Goal: Transaction & Acquisition: Purchase product/service

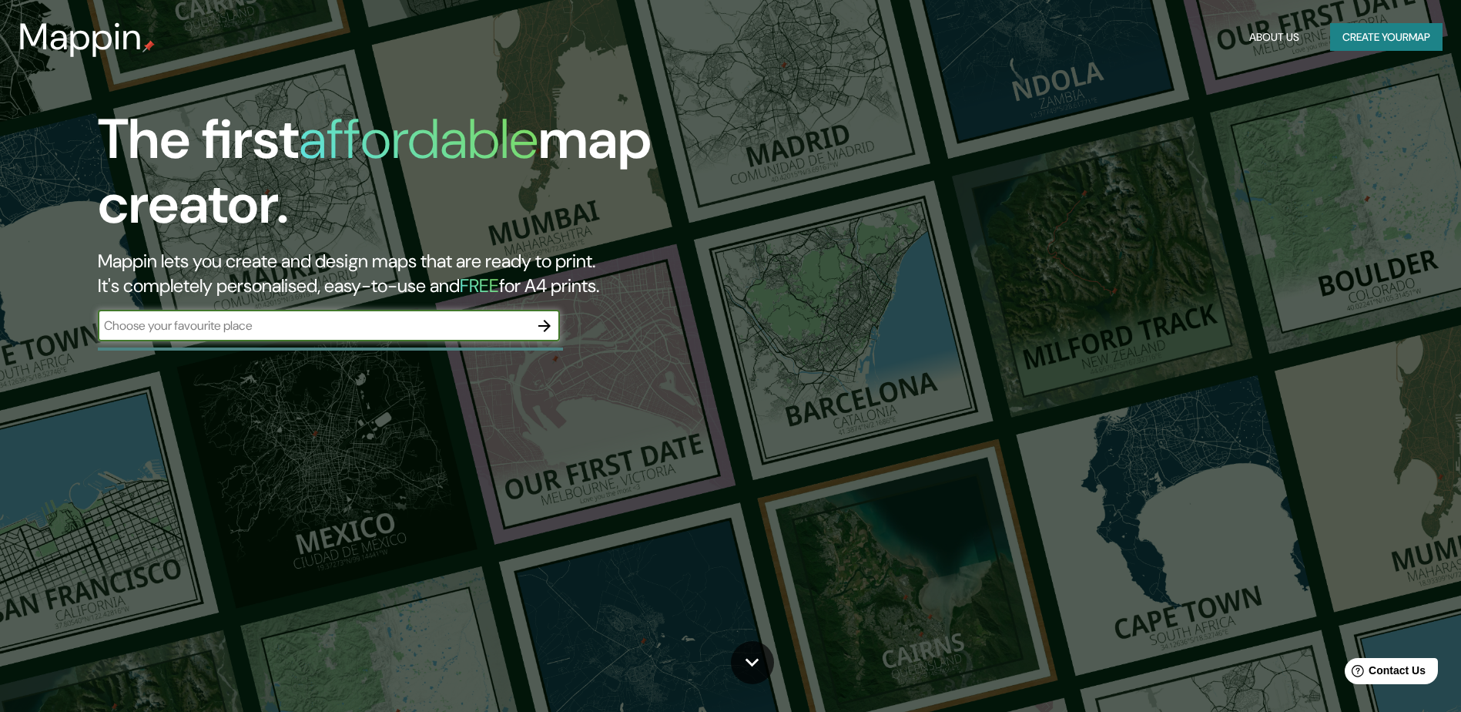
click at [283, 327] on input "text" at bounding box center [313, 325] width 431 height 18
type input "les basses noves alicante"
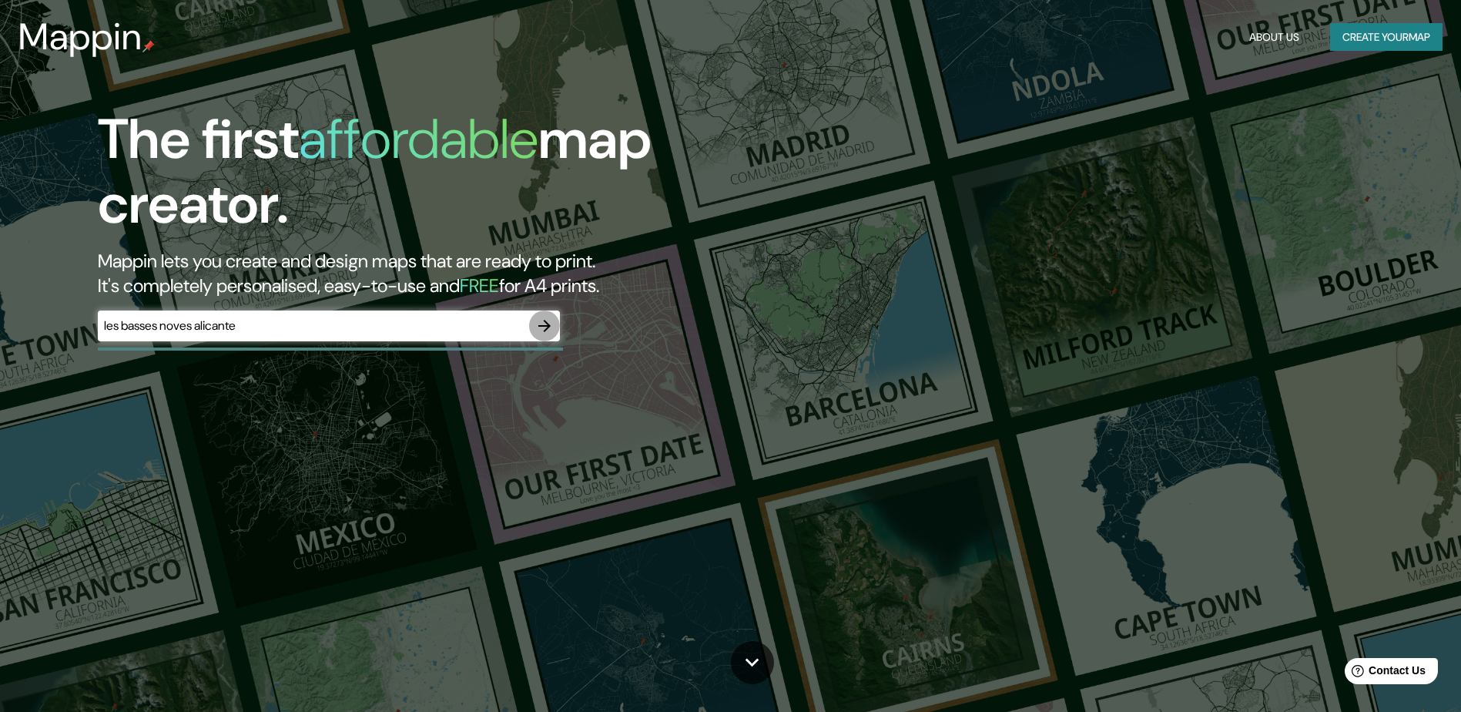
click at [547, 324] on icon "button" at bounding box center [544, 325] width 18 height 18
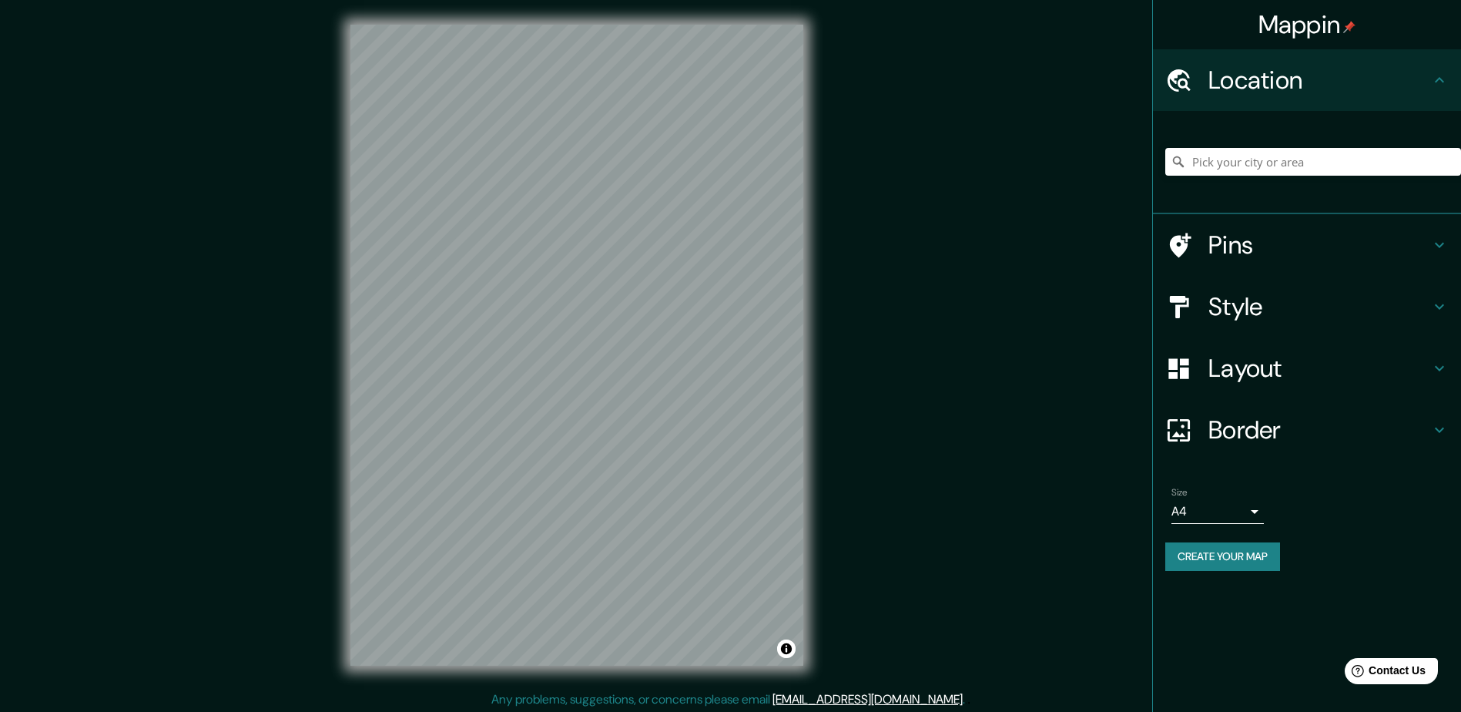
scroll to position [3, 0]
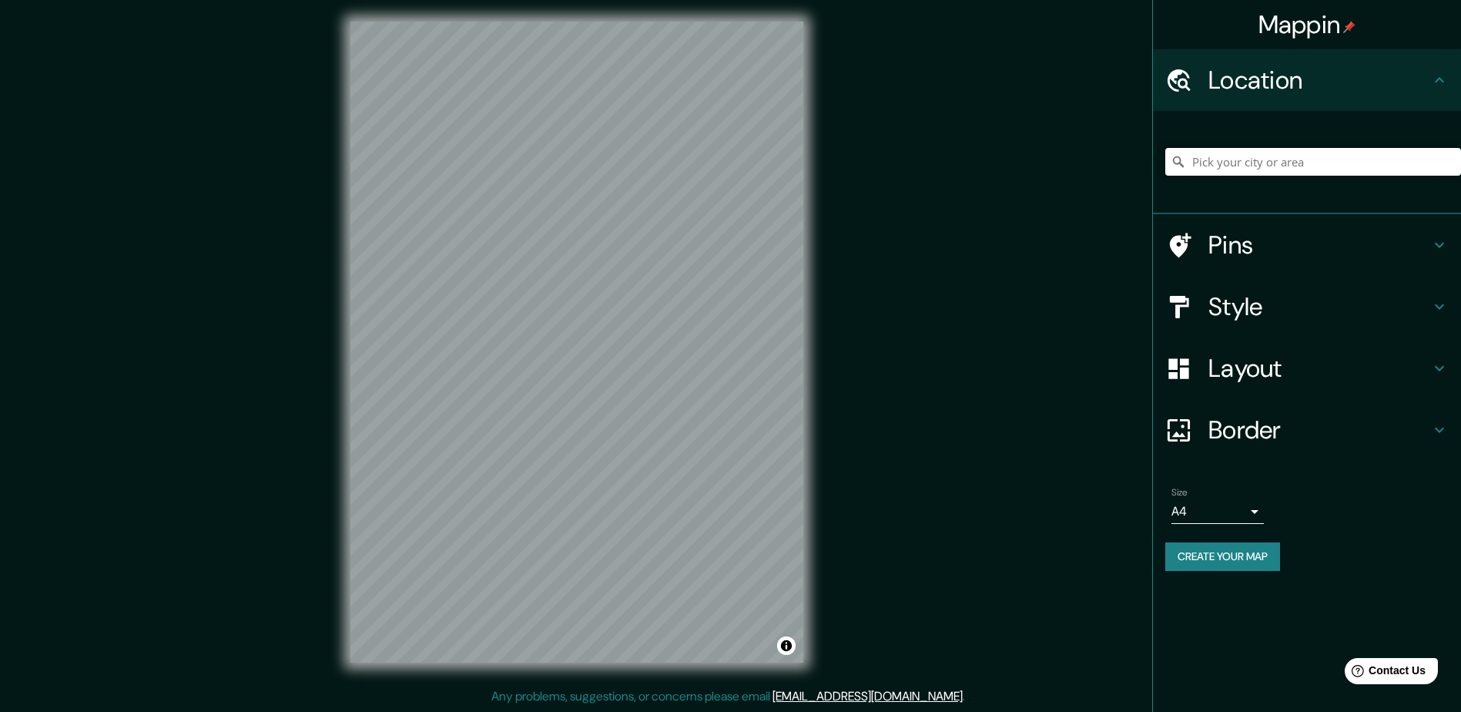
click at [1241, 162] on input "Pick your city or area" at bounding box center [1313, 162] width 296 height 28
type input "[GEOGRAPHIC_DATA]"
click at [1399, 165] on input "[GEOGRAPHIC_DATA]" at bounding box center [1313, 162] width 296 height 28
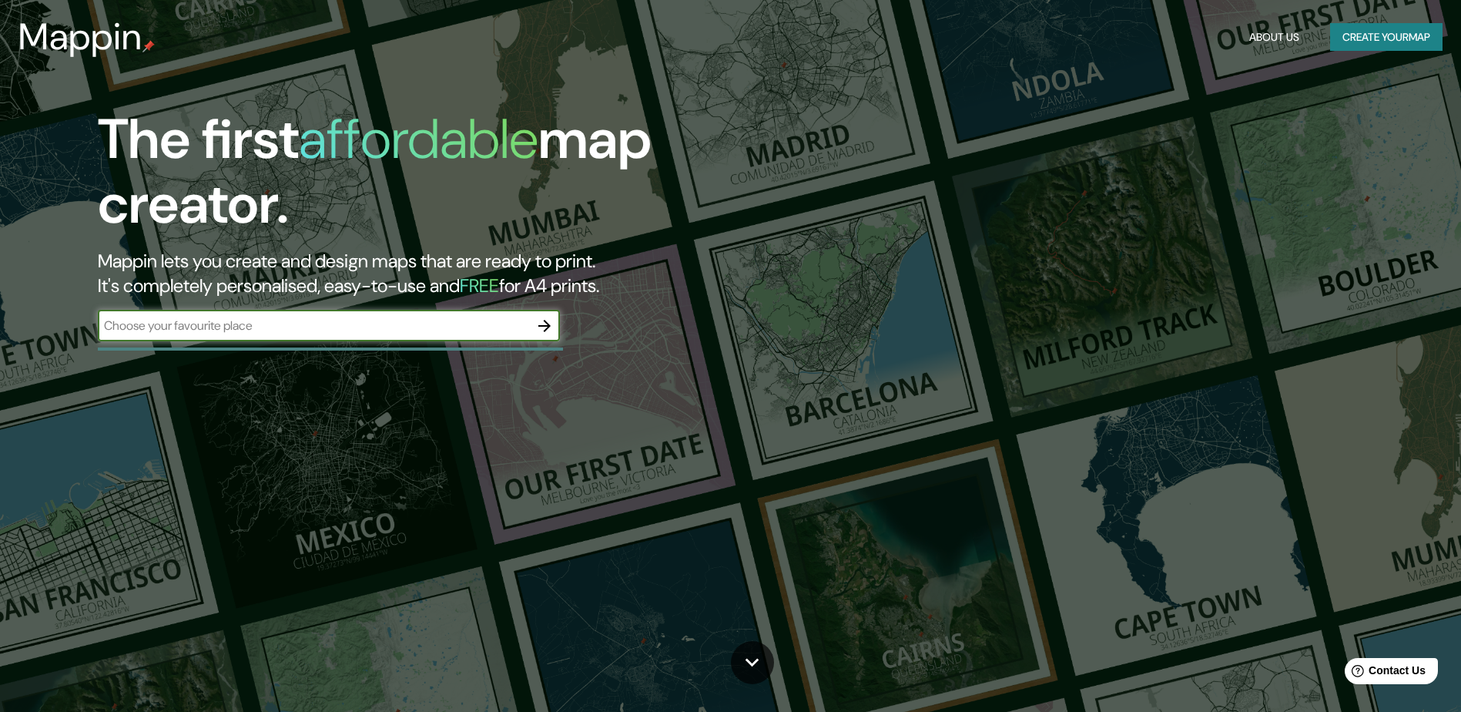
click at [156, 328] on input "text" at bounding box center [313, 325] width 431 height 18
type input "[GEOGRAPHIC_DATA]"
click at [550, 325] on icon "button" at bounding box center [544, 326] width 12 height 12
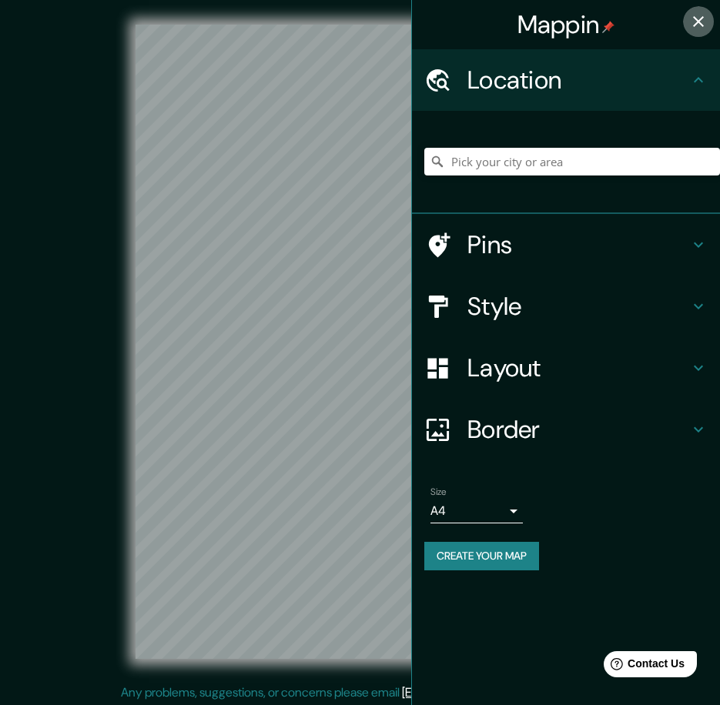
click at [701, 20] on icon "button" at bounding box center [698, 21] width 11 height 11
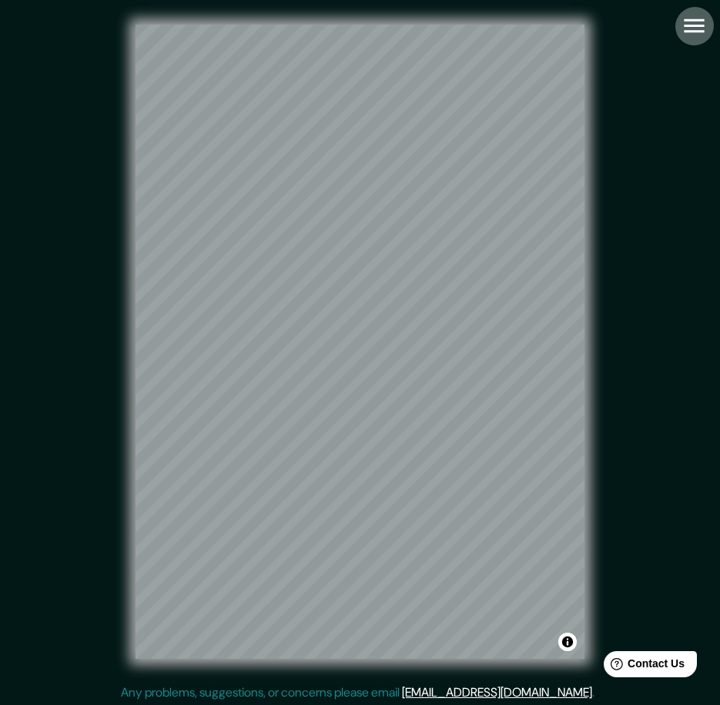
click at [689, 22] on icon "button" at bounding box center [694, 25] width 27 height 27
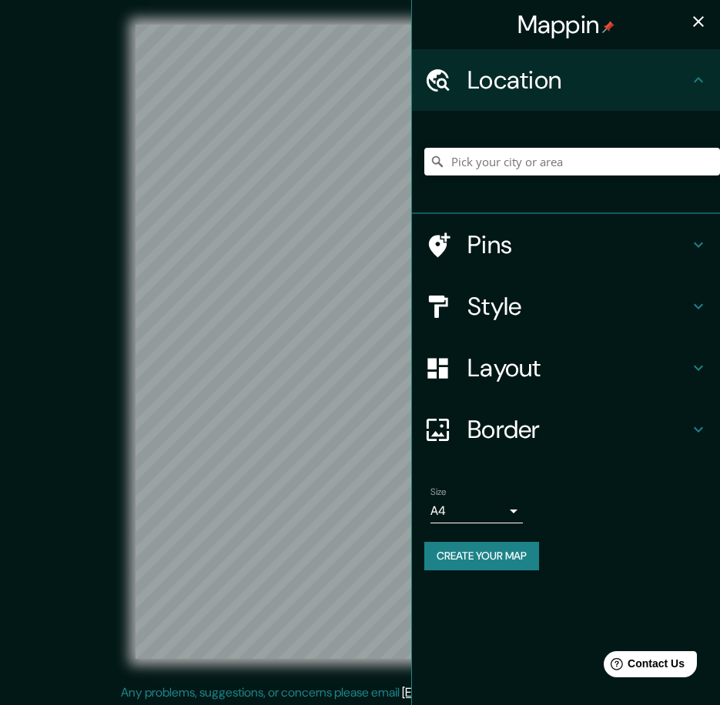
click at [489, 246] on h4 "Pins" at bounding box center [578, 244] width 222 height 31
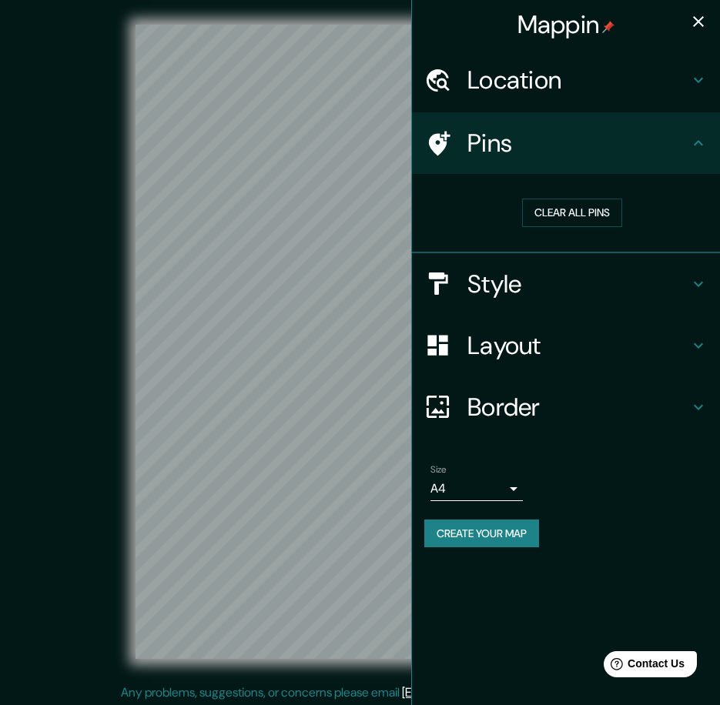
click at [693, 21] on icon "button" at bounding box center [698, 21] width 18 height 18
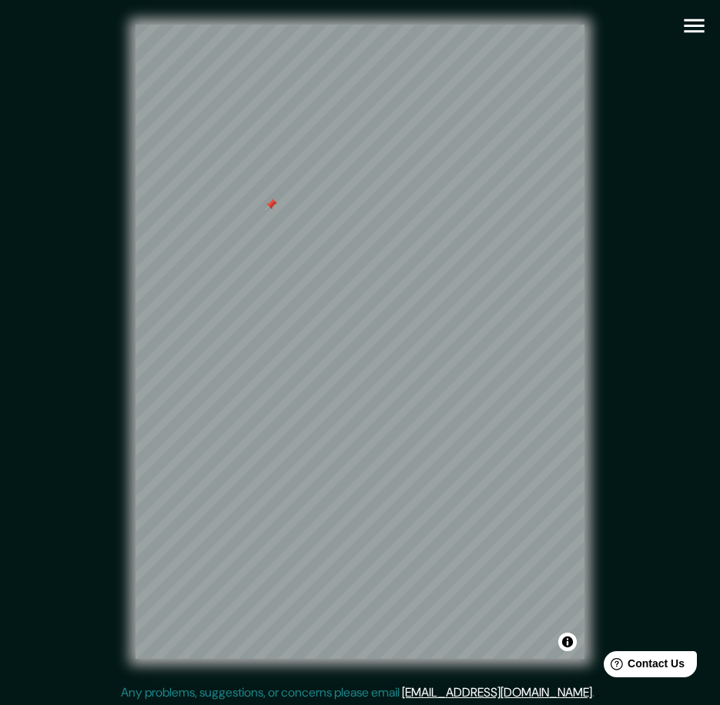
click at [272, 205] on div at bounding box center [271, 205] width 12 height 12
click at [266, 196] on div at bounding box center [264, 193] width 12 height 12
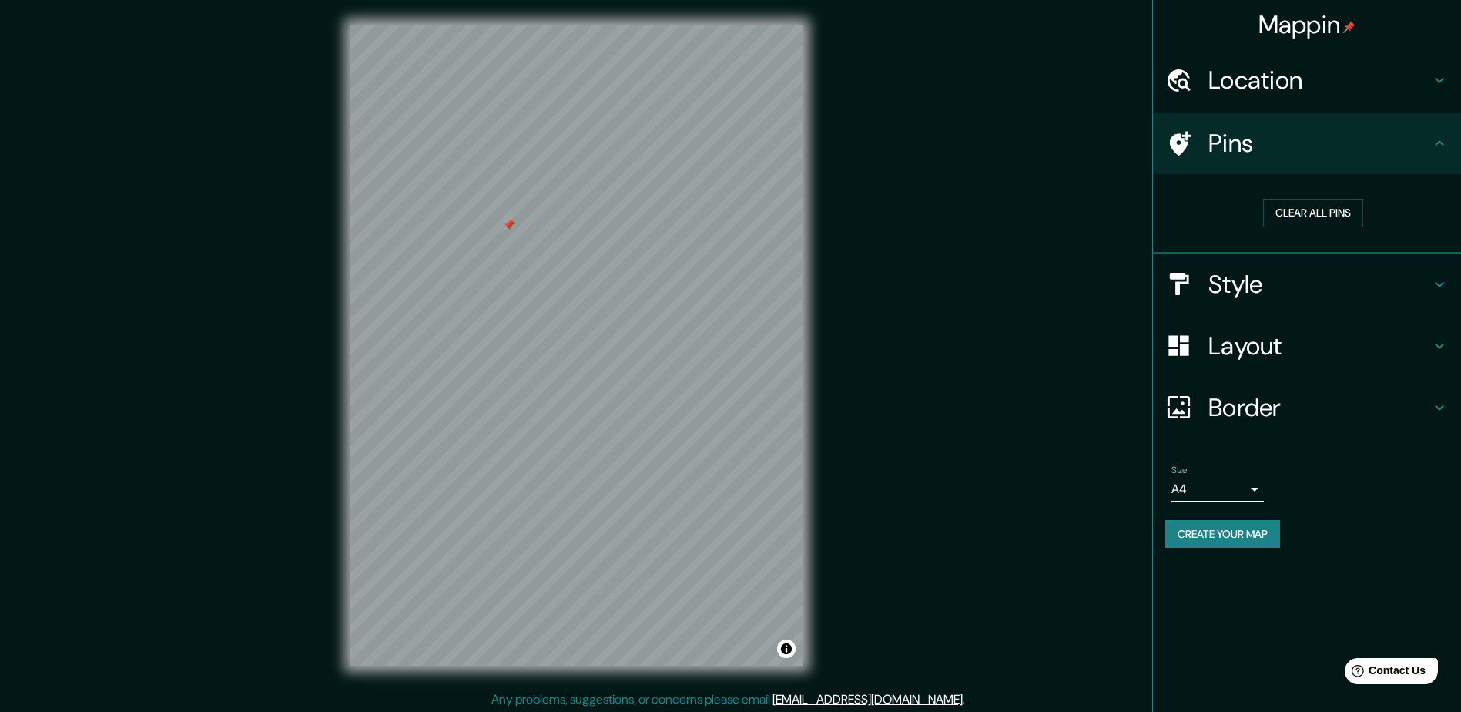
click at [1252, 284] on h4 "Style" at bounding box center [1319, 284] width 222 height 31
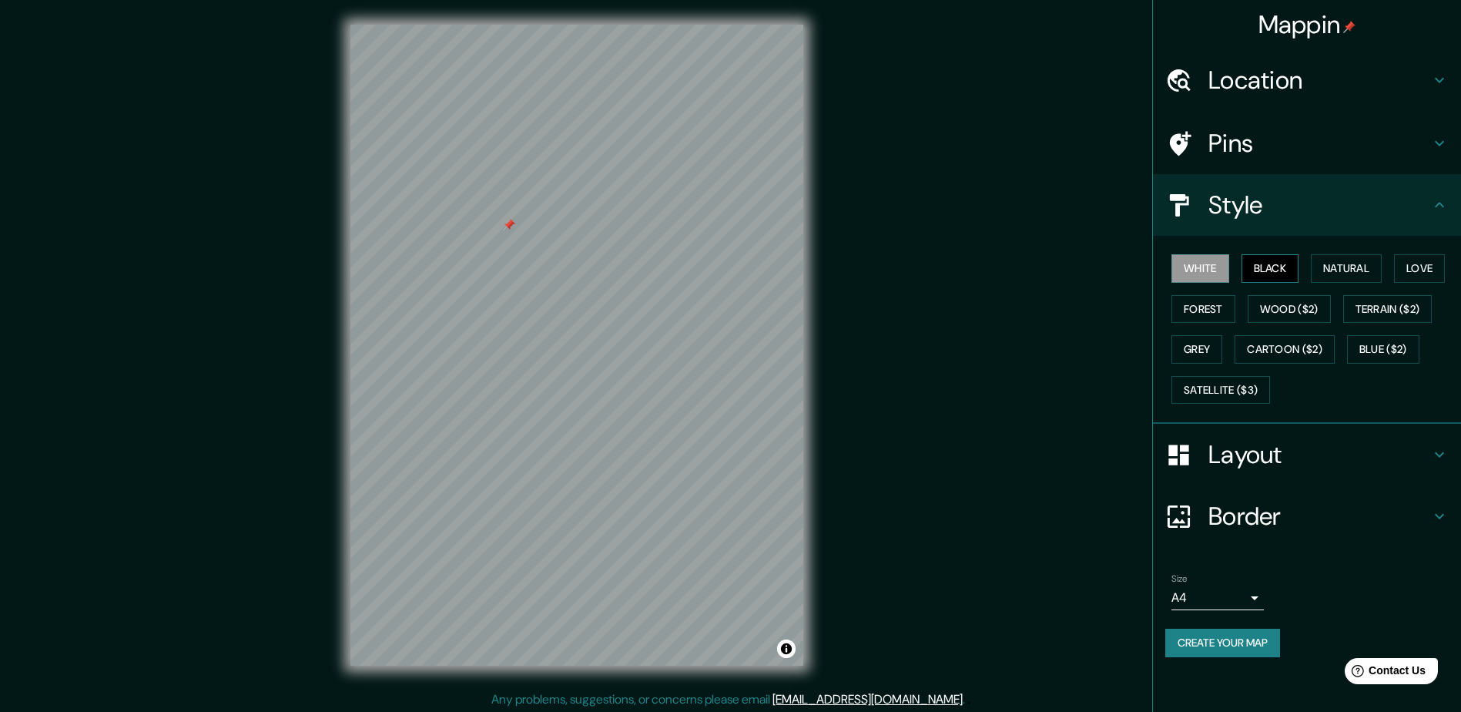
click at [1271, 261] on button "Black" at bounding box center [1270, 268] width 58 height 28
click at [1321, 268] on button "Natural" at bounding box center [1346, 268] width 71 height 28
click at [1421, 266] on button "Love" at bounding box center [1419, 268] width 51 height 28
click at [1210, 270] on button "White" at bounding box center [1200, 268] width 58 height 28
click at [1289, 464] on h4 "Layout" at bounding box center [1319, 454] width 222 height 31
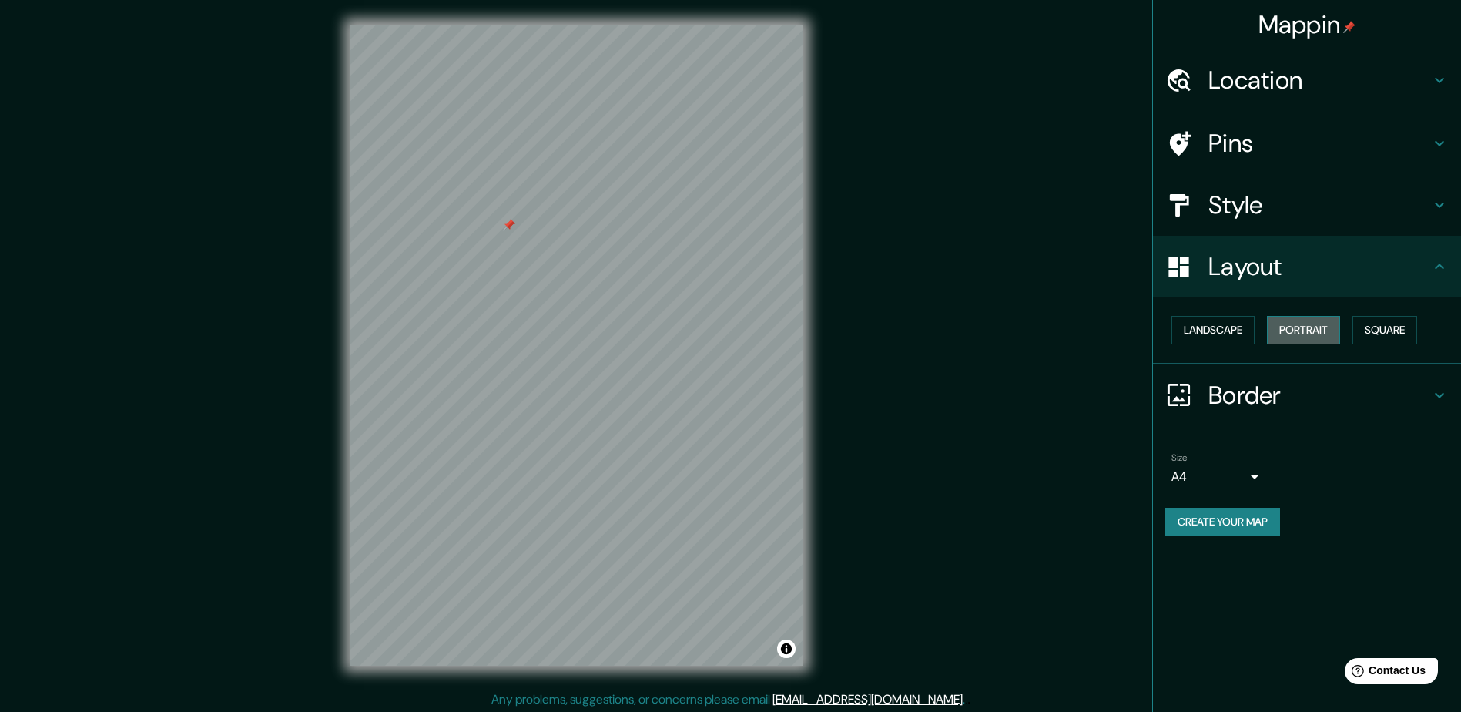
click at [1294, 330] on button "Portrait" at bounding box center [1303, 330] width 73 height 28
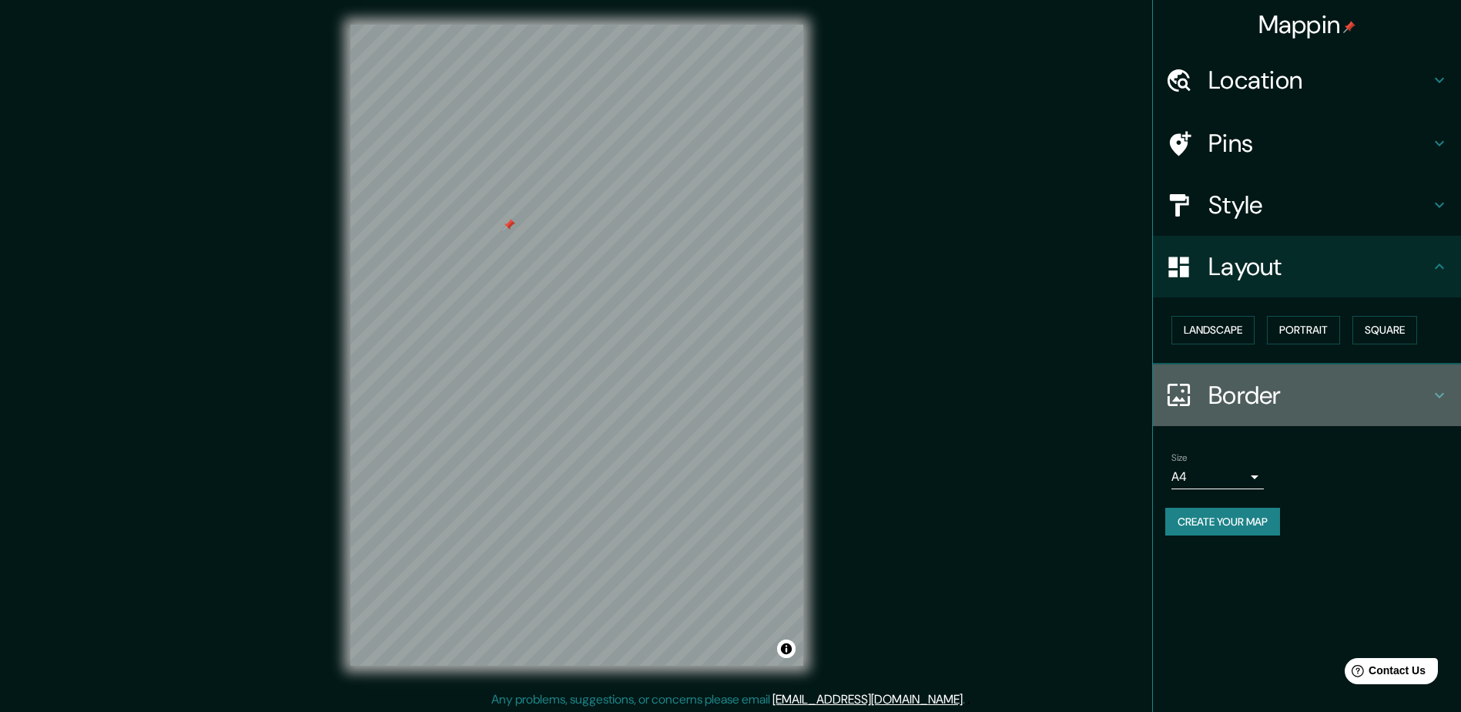
click at [1255, 393] on h4 "Border" at bounding box center [1319, 395] width 222 height 31
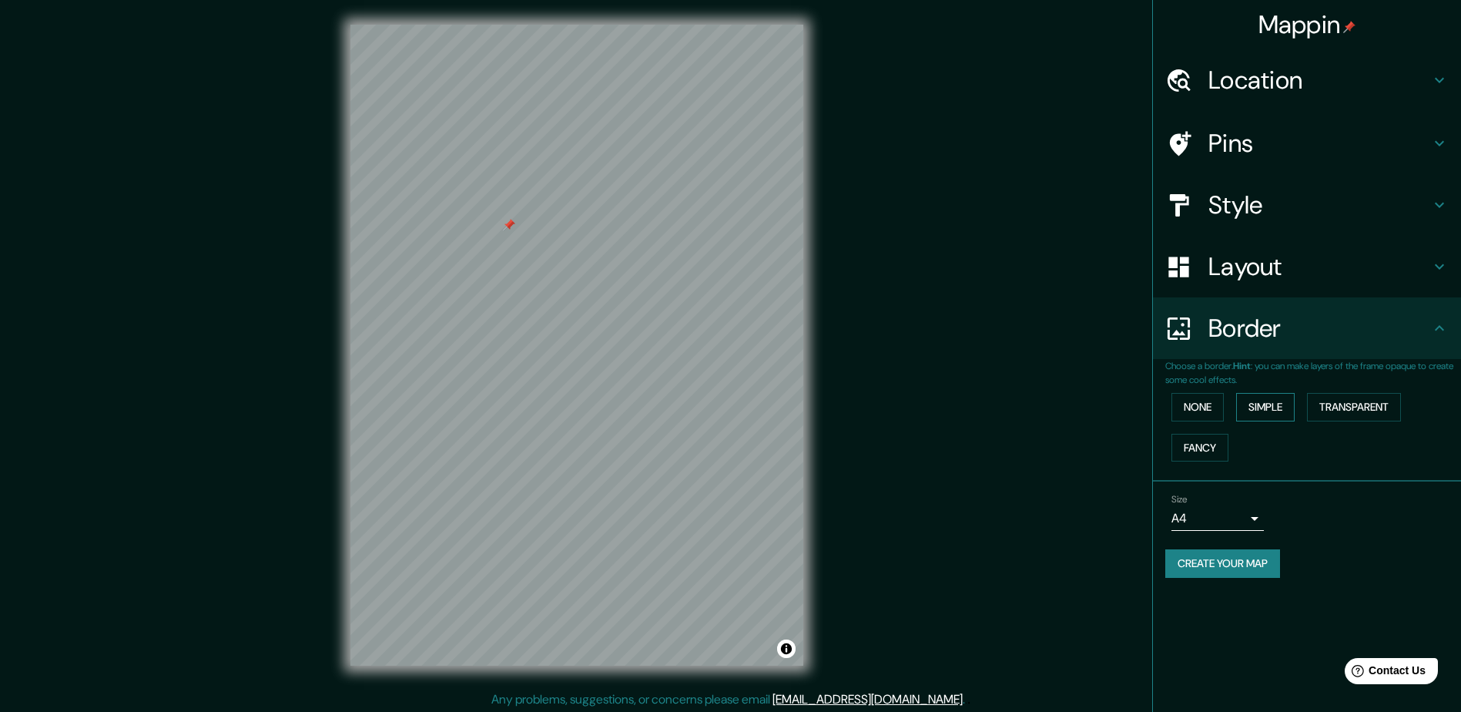
click at [1263, 408] on button "Simple" at bounding box center [1265, 407] width 59 height 28
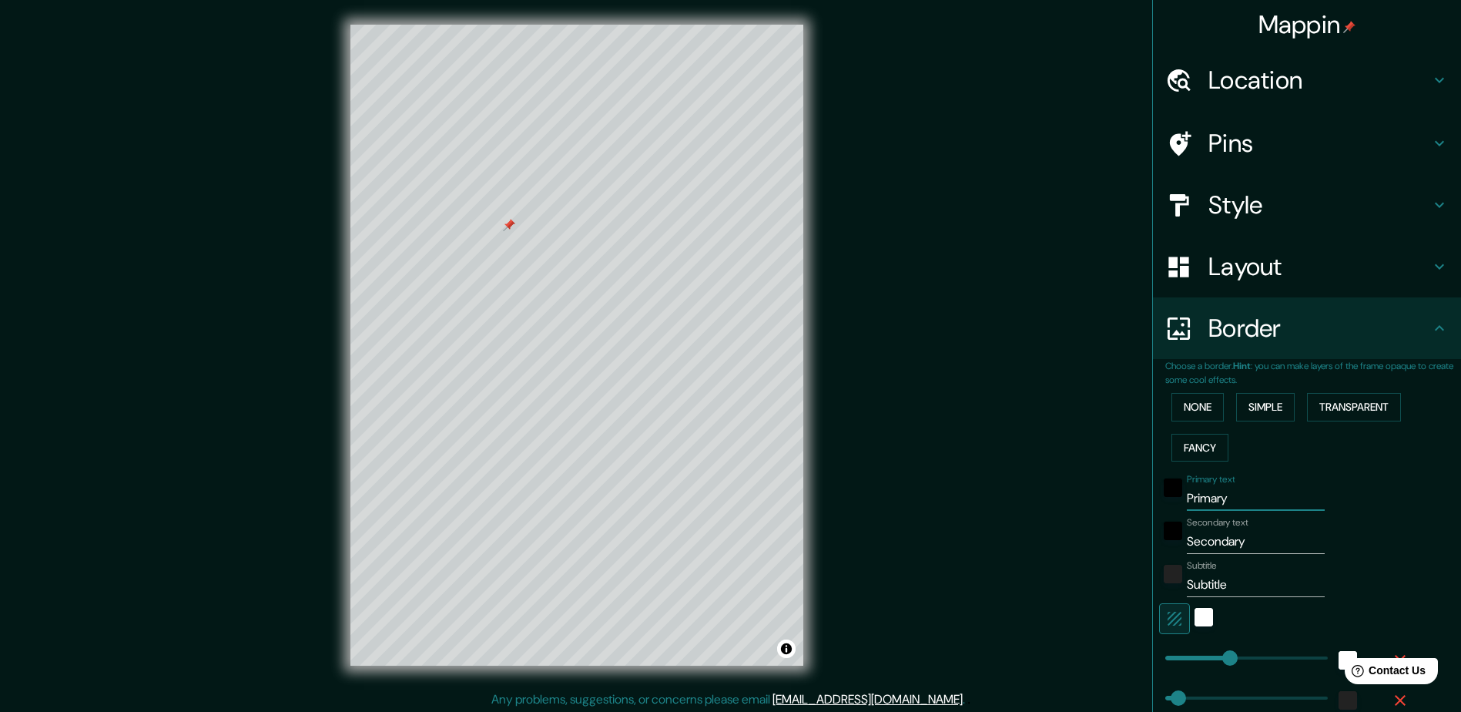
drag, startPoint x: 1235, startPoint y: 498, endPoint x: 1106, endPoint y: 487, distance: 129.8
click at [1106, 487] on div "Mappin Location Pins Style Layout Border Choose a border. Hint : you can make l…" at bounding box center [730, 357] width 1461 height 715
type input "F"
type input "235"
type input "47"
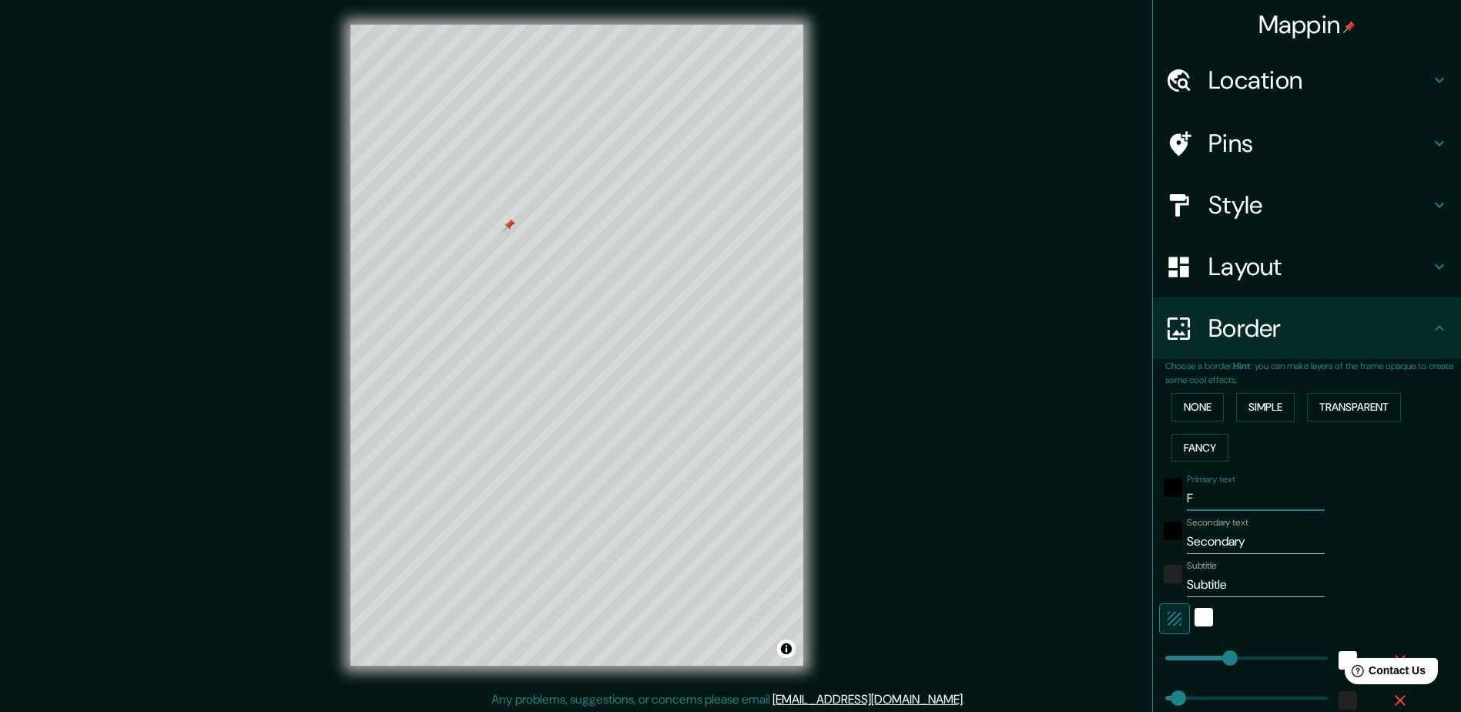
type input "Fi"
type input "235"
type input "47"
type input "Fin"
type input "235"
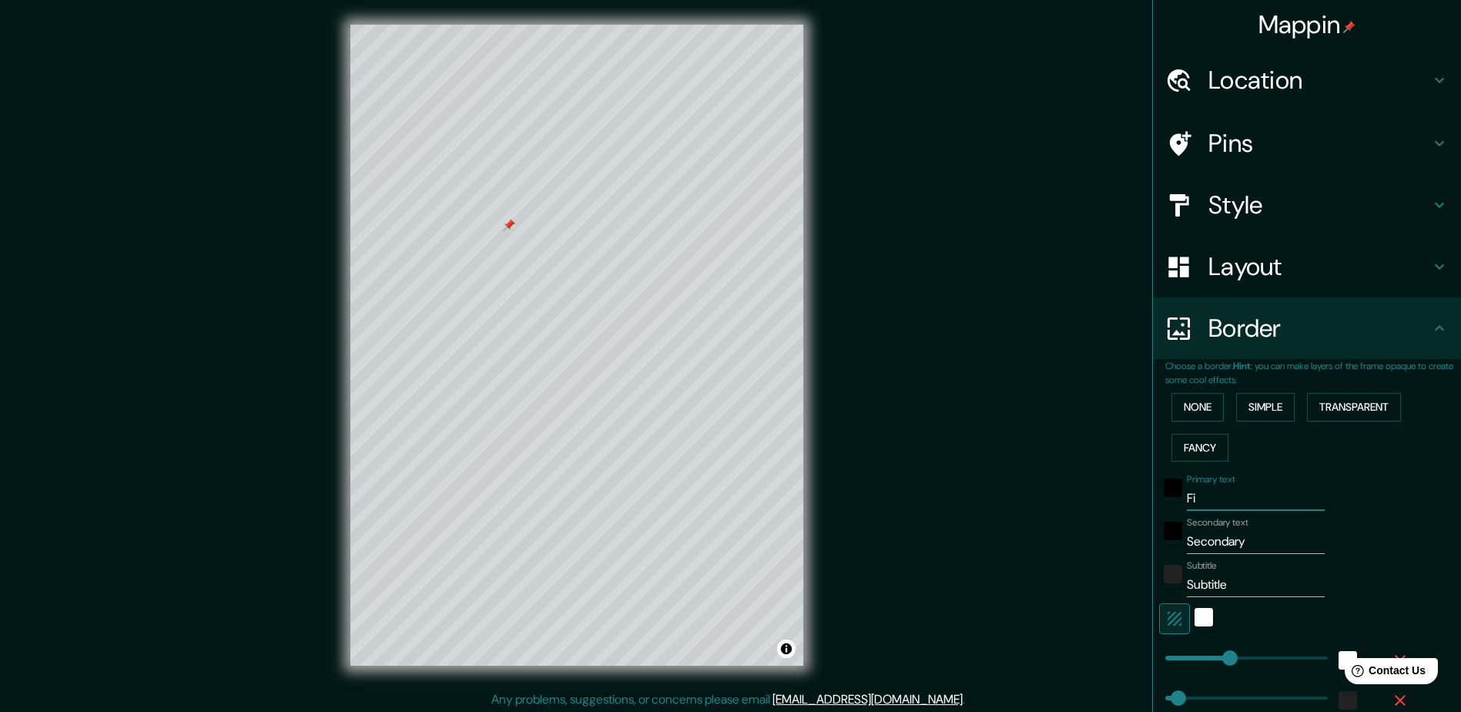
type input "47"
type input "Finc"
type input "235"
type input "47"
type input "Finca"
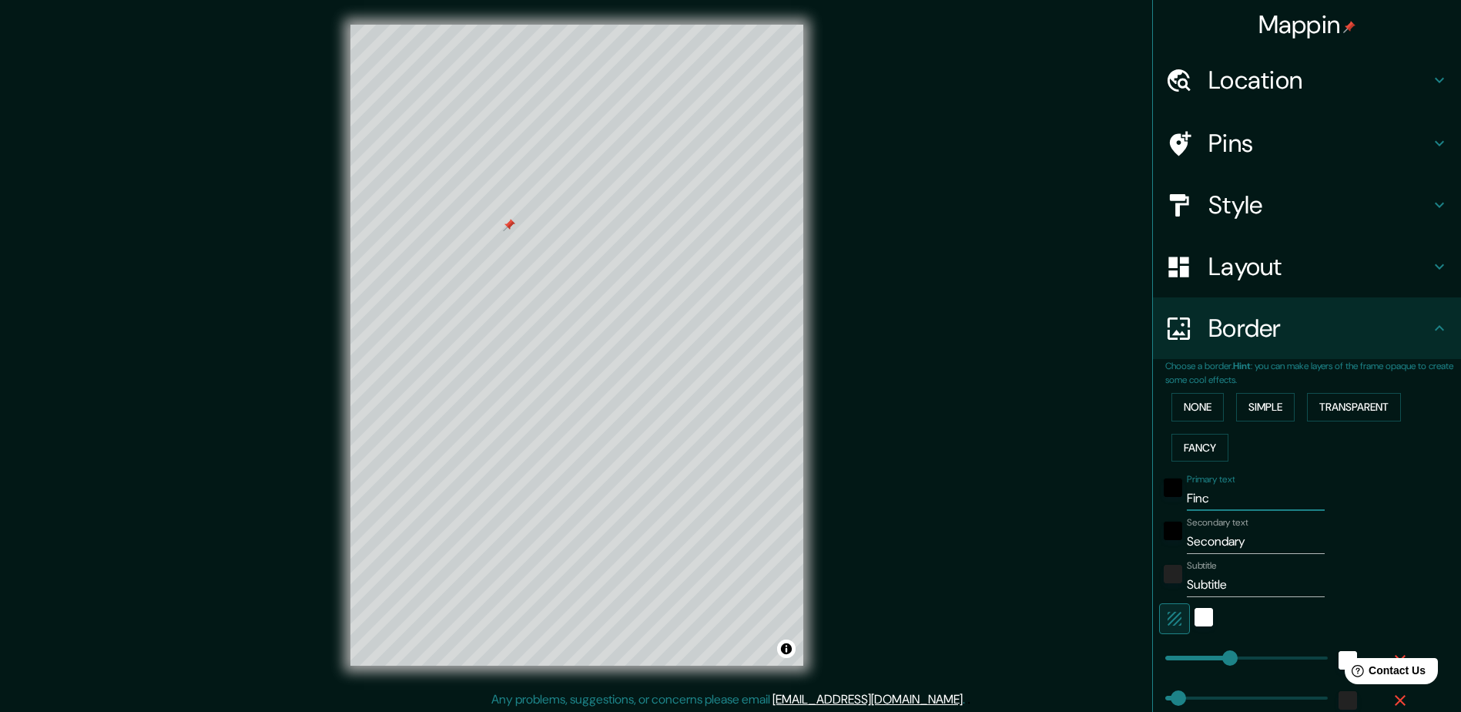
type input "235"
type input "47"
type input "Finca"
type input "235"
type input "47"
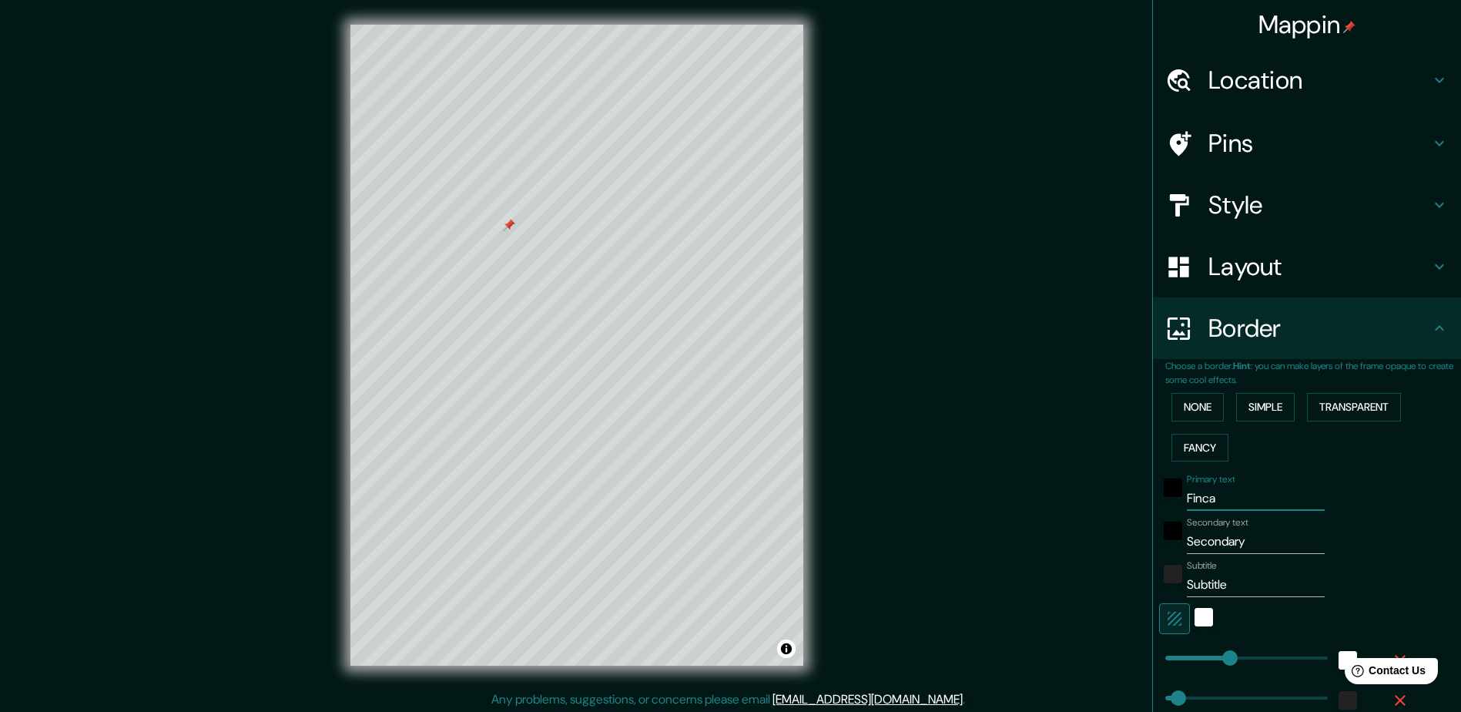
type input "Finca L"
type input "235"
type input "47"
type input "Finca La"
type input "235"
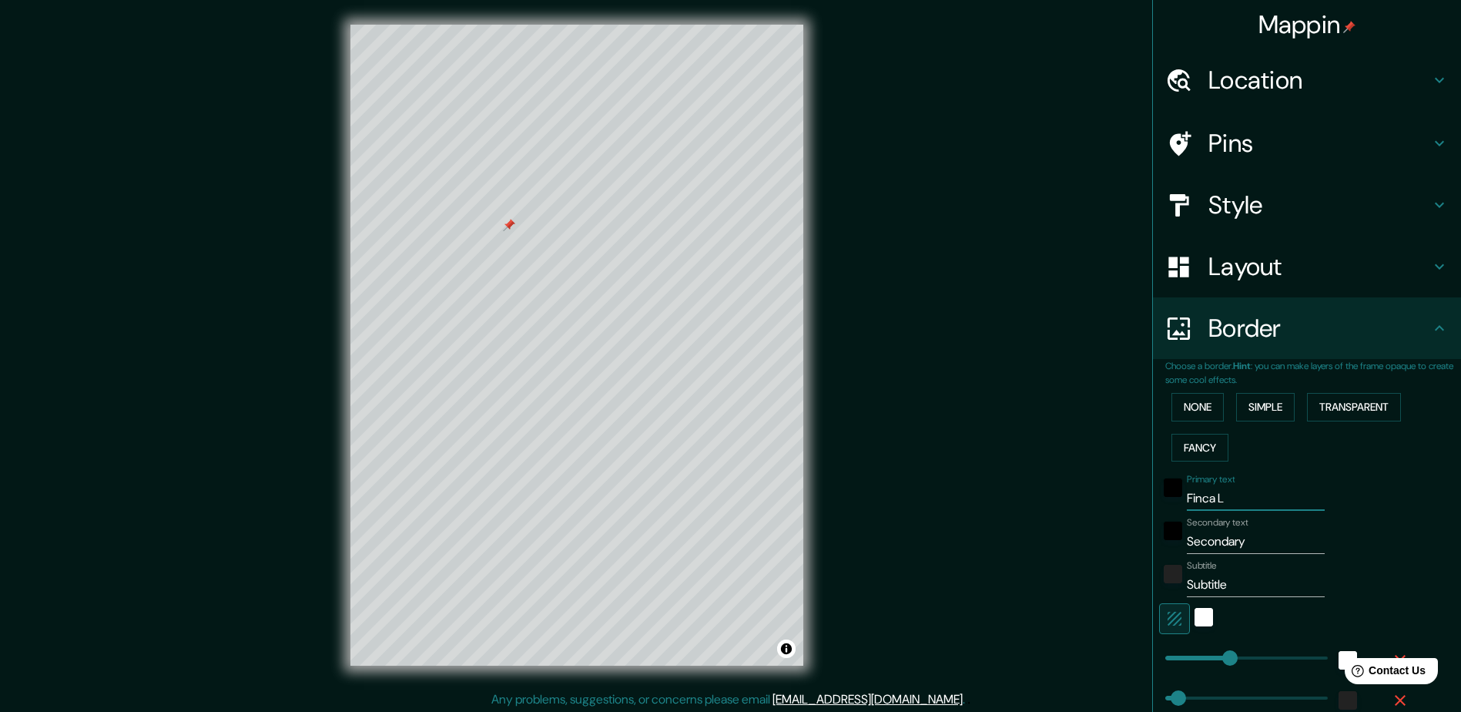
type input "47"
type input "Finca La"
type input "235"
type input "47"
type input "Finca La M"
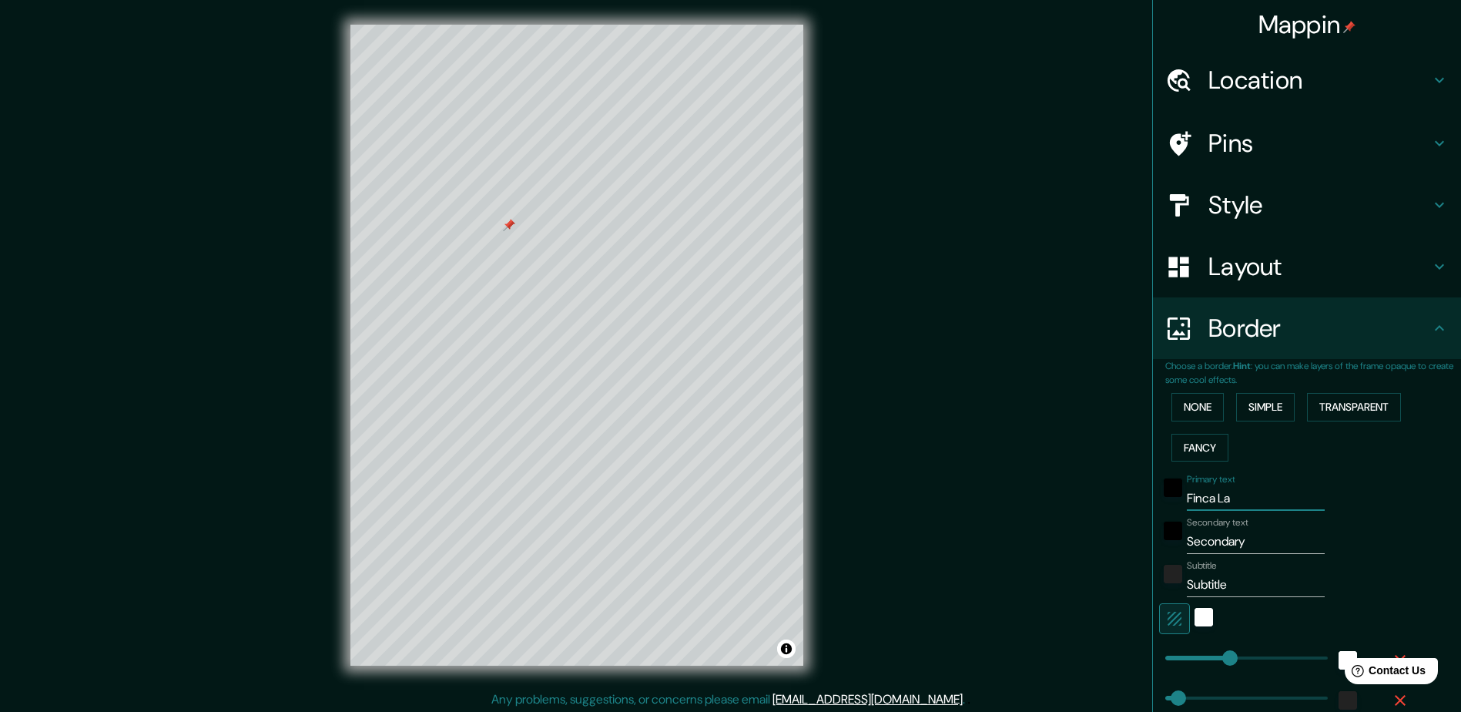
type input "235"
type input "47"
type input "Finca La ME"
type input "235"
type input "47"
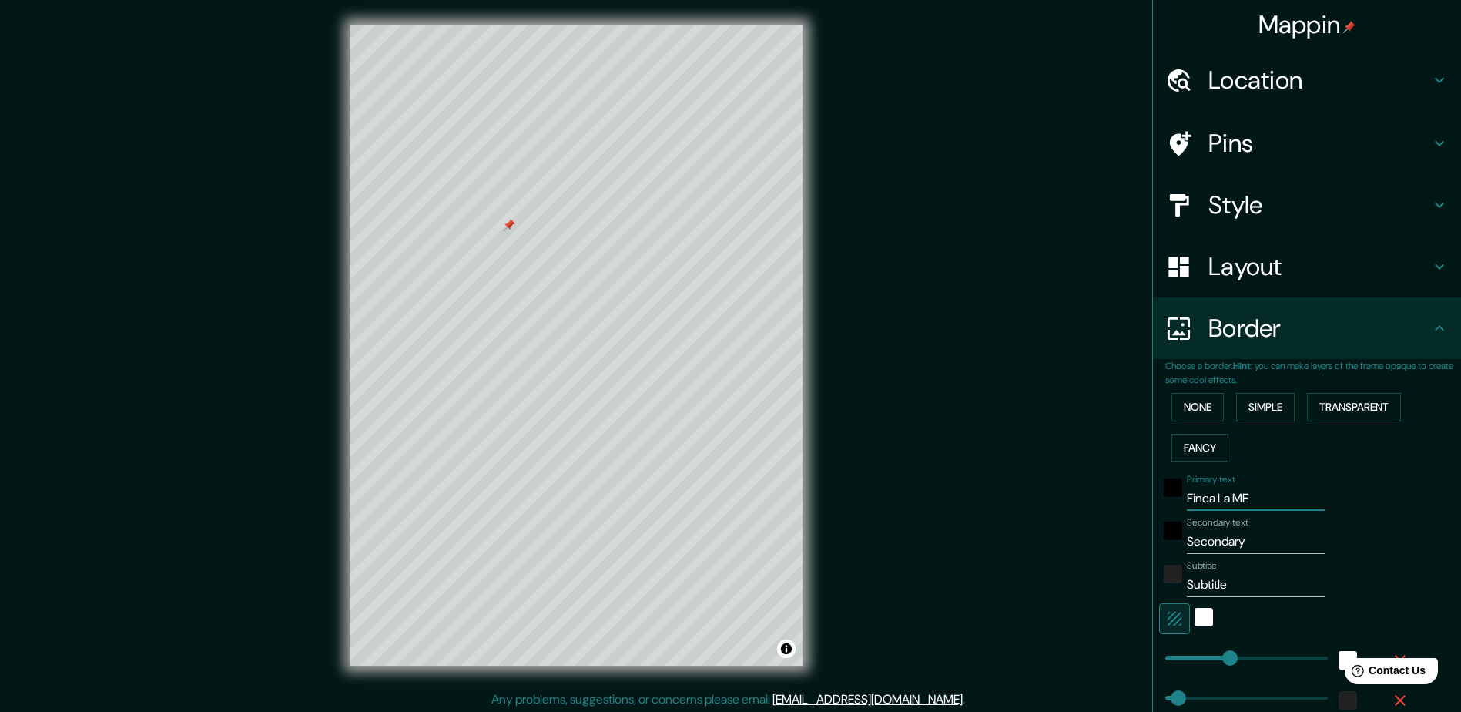
type input "Finca La M"
type input "235"
type input "47"
type input "Finca La"
type input "235"
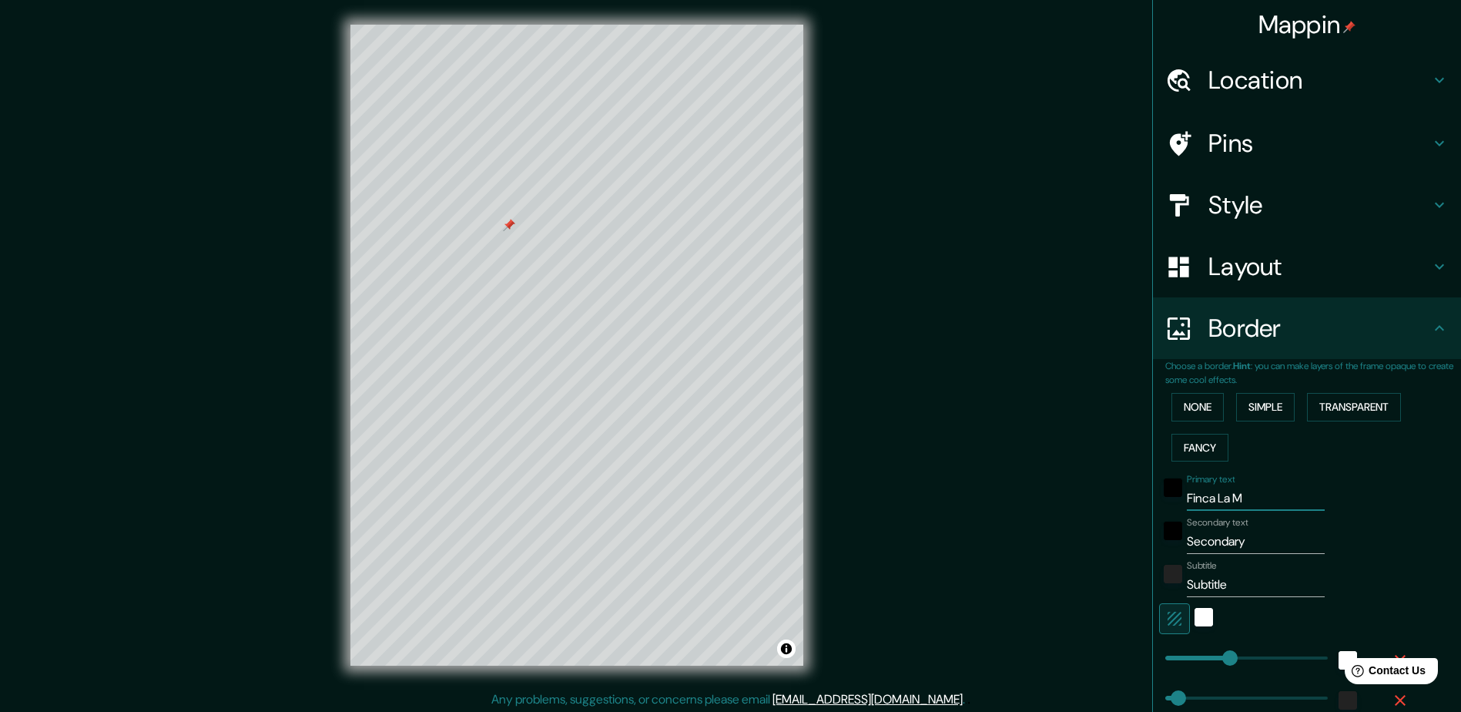
type input "47"
type input "Finca La"
type input "235"
type input "47"
type input "Finca L"
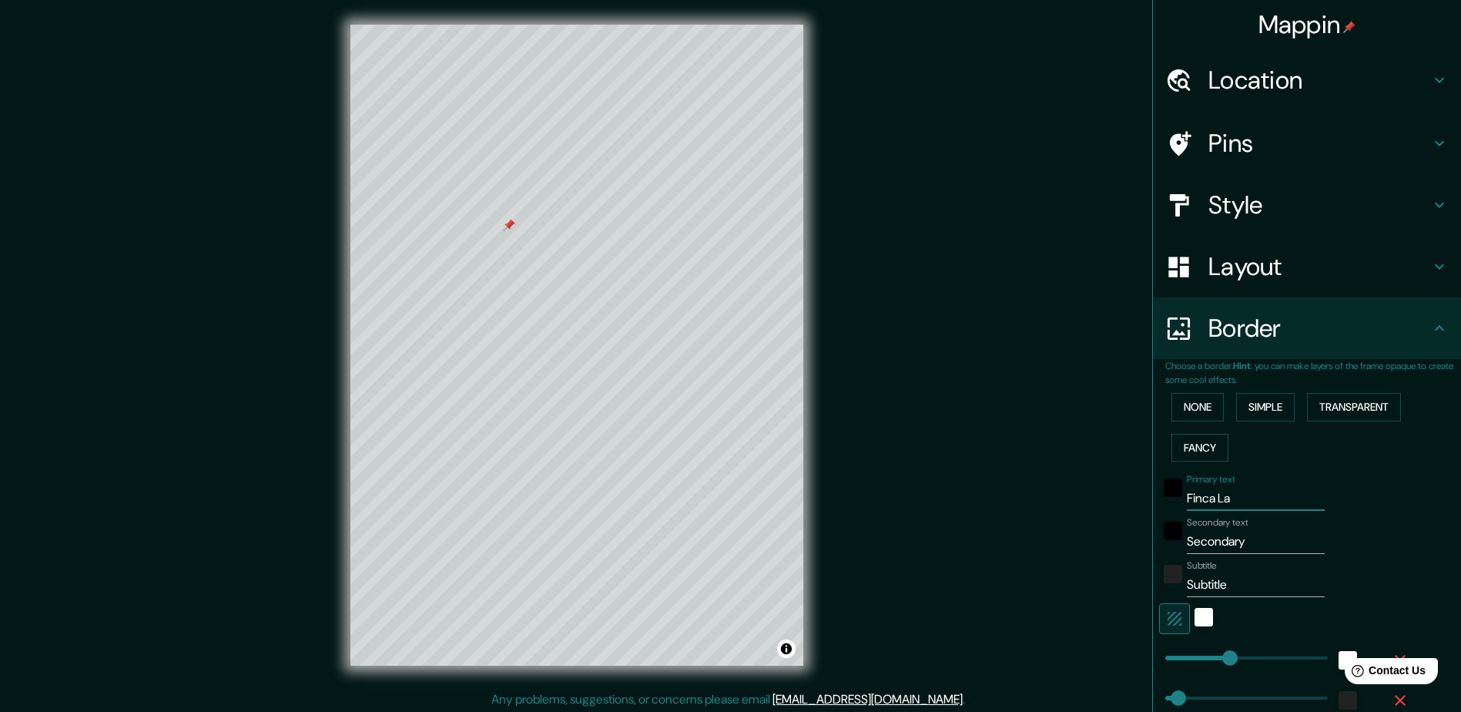
type input "235"
type input "47"
type input "Finca"
type input "235"
type input "47"
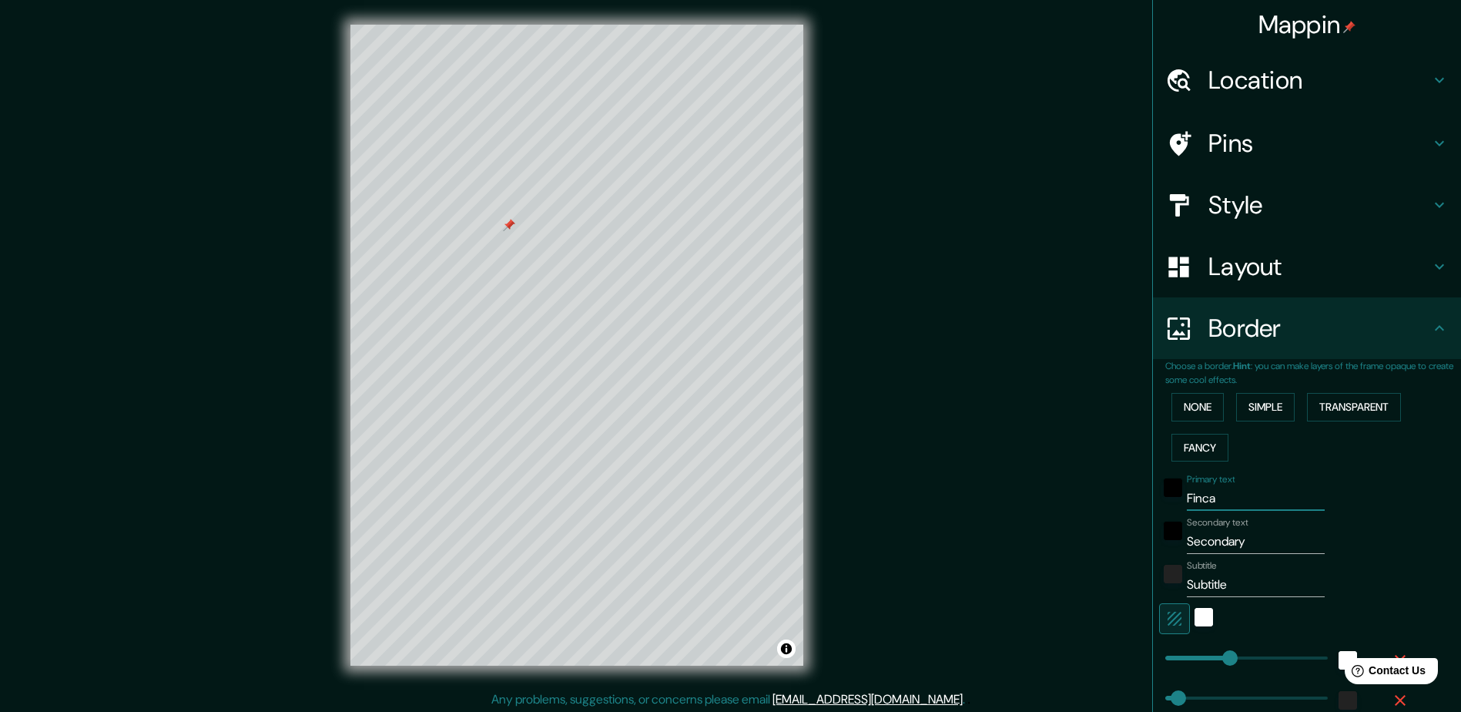
type input "Finca"
type input "235"
type input "47"
type input "Finc"
type input "235"
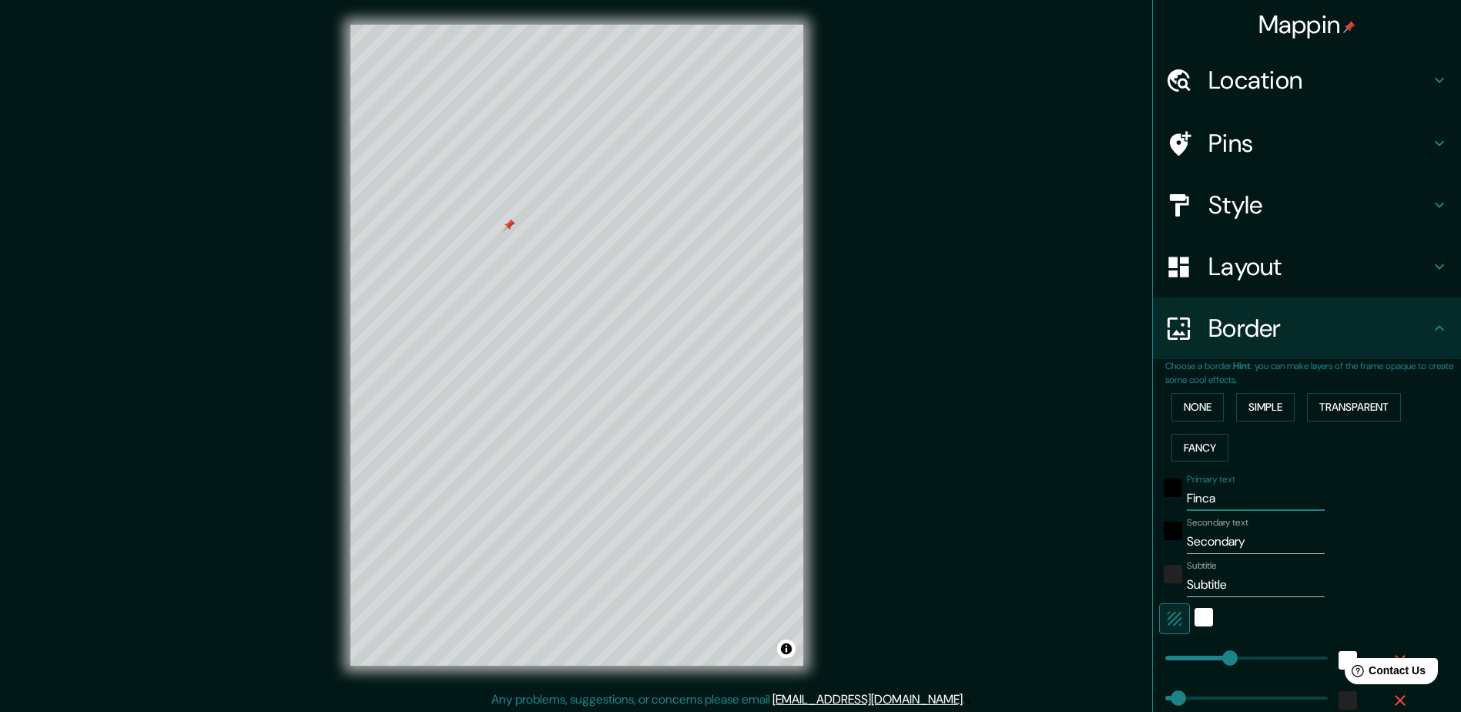
type input "47"
type input "Fin"
type input "235"
type input "47"
type input "Fi"
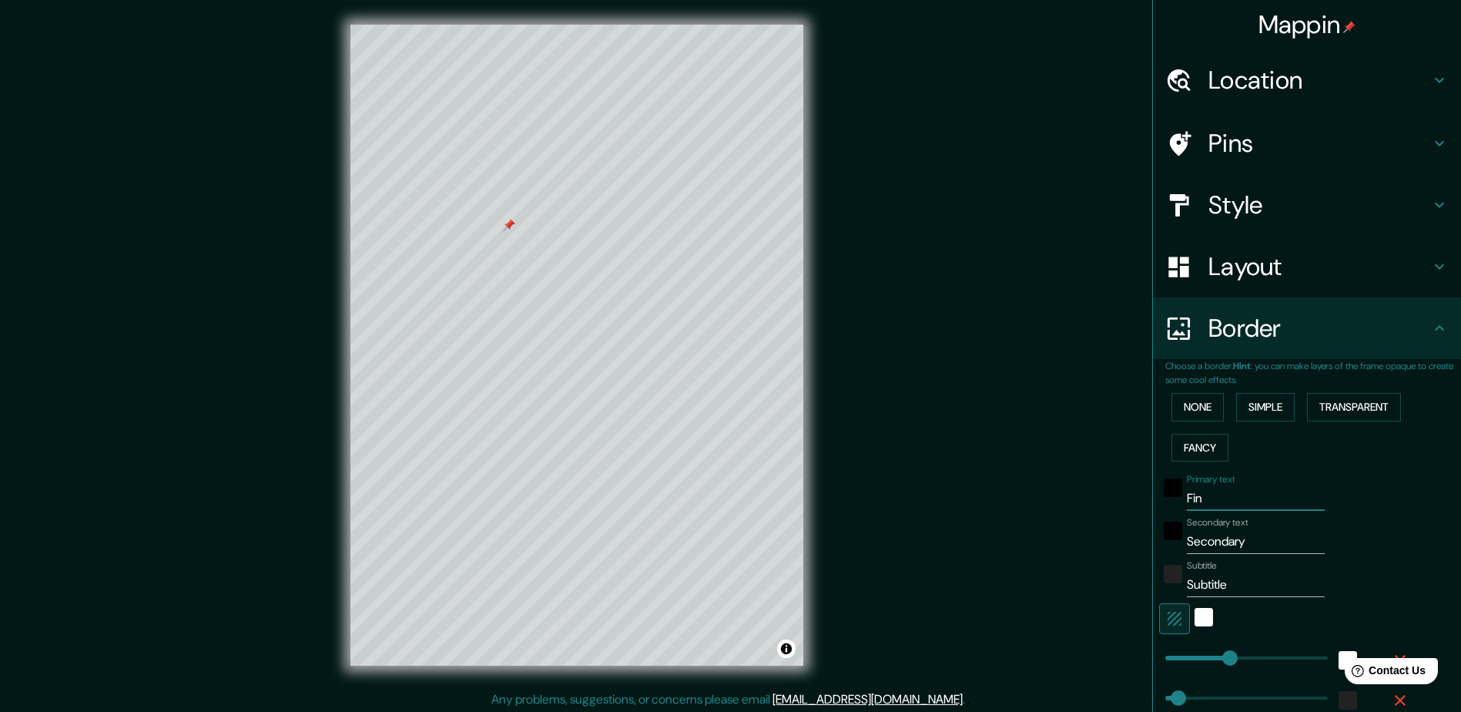
type input "235"
type input "47"
type input "F"
type input "235"
type input "47"
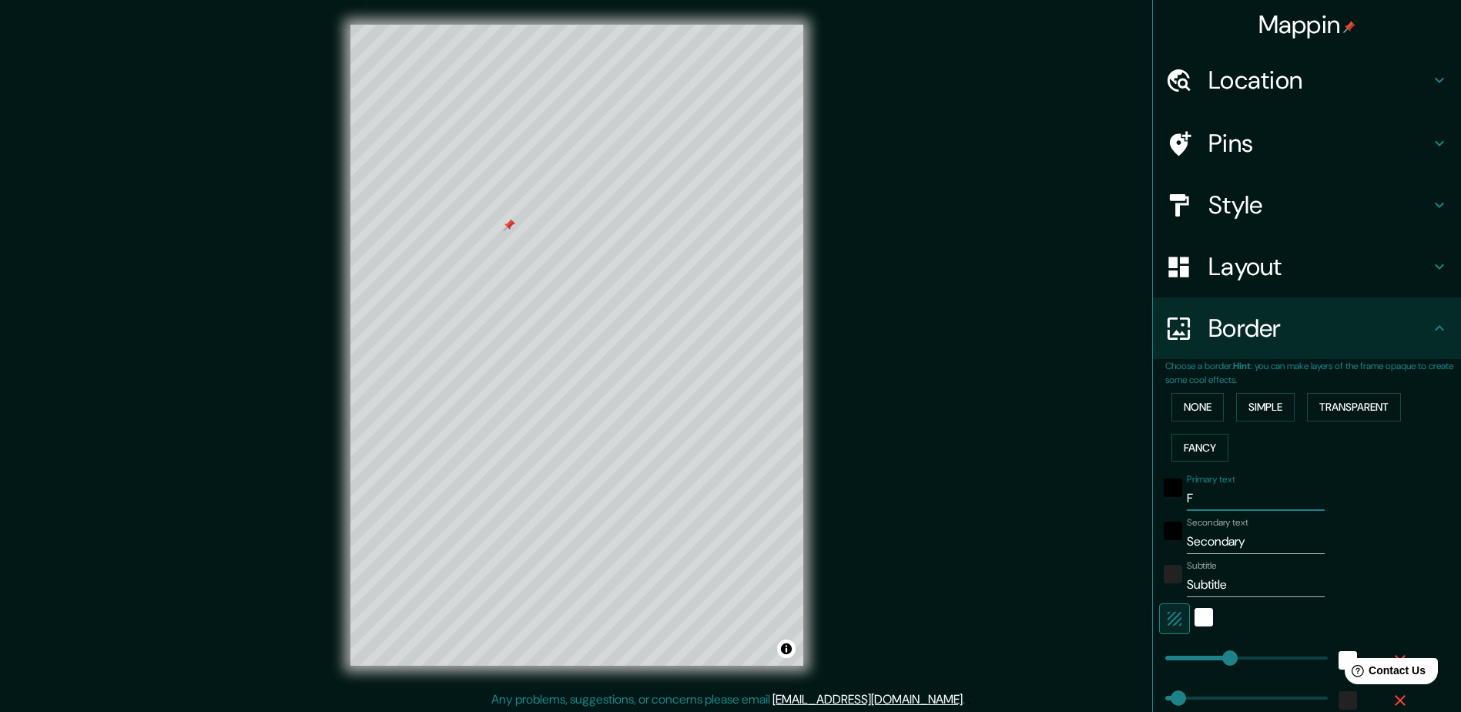
type input "235"
type input "47"
type input "F"
type input "235"
type input "47"
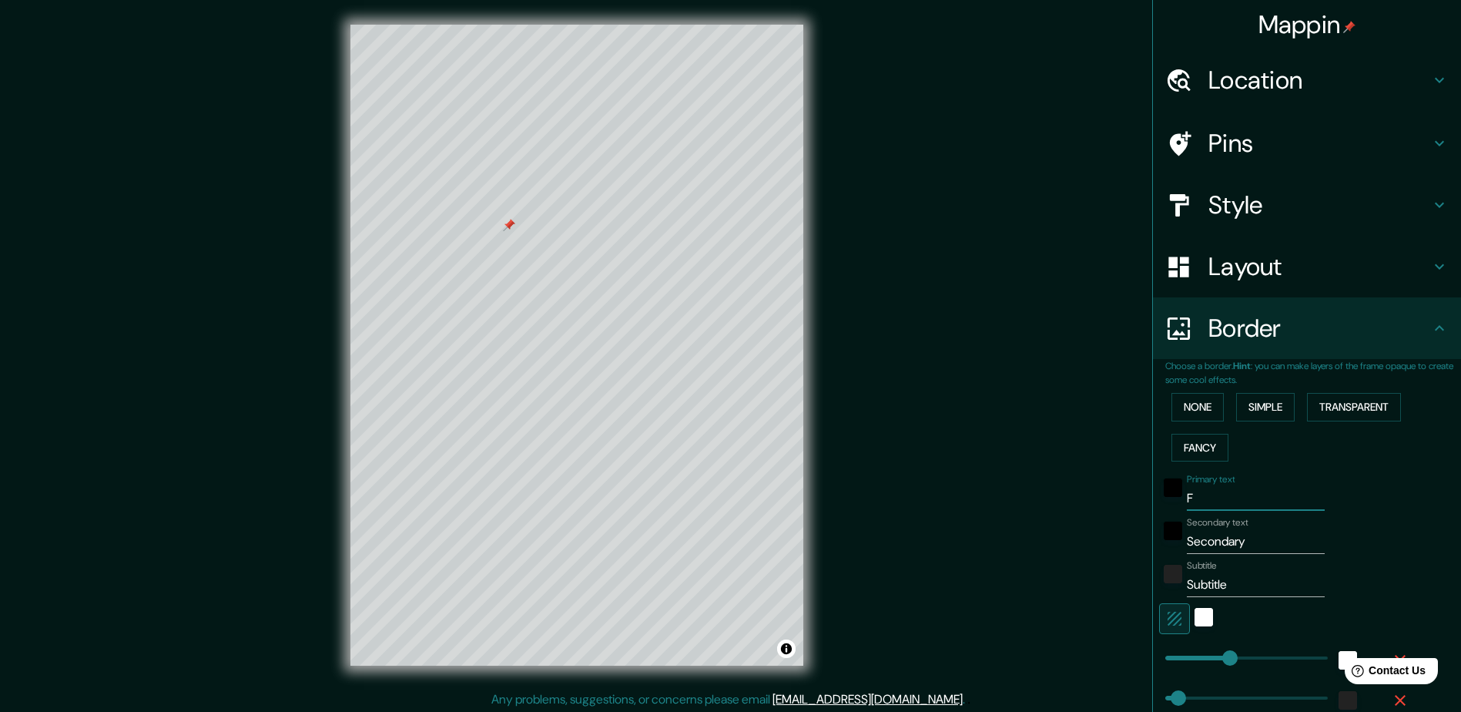
type input "Fi"
type input "235"
type input "47"
type input "Fin"
type input "235"
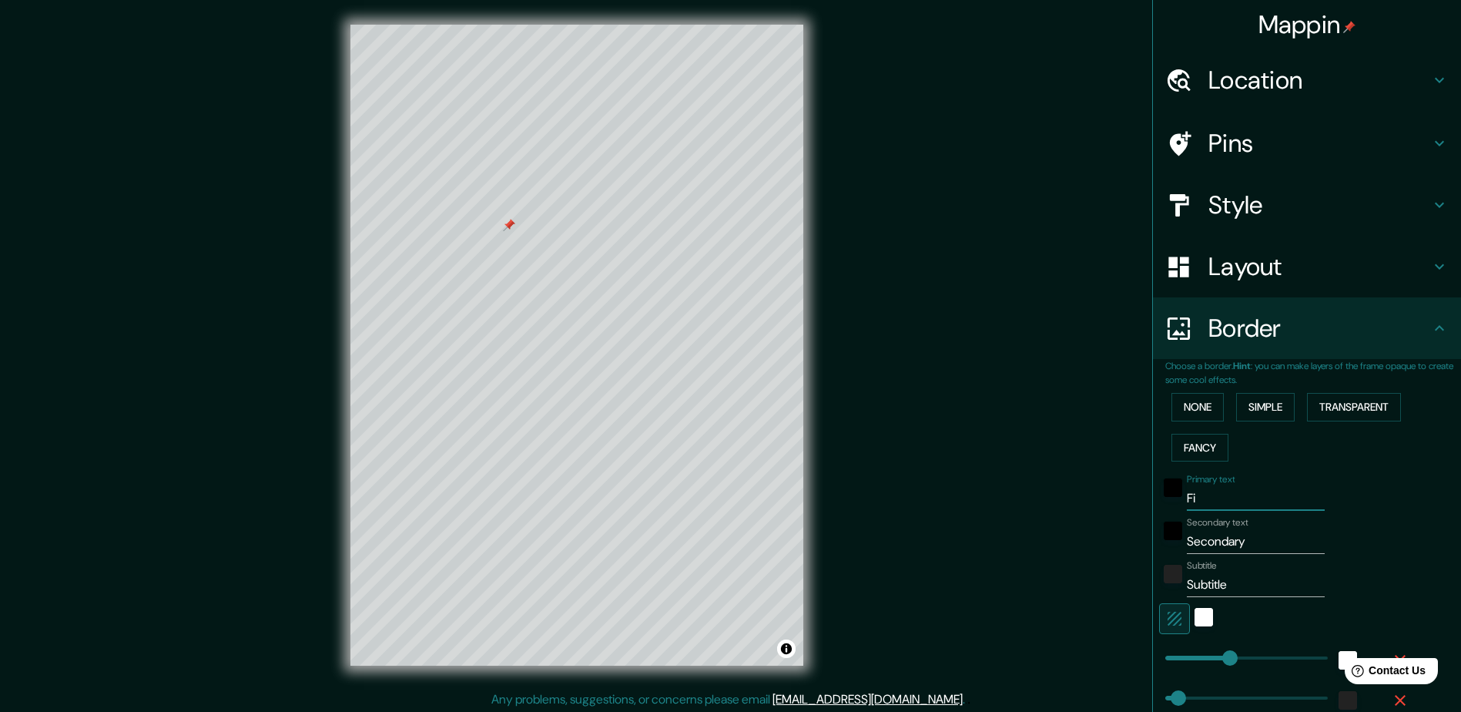
type input "47"
type input "Finc"
type input "235"
type input "47"
type input "Finca"
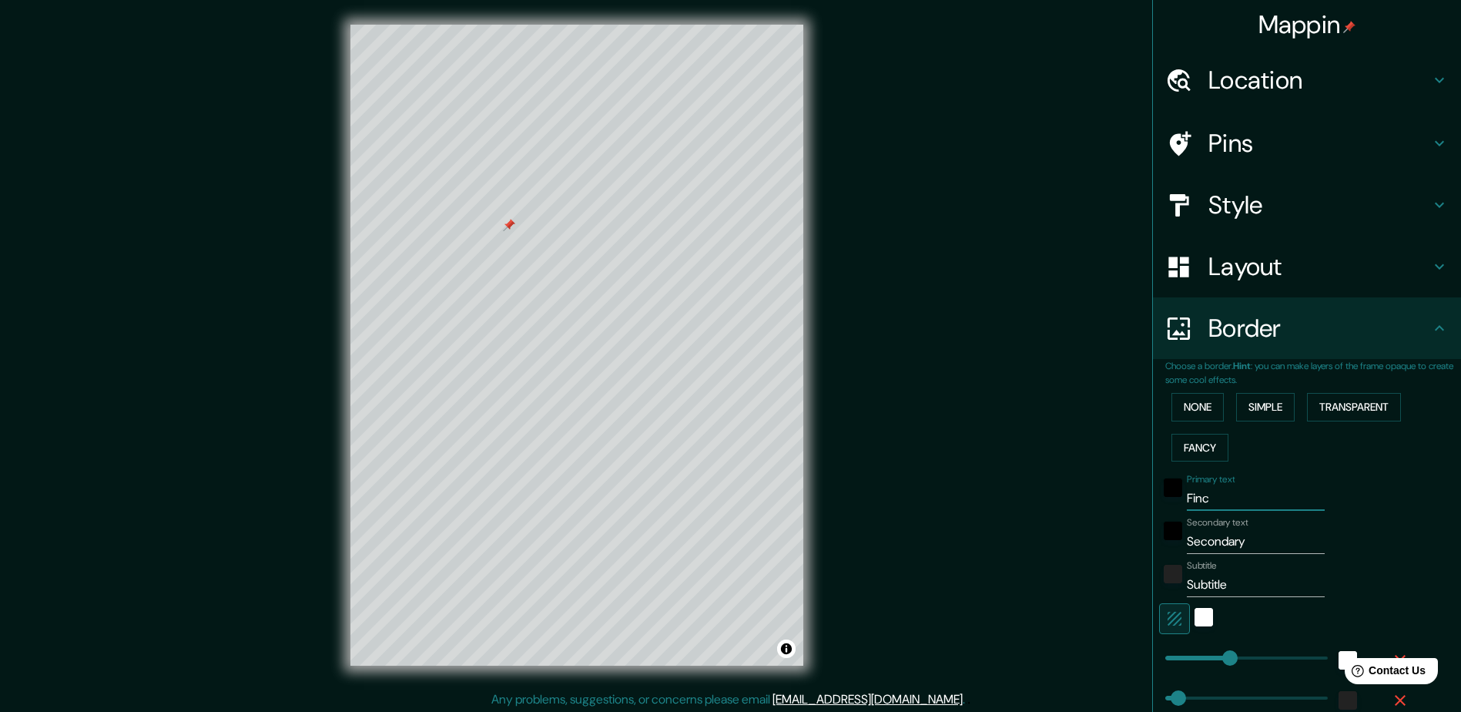
type input "235"
type input "47"
type input "Finca"
type input "235"
type input "47"
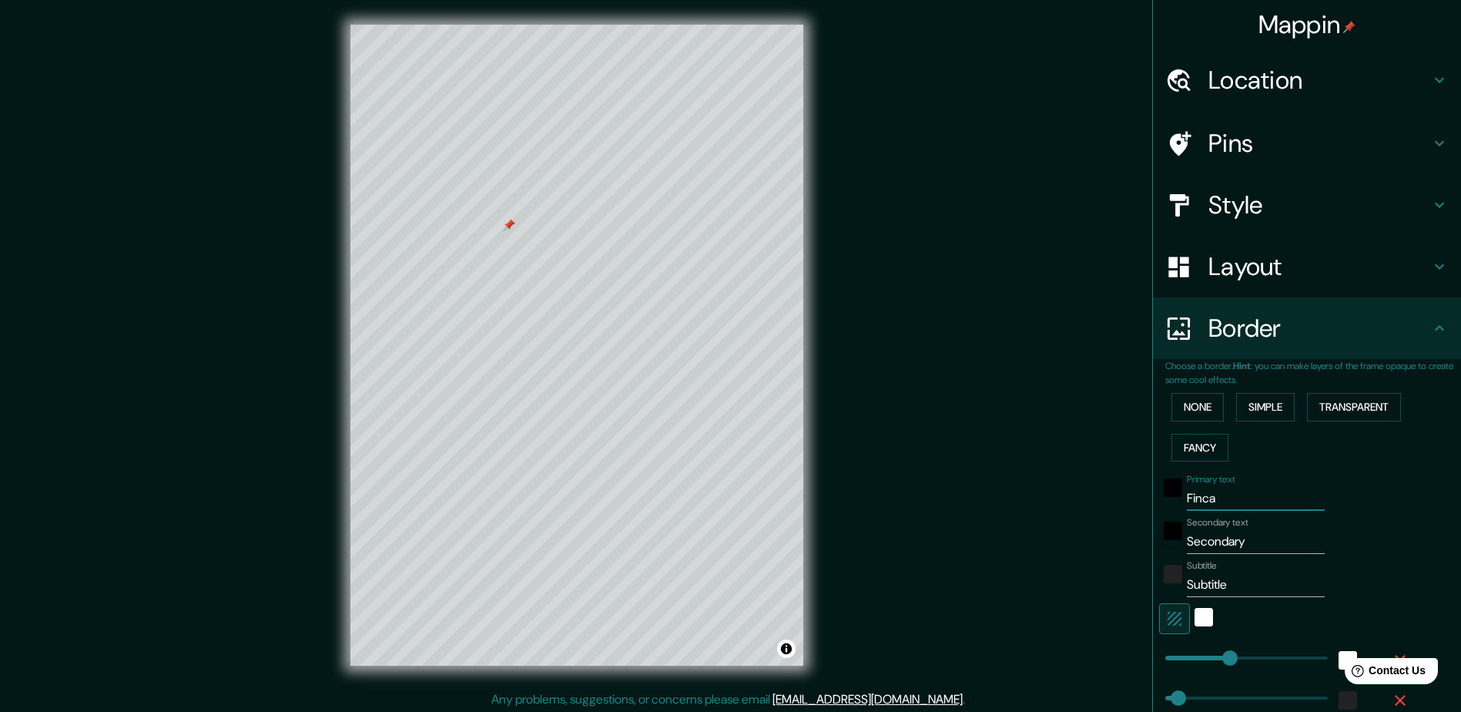
type input "Finca m"
type input "235"
type input "47"
type input "Finca me"
type input "235"
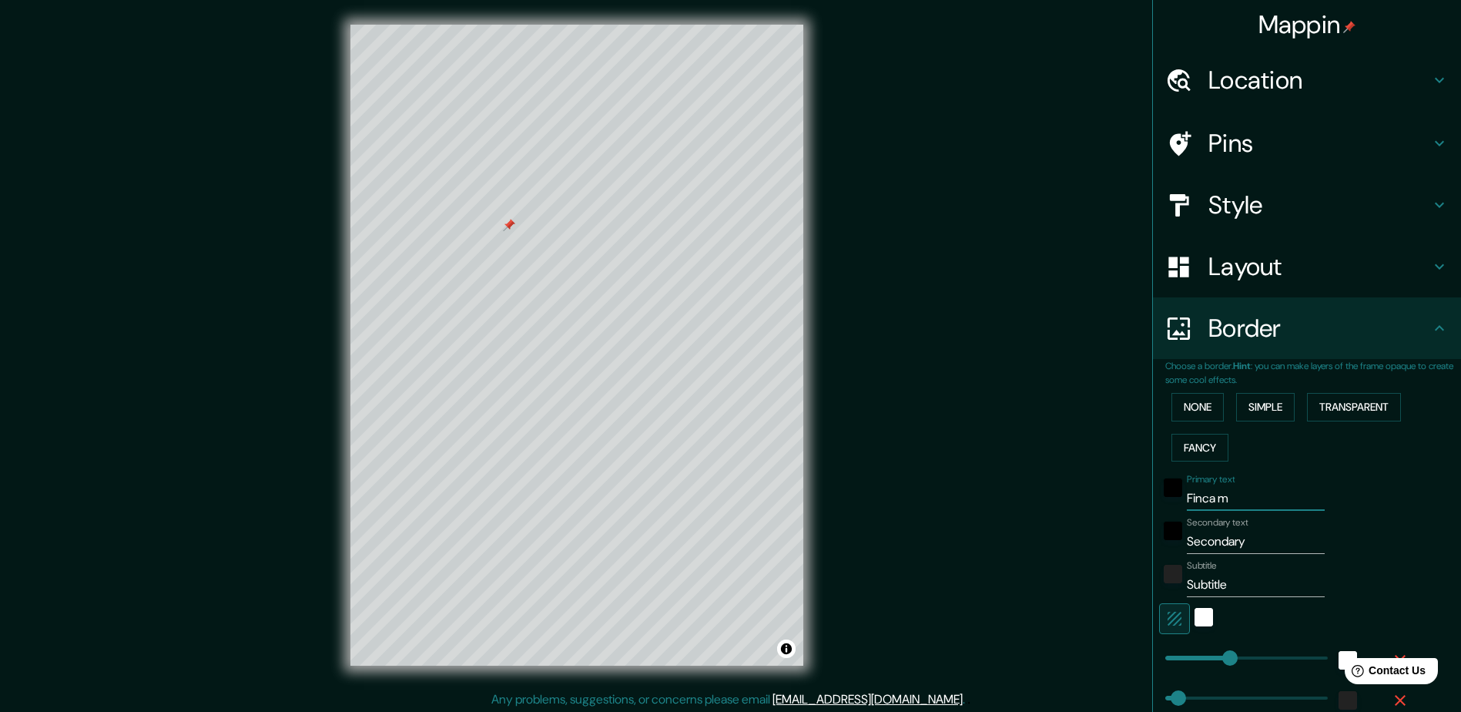
type input "47"
type input "Finca meu"
type input "235"
type input "47"
type input "Finca meu"
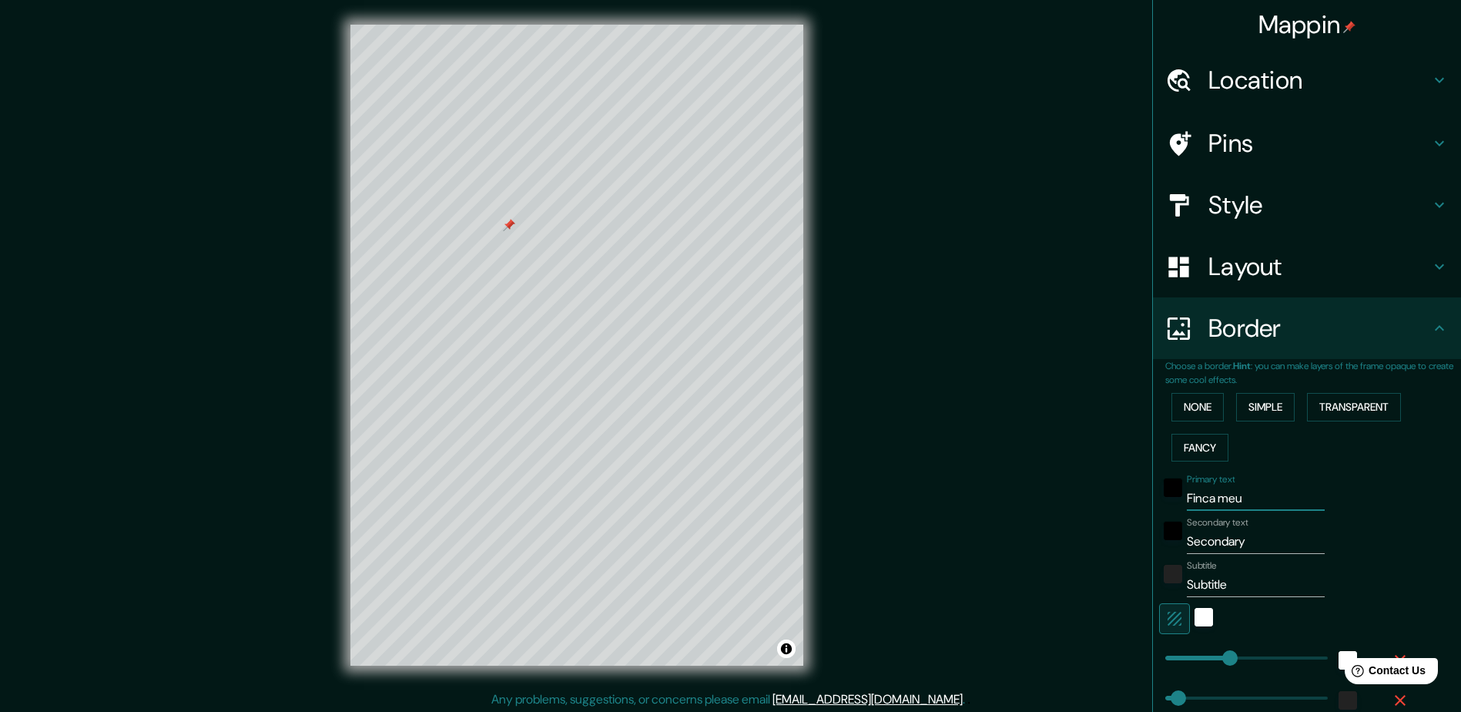
type input "235"
type input "47"
type input "Finca meu l"
type input "235"
type input "47"
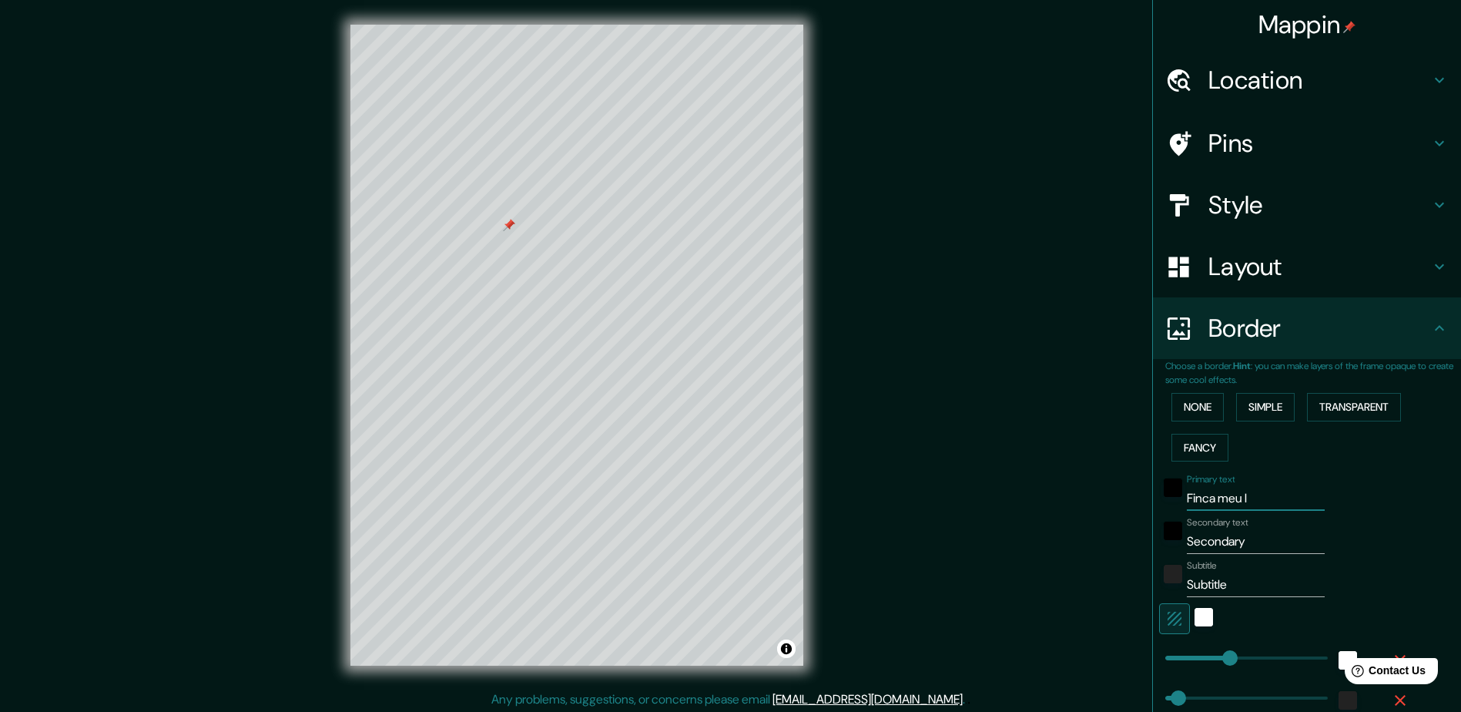
type input "Finca meu la"
type input "235"
type input "47"
type input "Finca meu lar"
type input "235"
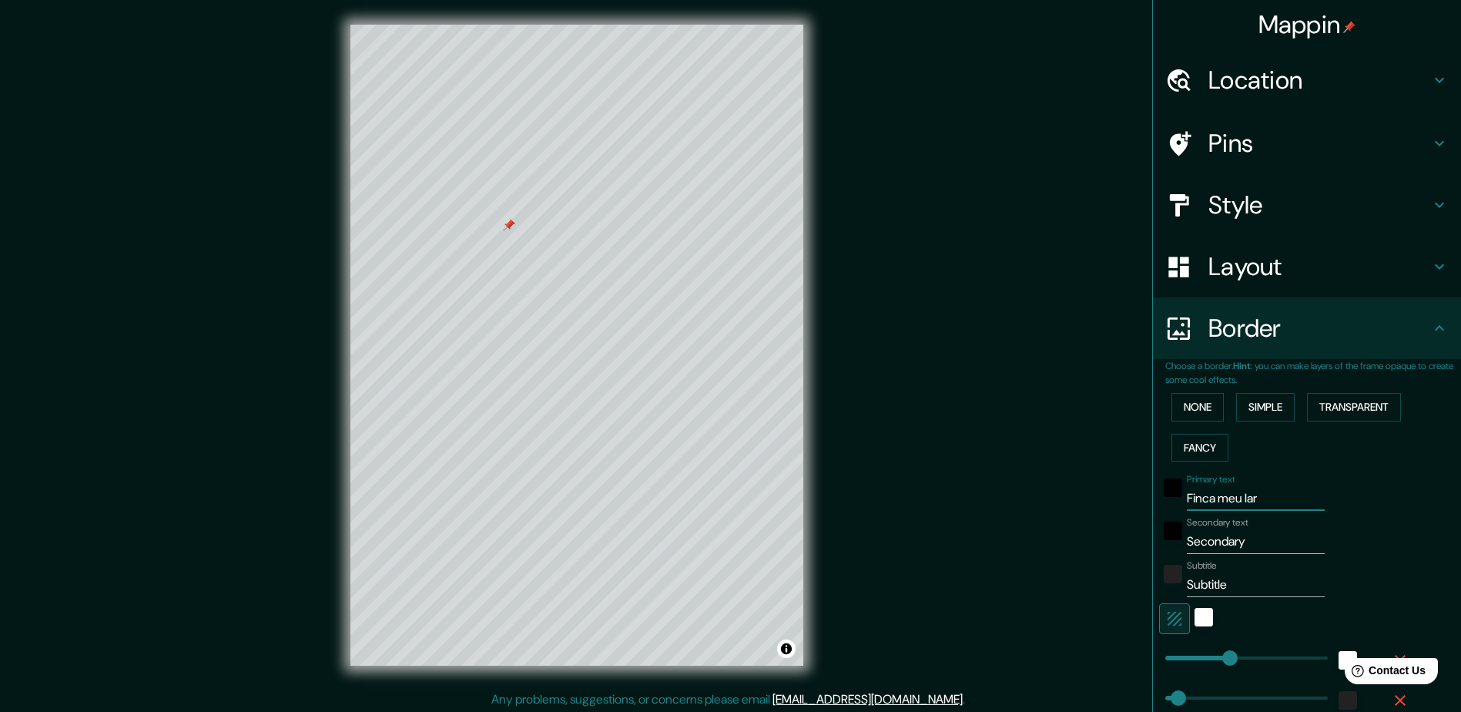
type input "47"
type input "235"
click at [1255, 497] on input "Finca meu lar" at bounding box center [1256, 498] width 138 height 25
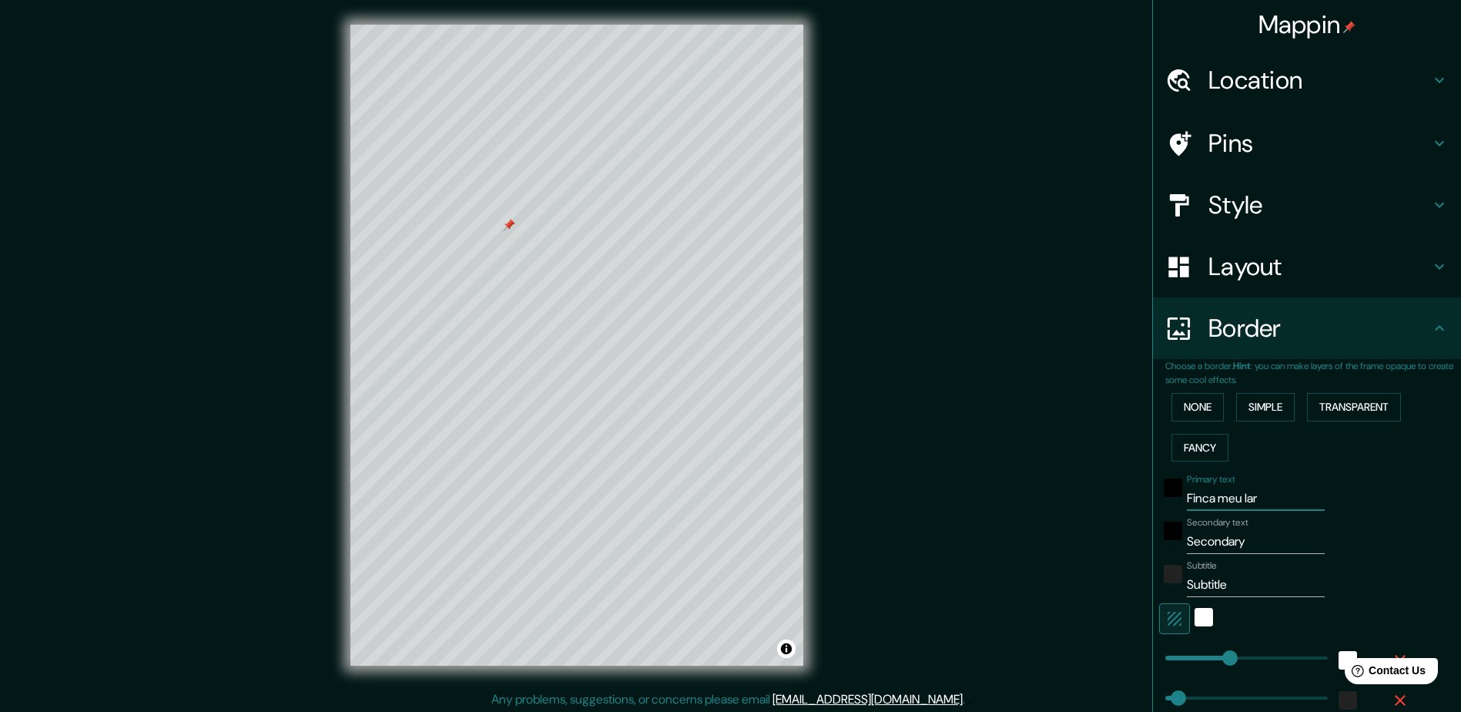
click at [1255, 497] on input "Finca meu lar" at bounding box center [1256, 498] width 138 height 25
click at [1302, 492] on input "Finca meu lar" at bounding box center [1256, 498] width 138 height 25
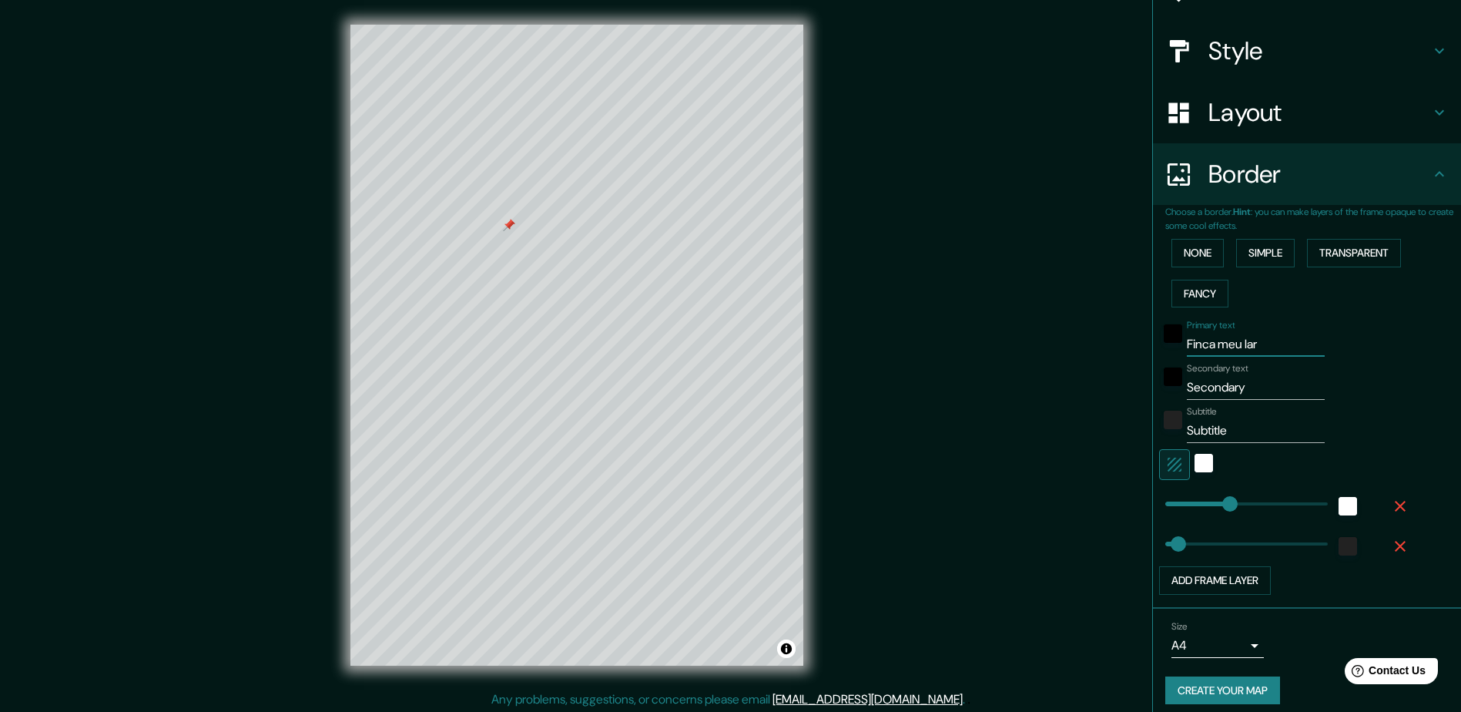
scroll to position [165, 0]
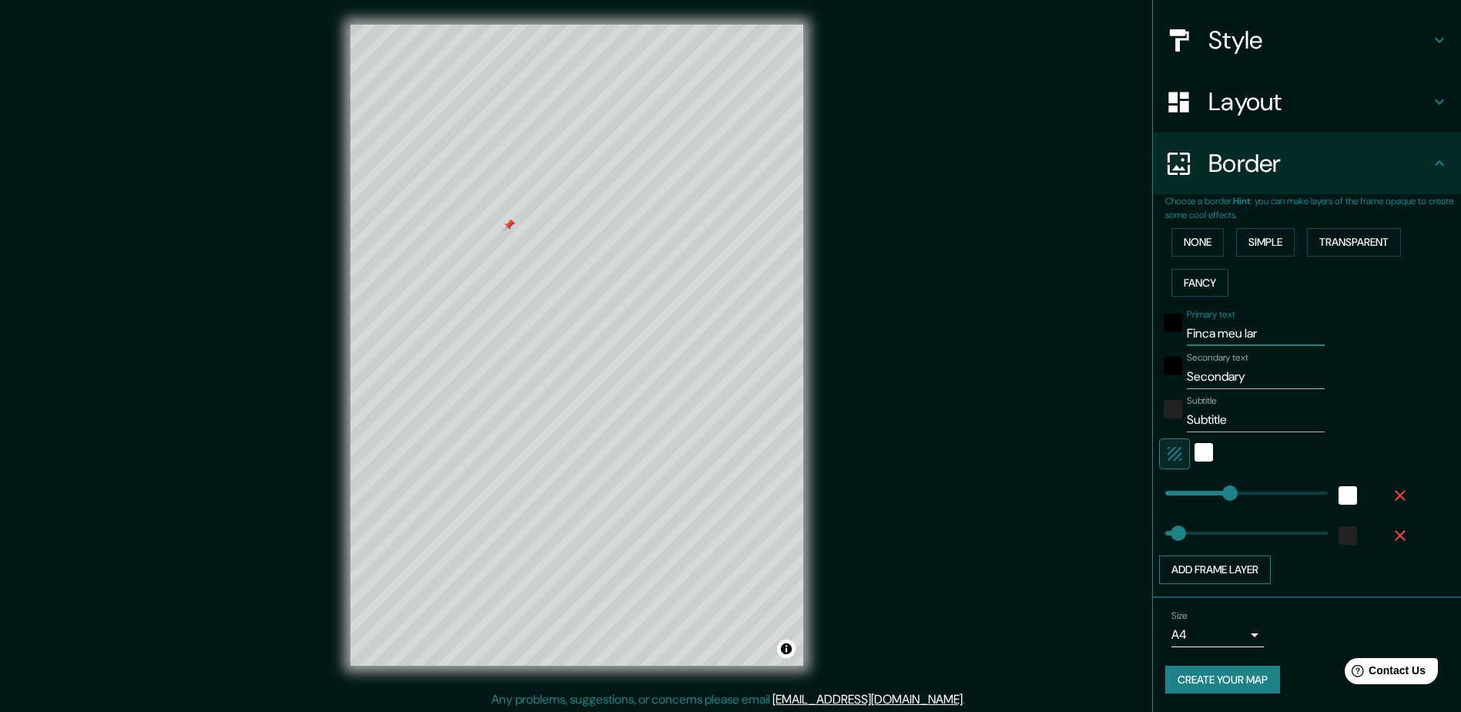
type input "Finca meu lar"
click at [1191, 571] on button "Add frame layer" at bounding box center [1215, 569] width 112 height 28
type input "235"
type input "47"
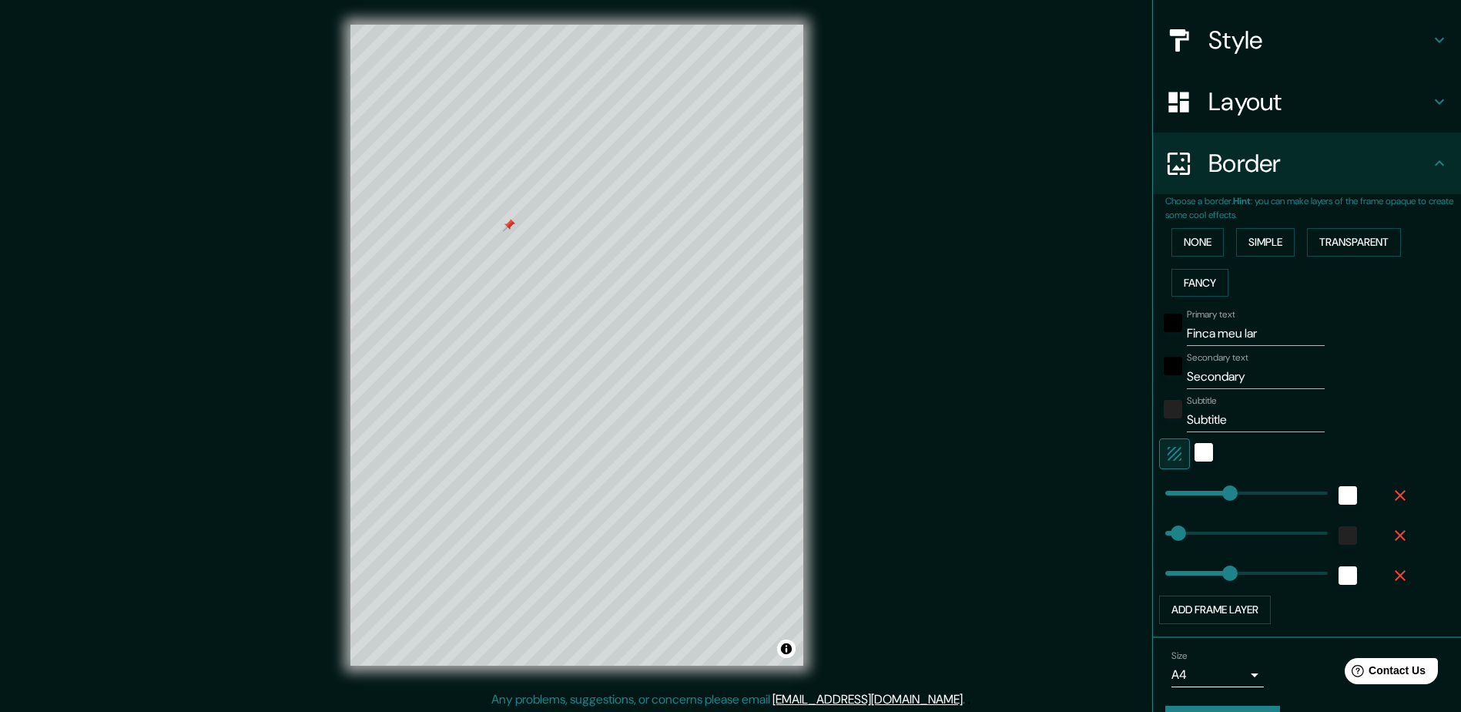
click at [1391, 575] on icon "button" at bounding box center [1400, 575] width 18 height 18
type input "235"
type input "47"
click at [1205, 574] on button "Add frame layer" at bounding box center [1215, 569] width 112 height 28
type input "235"
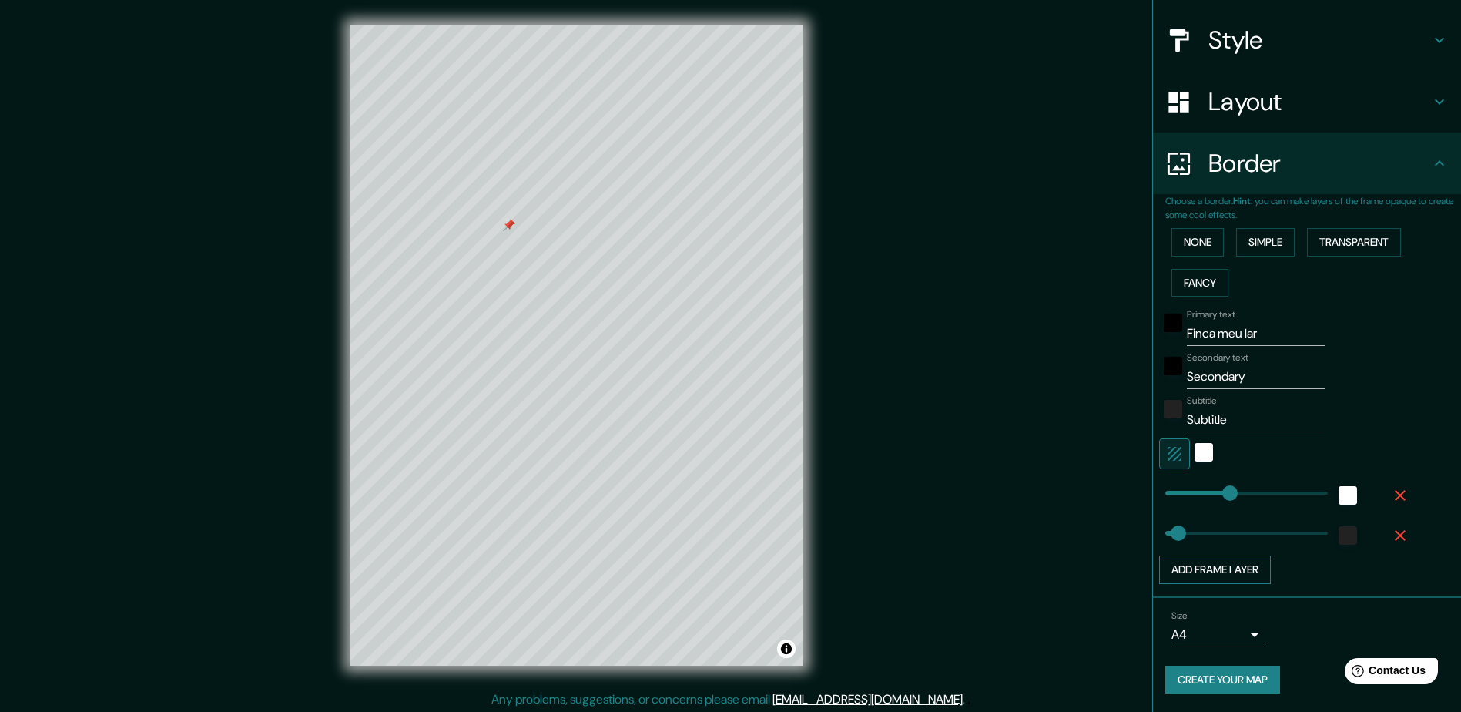
type input "47"
type input "145"
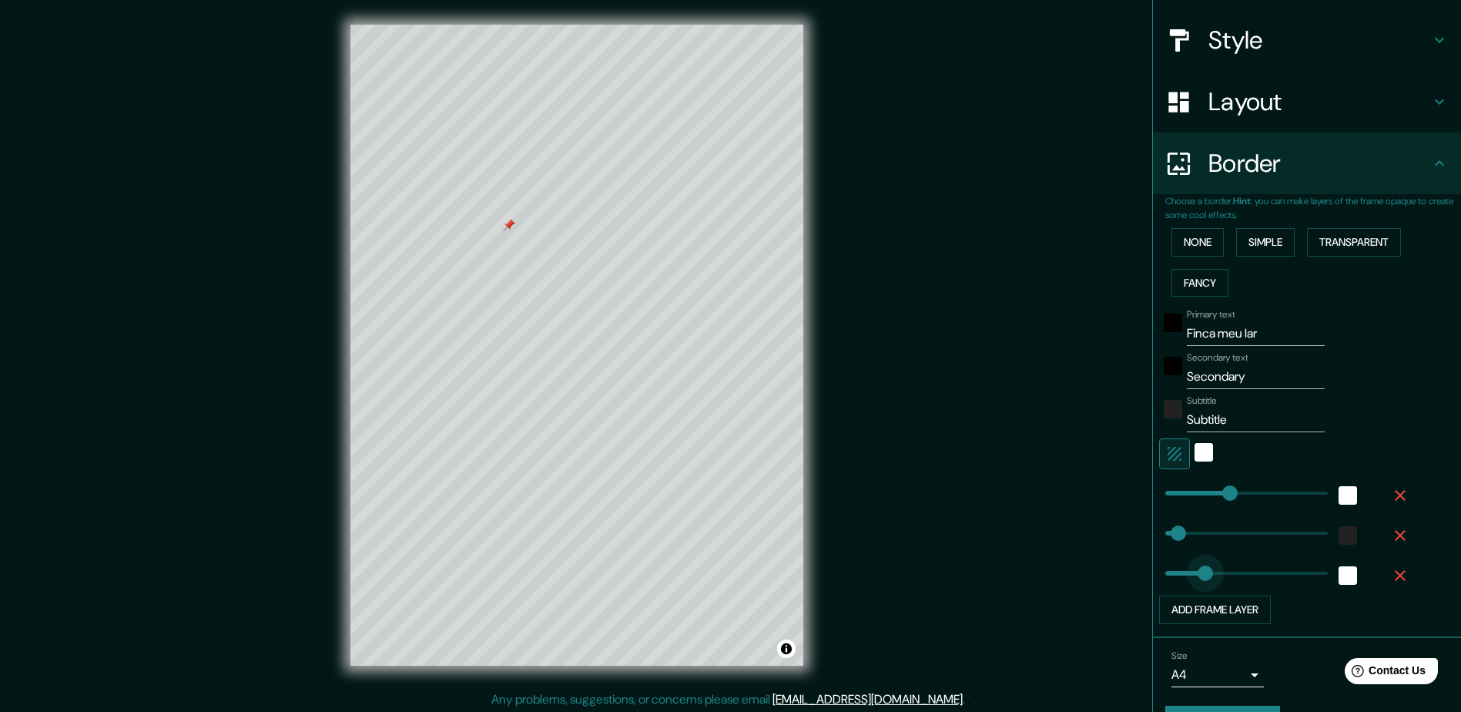
drag, startPoint x: 1221, startPoint y: 570, endPoint x: 1194, endPoint y: 571, distance: 27.7
type input "235"
type input "47"
type input "87"
drag, startPoint x: 1193, startPoint y: 571, endPoint x: 1177, endPoint y: 571, distance: 15.4
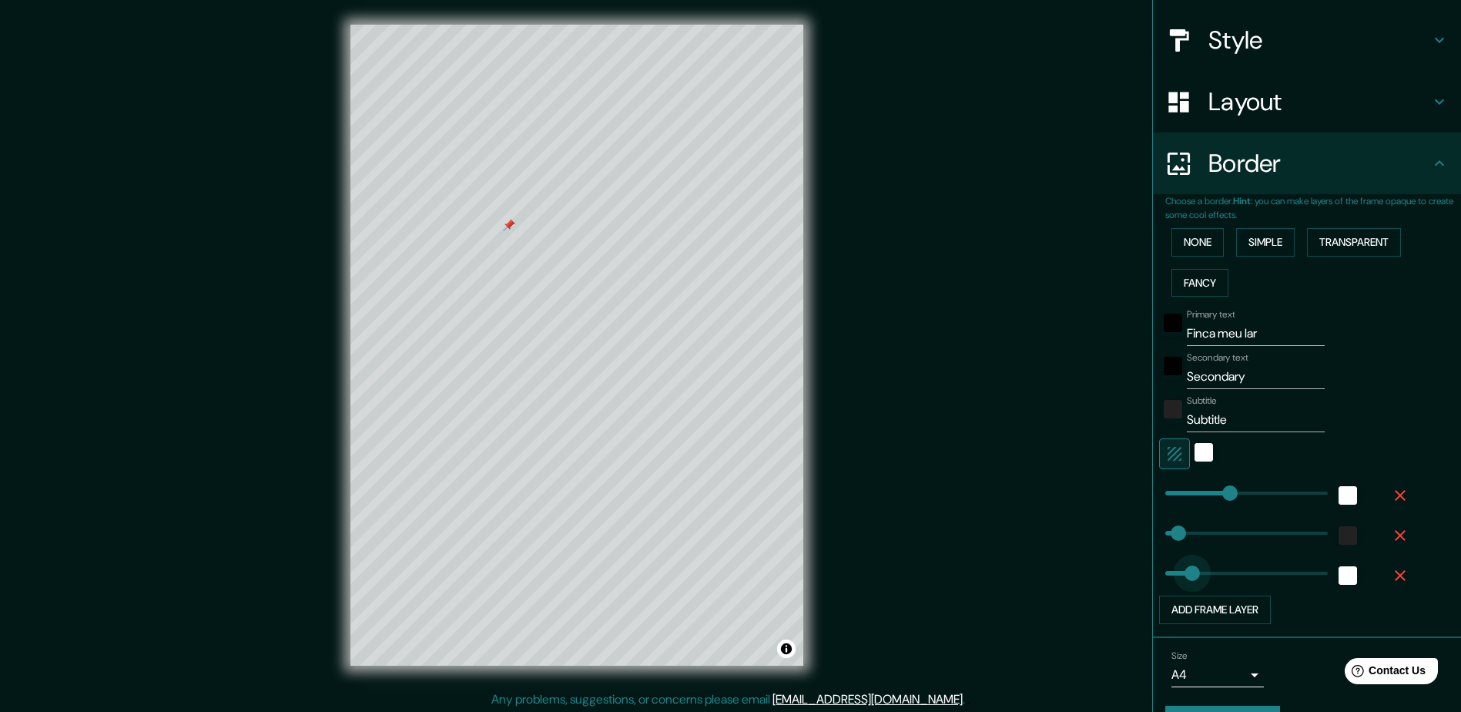
type input "235"
type input "47"
type input "81"
type input "235"
type input "47"
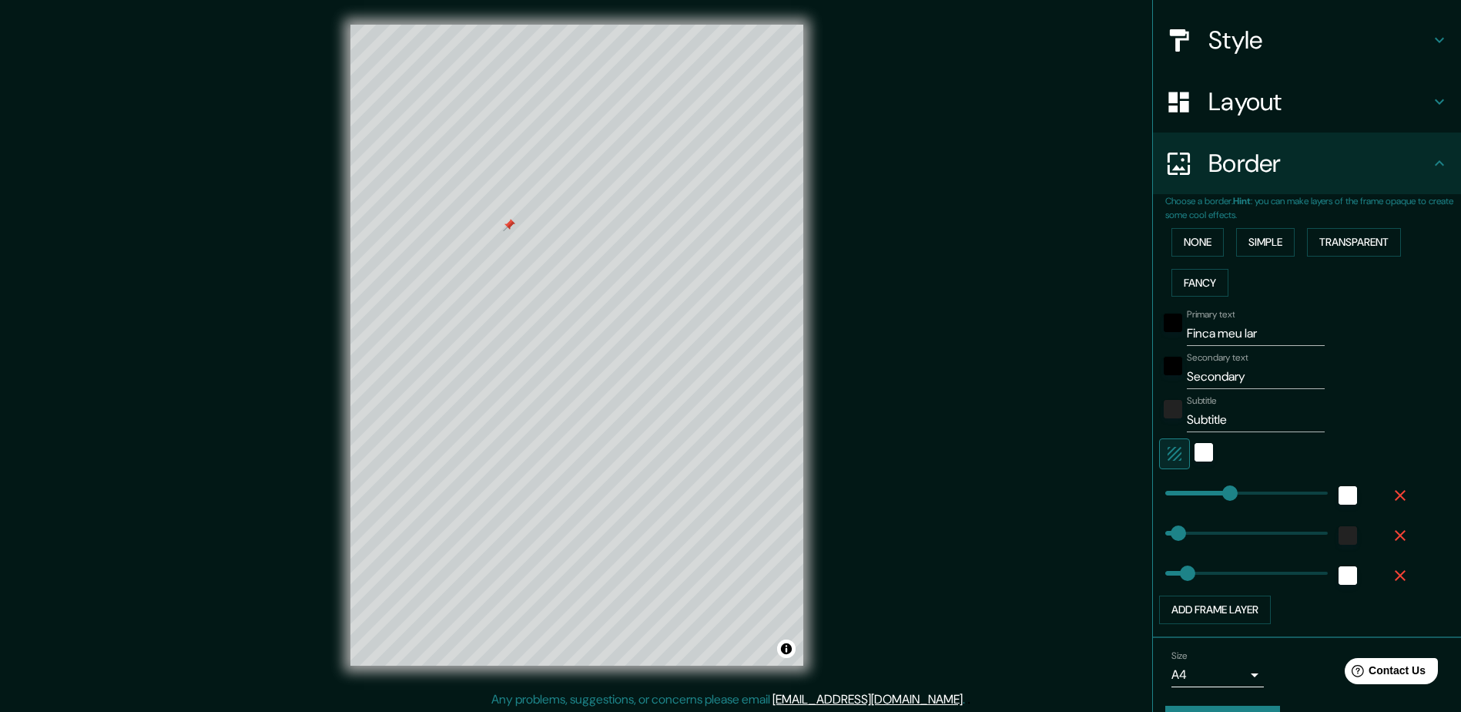
type input "81"
click at [1391, 573] on icon "button" at bounding box center [1400, 575] width 18 height 18
type input "235"
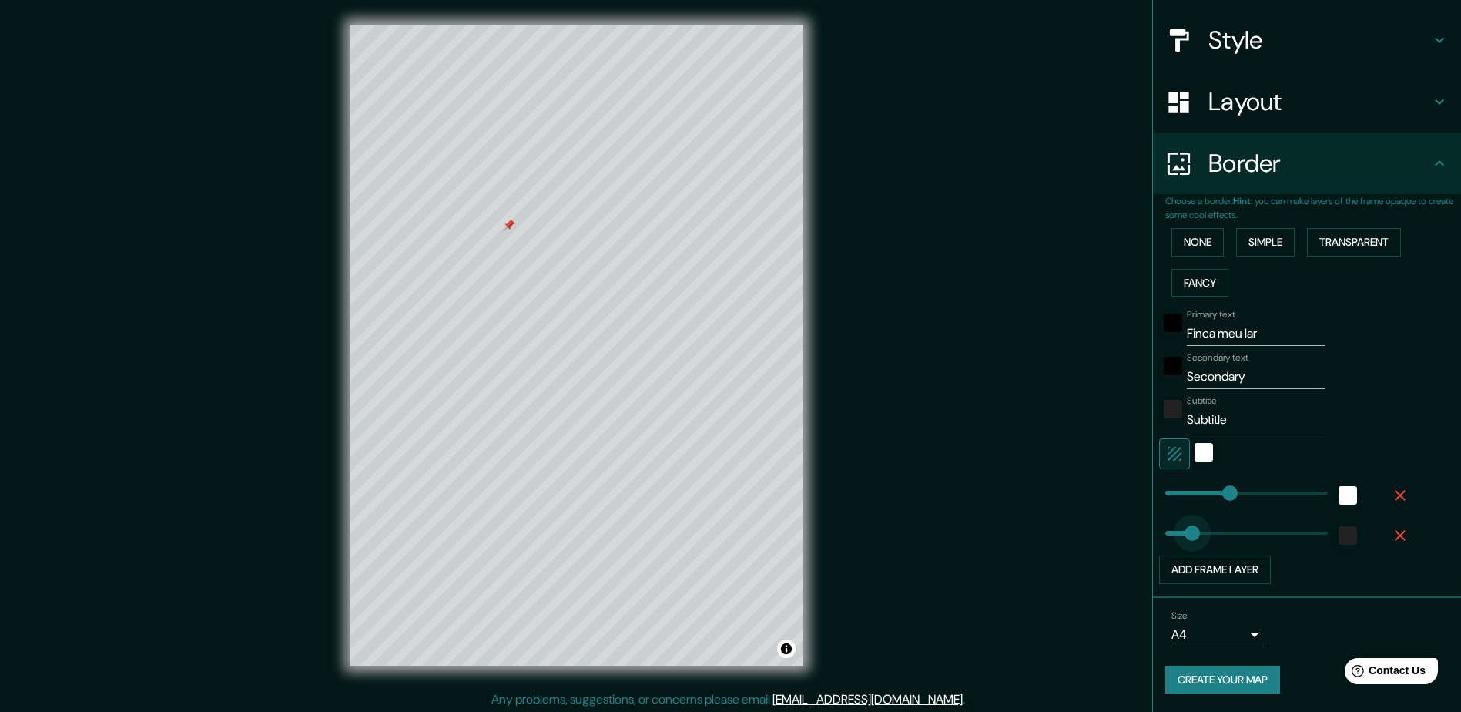
type input "126"
drag, startPoint x: 1165, startPoint y: 533, endPoint x: 1188, endPoint y: 533, distance: 23.1
type input "235"
type input "73"
drag, startPoint x: 1188, startPoint y: 533, endPoint x: 1174, endPoint y: 533, distance: 14.6
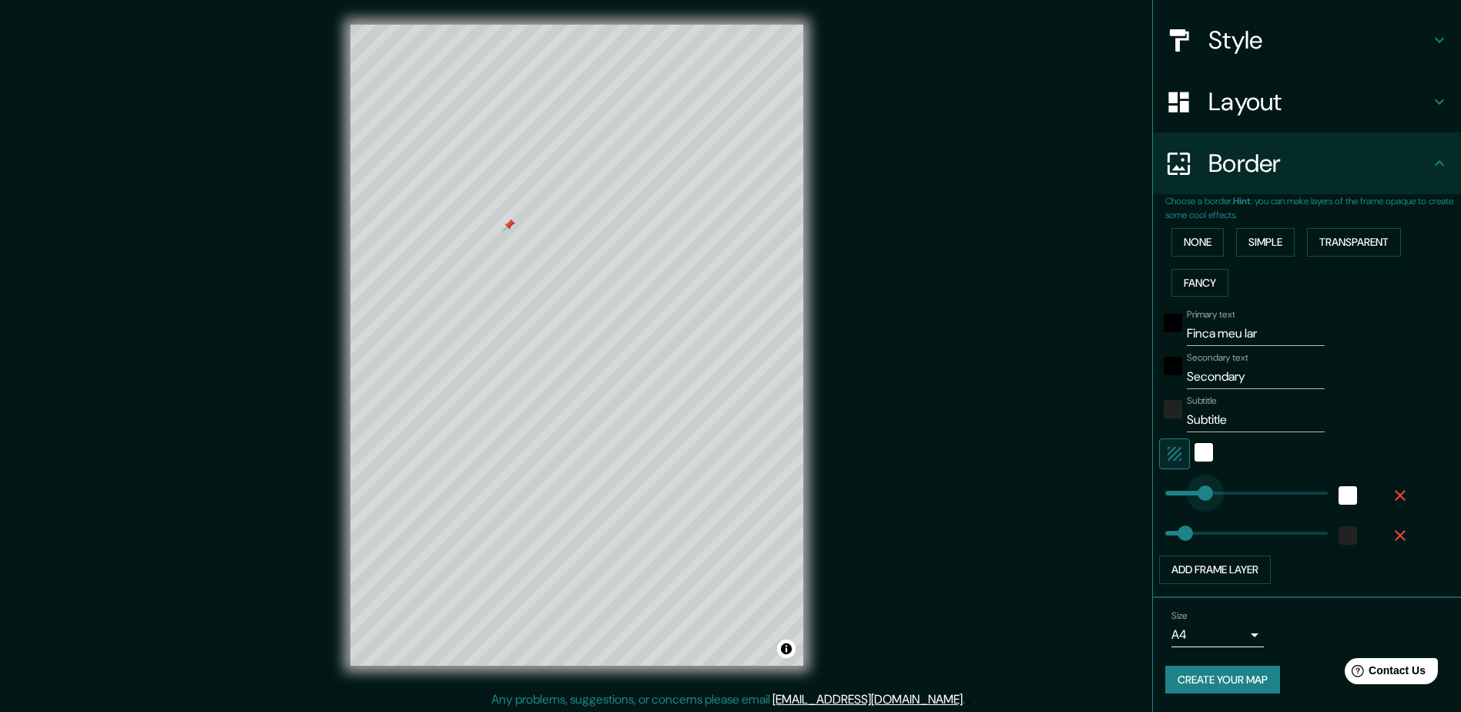
type input "114"
drag, startPoint x: 1217, startPoint y: 496, endPoint x: 1185, endPoint y: 498, distance: 32.4
type input "195"
drag, startPoint x: 1185, startPoint y: 498, endPoint x: 1207, endPoint y: 498, distance: 22.3
type input "207"
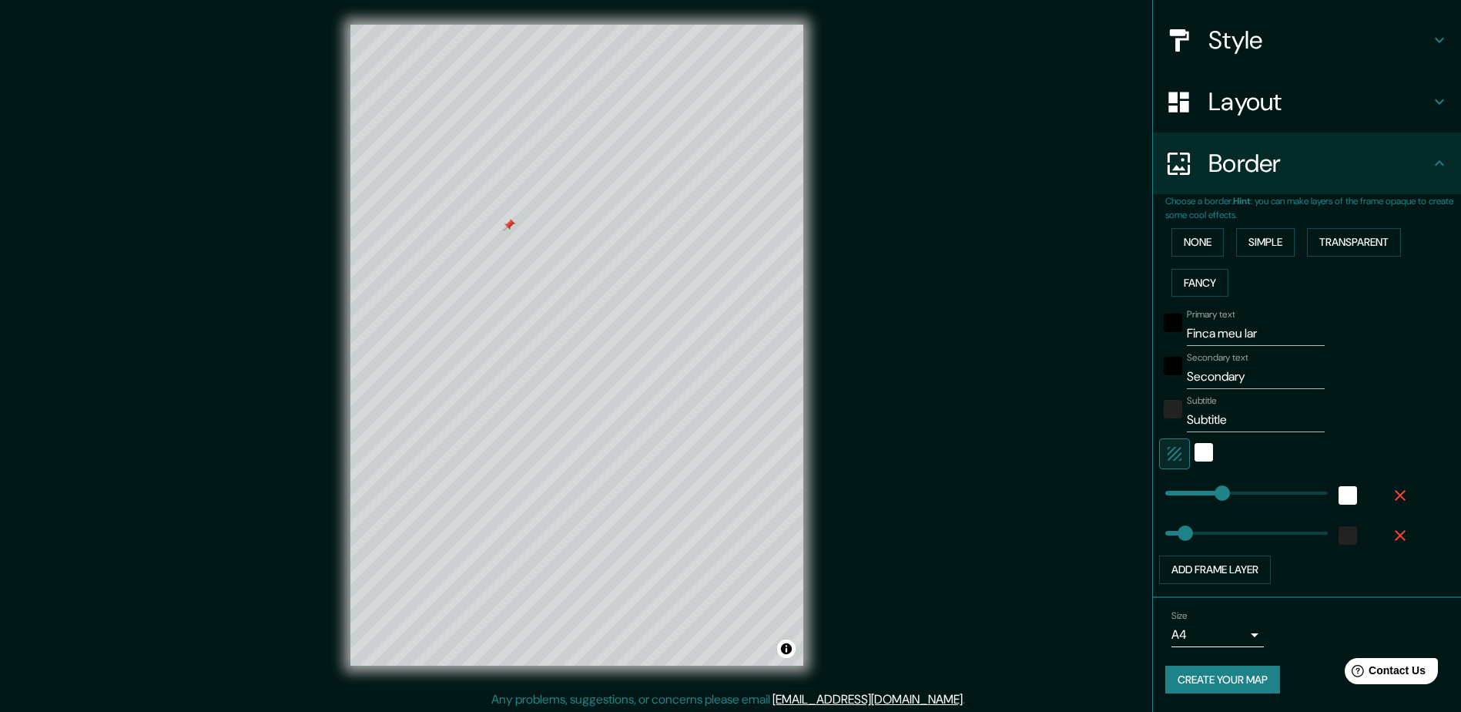
scroll to position [3, 0]
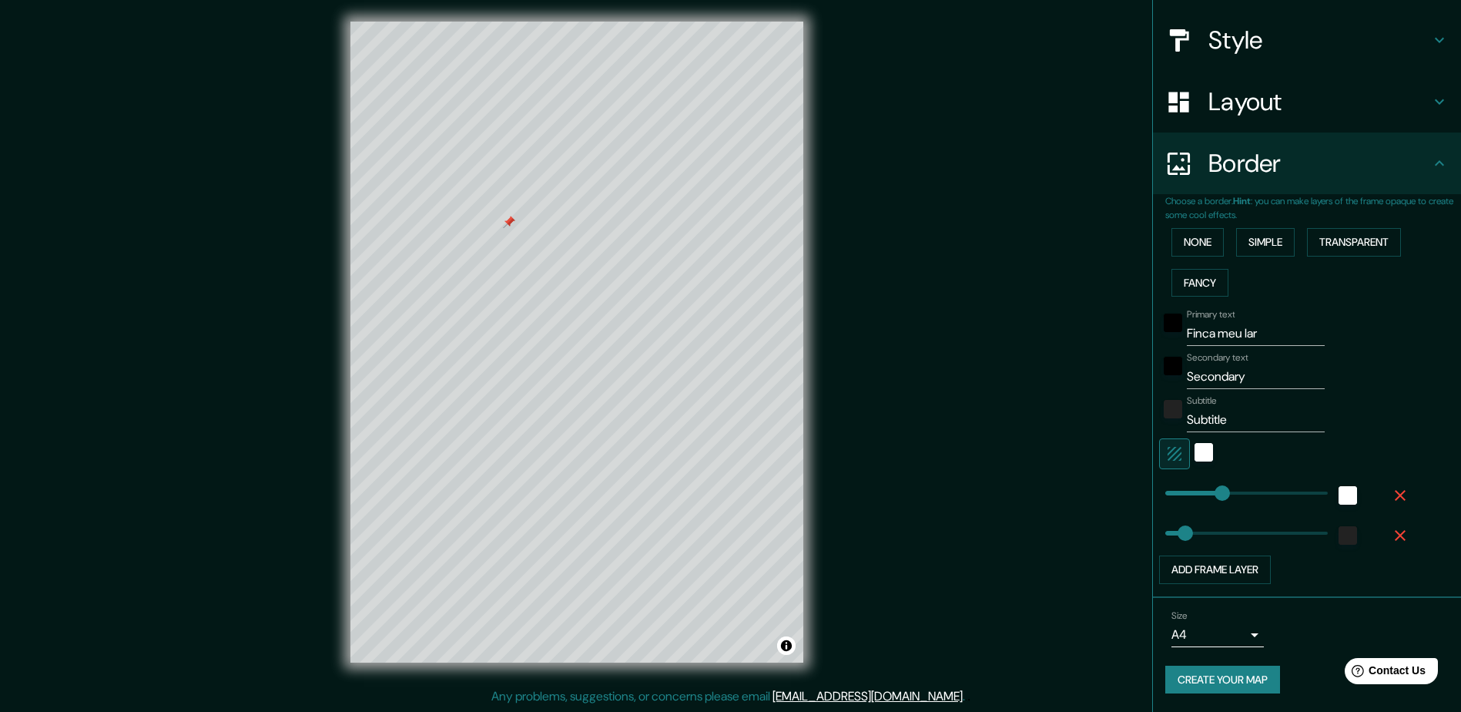
click at [1232, 333] on input "Finca meu lar" at bounding box center [1256, 333] width 138 height 25
click at [1220, 380] on input "Secondary" at bounding box center [1256, 376] width 138 height 25
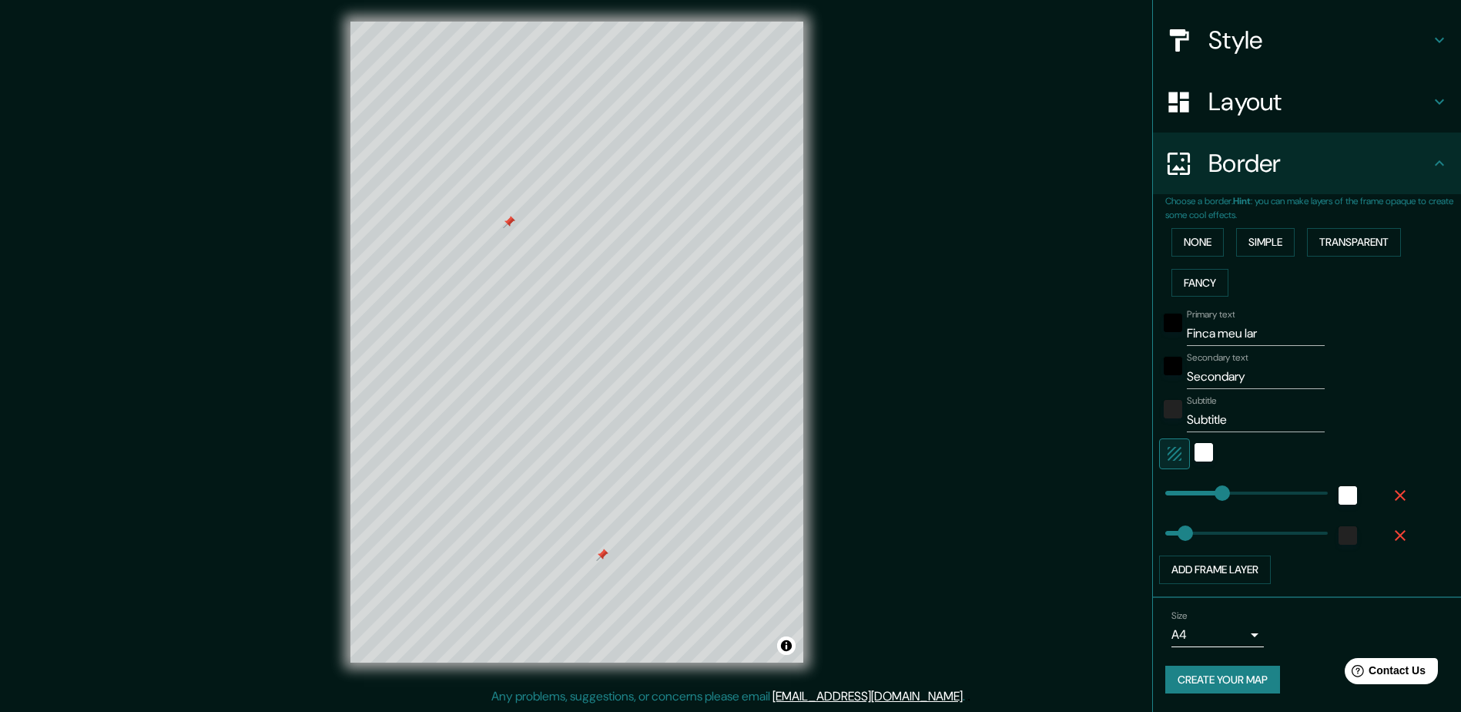
click at [601, 554] on div at bounding box center [602, 554] width 12 height 12
click at [1251, 332] on input "Finca meu lar" at bounding box center [1256, 333] width 138 height 25
click at [1194, 450] on div "white" at bounding box center [1203, 452] width 18 height 18
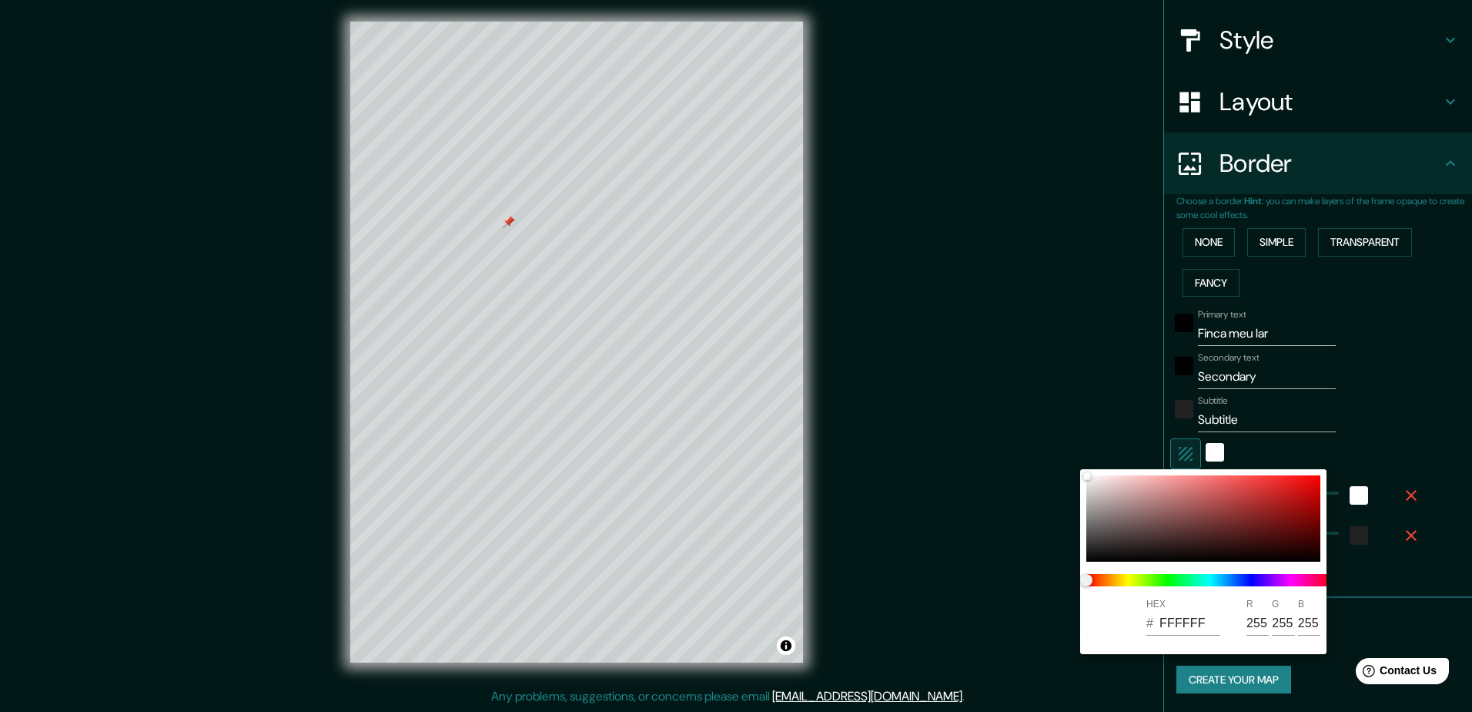
click at [1191, 449] on div at bounding box center [736, 356] width 1472 height 712
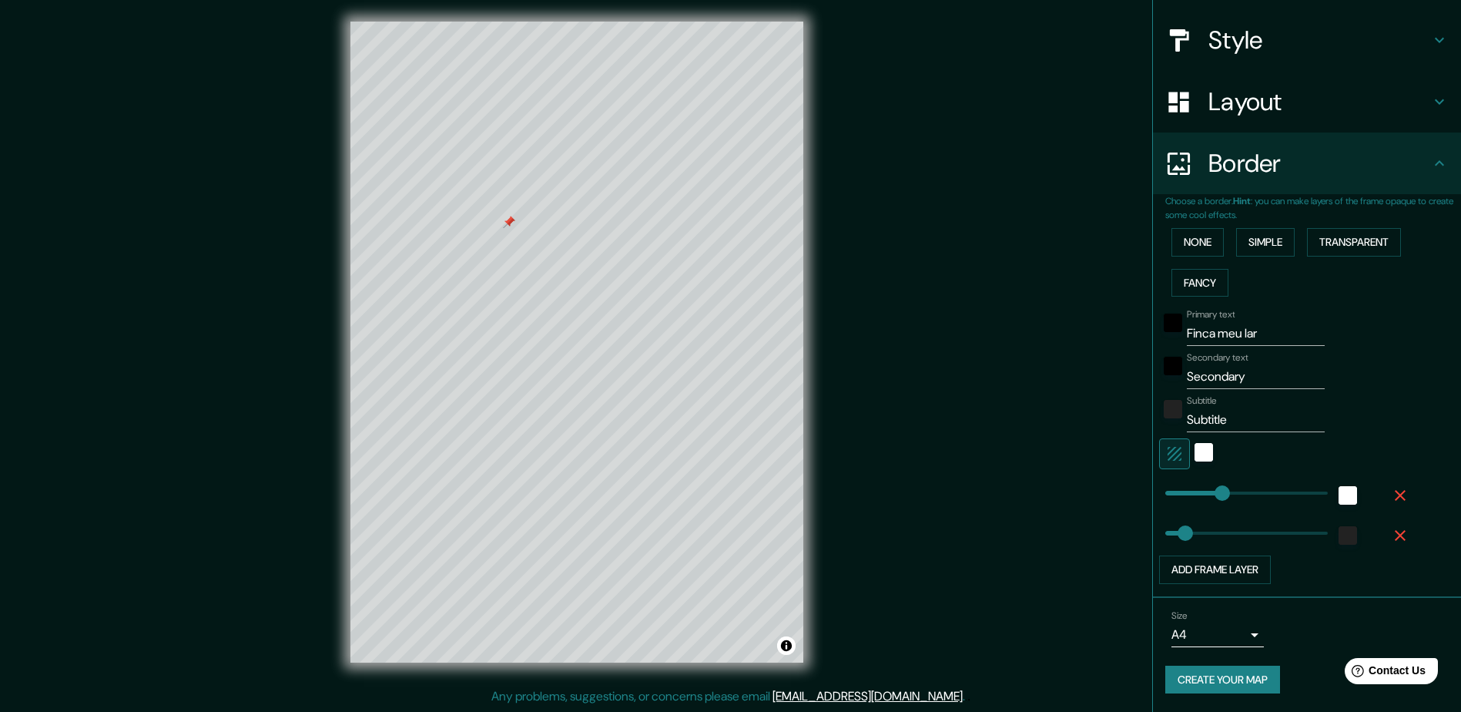
click at [1224, 333] on input "Finca meu lar" at bounding box center [1256, 333] width 138 height 25
click at [1270, 325] on input "Finca meu lar" at bounding box center [1256, 333] width 138 height 25
click at [1207, 283] on button "Fancy" at bounding box center [1199, 283] width 57 height 28
click at [1264, 245] on button "Simple" at bounding box center [1265, 242] width 59 height 28
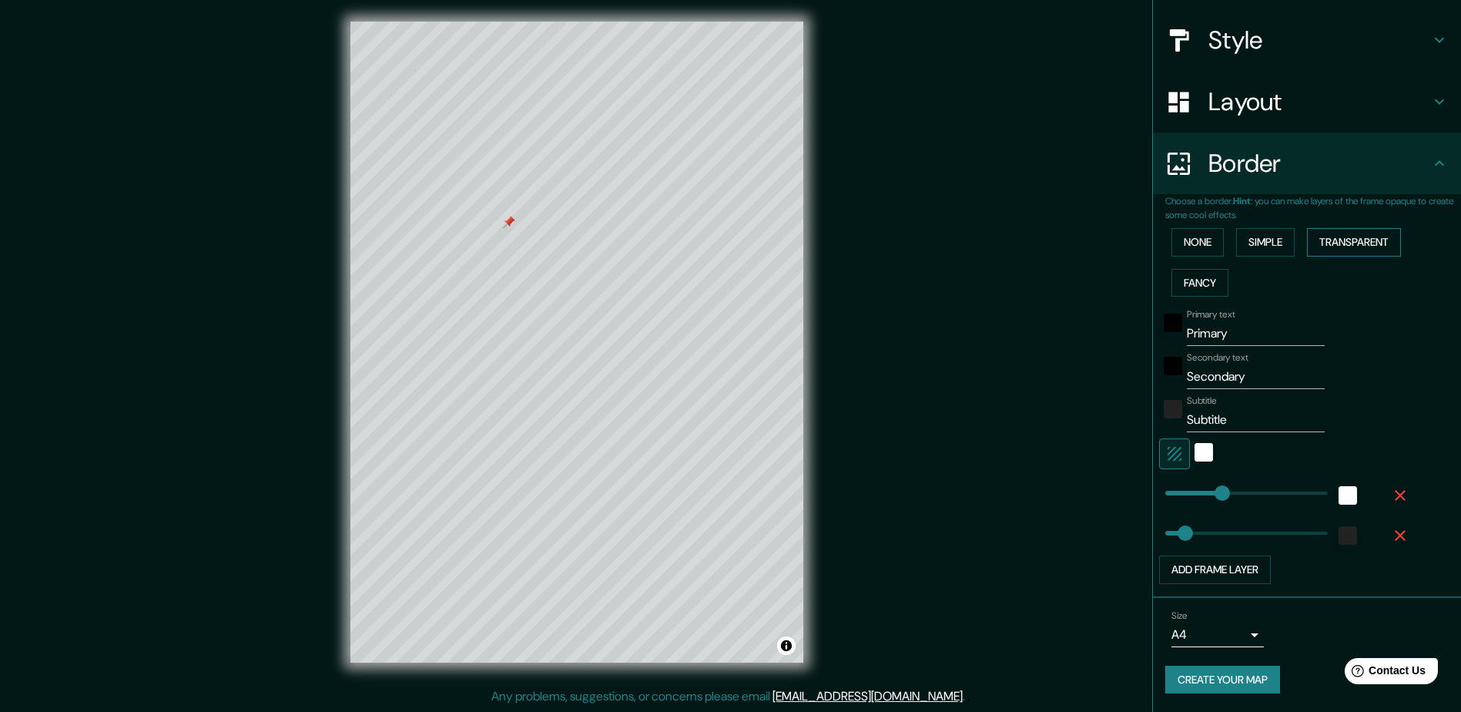
click at [1331, 243] on button "Transparent" at bounding box center [1354, 242] width 94 height 28
click at [1271, 245] on button "Simple" at bounding box center [1265, 242] width 59 height 28
click at [1181, 284] on button "Fancy" at bounding box center [1199, 283] width 57 height 28
type input "159"
drag, startPoint x: 1216, startPoint y: 495, endPoint x: 1197, endPoint y: 494, distance: 18.5
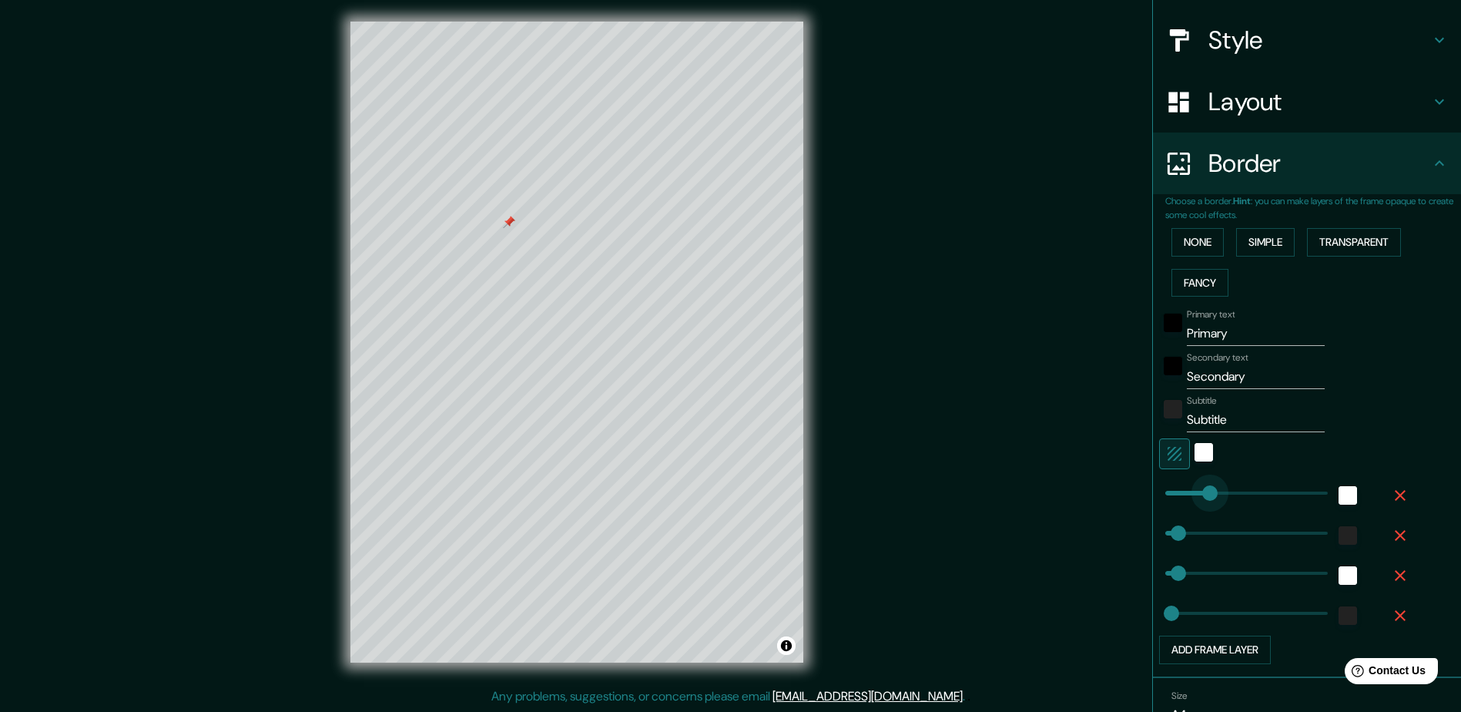
type input "47"
type input "24"
type input "140"
type input "47"
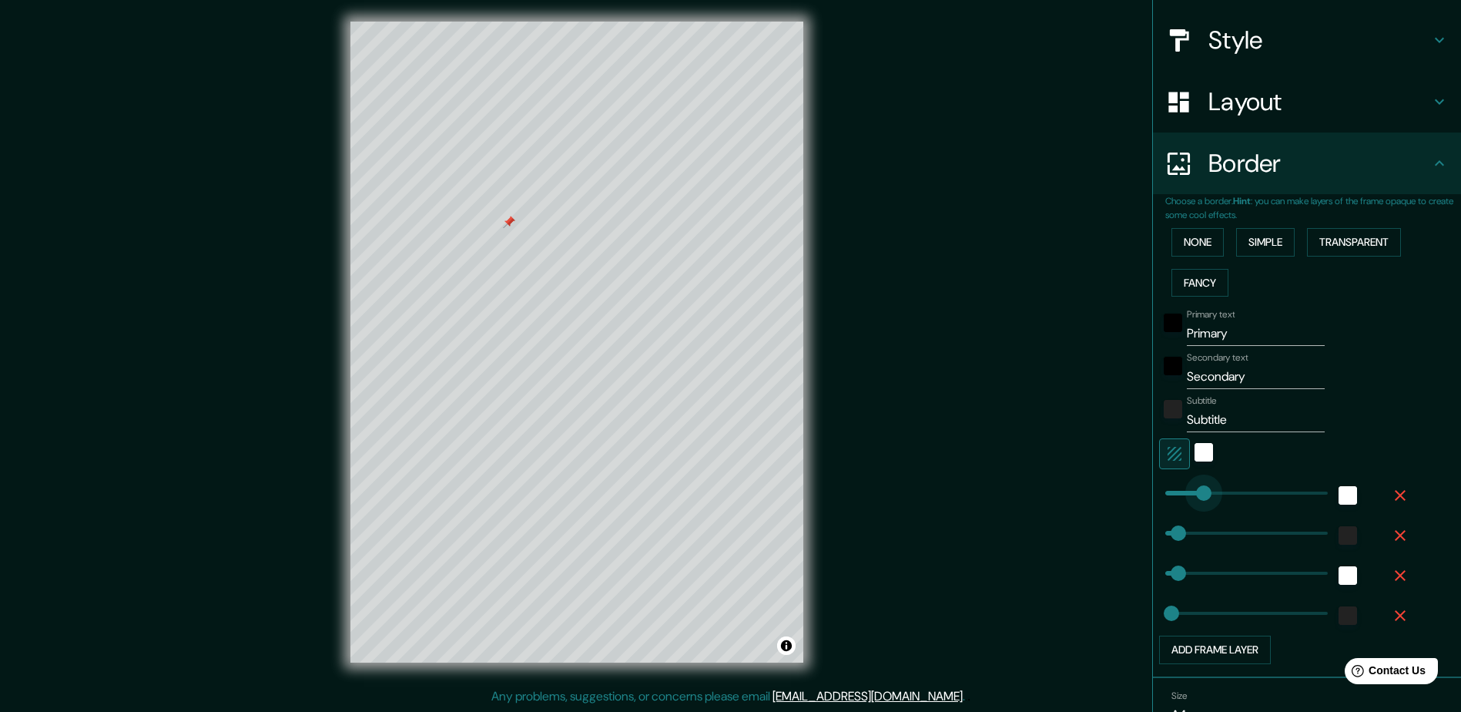
type input "47"
type input "24"
type input "162"
type input "47"
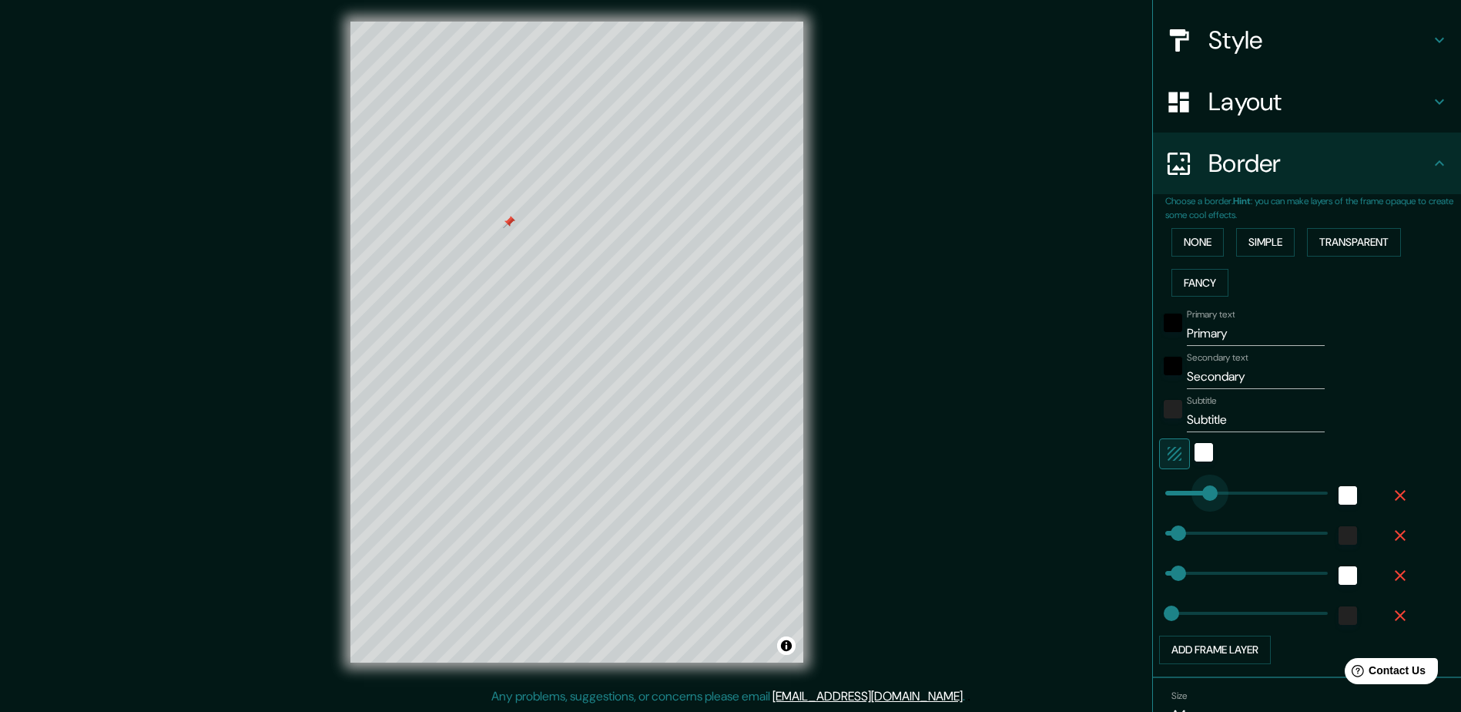
type input "24"
type input "162"
click at [1214, 334] on input "Primary" at bounding box center [1256, 333] width 138 height 25
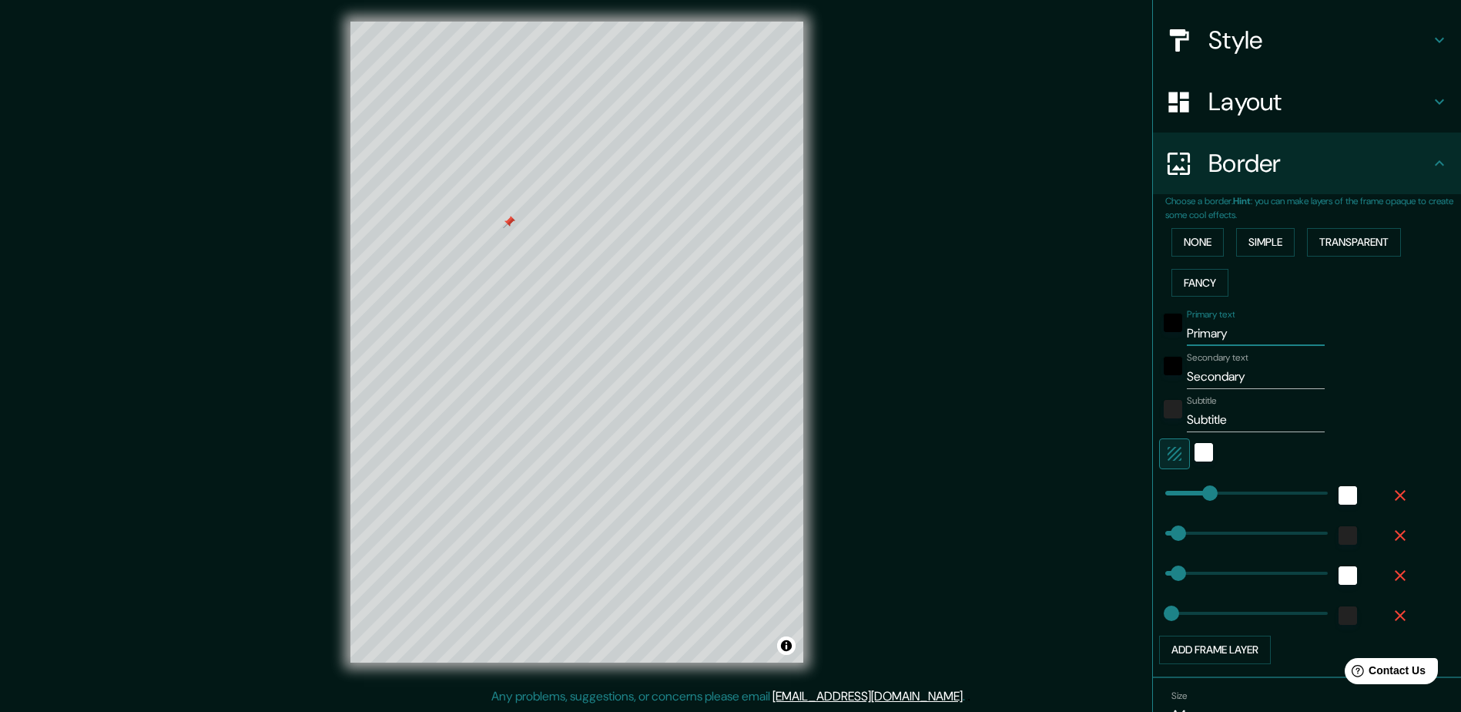
type input "F"
type input "47"
type input "24"
type input "162"
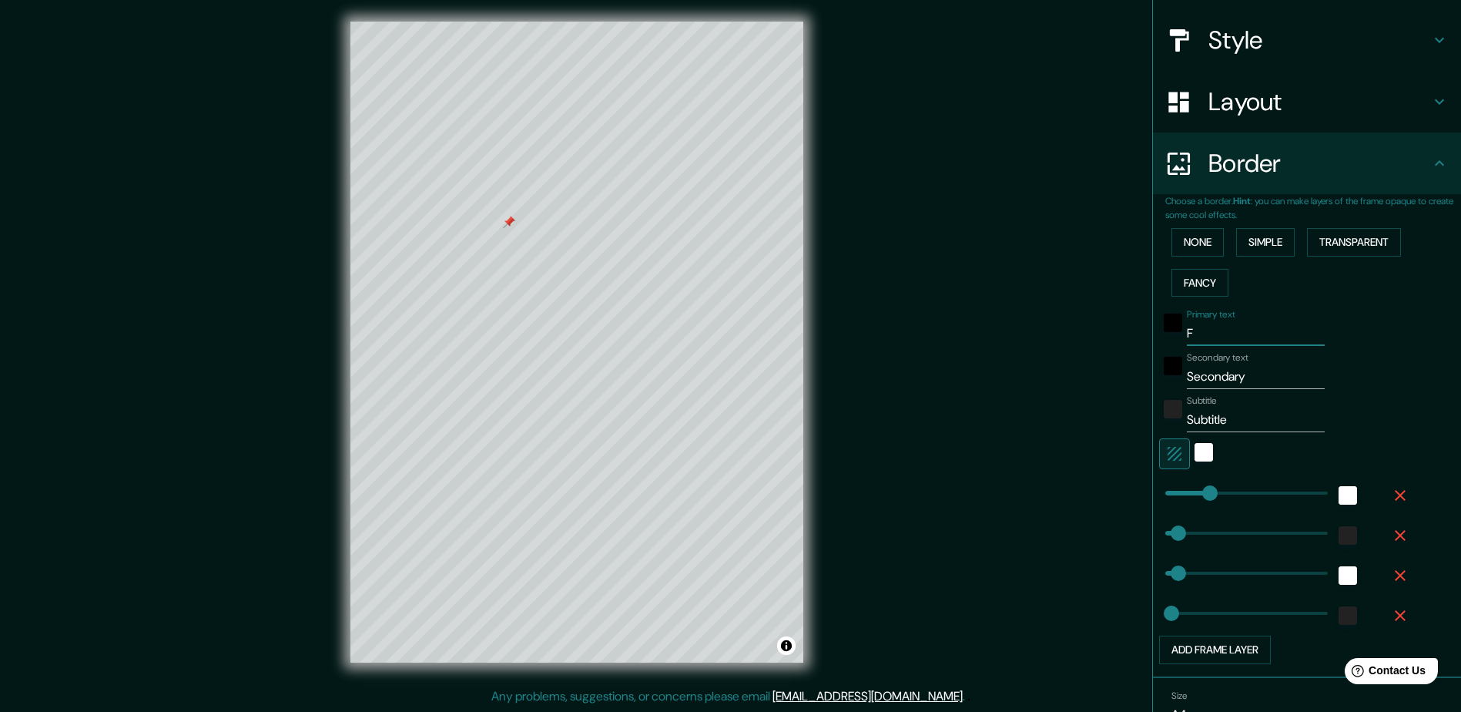
type input "Fi"
type input "47"
type input "24"
type input "162"
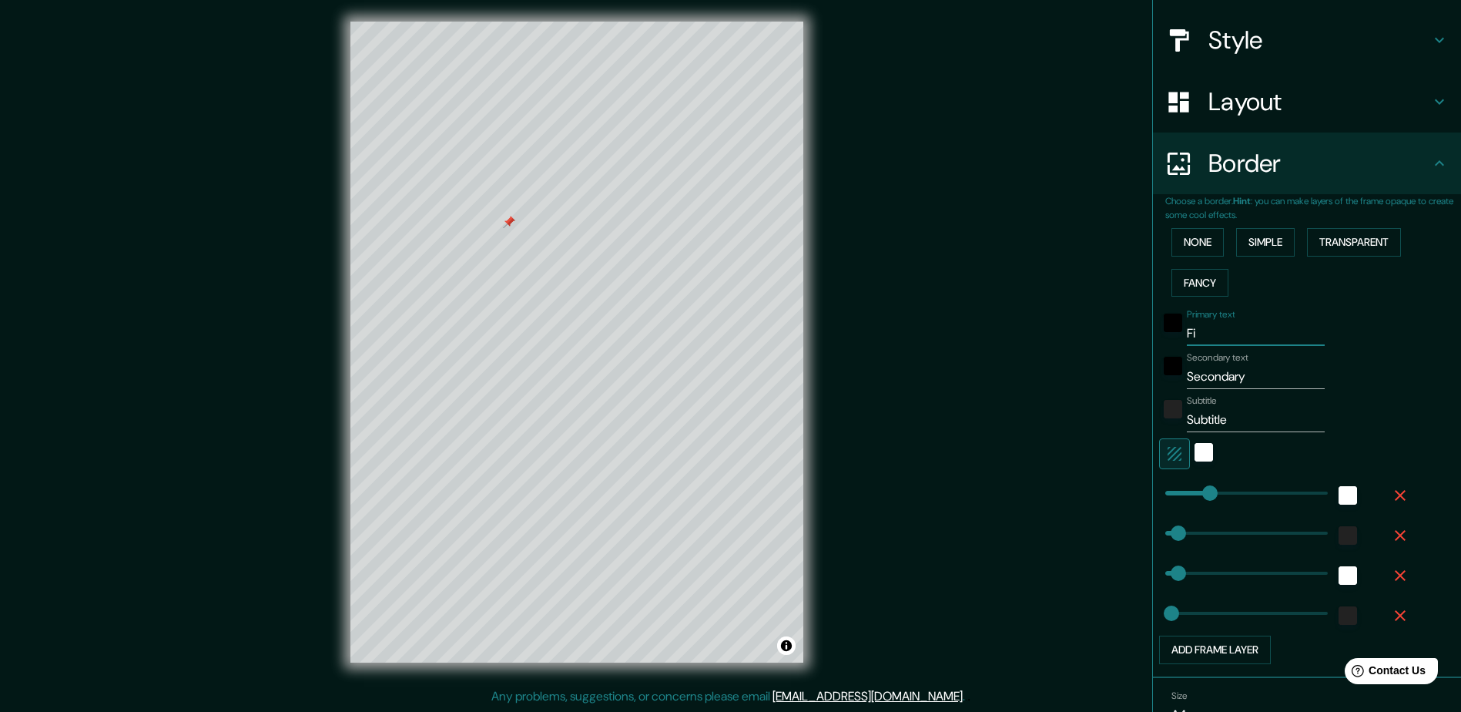
type input "Fin"
type input "47"
type input "24"
type input "162"
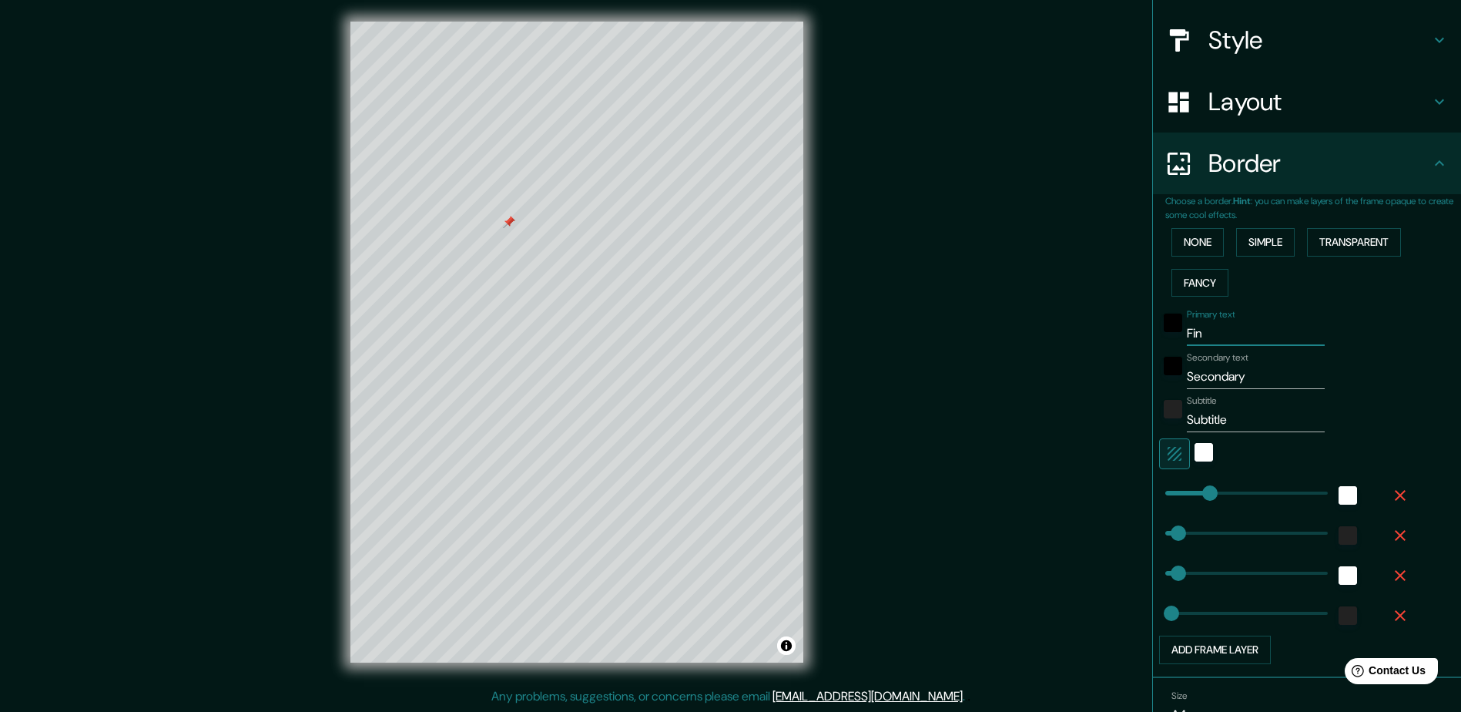
type input "Finc"
type input "47"
type input "24"
type input "162"
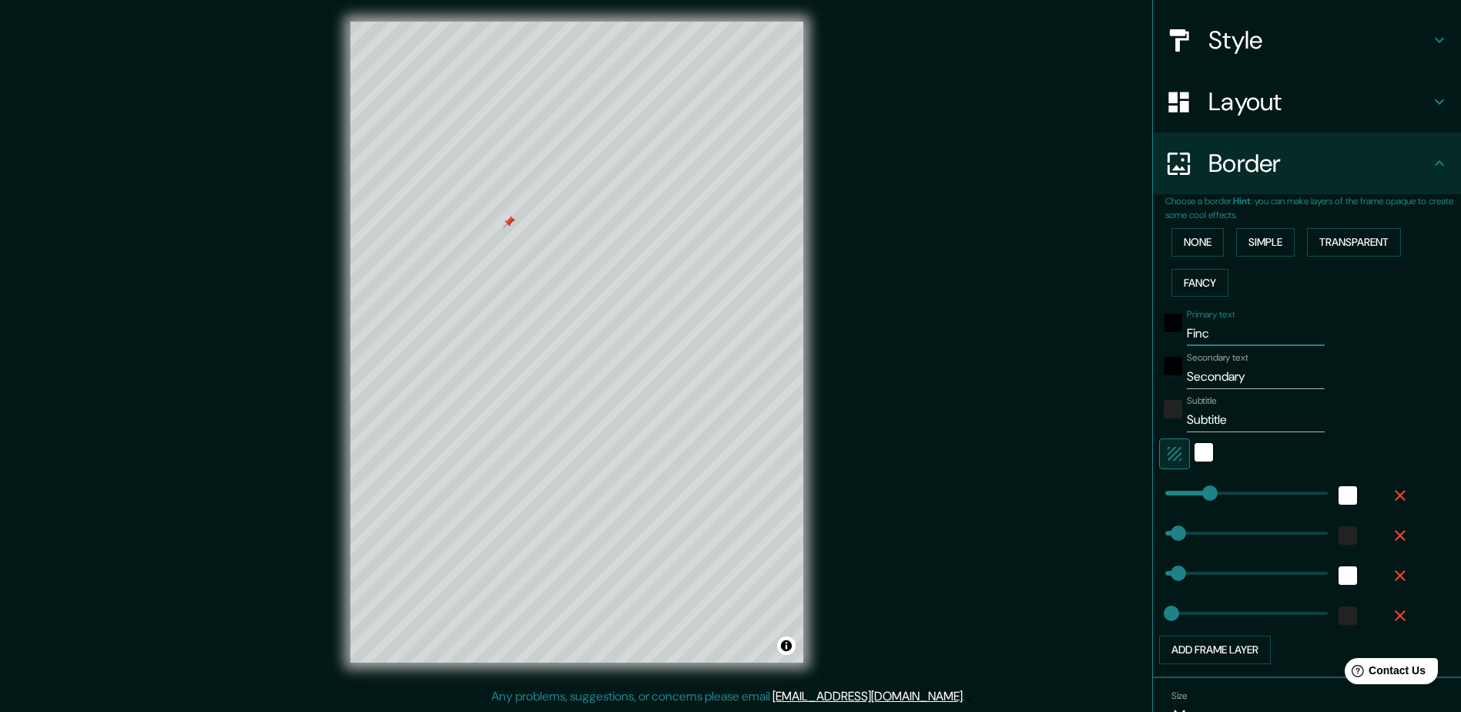
type input "Finca"
type input "47"
type input "24"
type input "162"
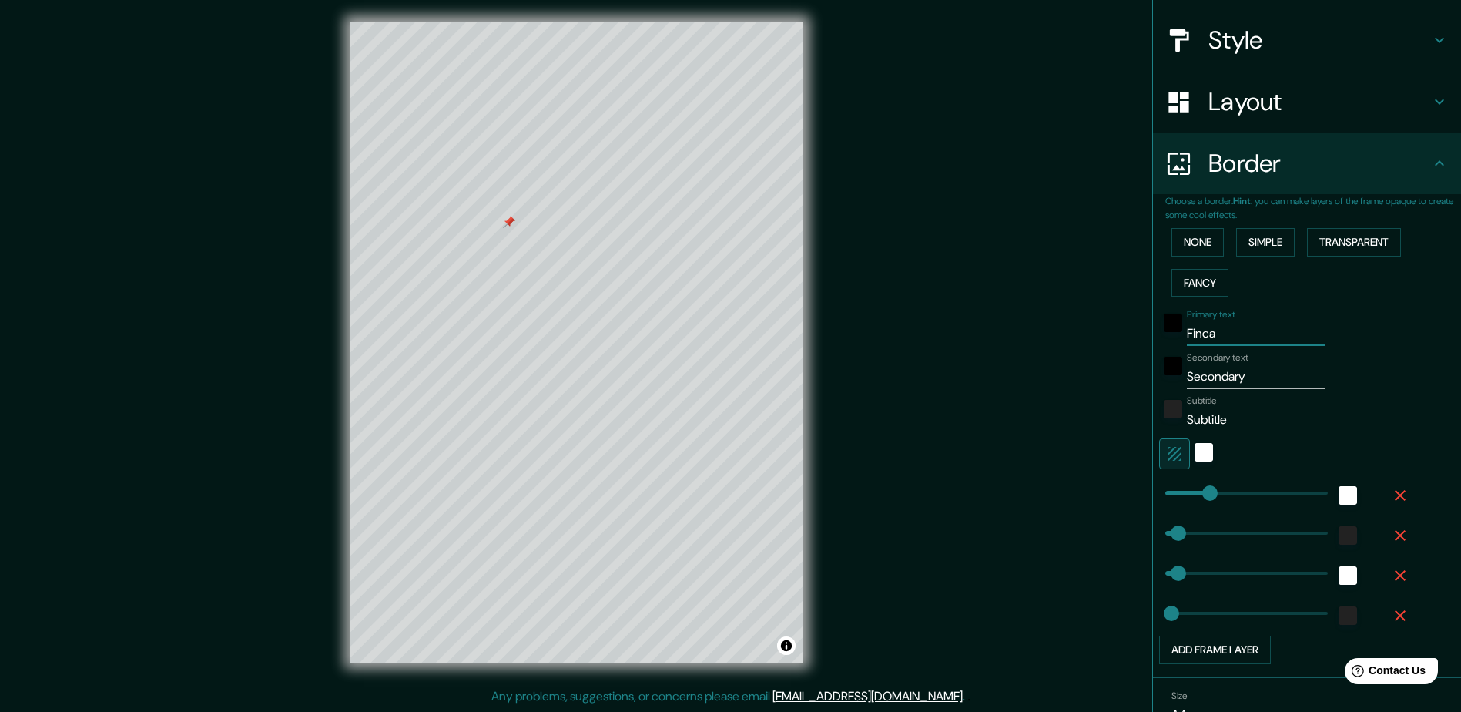
type input "Finca"
type input "47"
type input "24"
type input "162"
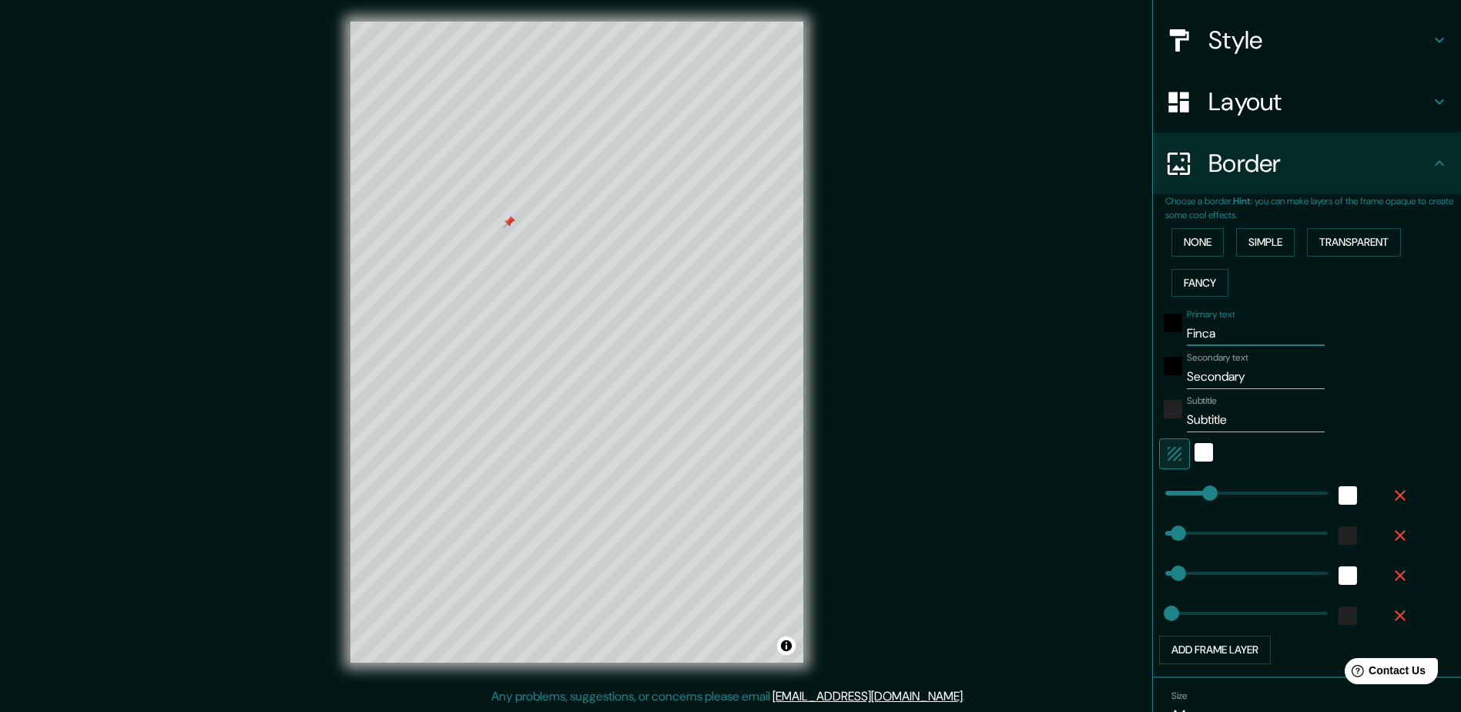
type input "Finca l"
type input "47"
type input "24"
type input "162"
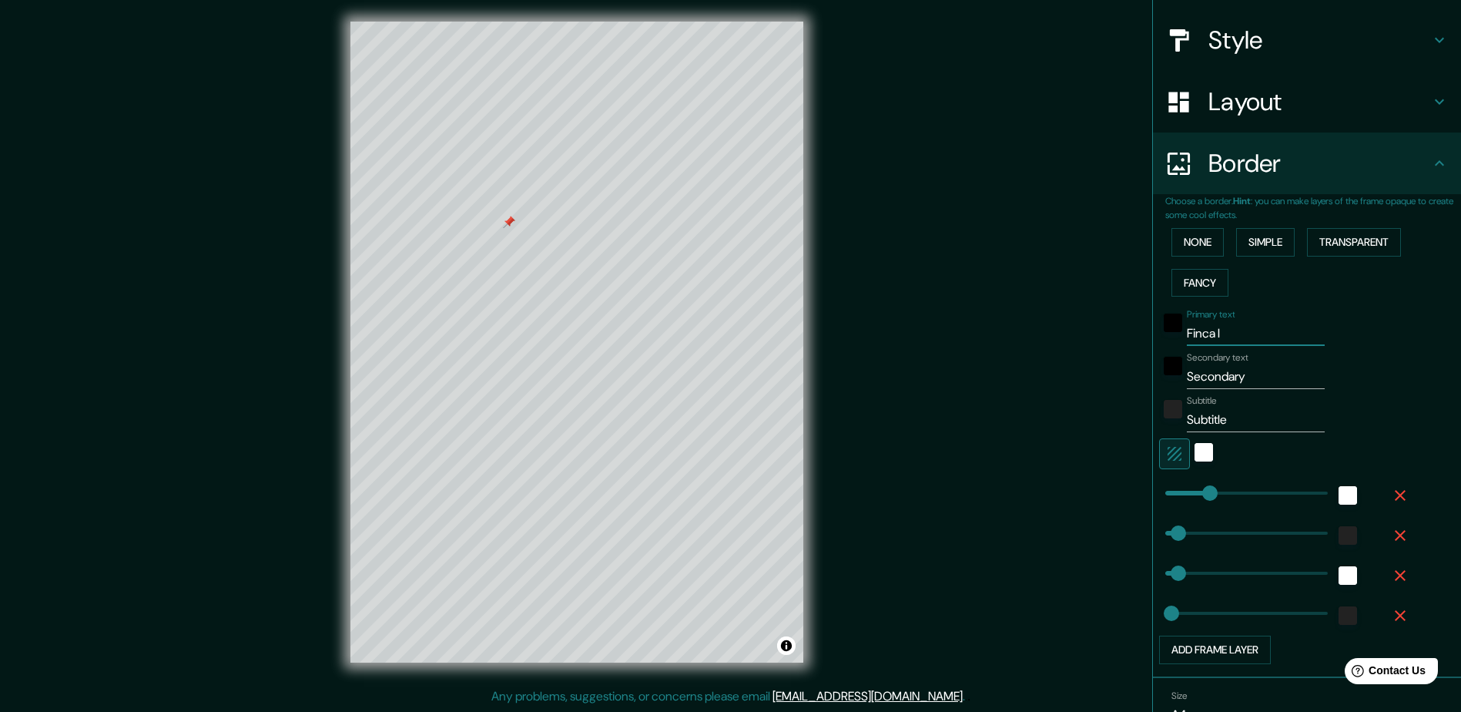
type input "Finca la"
type input "47"
type input "24"
type input "162"
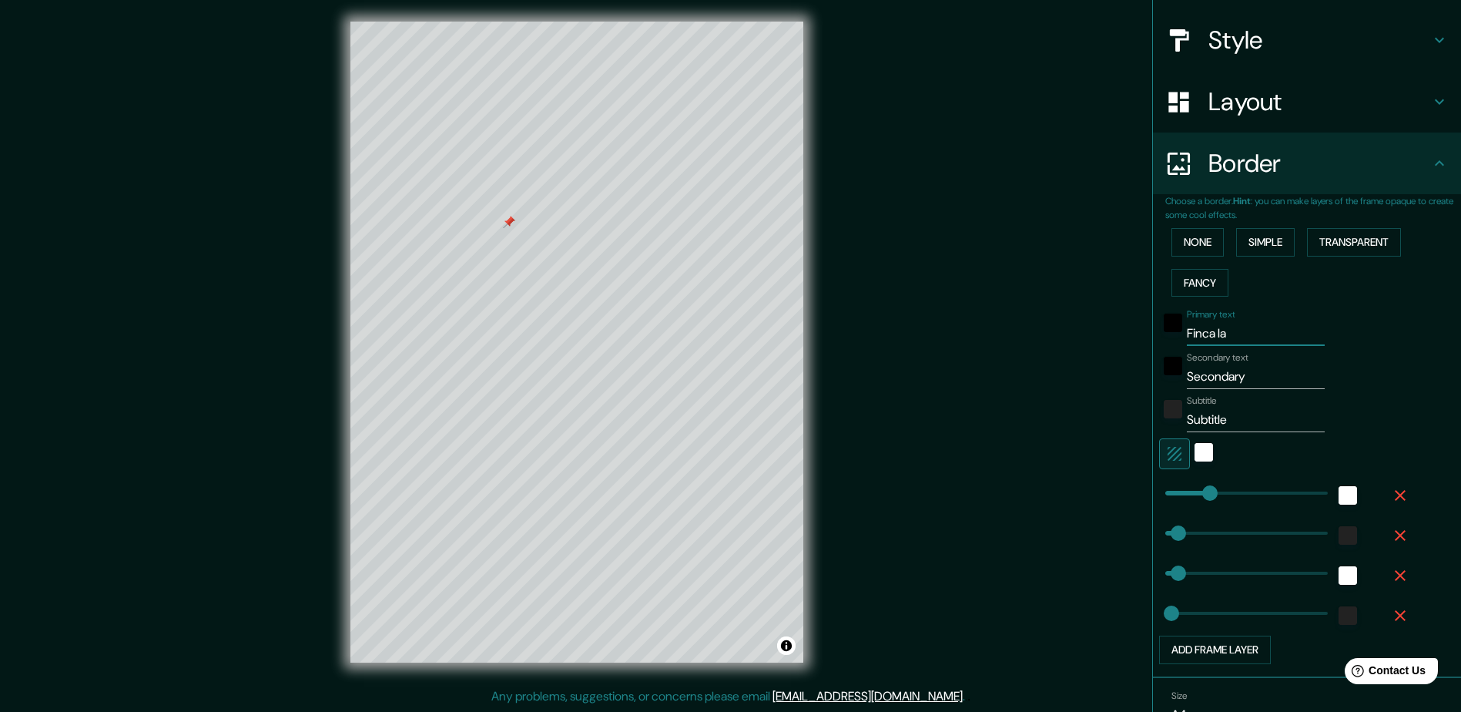
type input "Finca la"
type input "47"
type input "24"
type input "162"
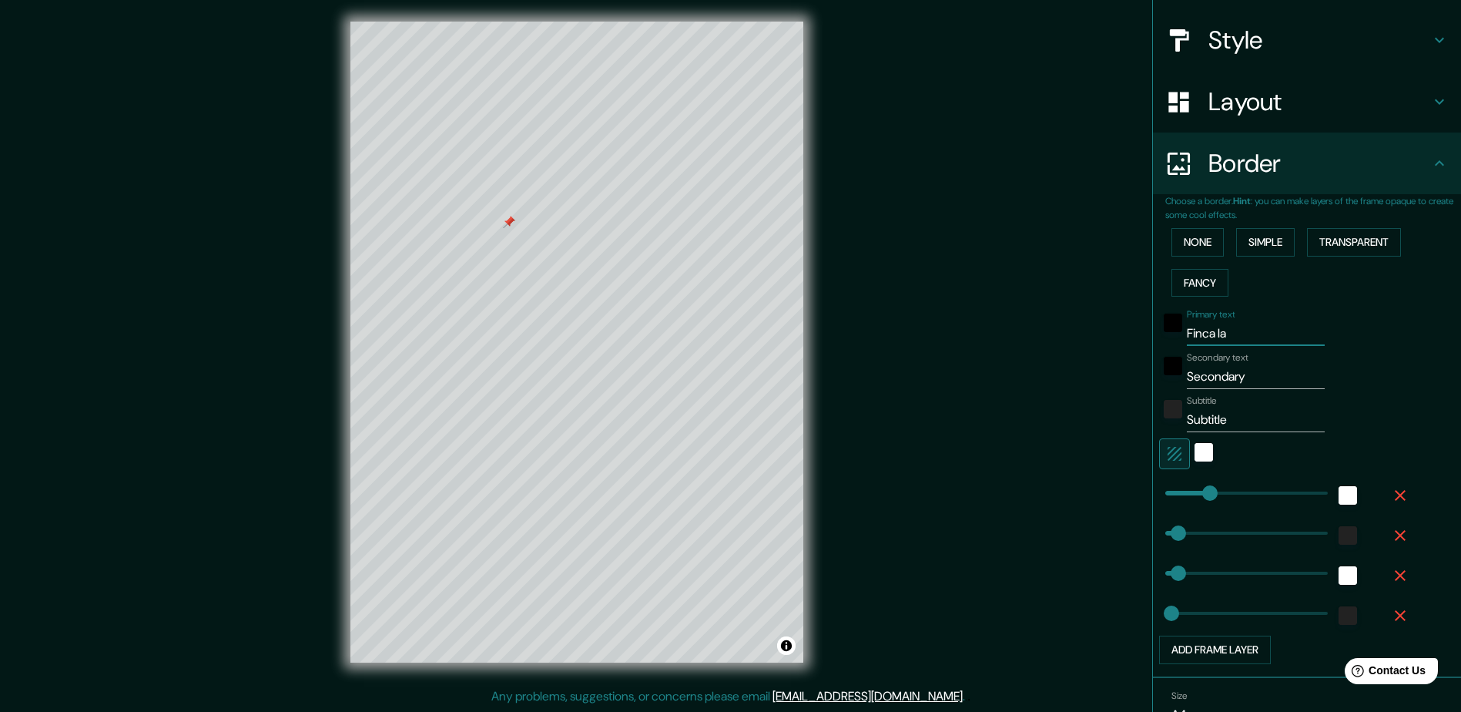
type input "Finca la m"
type input "47"
type input "24"
type input "162"
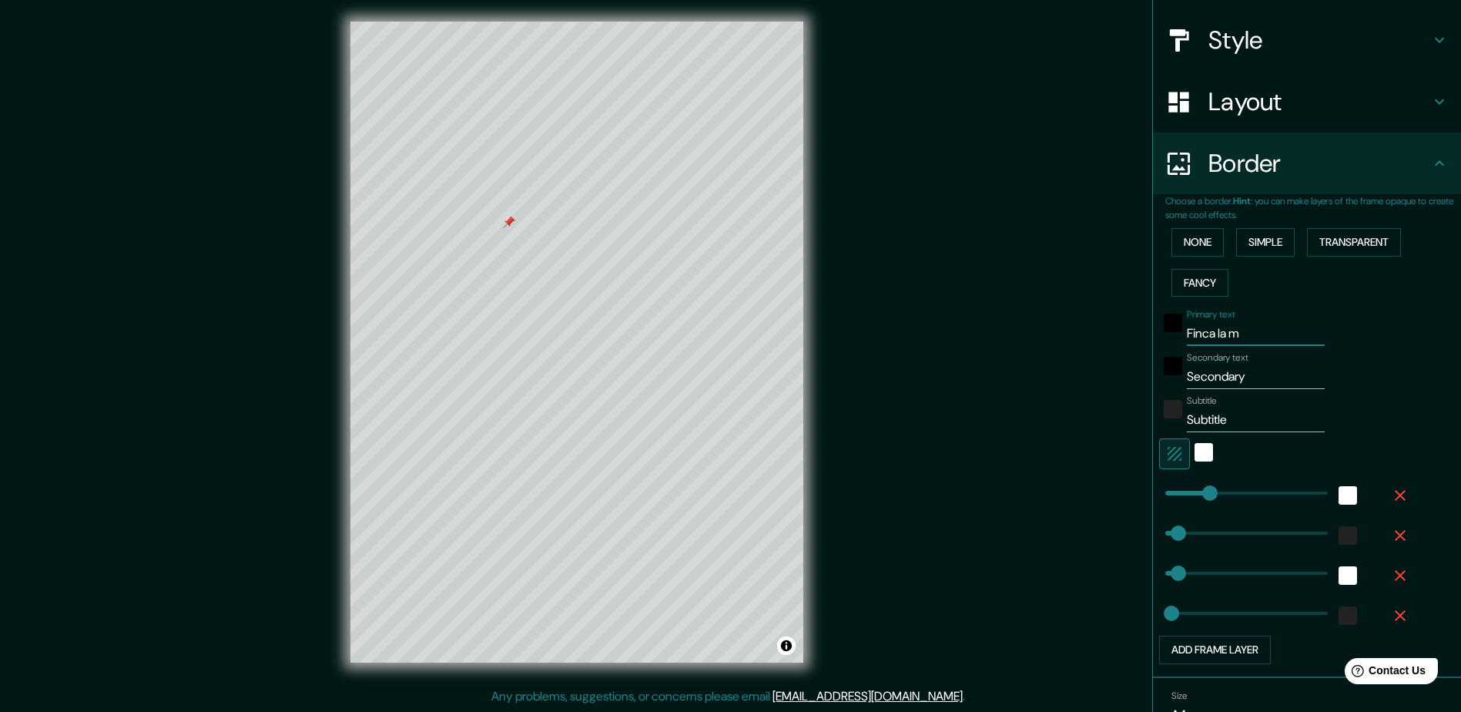
type input "Finca la me"
type input "47"
type input "24"
click at [1244, 370] on input "Secondary" at bounding box center [1256, 376] width 138 height 25
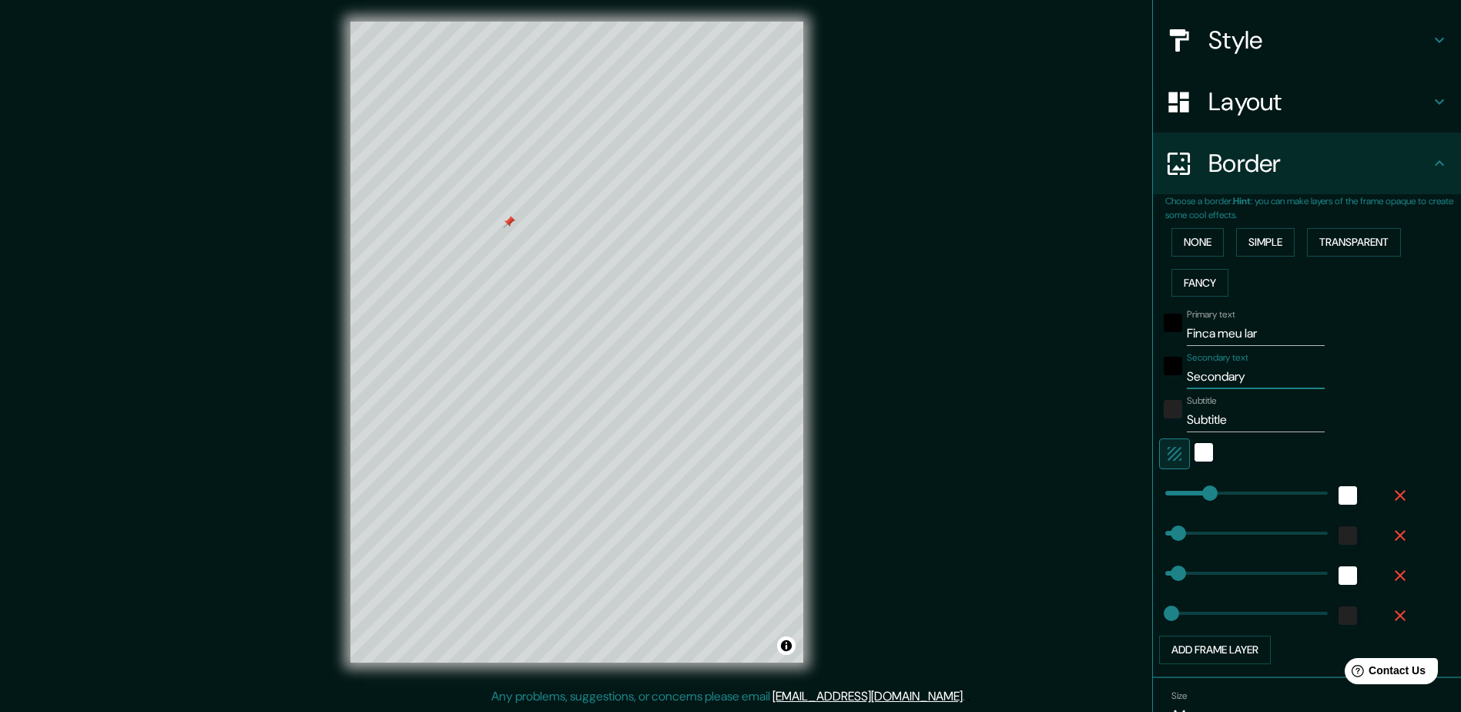
click at [1244, 370] on input "Secondary" at bounding box center [1256, 376] width 138 height 25
drag, startPoint x: 1215, startPoint y: 421, endPoint x: 1184, endPoint y: 421, distance: 31.6
click at [1187, 421] on input "Subtitle" at bounding box center [1256, 419] width 138 height 25
click at [1229, 423] on input "Subtitle" at bounding box center [1256, 419] width 138 height 25
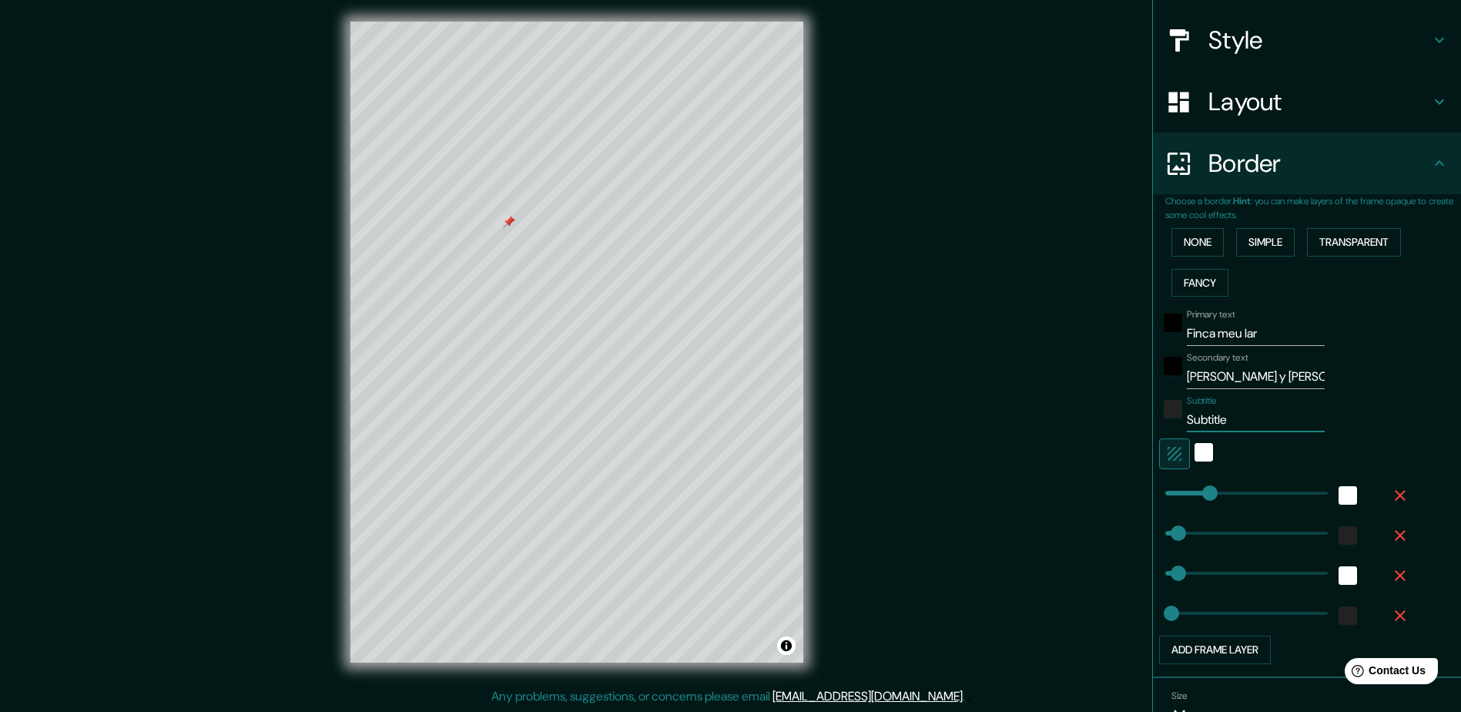
drag, startPoint x: 1229, startPoint y: 423, endPoint x: 1160, endPoint y: 420, distance: 69.4
click at [1160, 420] on div "Subtitle Subtitle" at bounding box center [1285, 413] width 253 height 37
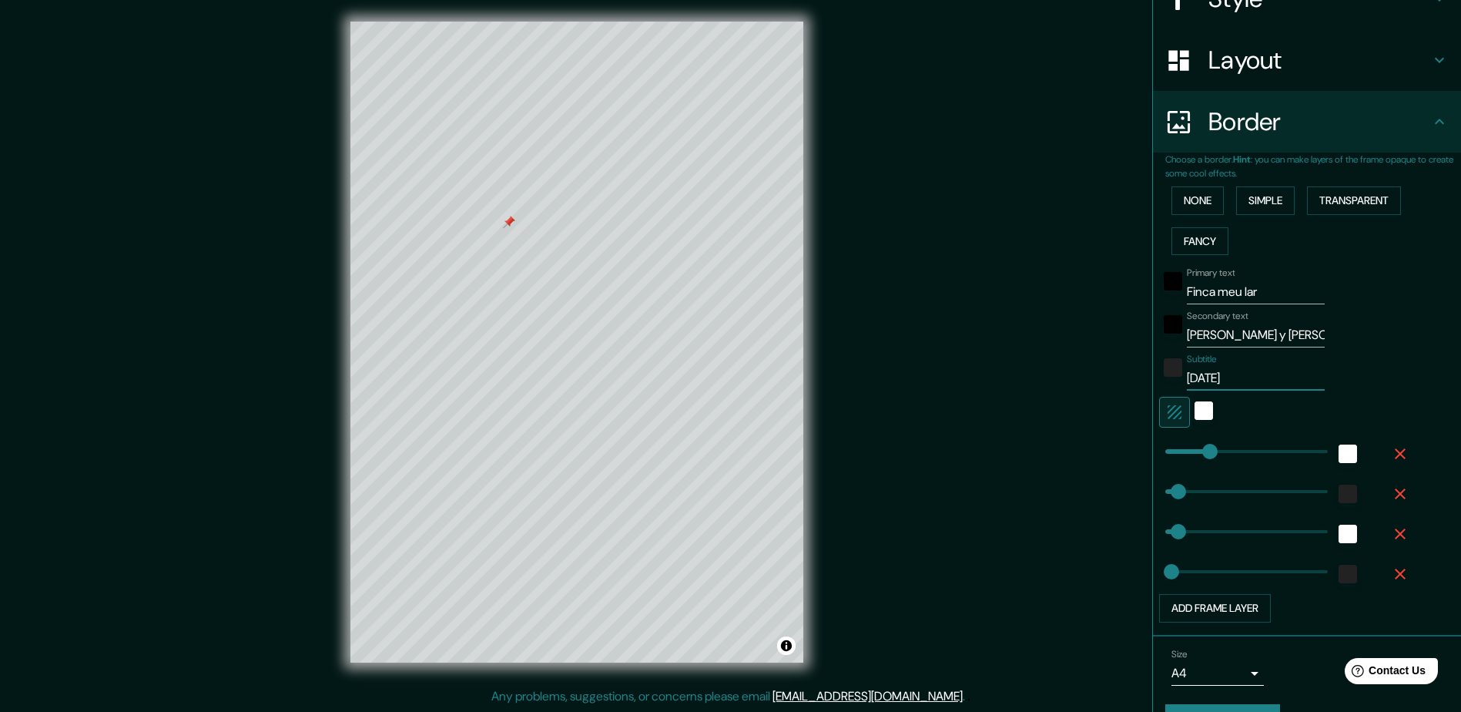
scroll to position [245, 0]
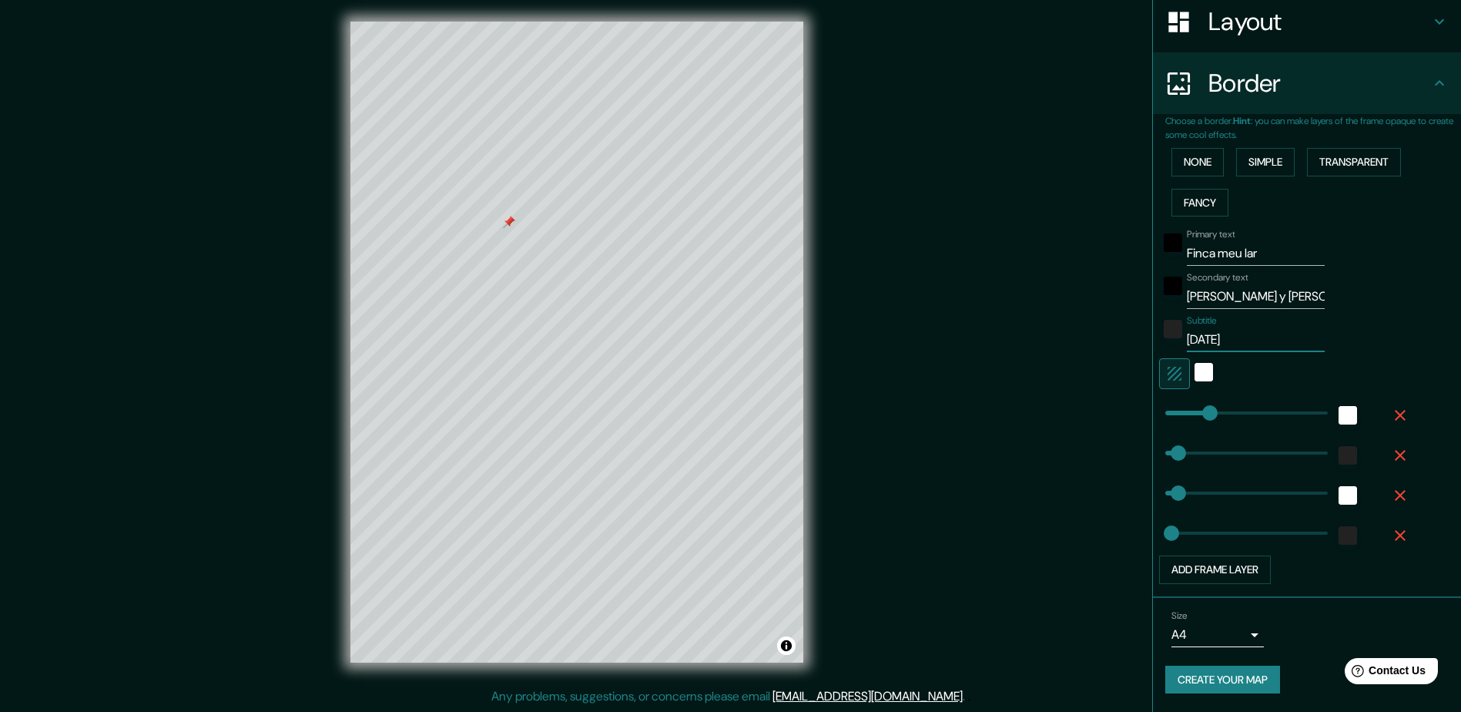
click at [1232, 642] on body "Mappin Location Pins Style Layout Border Choose a border. Hint : you can make l…" at bounding box center [730, 353] width 1461 height 712
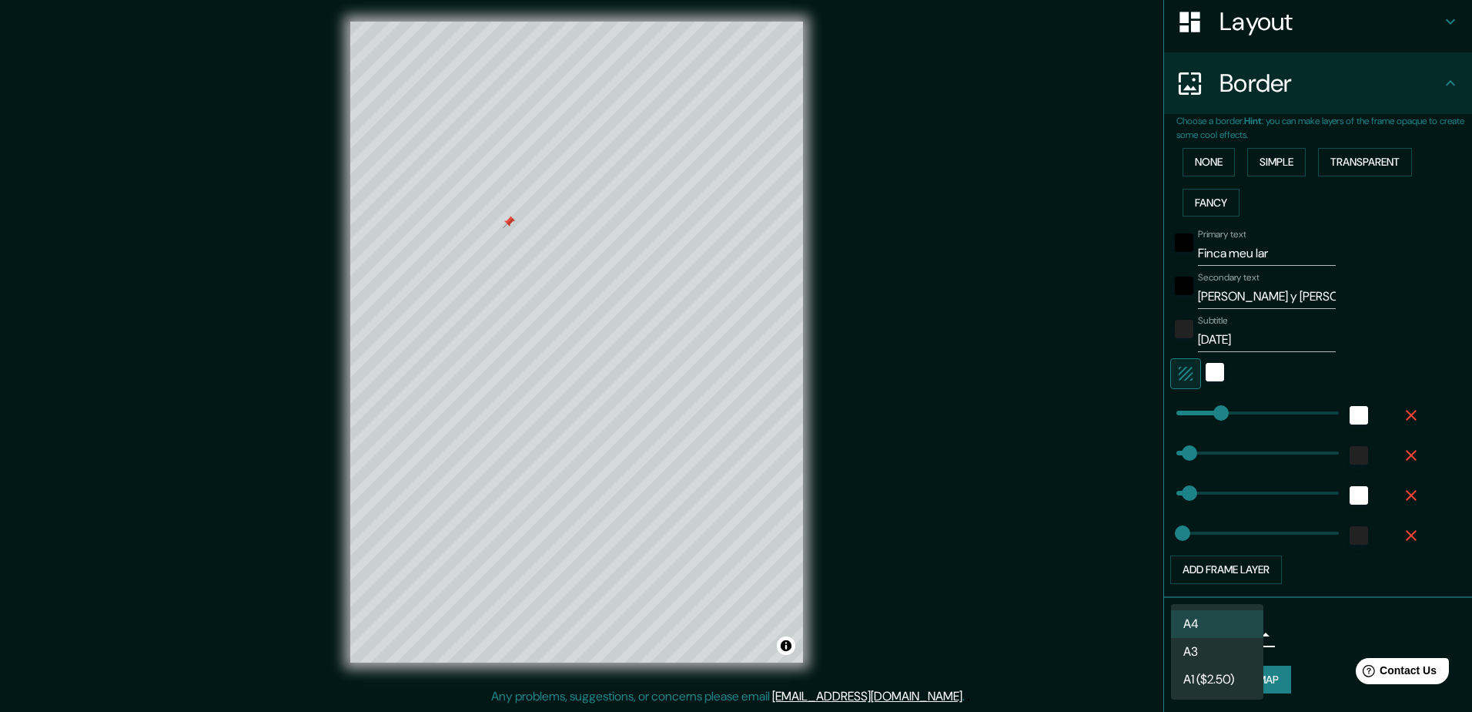
click at [1302, 622] on div at bounding box center [736, 356] width 1472 height 712
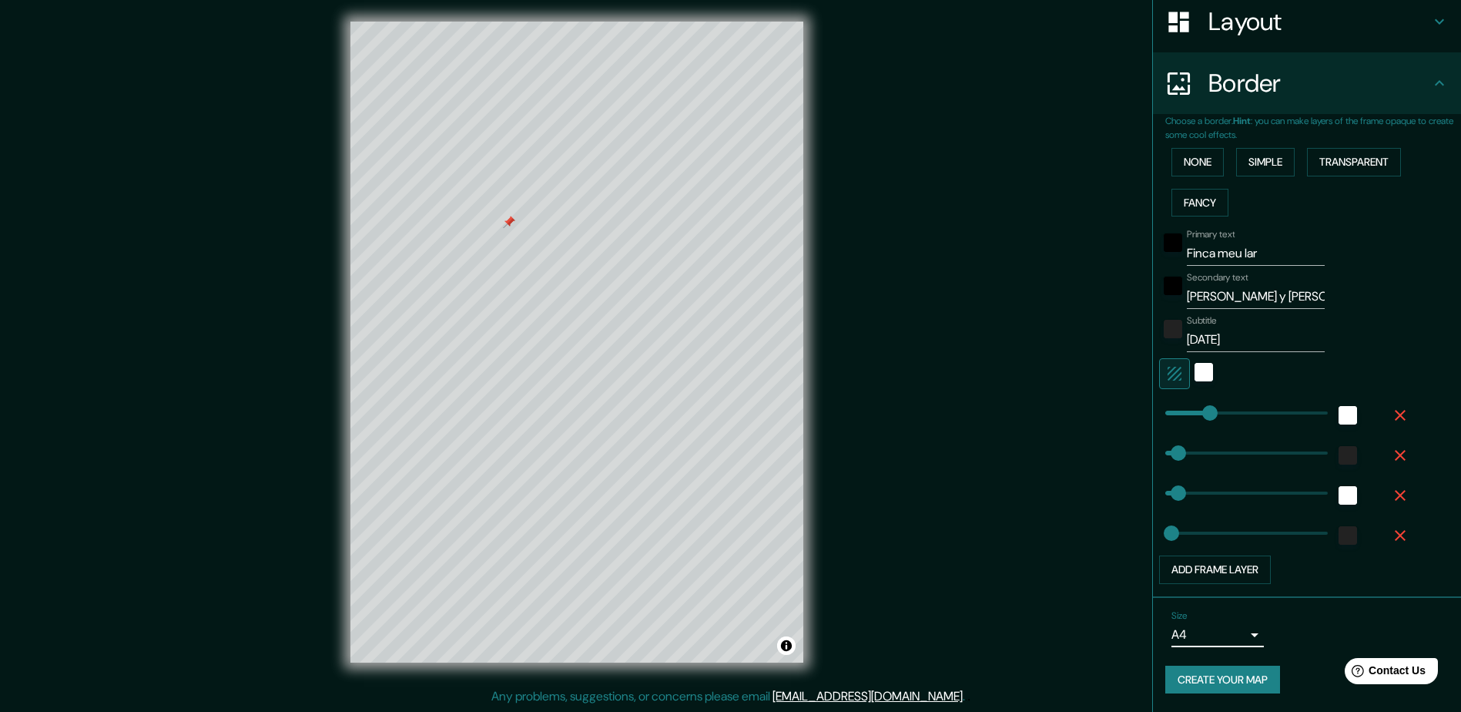
click at [1395, 534] on icon "button" at bounding box center [1400, 535] width 11 height 11
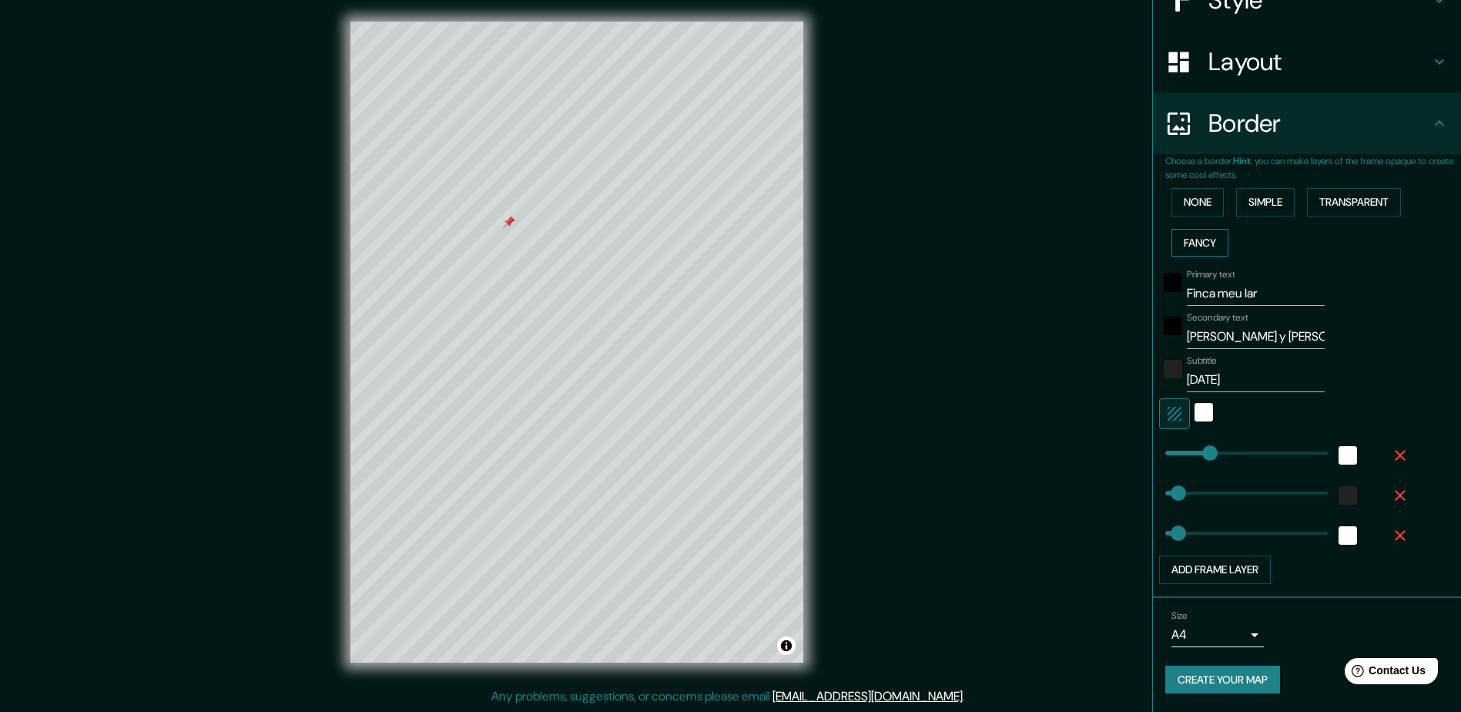
click at [1171, 247] on button "Fancy" at bounding box center [1199, 243] width 57 height 28
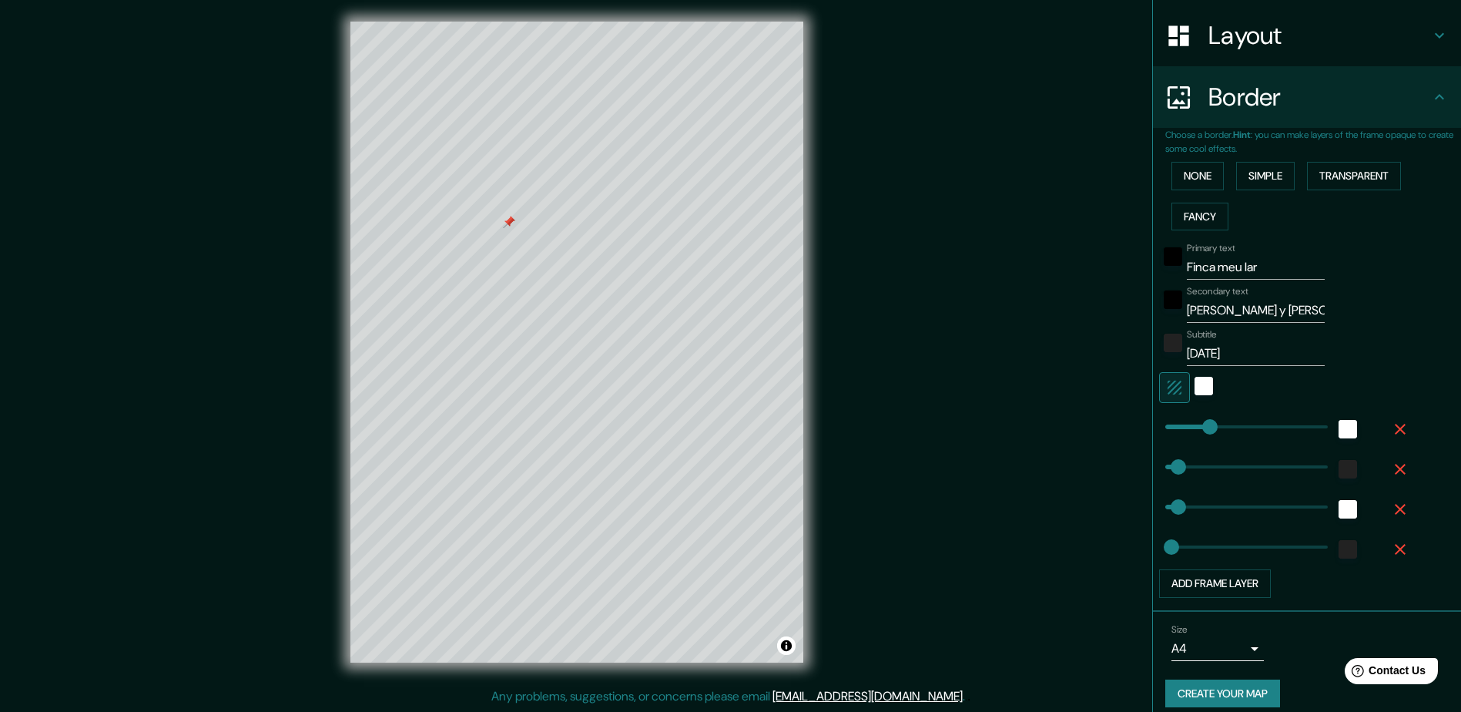
scroll to position [245, 0]
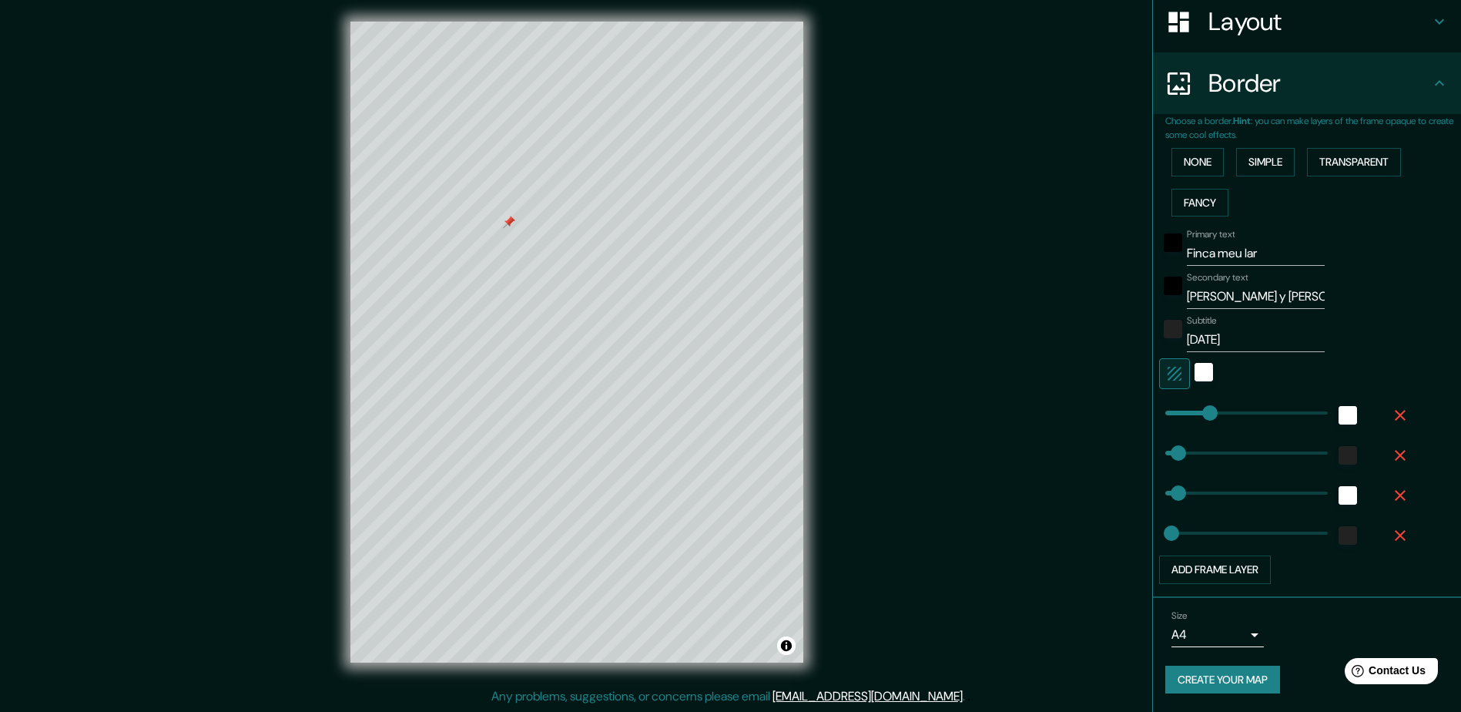
click at [1239, 245] on input "Finca meu lar" at bounding box center [1256, 253] width 138 height 25
click at [1221, 254] on input "Finca meu lar" at bounding box center [1256, 253] width 138 height 25
click at [1186, 200] on button "Fancy" at bounding box center [1199, 203] width 57 height 28
click at [1262, 251] on input "Finca meu lar" at bounding box center [1256, 253] width 138 height 25
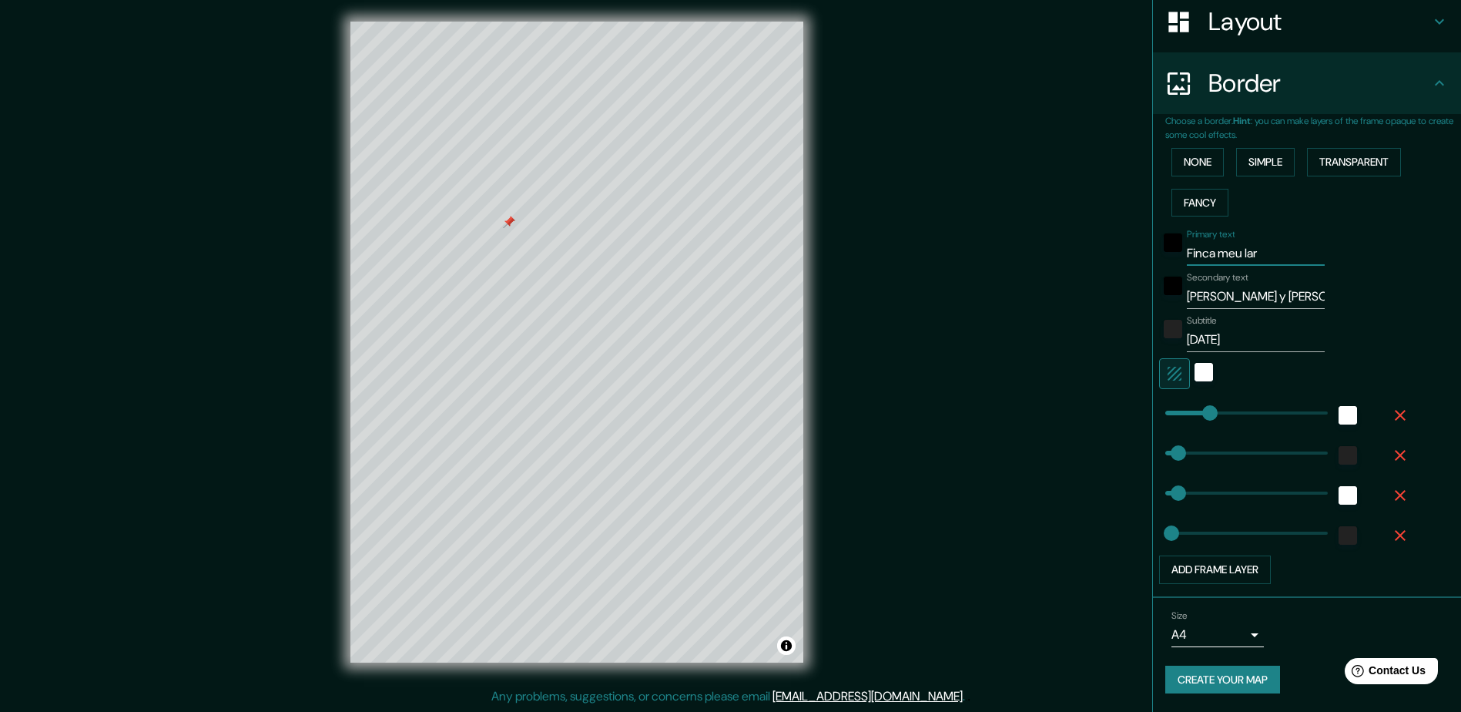
click at [1257, 290] on input "[PERSON_NAME] y [PERSON_NAME]" at bounding box center [1256, 296] width 138 height 25
click at [1259, 327] on div "Subtitle [DATE]" at bounding box center [1256, 333] width 138 height 37
click at [1259, 337] on input "[DATE]" at bounding box center [1256, 339] width 138 height 25
click at [1225, 681] on button "Create your map" at bounding box center [1222, 679] width 115 height 28
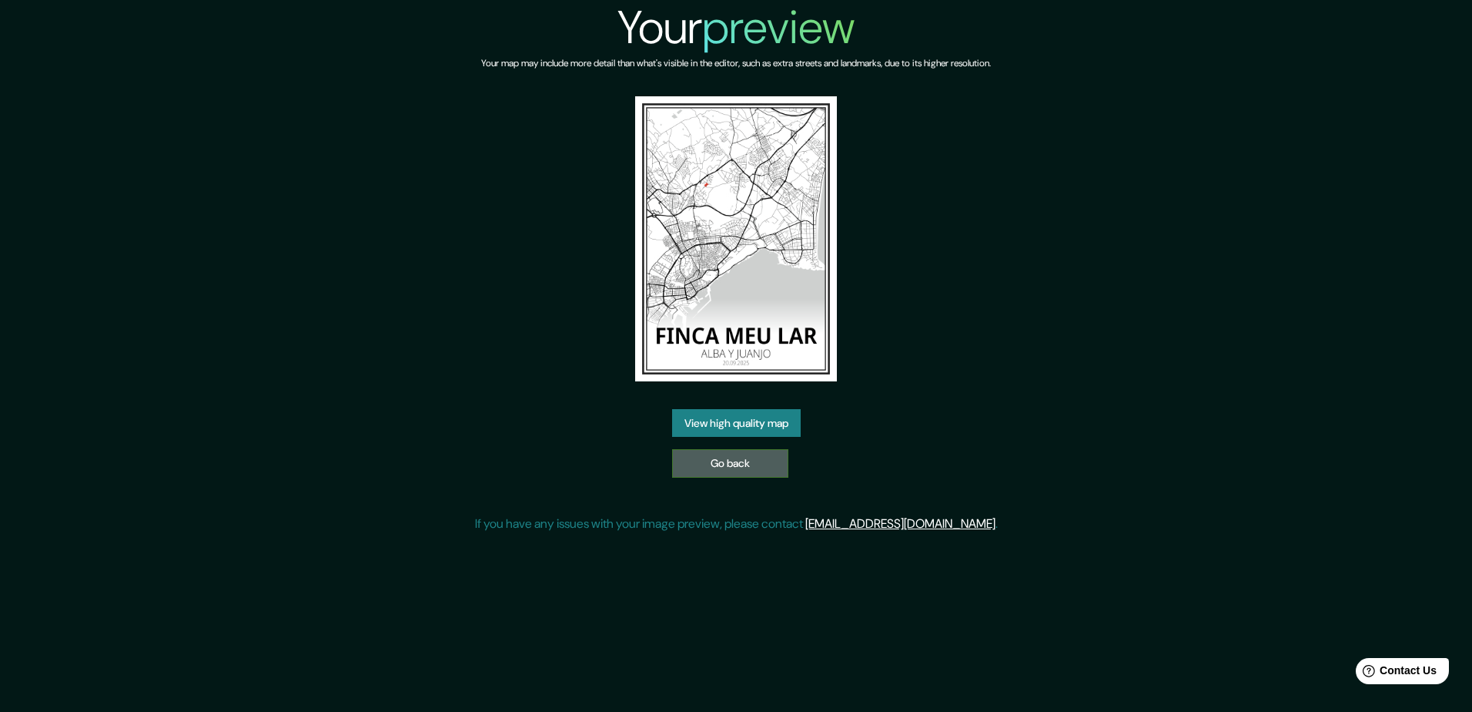
click at [747, 471] on link "Go back" at bounding box center [730, 463] width 116 height 28
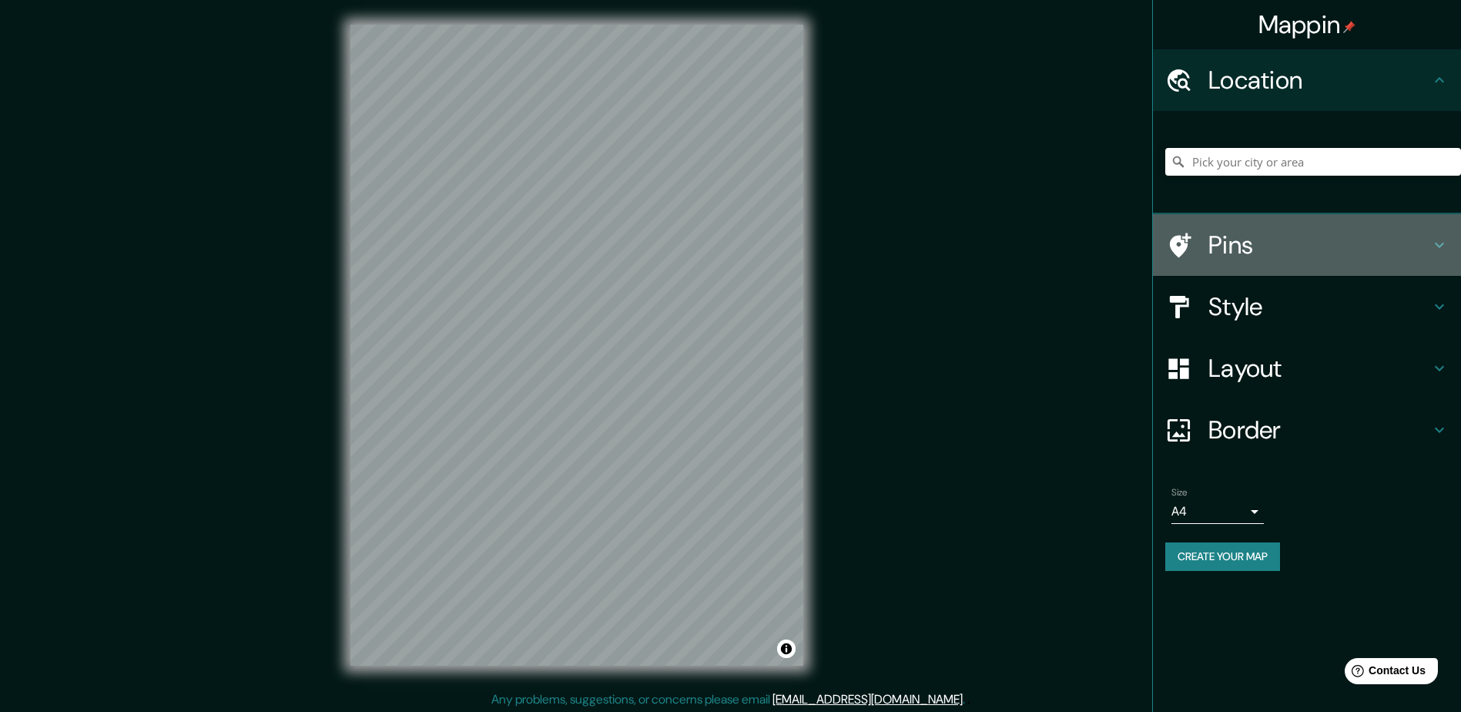
click at [1254, 242] on h4 "Pins" at bounding box center [1319, 244] width 222 height 31
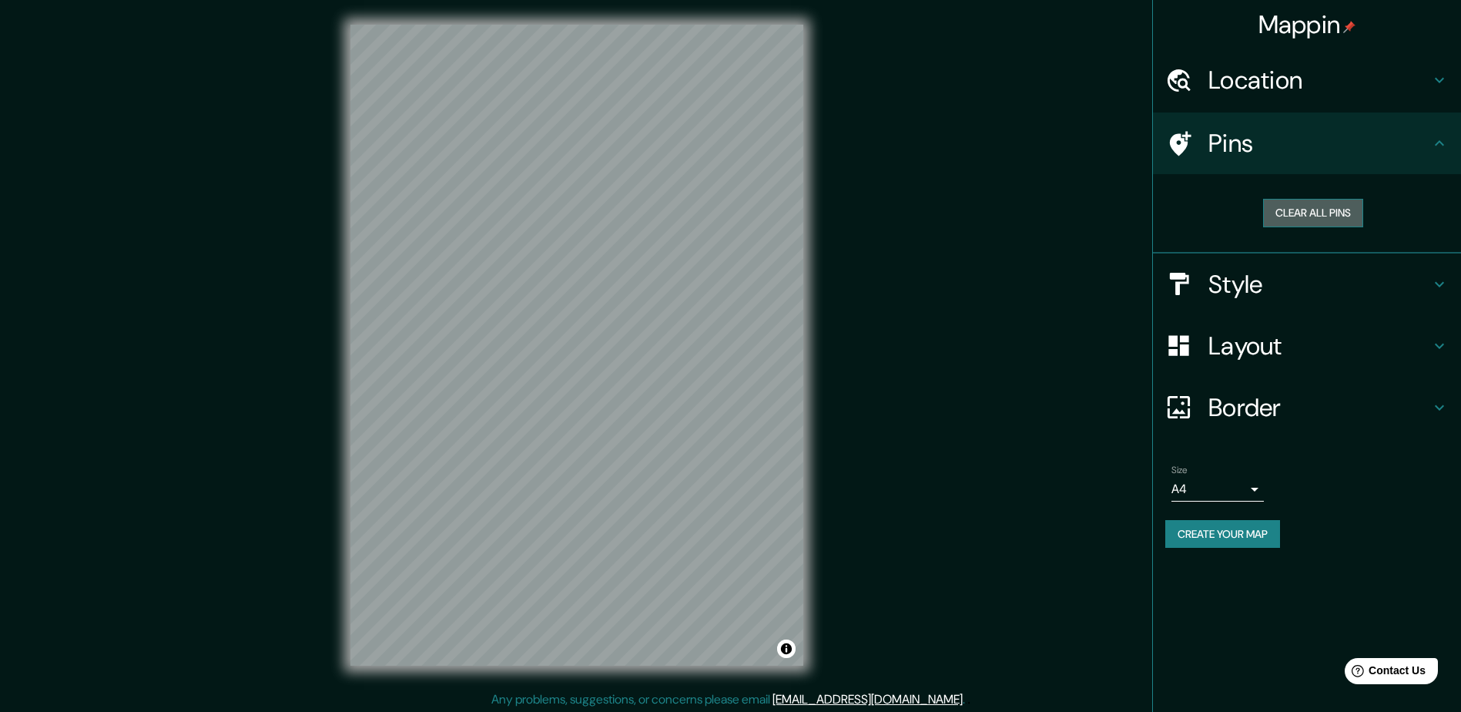
click at [1304, 213] on button "Clear all pins" at bounding box center [1313, 213] width 100 height 28
drag, startPoint x: 486, startPoint y: 230, endPoint x: 477, endPoint y: 222, distance: 12.0
click at [477, 222] on div at bounding box center [477, 222] width 12 height 12
click at [476, 219] on div at bounding box center [477, 221] width 12 height 12
click at [480, 213] on div at bounding box center [480, 212] width 12 height 12
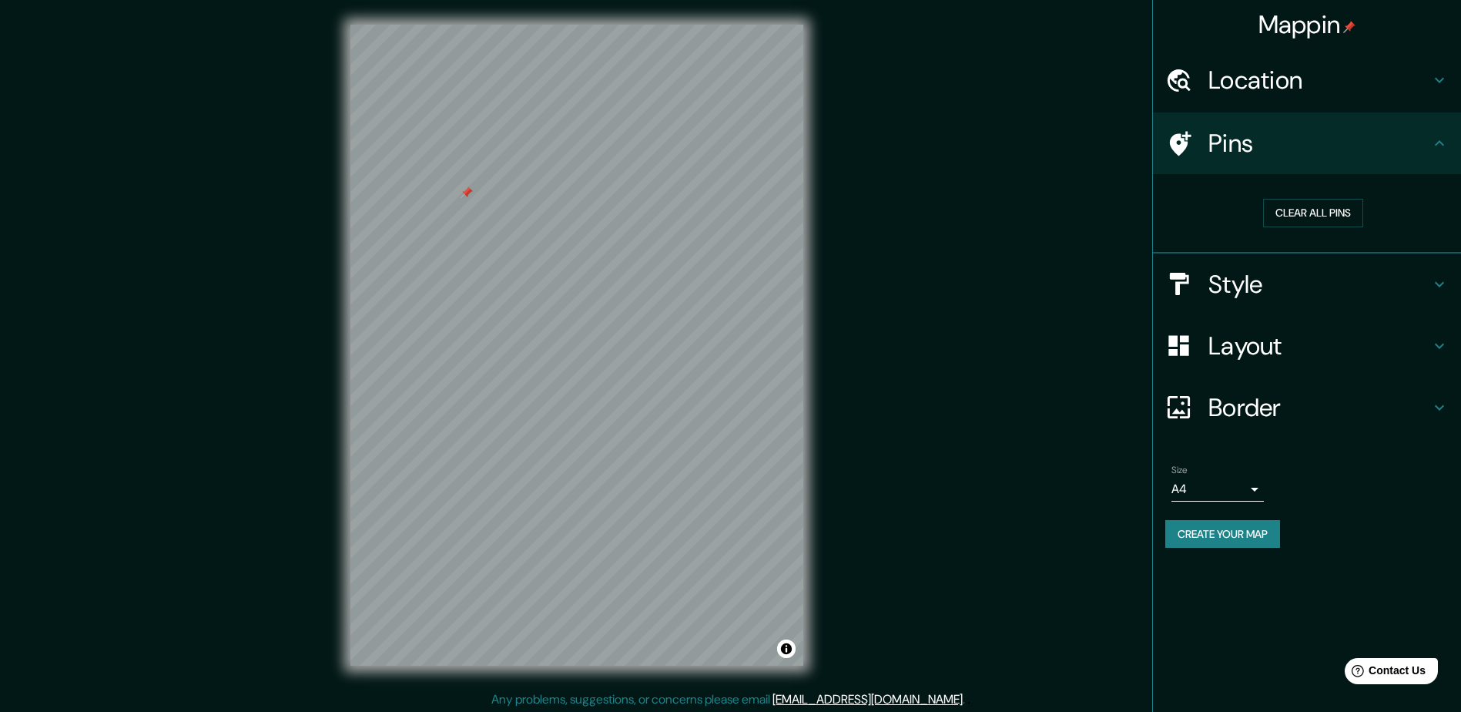
click at [466, 194] on div at bounding box center [467, 192] width 12 height 12
click at [1298, 290] on h4 "Style" at bounding box center [1319, 284] width 222 height 31
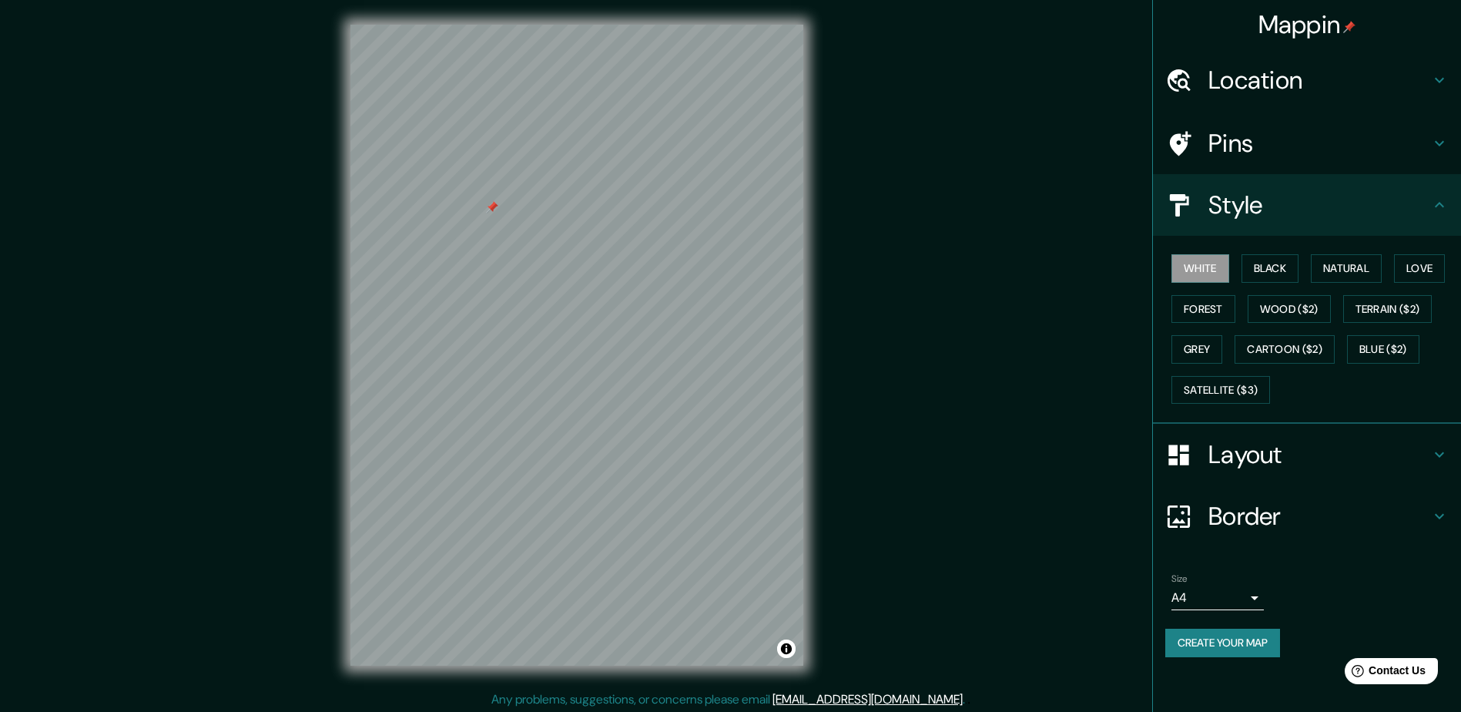
click at [1248, 450] on h4 "Layout" at bounding box center [1319, 454] width 222 height 31
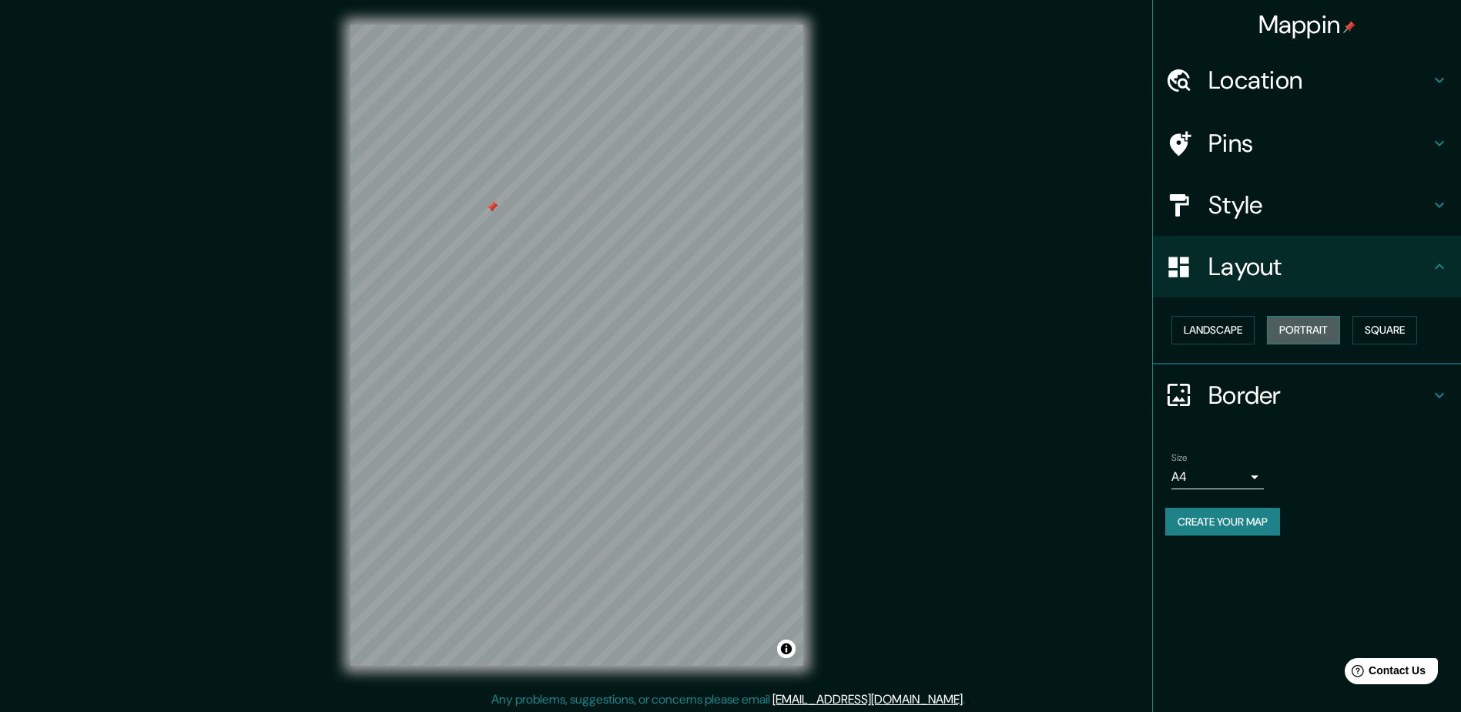
click at [1291, 333] on button "Portrait" at bounding box center [1303, 330] width 73 height 28
click at [1237, 395] on h4 "Border" at bounding box center [1319, 395] width 222 height 31
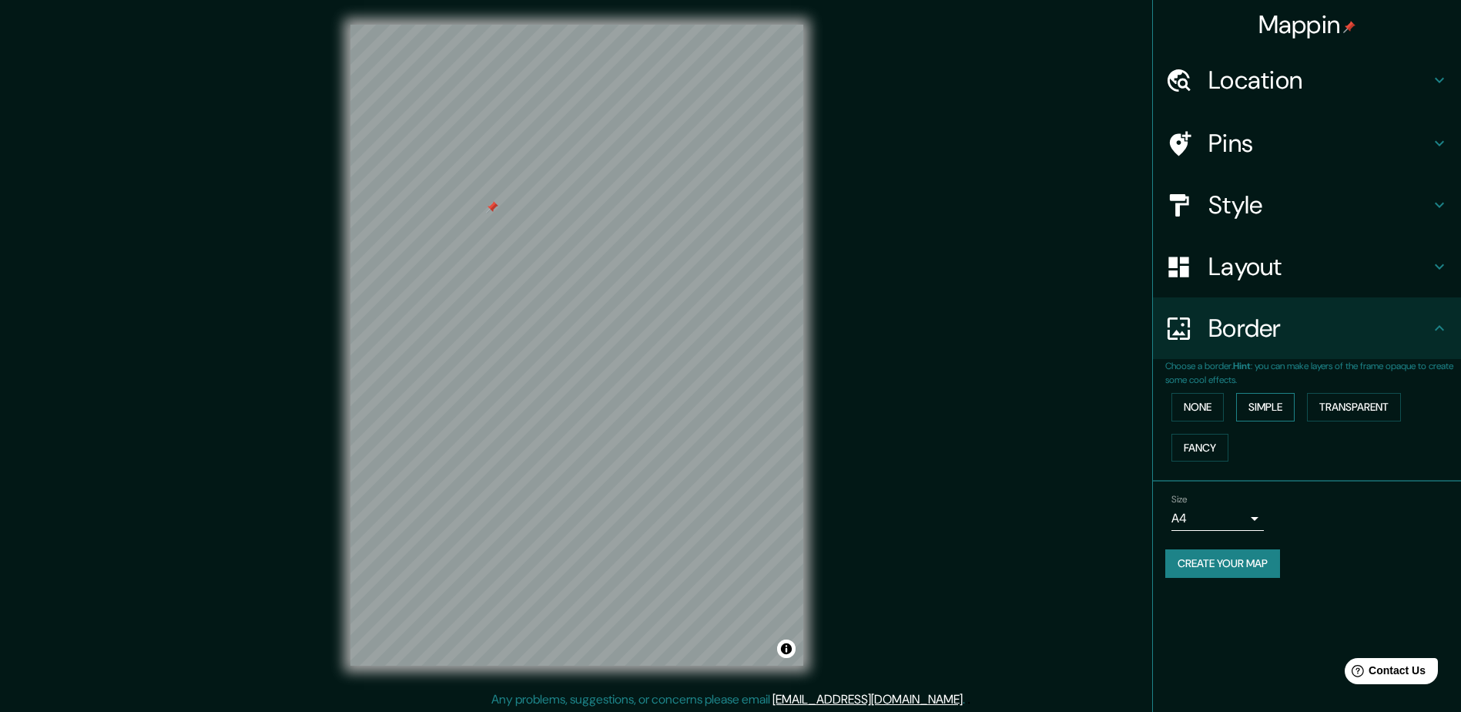
click at [1254, 406] on button "Simple" at bounding box center [1265, 407] width 59 height 28
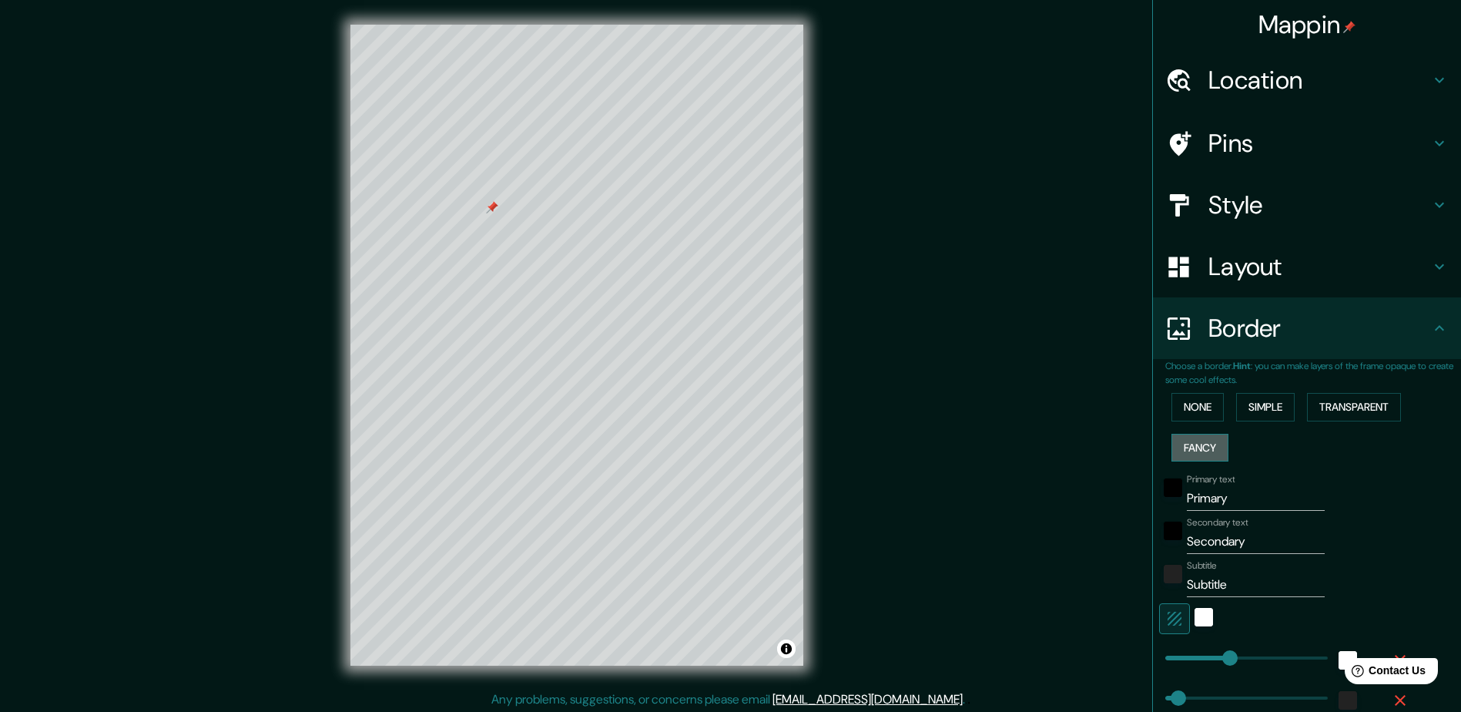
click at [1199, 445] on button "Fancy" at bounding box center [1199, 448] width 57 height 28
click at [1220, 500] on input "Primary" at bounding box center [1256, 498] width 138 height 25
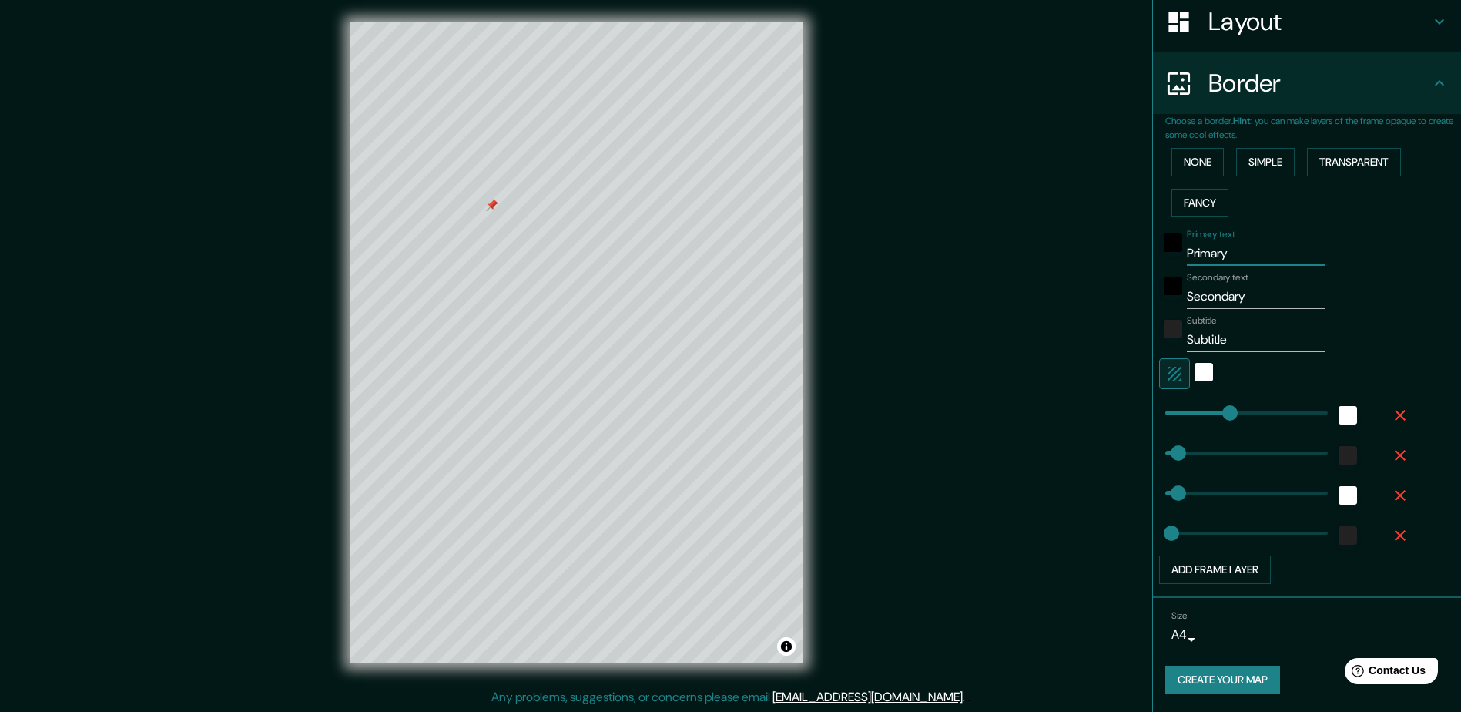
scroll to position [3, 0]
click at [610, 575] on div at bounding box center [610, 572] width 12 height 12
click at [621, 571] on div at bounding box center [622, 568] width 12 height 12
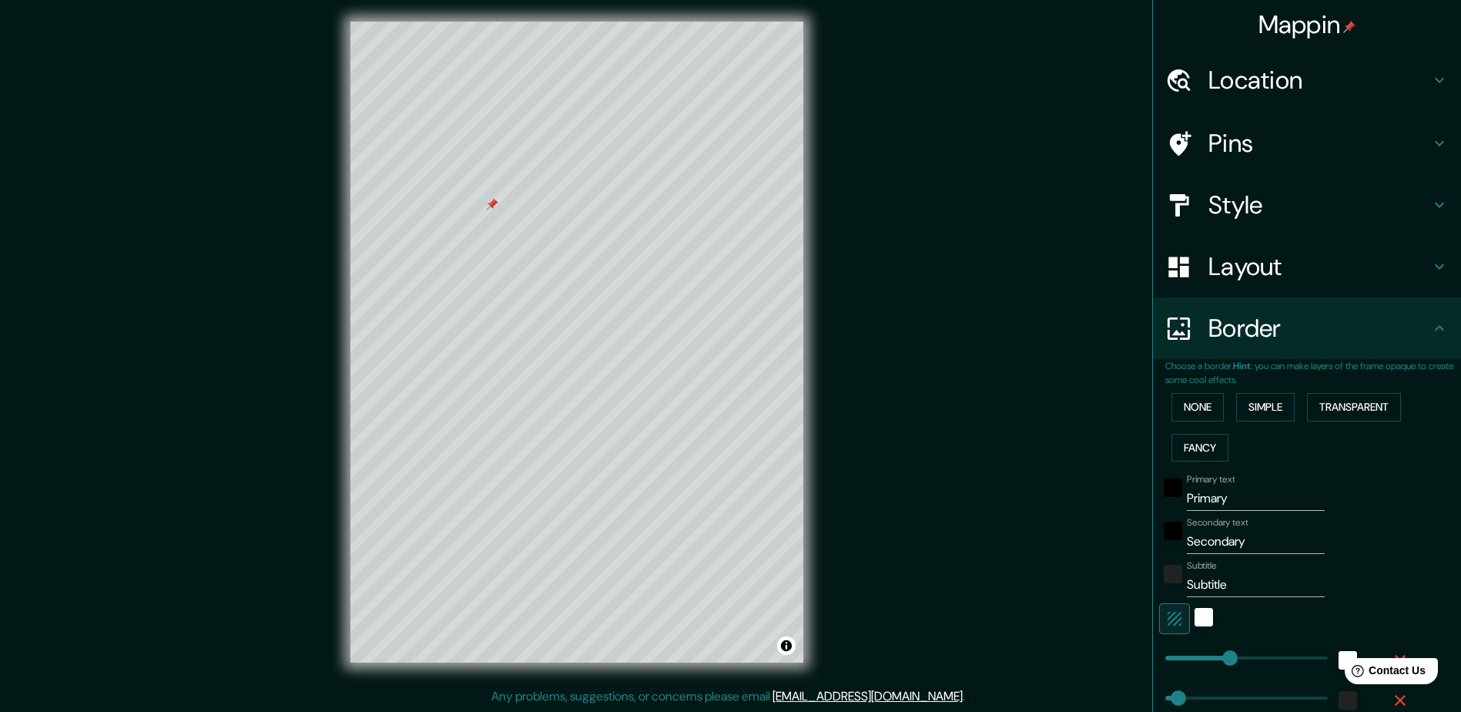
scroll to position [0, 0]
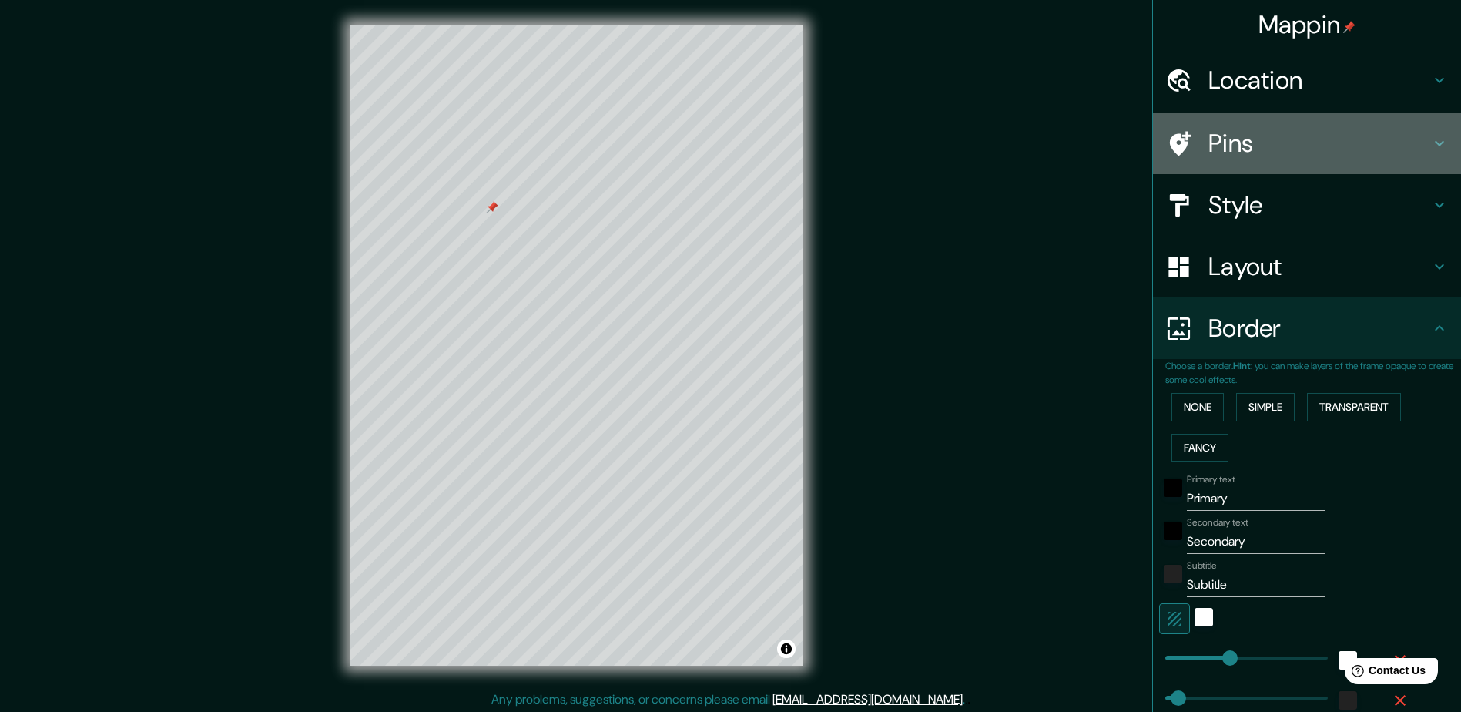
click at [1432, 141] on icon at bounding box center [1439, 143] width 18 height 18
type input "235"
type input "47"
type input "24"
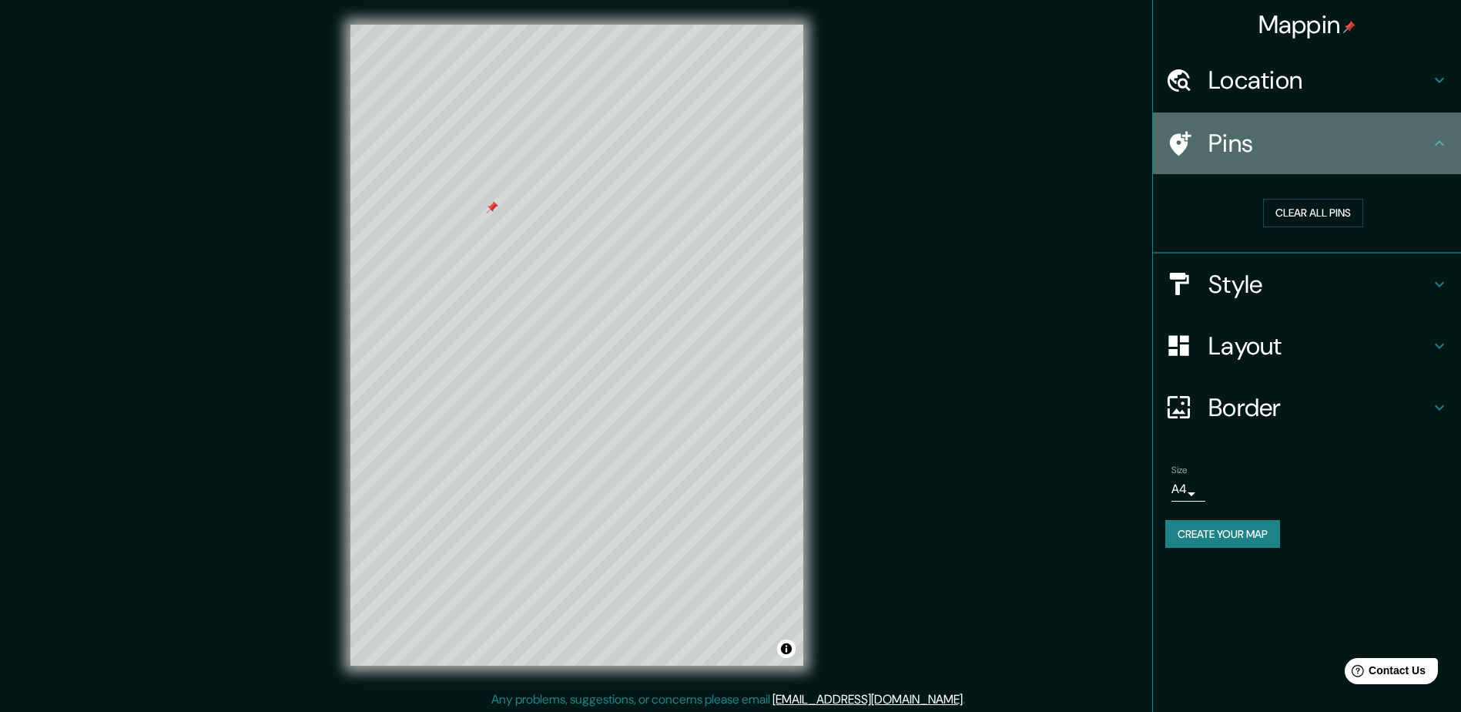
click at [1432, 141] on icon at bounding box center [1439, 143] width 18 height 18
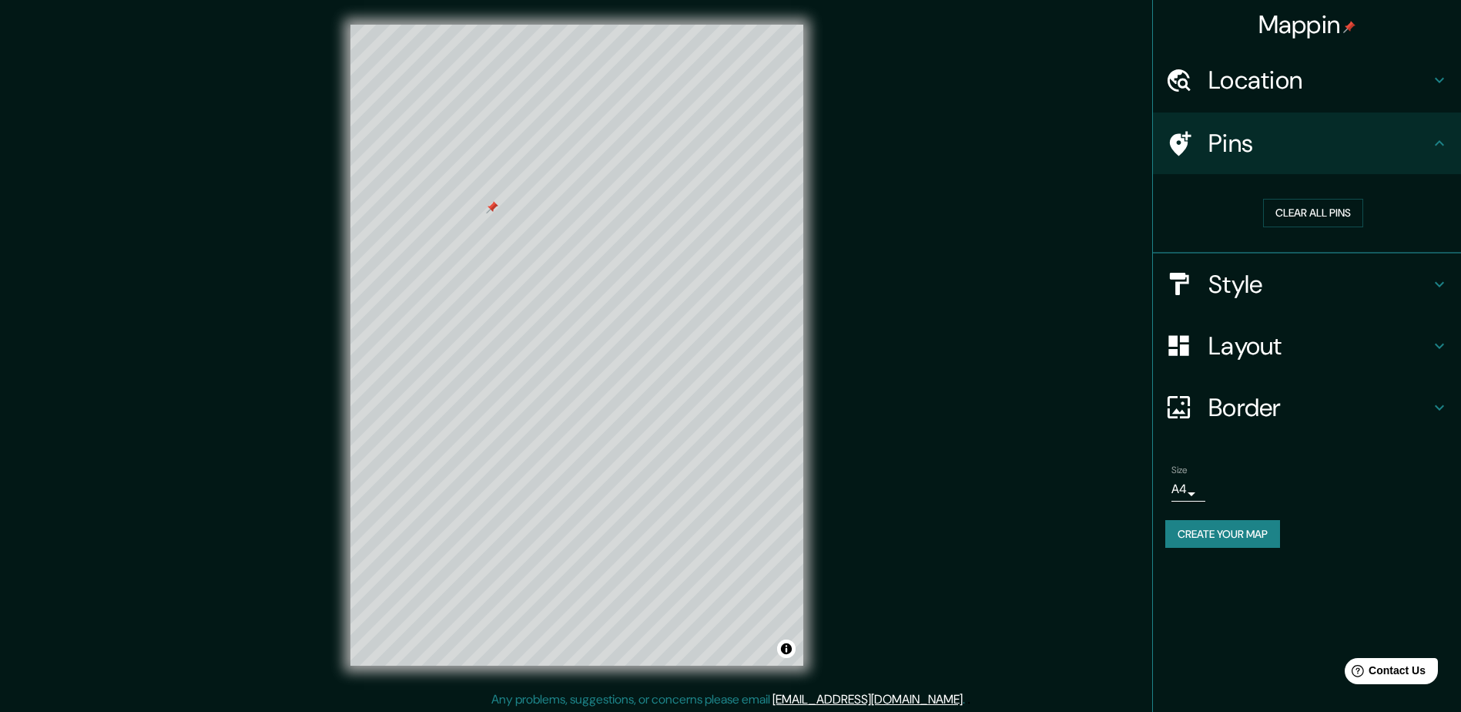
click at [1414, 412] on h4 "Border" at bounding box center [1319, 407] width 222 height 31
type input "235"
type input "47"
type input "24"
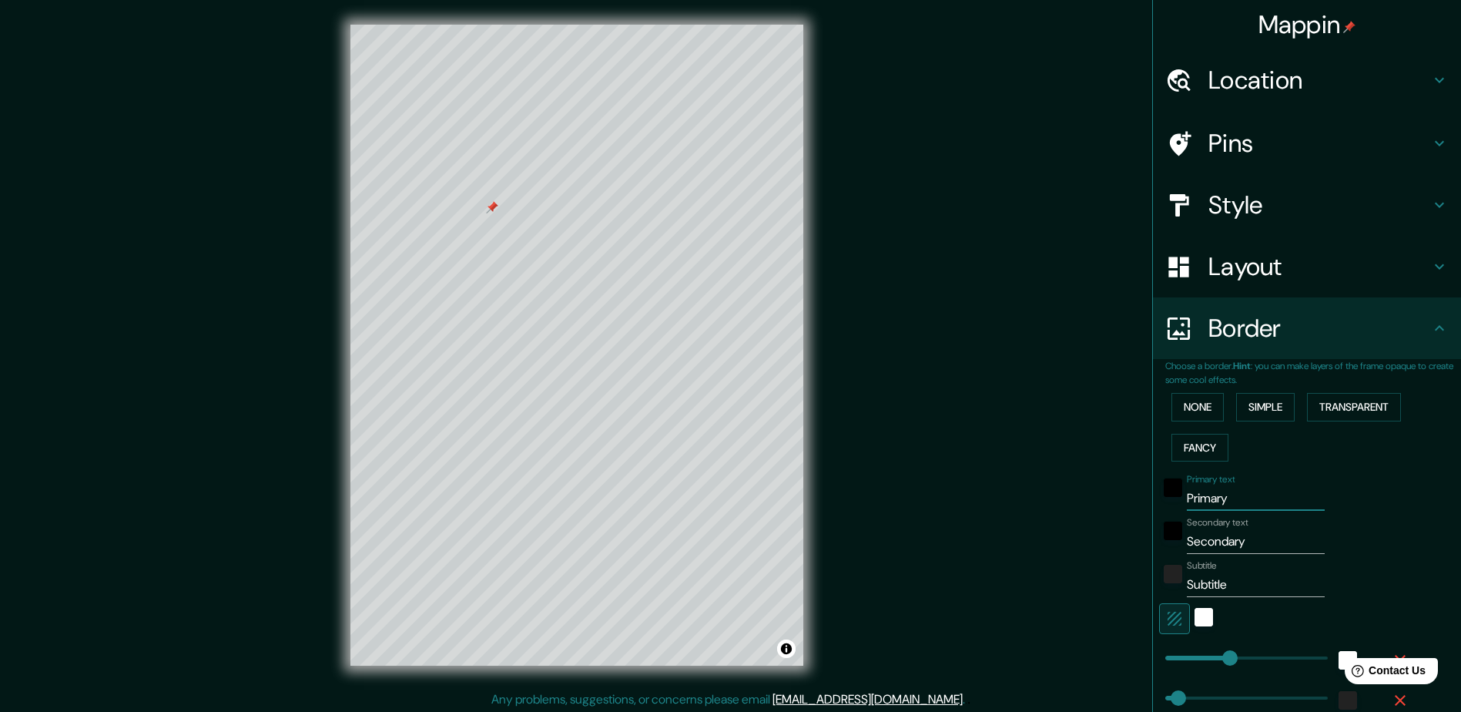
click at [1217, 504] on input "Primary" at bounding box center [1256, 498] width 138 height 25
type input "M"
type input "235"
type input "47"
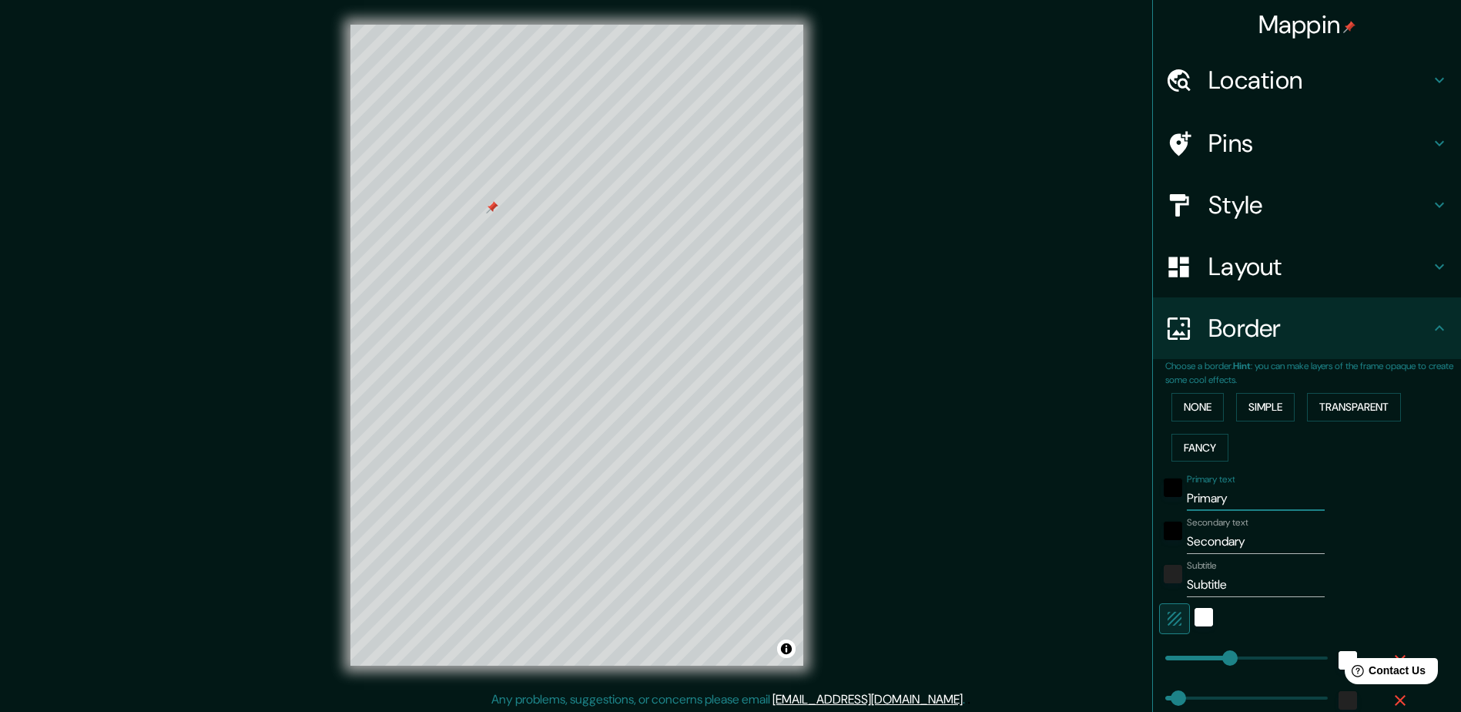
type input "47"
type input "24"
type input "ME"
type input "235"
type input "47"
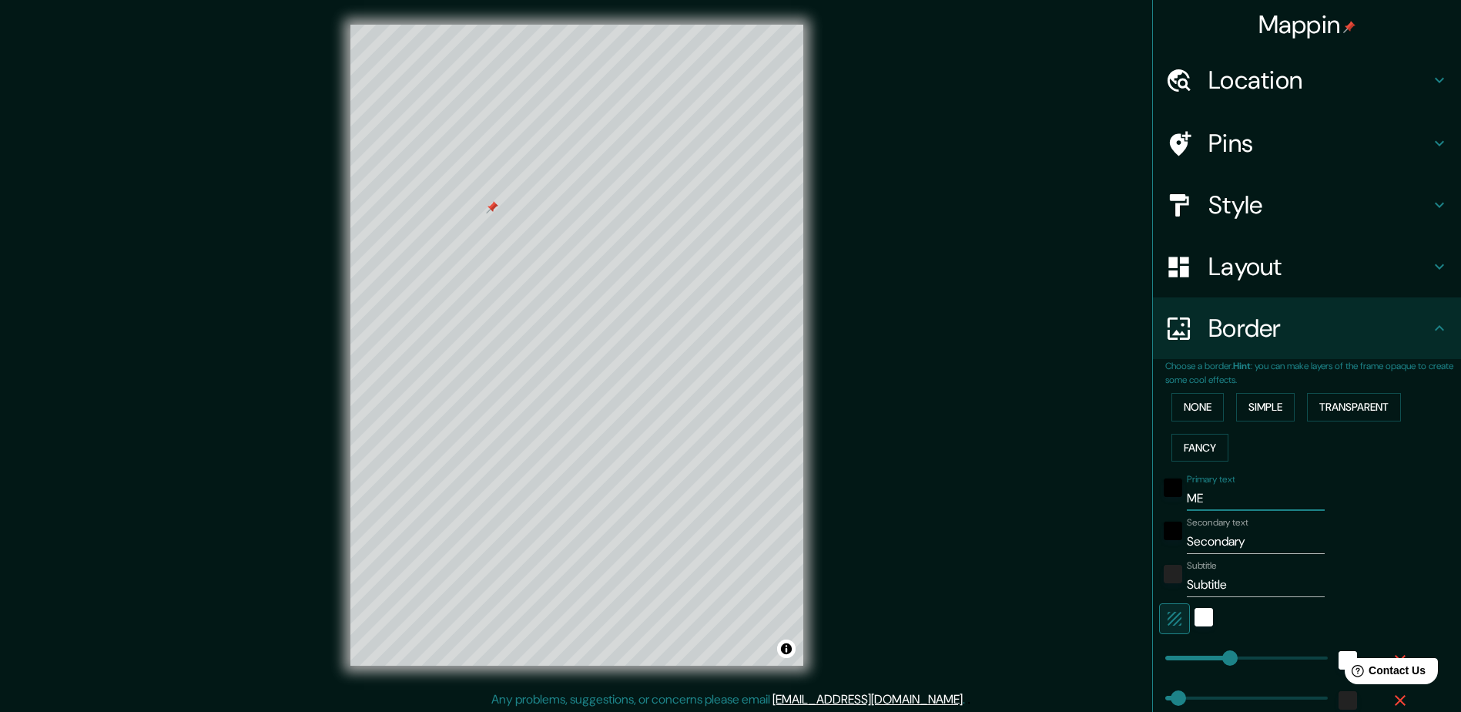
type input "47"
type input "24"
type input "MEU"
type input "235"
type input "47"
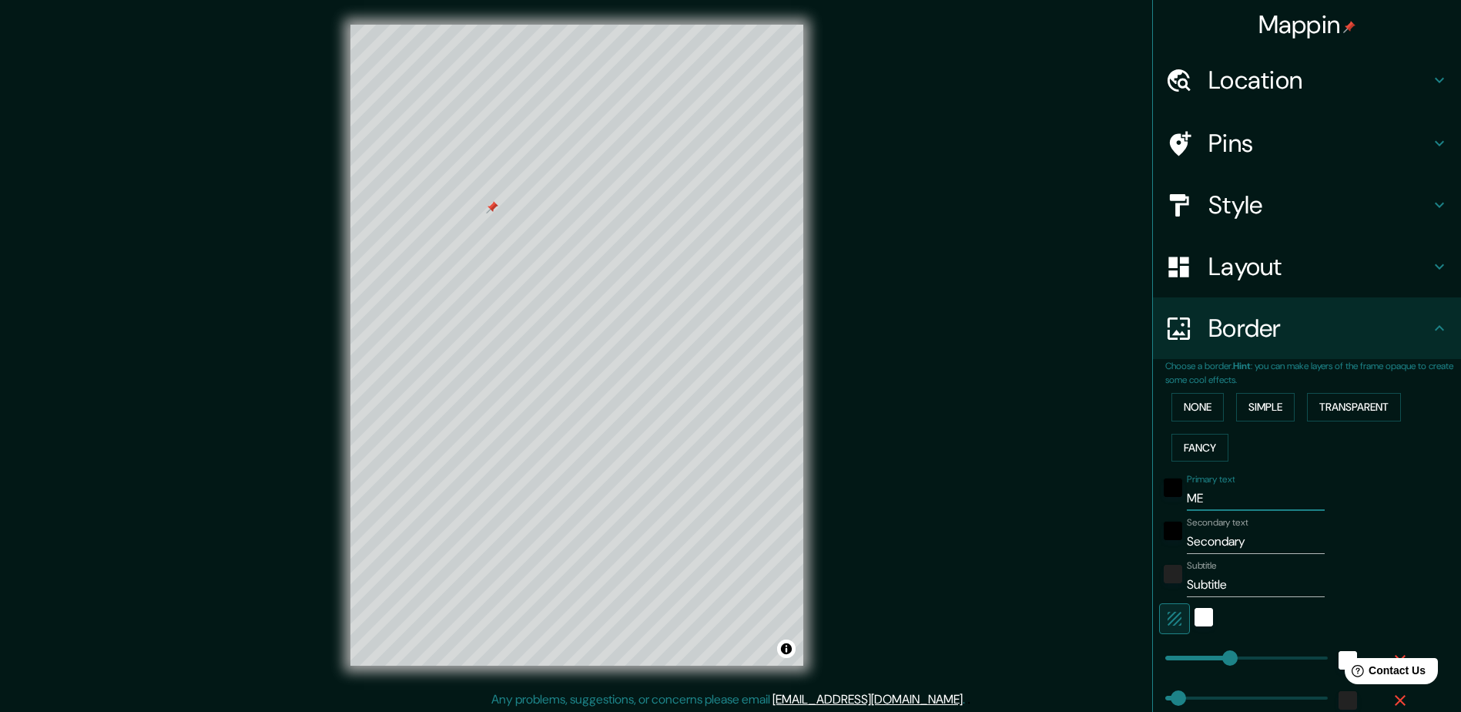
type input "47"
type input "24"
type input "MEU"
type input "235"
type input "47"
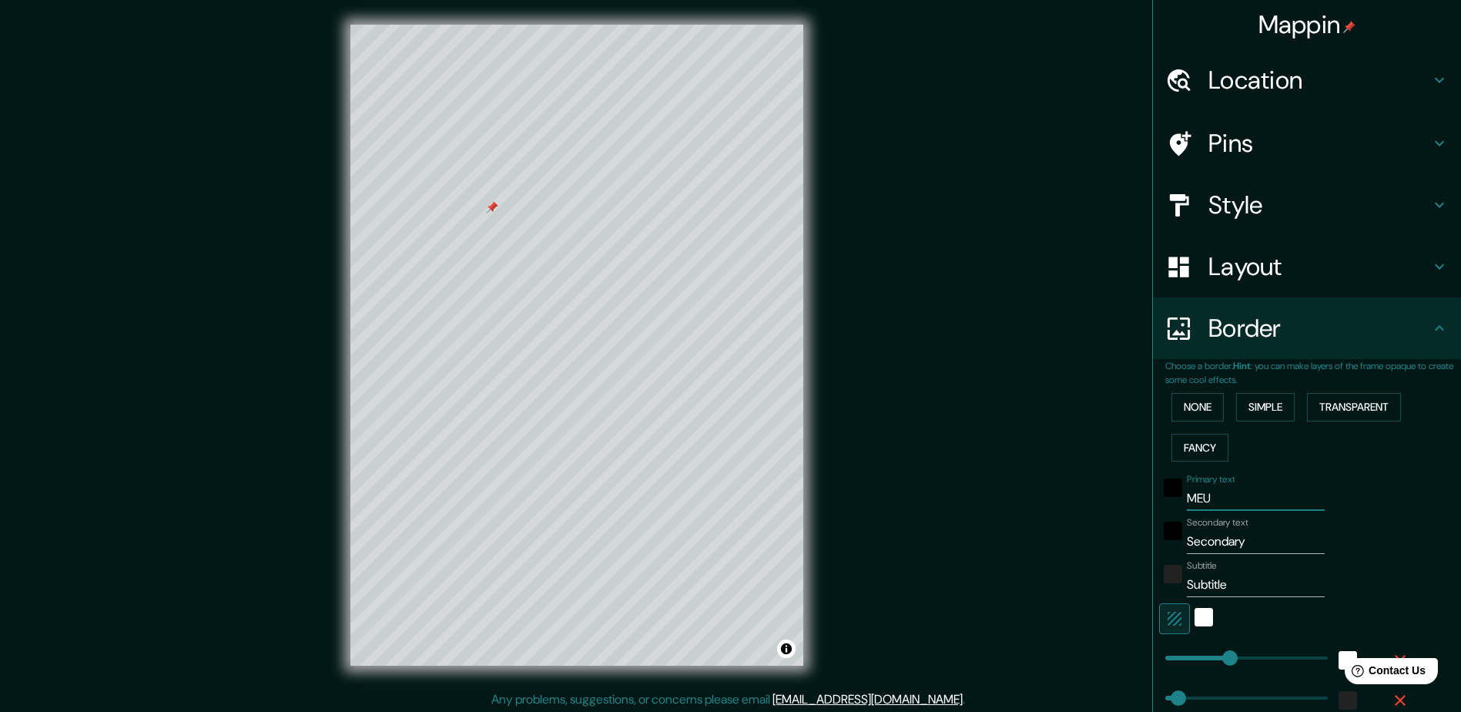
type input "47"
type input "24"
type input "MEU L"
type input "235"
type input "47"
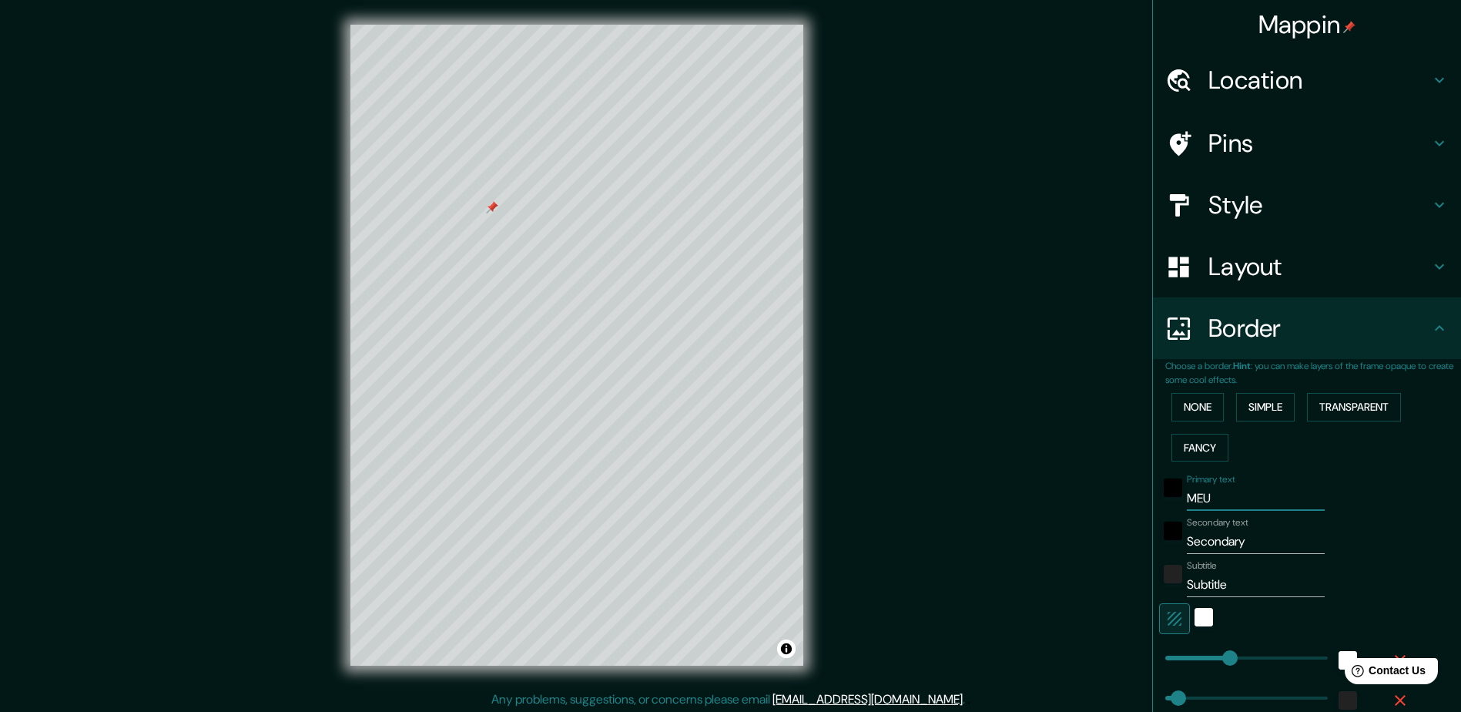
type input "47"
type input "24"
type input "MEU LA"
type input "235"
type input "47"
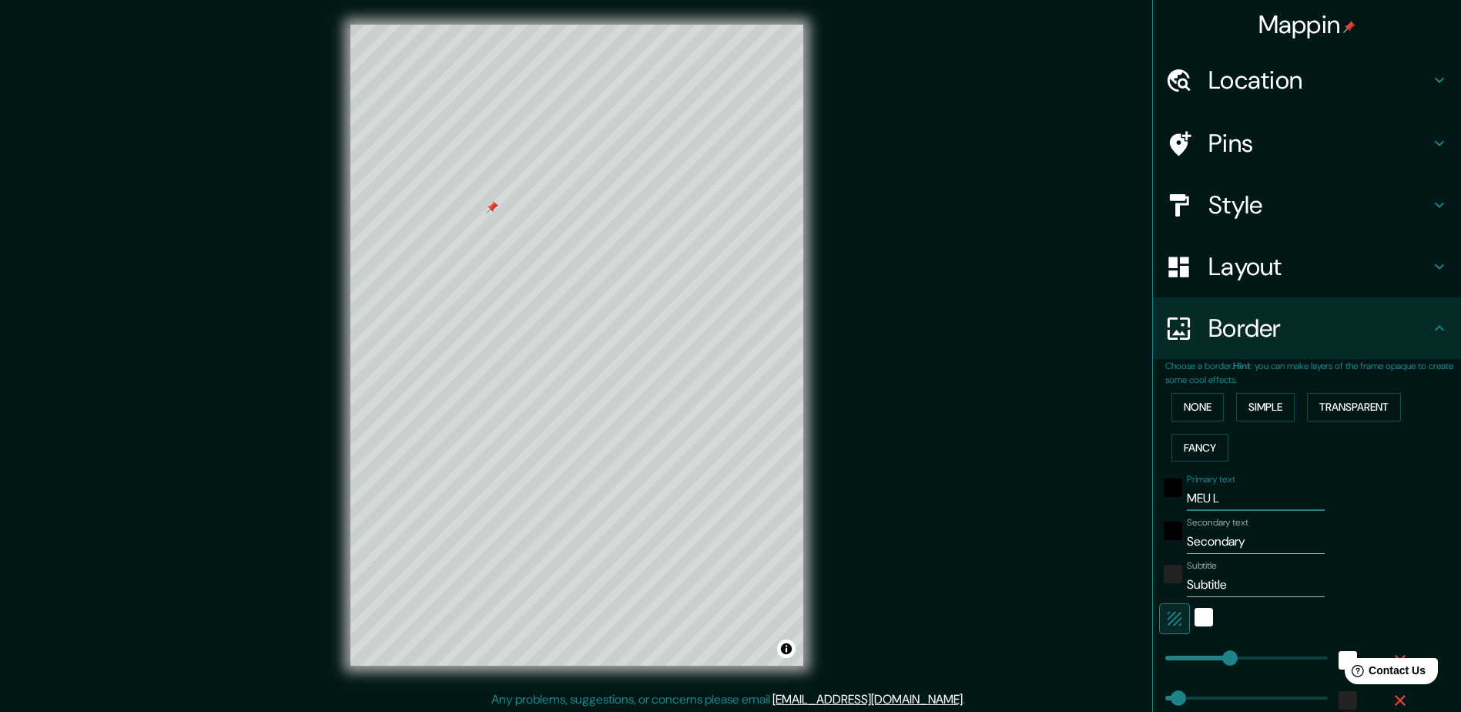
type input "47"
type input "24"
type input "MEU LAR"
type input "235"
type input "47"
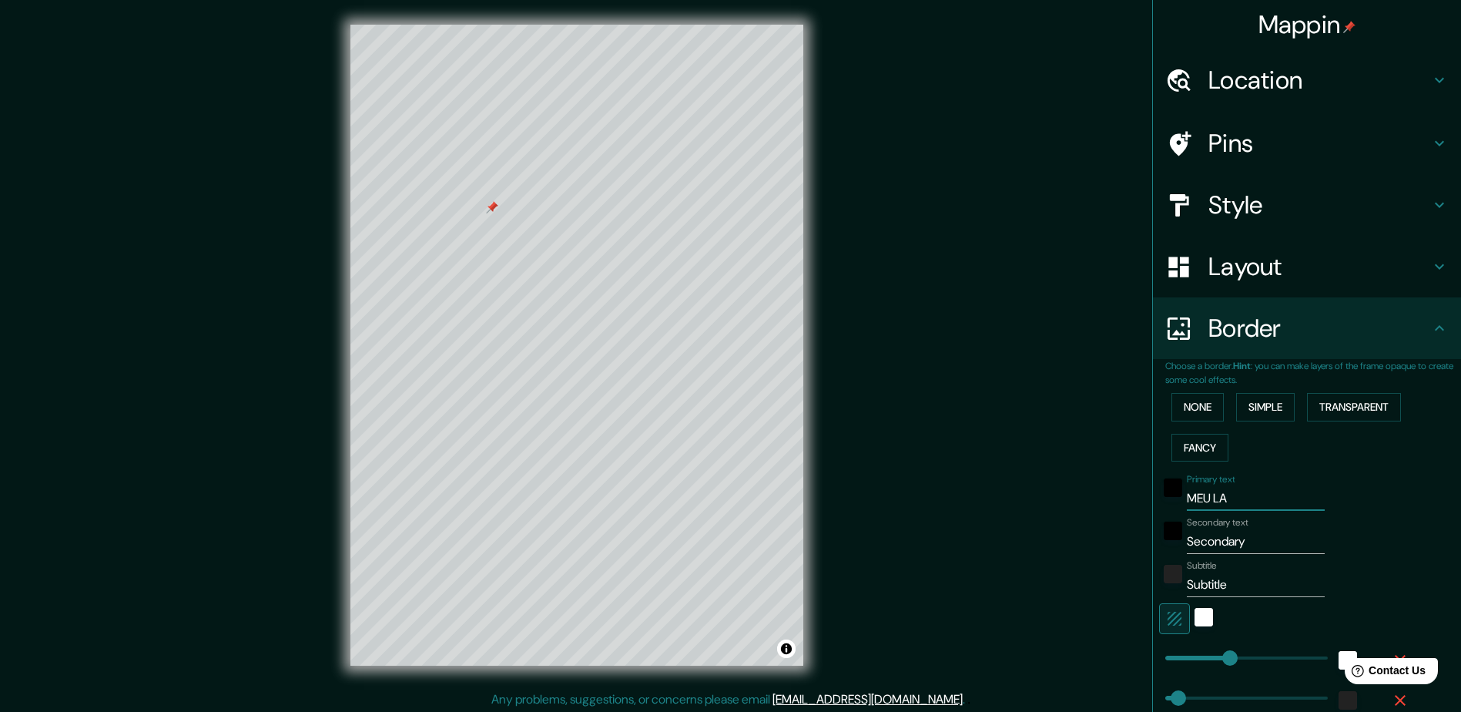
type input "47"
type input "24"
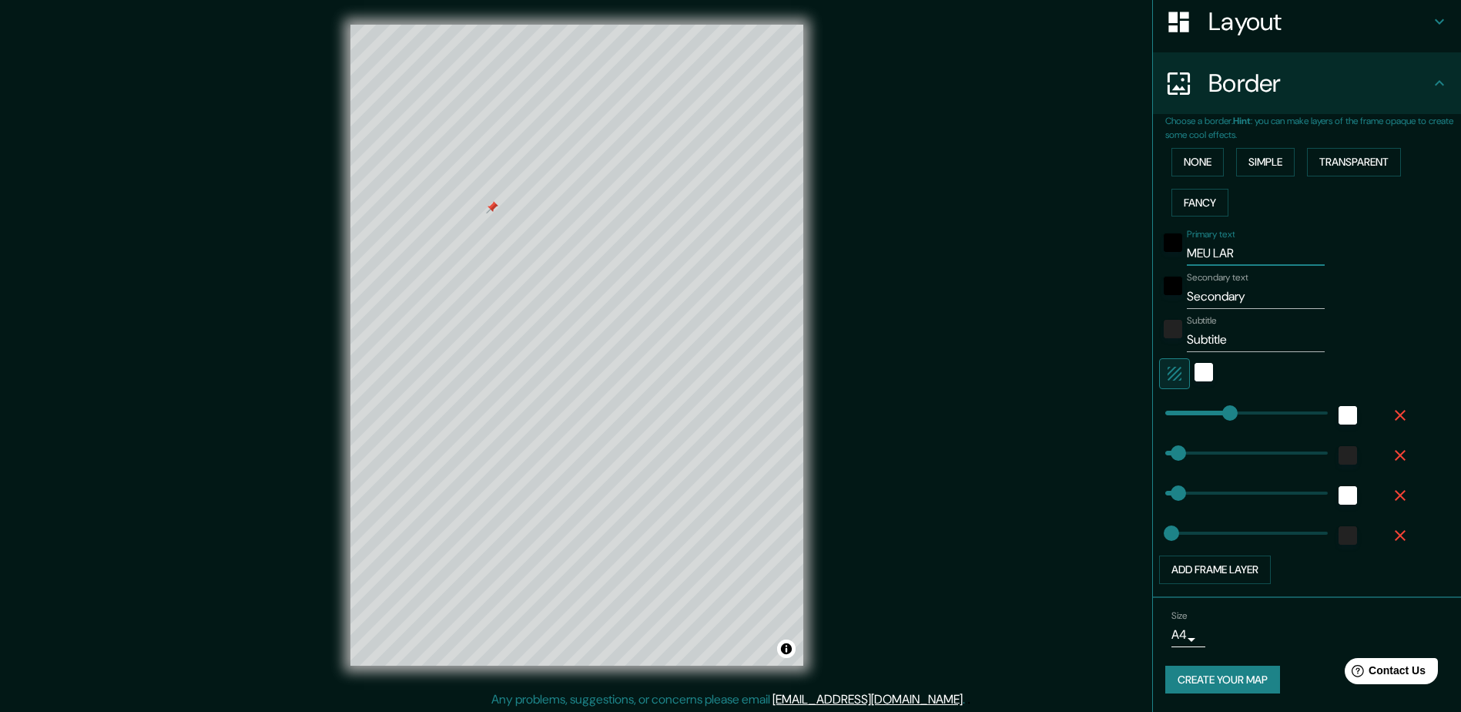
scroll to position [3, 0]
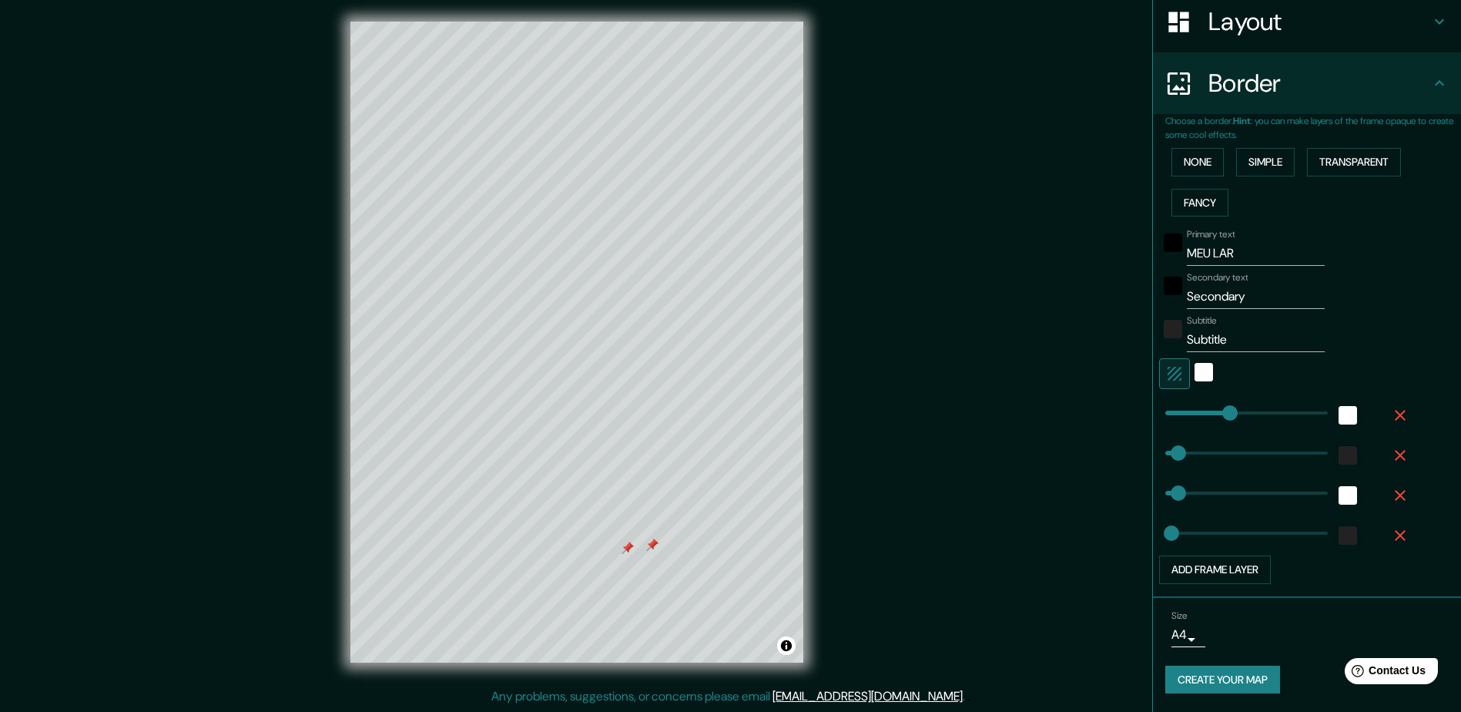
click at [651, 546] on div at bounding box center [652, 544] width 12 height 12
click at [630, 546] on div at bounding box center [627, 547] width 12 height 12
click at [651, 543] on div at bounding box center [652, 544] width 12 height 12
click at [622, 541] on div at bounding box center [627, 547] width 12 height 12
click at [1187, 252] on input "MEU LAR" at bounding box center [1256, 253] width 138 height 25
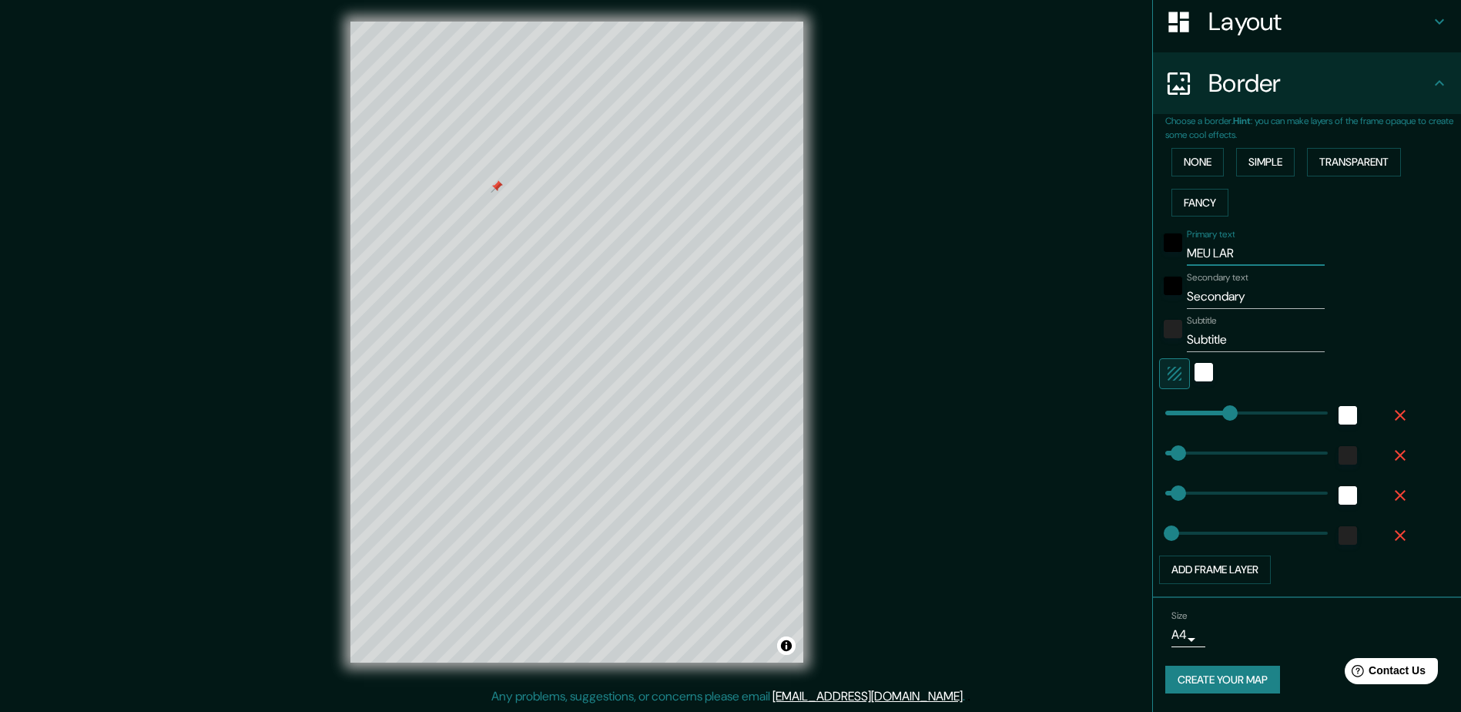
type input "FMEU LAR"
type input "235"
type input "47"
type input "24"
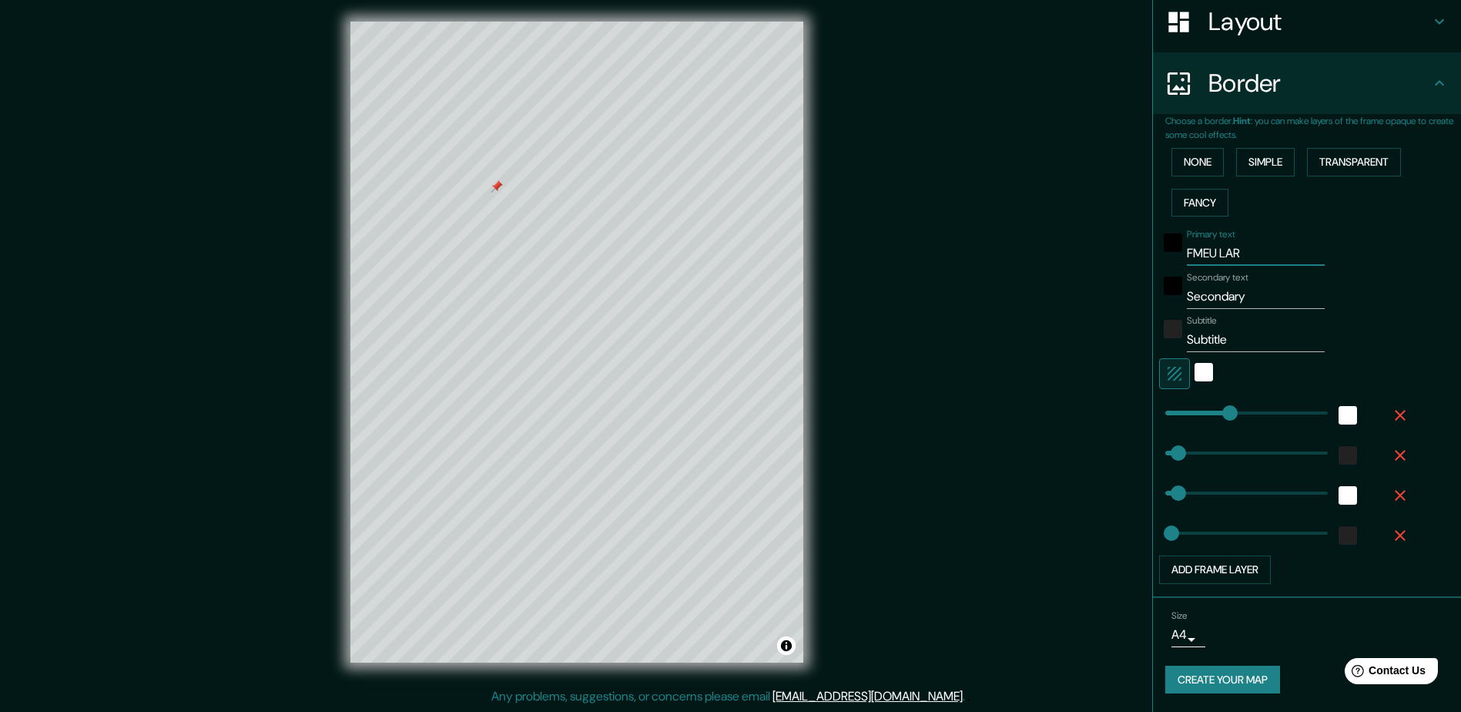
type input "FIMEU LAR"
type input "235"
type input "47"
type input "24"
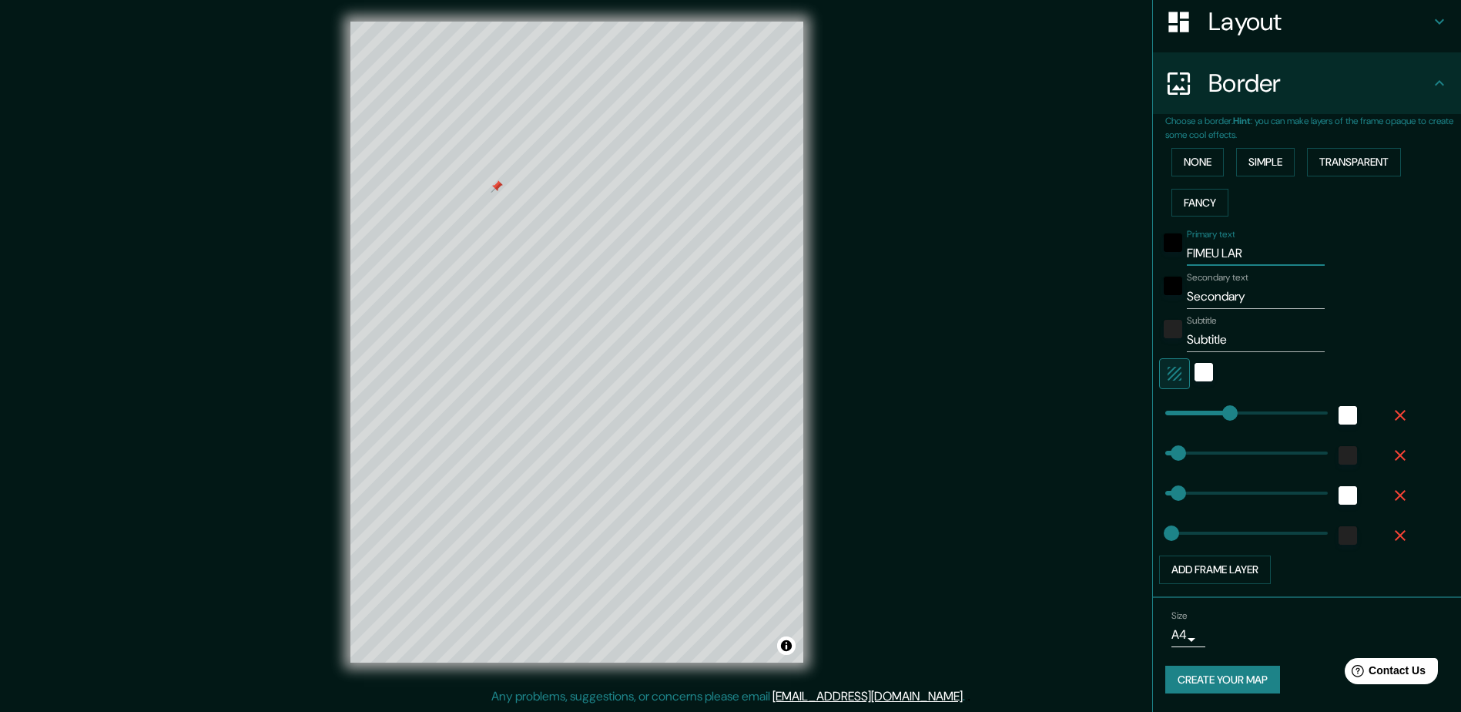
type input "FINMEU LAR"
type input "235"
type input "47"
type input "24"
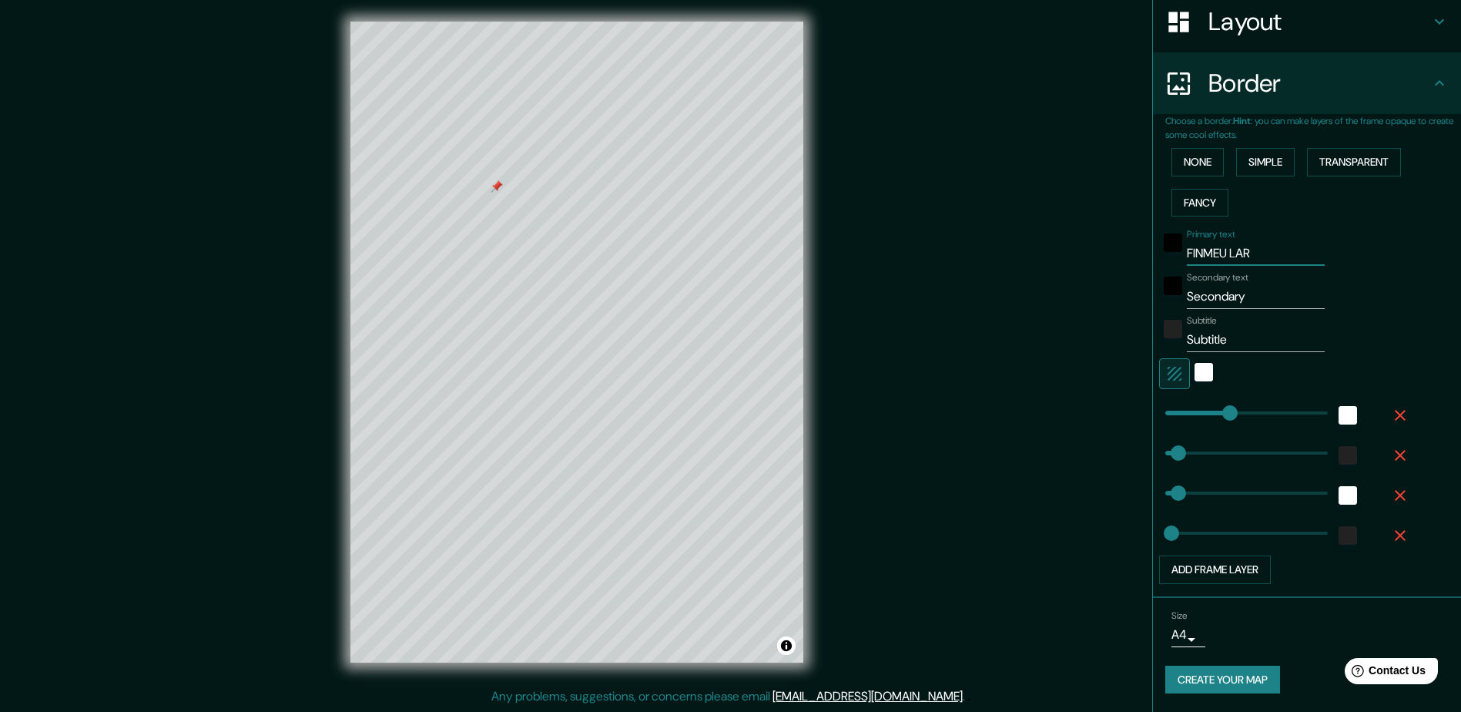
type input "FINCMEU LAR"
type input "235"
type input "47"
type input "24"
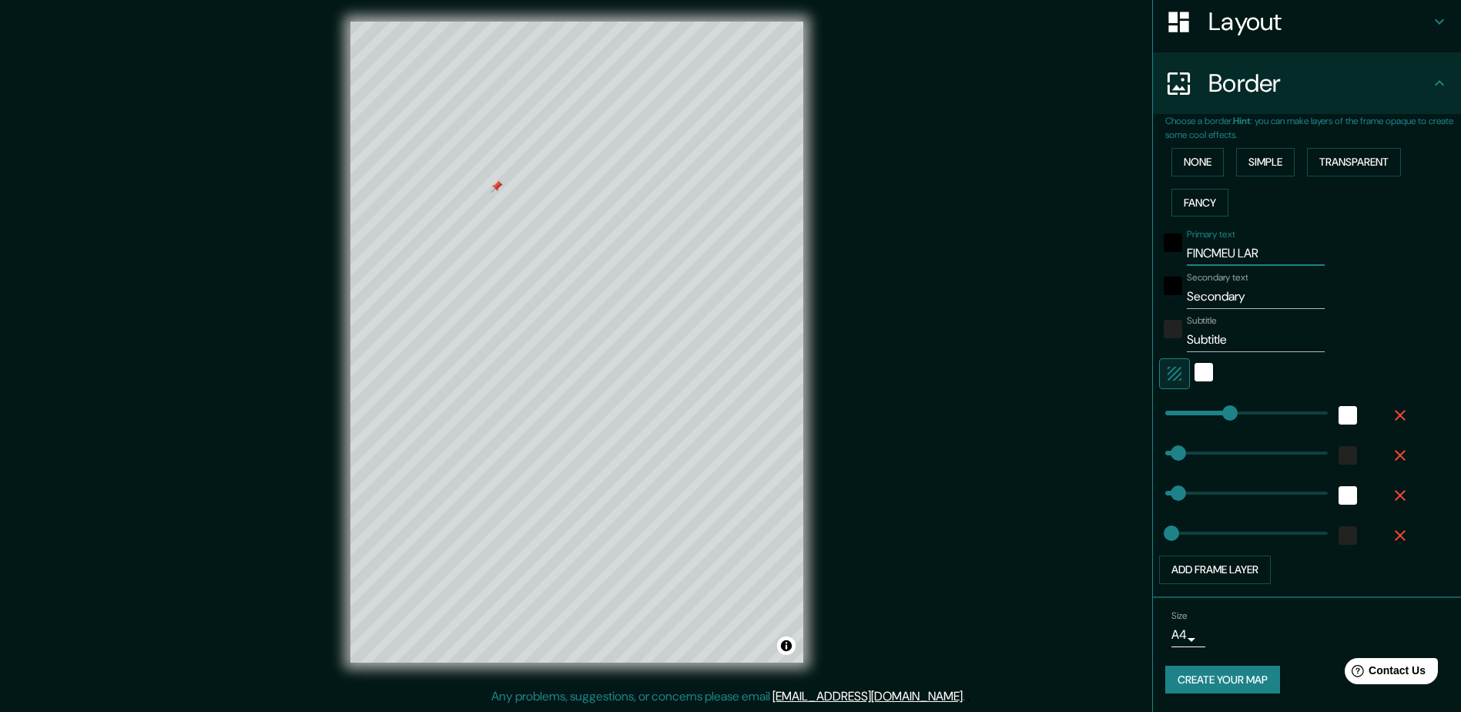
type input "FINCAMEU LAR"
type input "235"
type input "47"
type input "24"
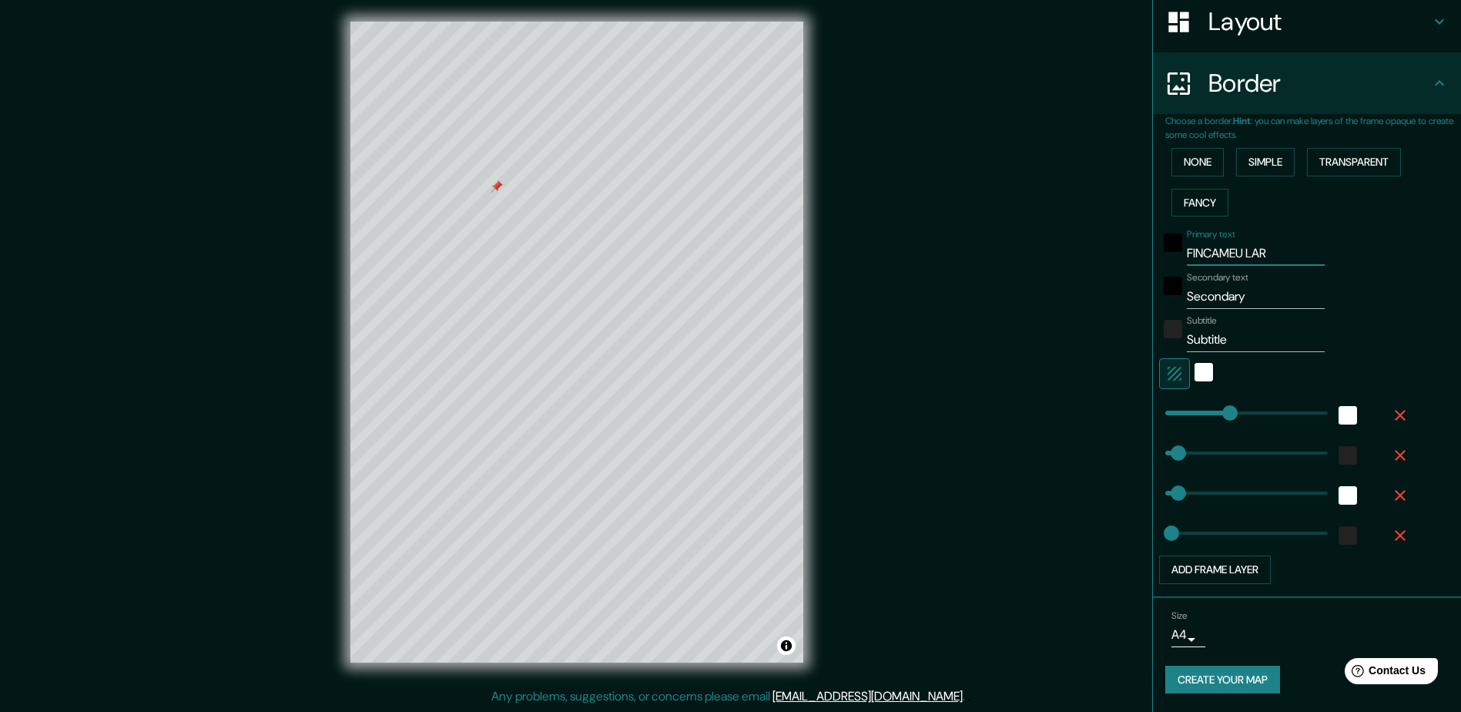
type input "FINCA MEU LAR"
type input "235"
type input "47"
type input "24"
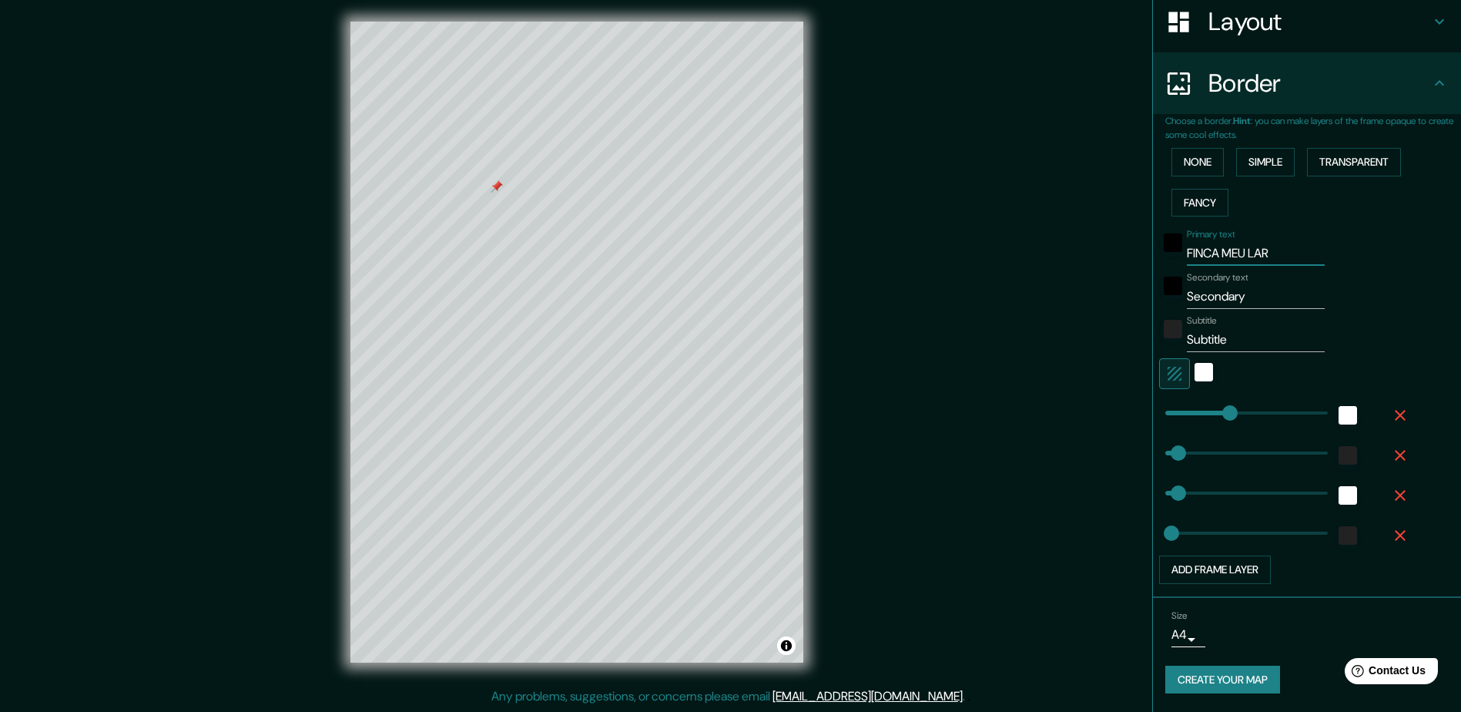
type input "FINCA MEU LAR"
drag, startPoint x: 1251, startPoint y: 294, endPoint x: 1021, endPoint y: 299, distance: 230.3
click at [1021, 299] on div "Mappin Location Pins Style Layout Border Choose a border. Hint : you can make l…" at bounding box center [730, 354] width 1461 height 715
type input "A"
type input "235"
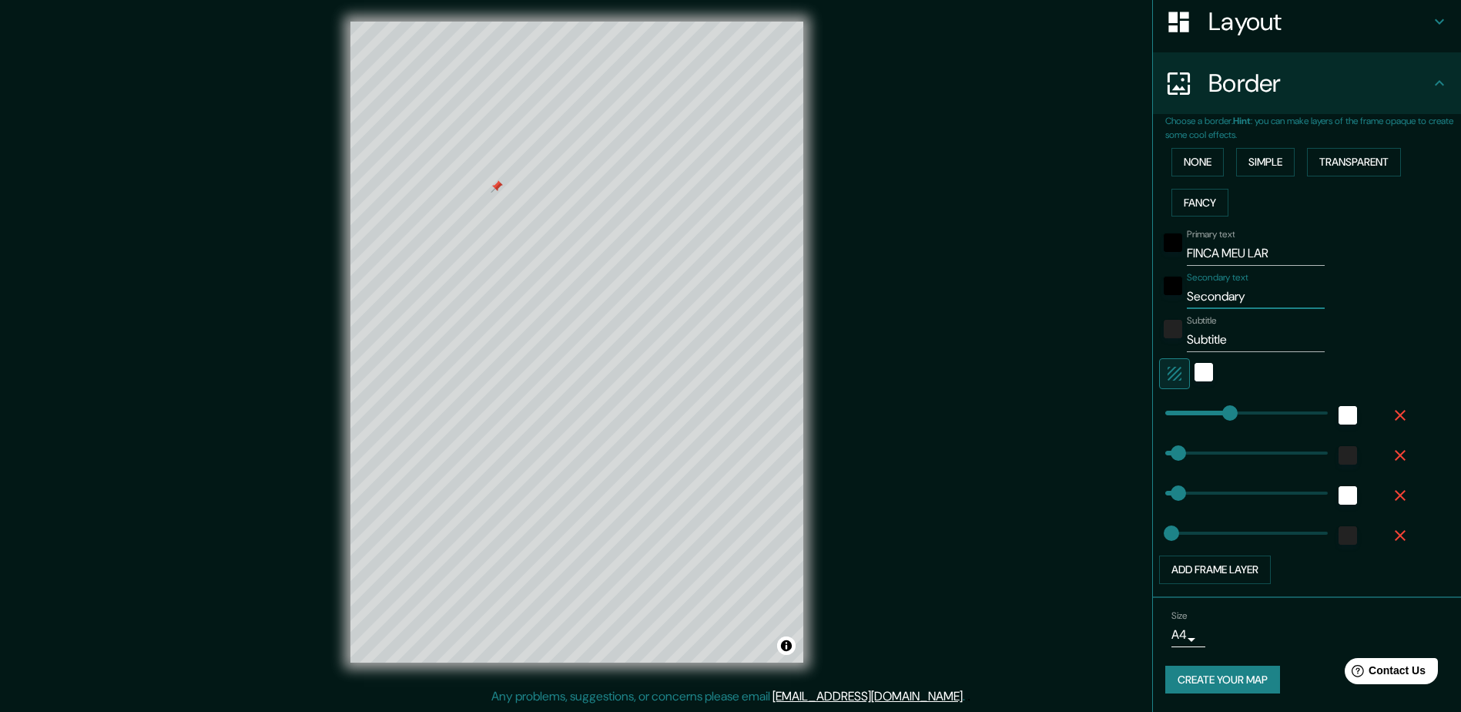
type input "47"
type input "24"
type input "Al"
type input "235"
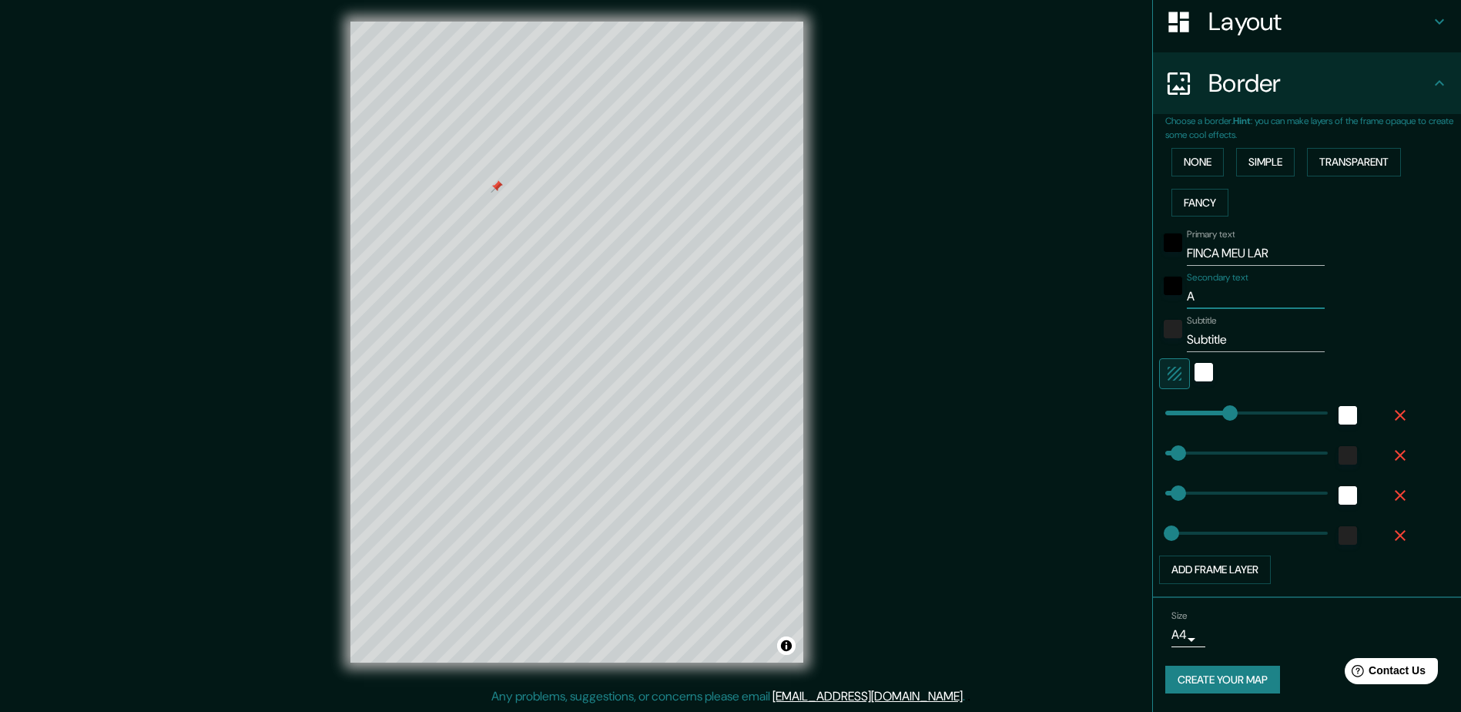
type input "47"
type input "24"
type input "Alb"
type input "235"
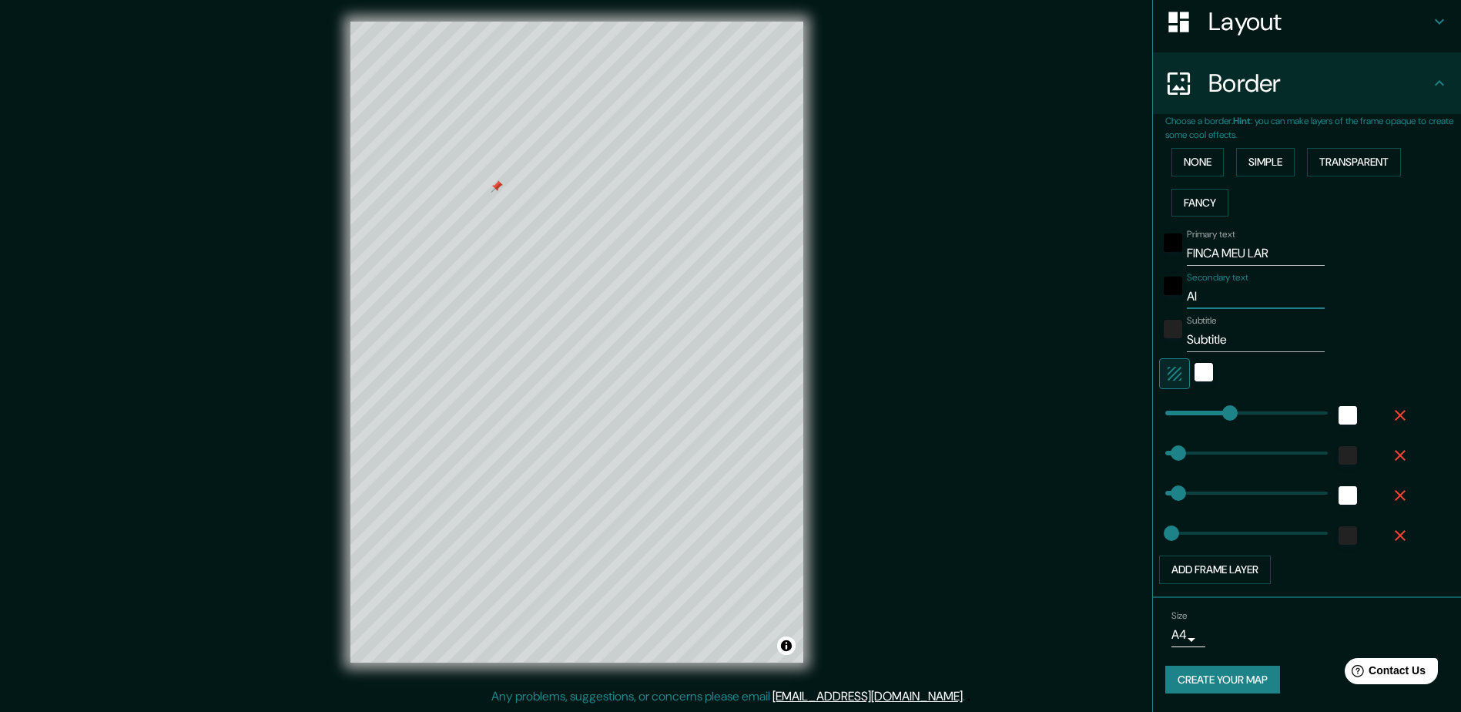
type input "47"
type input "24"
type input "[PERSON_NAME]"
type input "235"
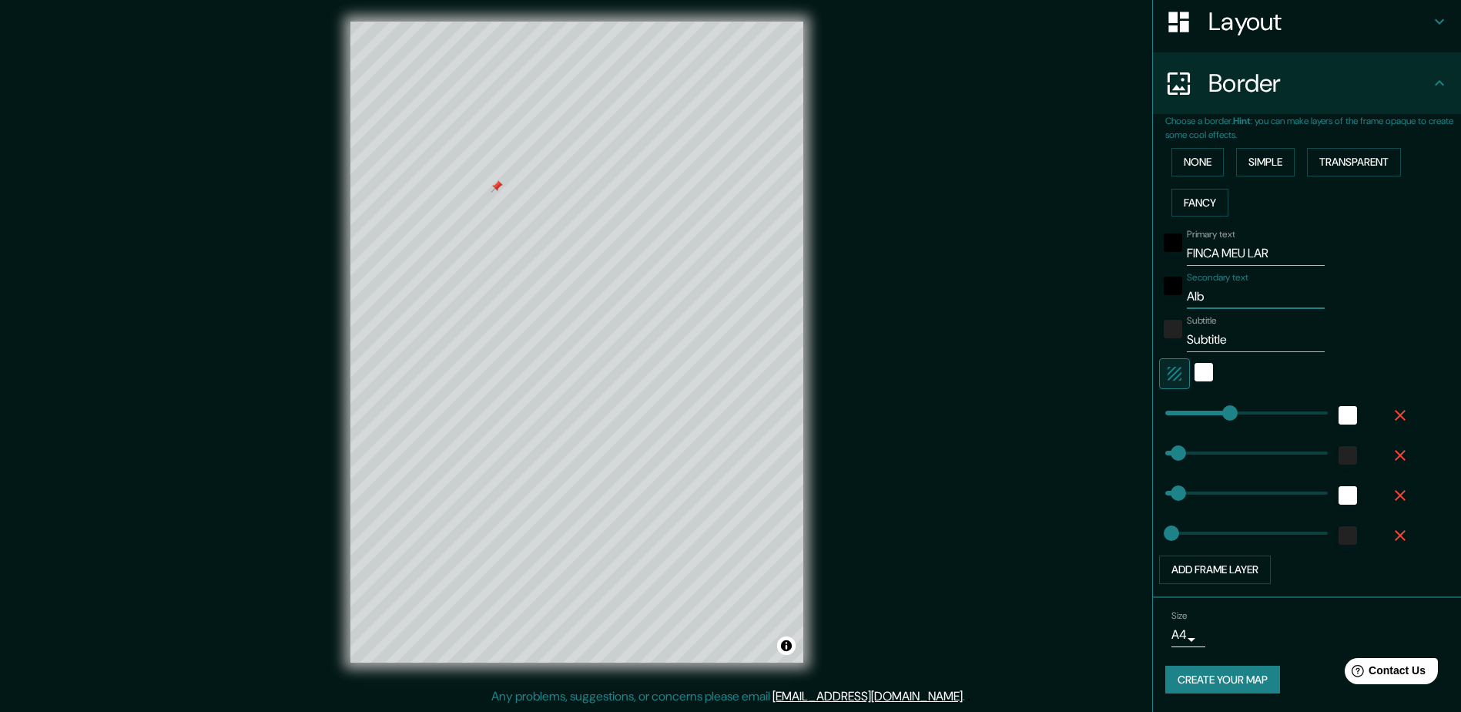
type input "47"
type input "24"
type input "[PERSON_NAME]"
type input "235"
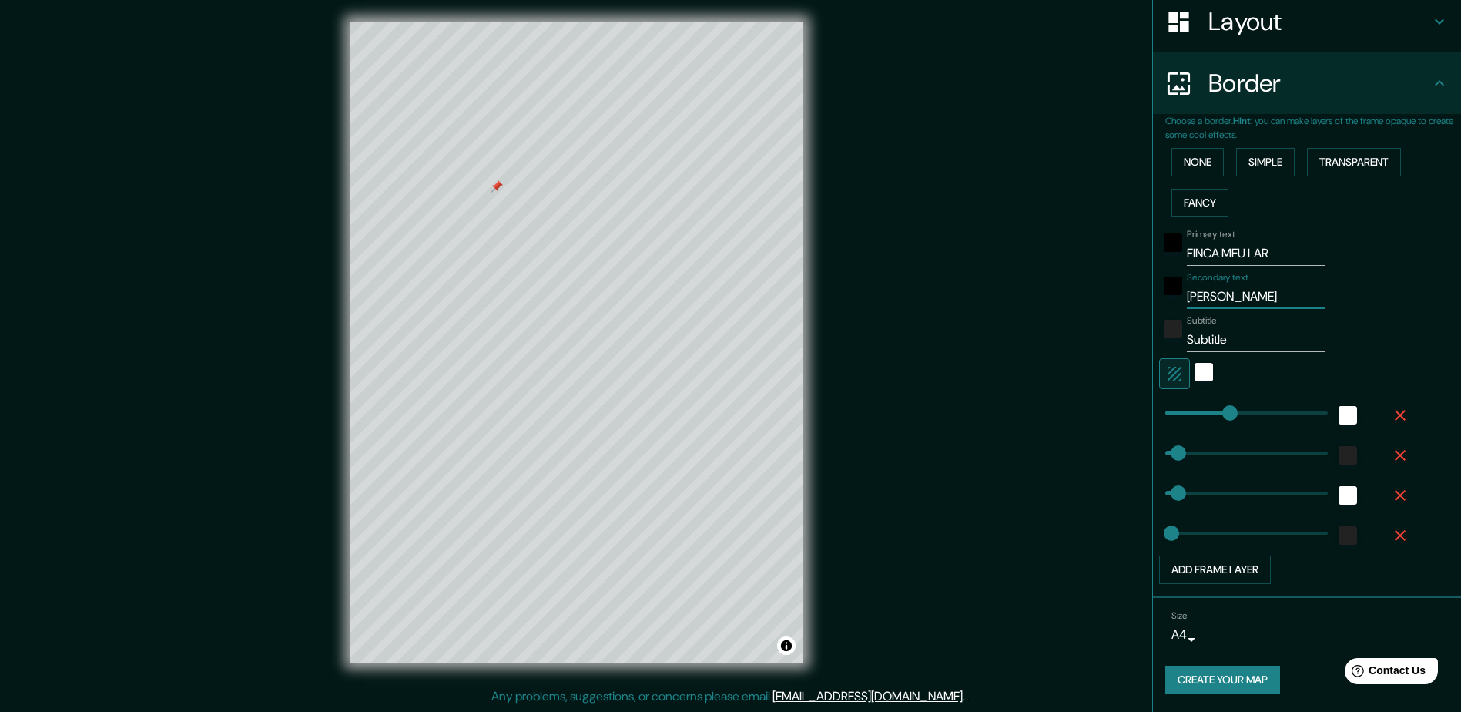
type input "47"
type input "24"
type input "Alba y"
type input "235"
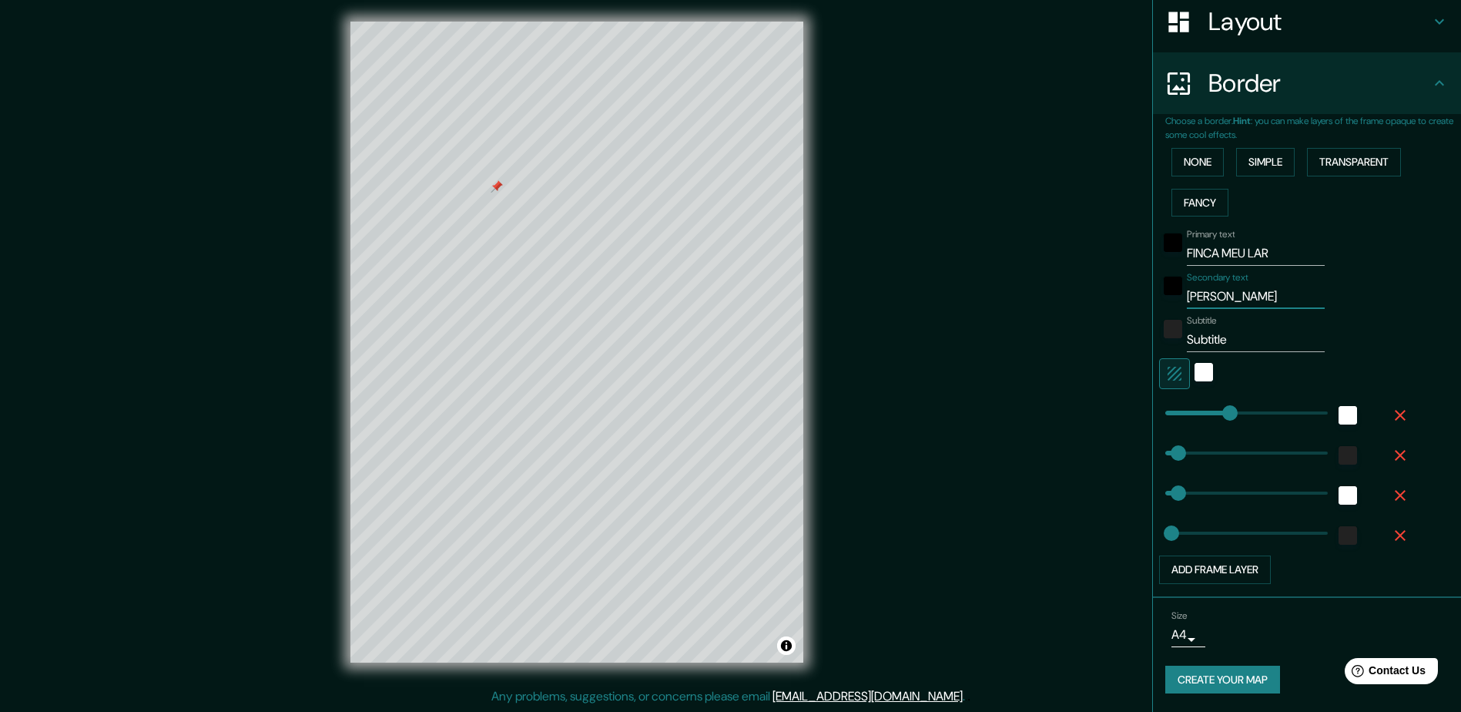
type input "47"
type input "24"
type input "Alba y"
type input "235"
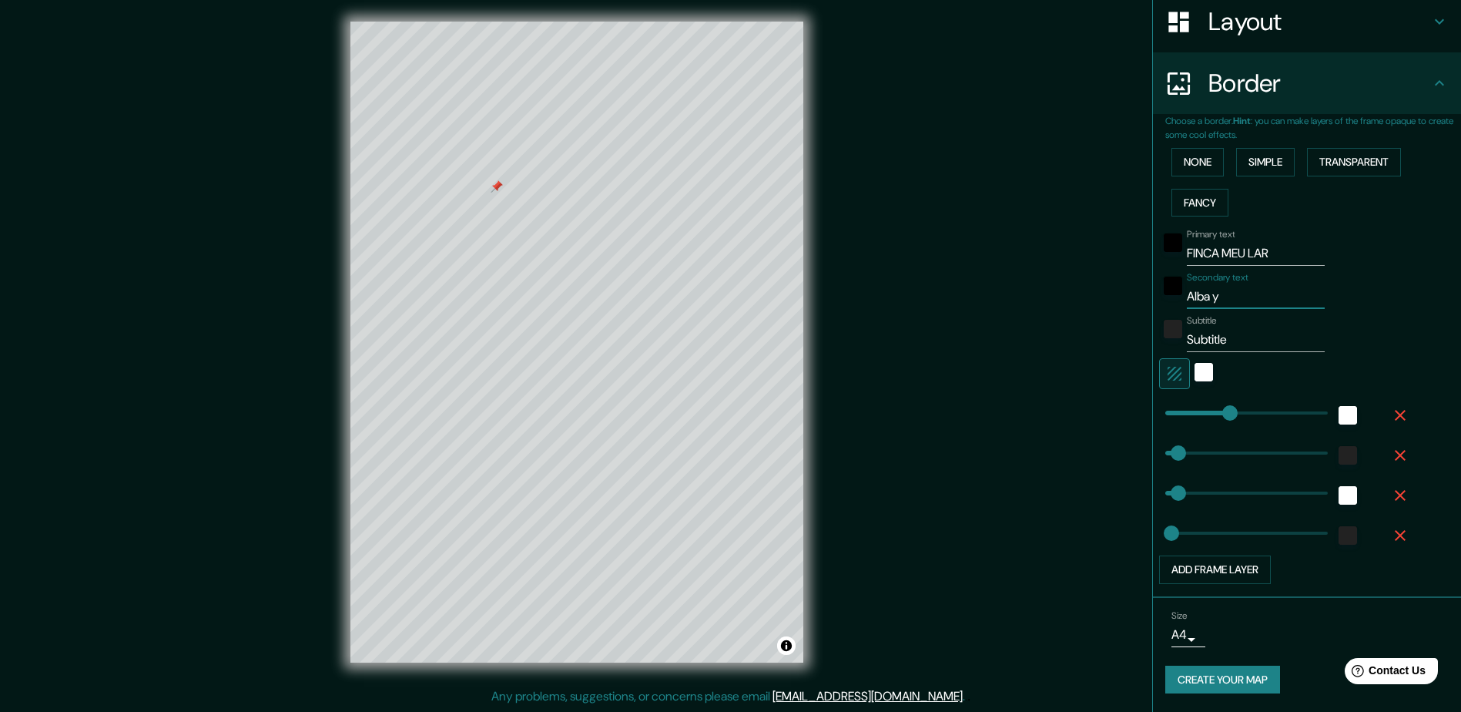
type input "47"
type input "24"
type input "Alba y"
type input "235"
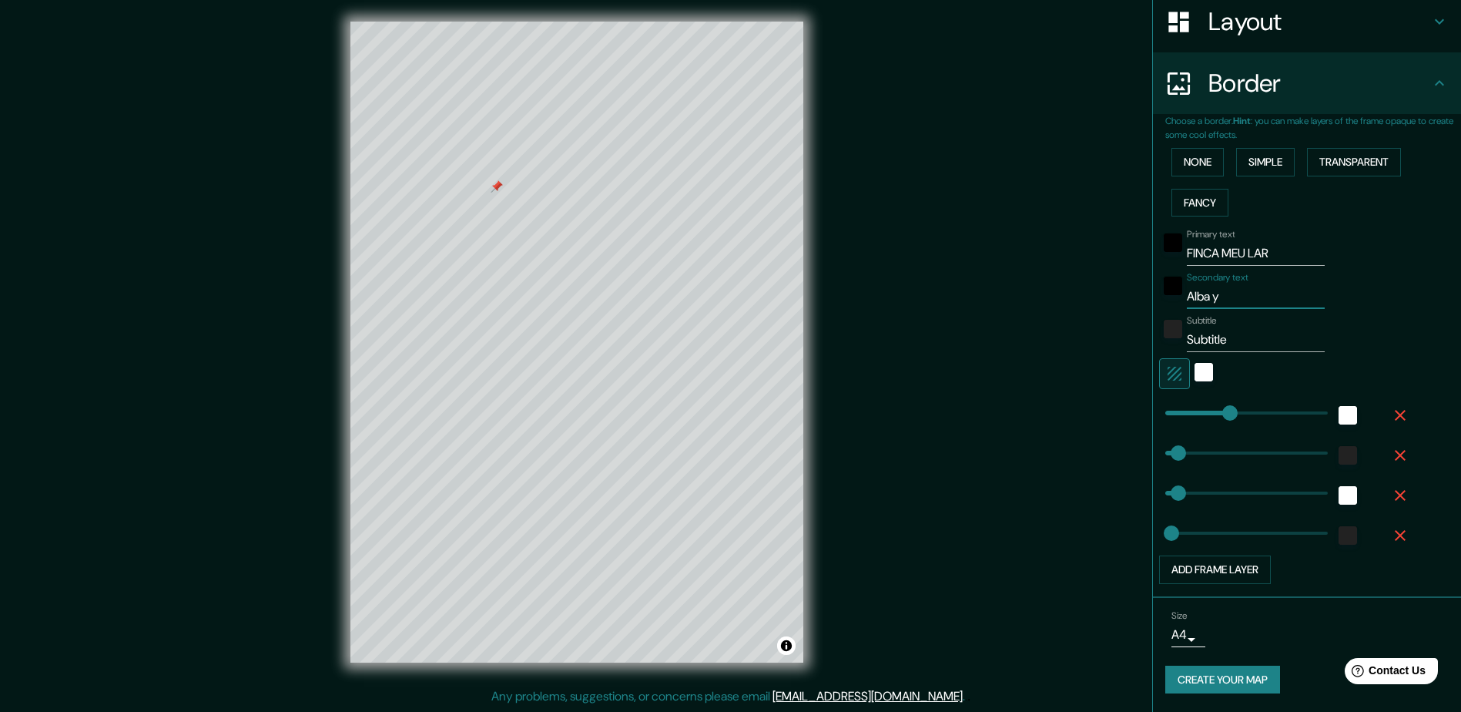
type input "47"
type input "24"
type input "[PERSON_NAME]"
type input "235"
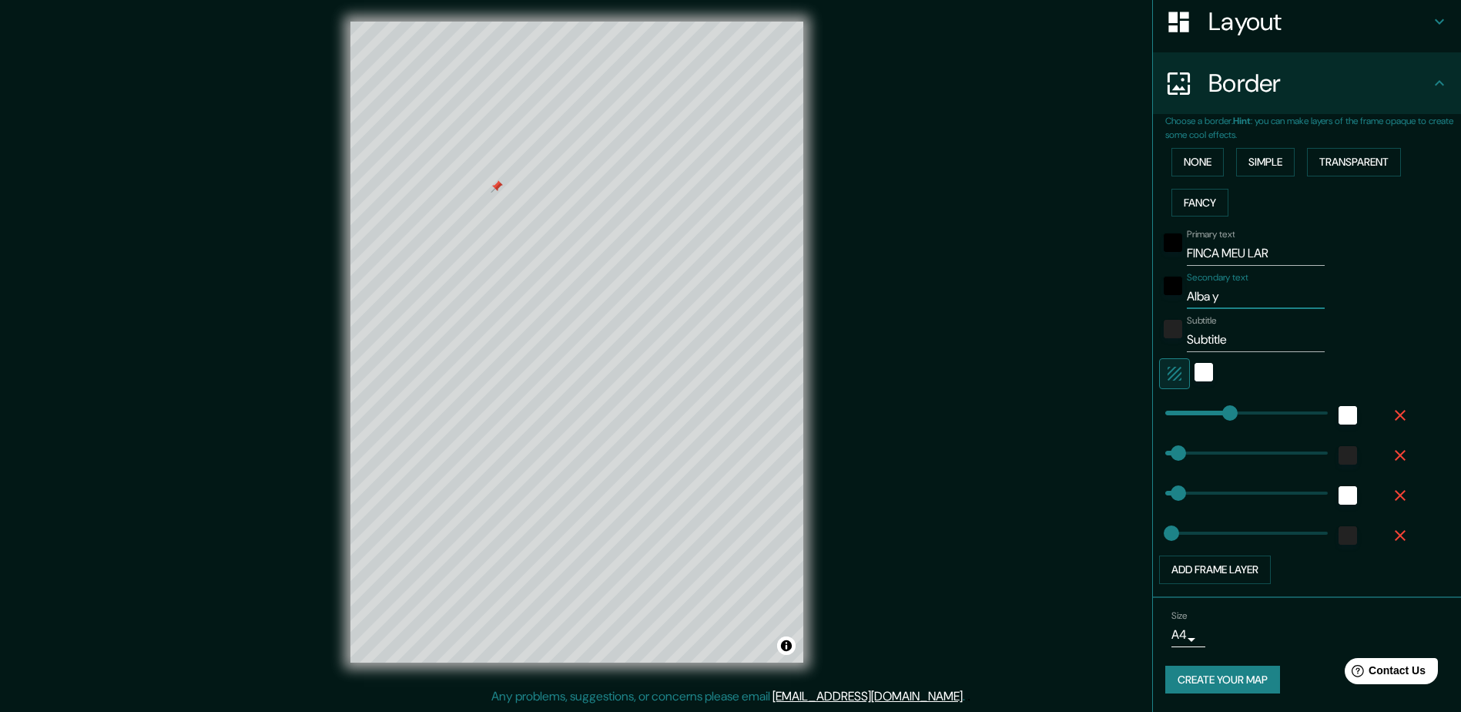
type input "47"
type input "24"
type input "Alba &"
type input "235"
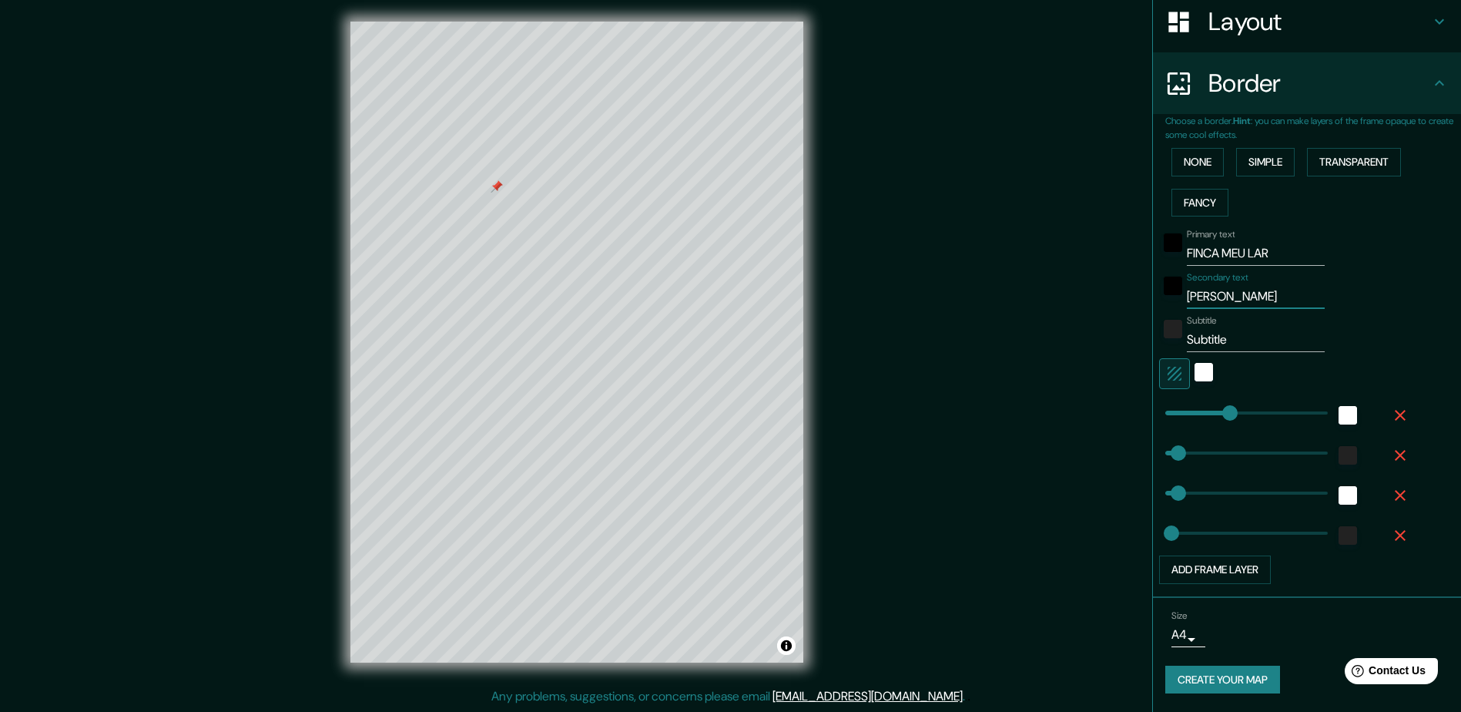
type input "47"
type input "24"
type input "Alba &"
type input "235"
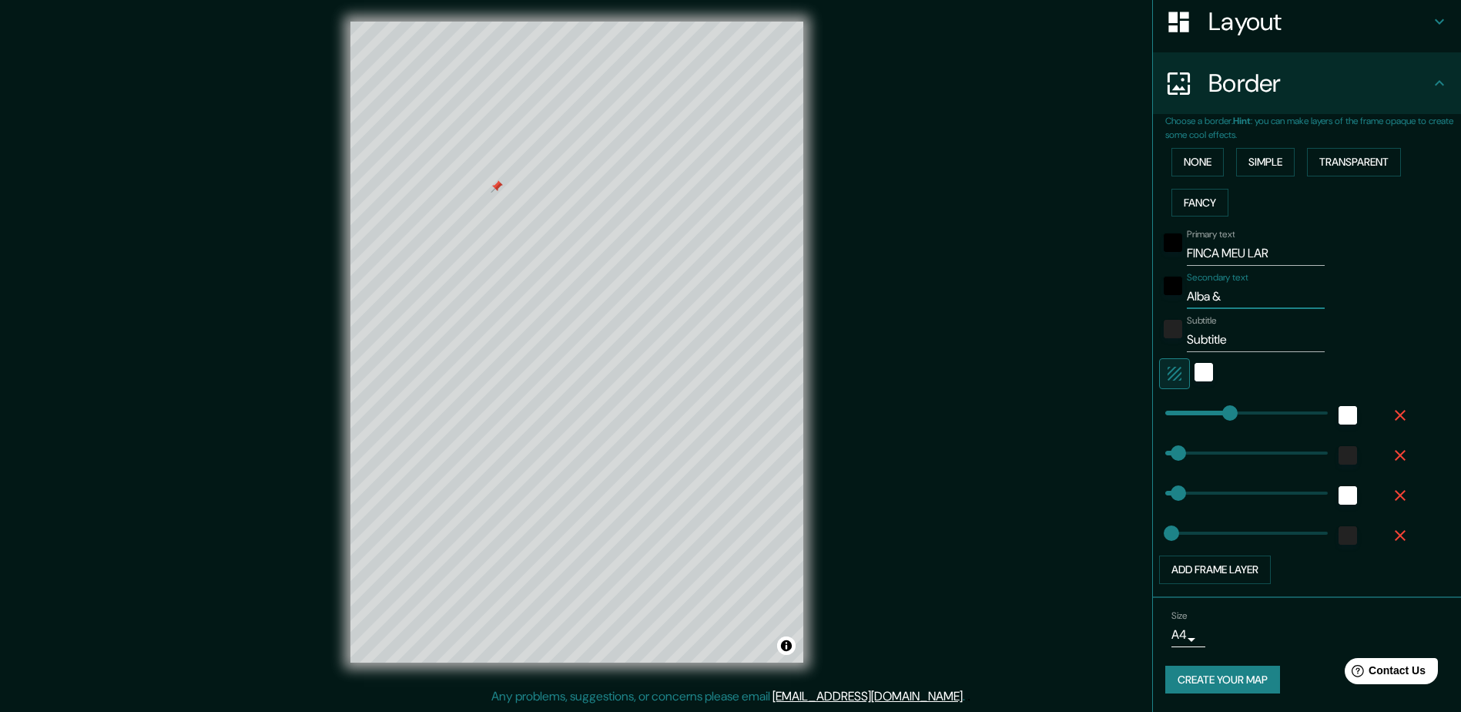
type input "47"
type input "24"
type input "Alba &"
type input "235"
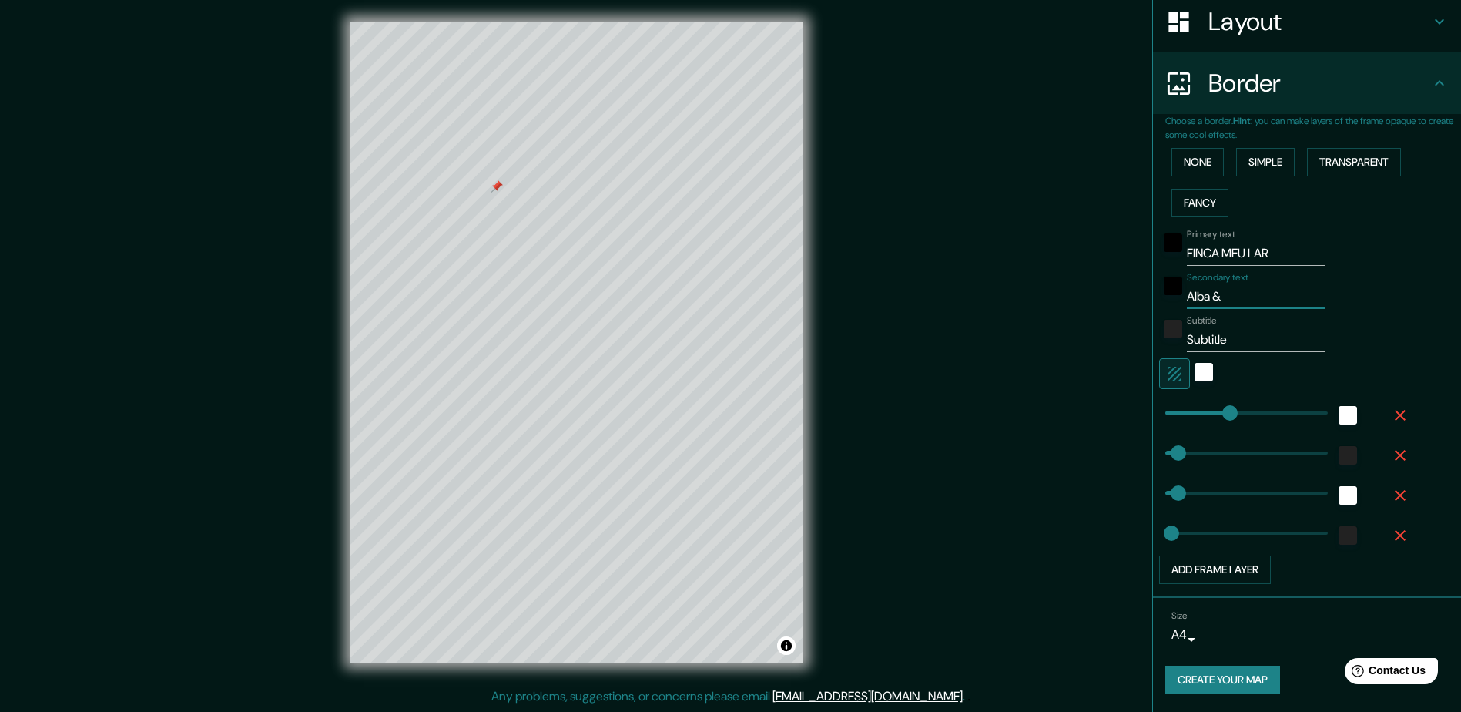
type input "47"
type input "24"
type input "[PERSON_NAME]"
type input "235"
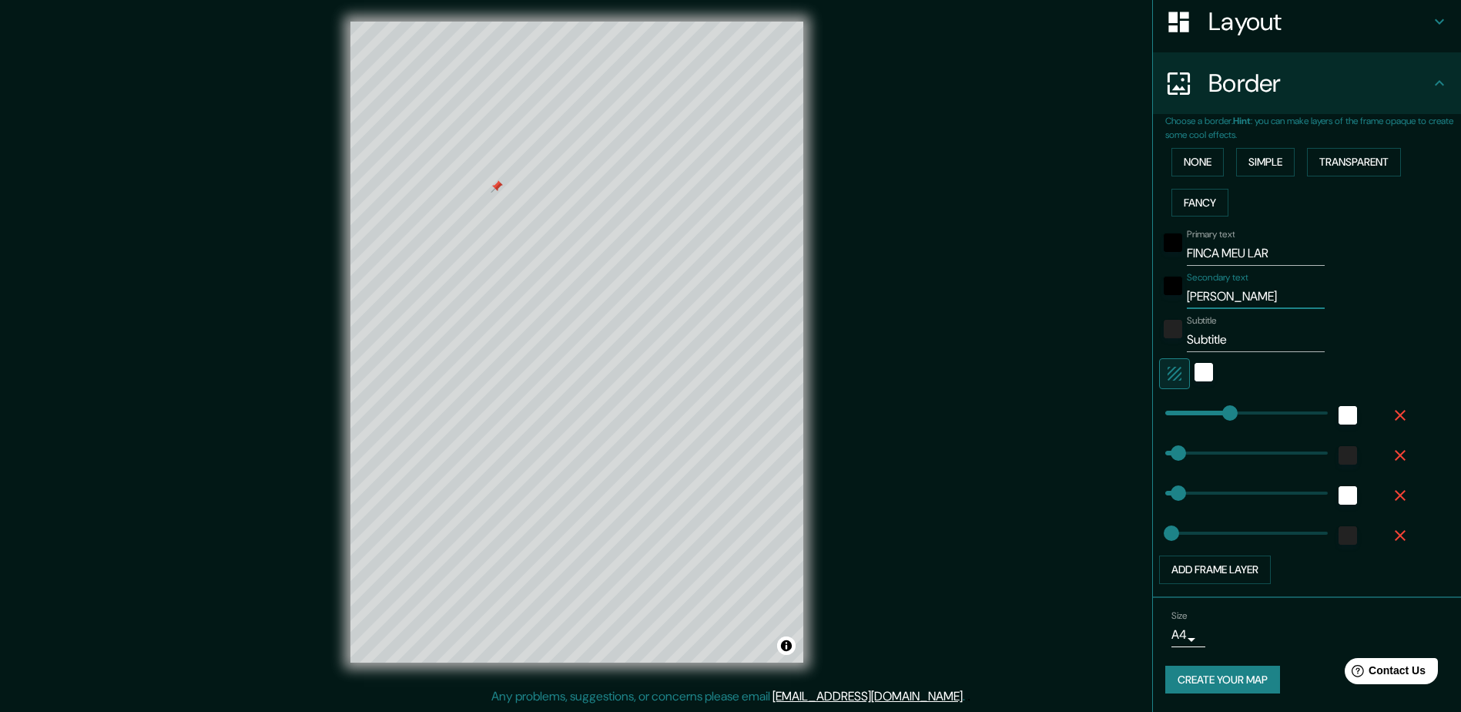
type input "47"
type input "24"
type input "Alba y"
type input "235"
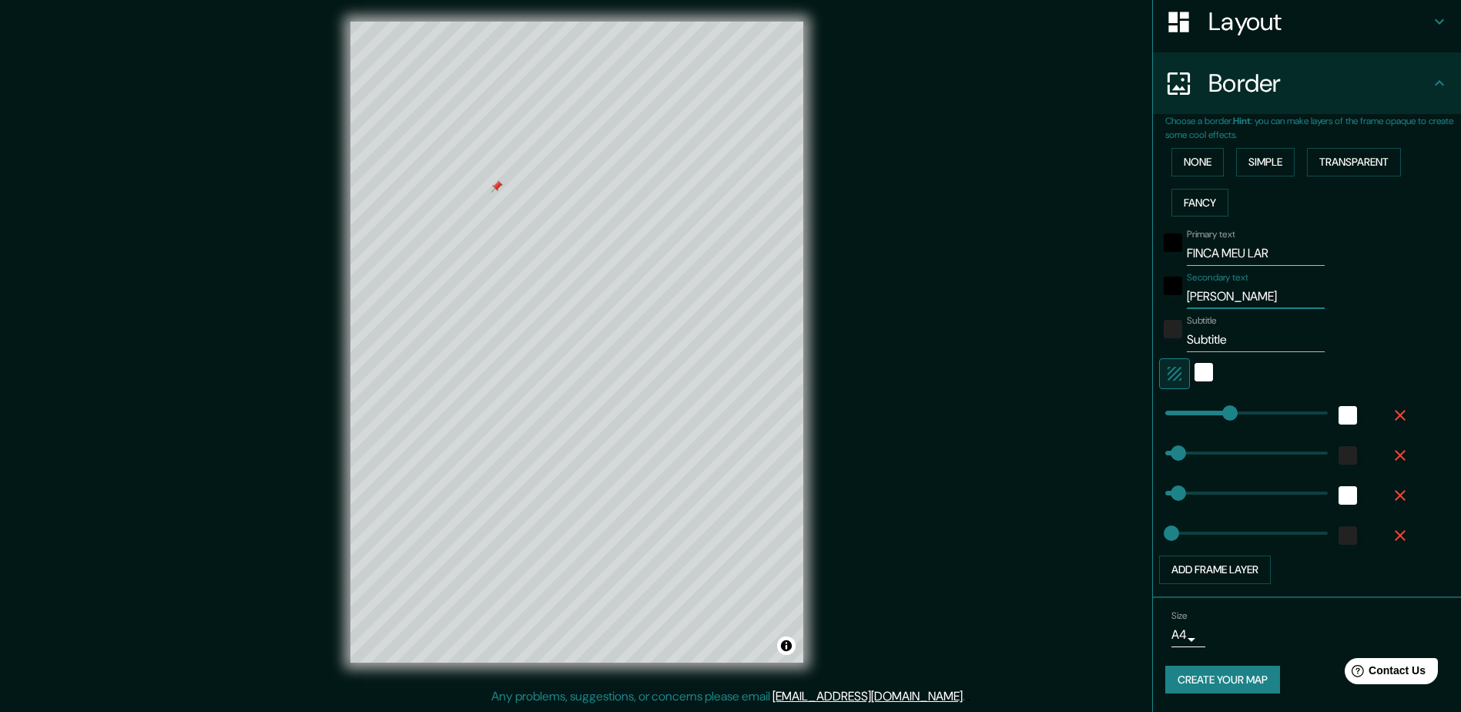
type input "47"
type input "24"
type input "Alba y"
type input "235"
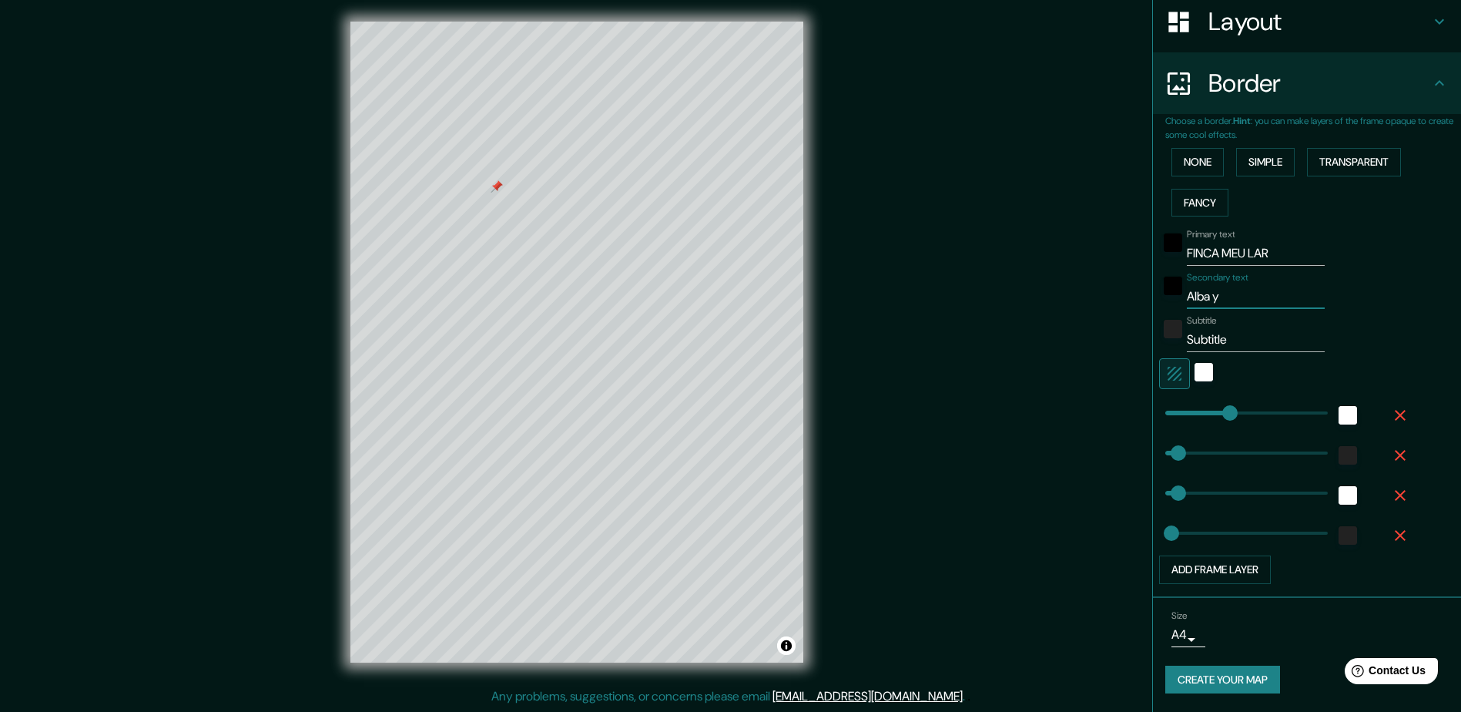
type input "47"
type input "24"
type input "Alba y j"
type input "235"
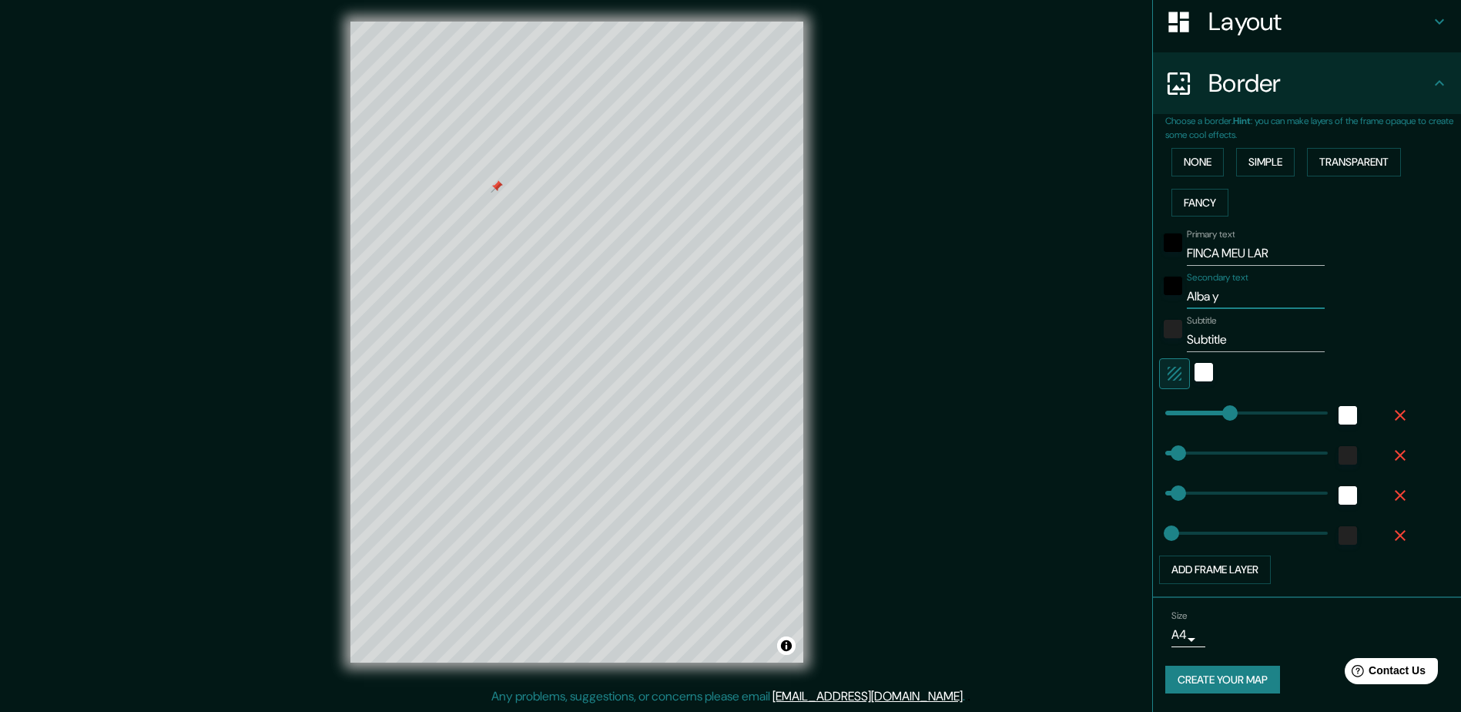
type input "47"
type input "24"
type input "Alba y ju"
type input "235"
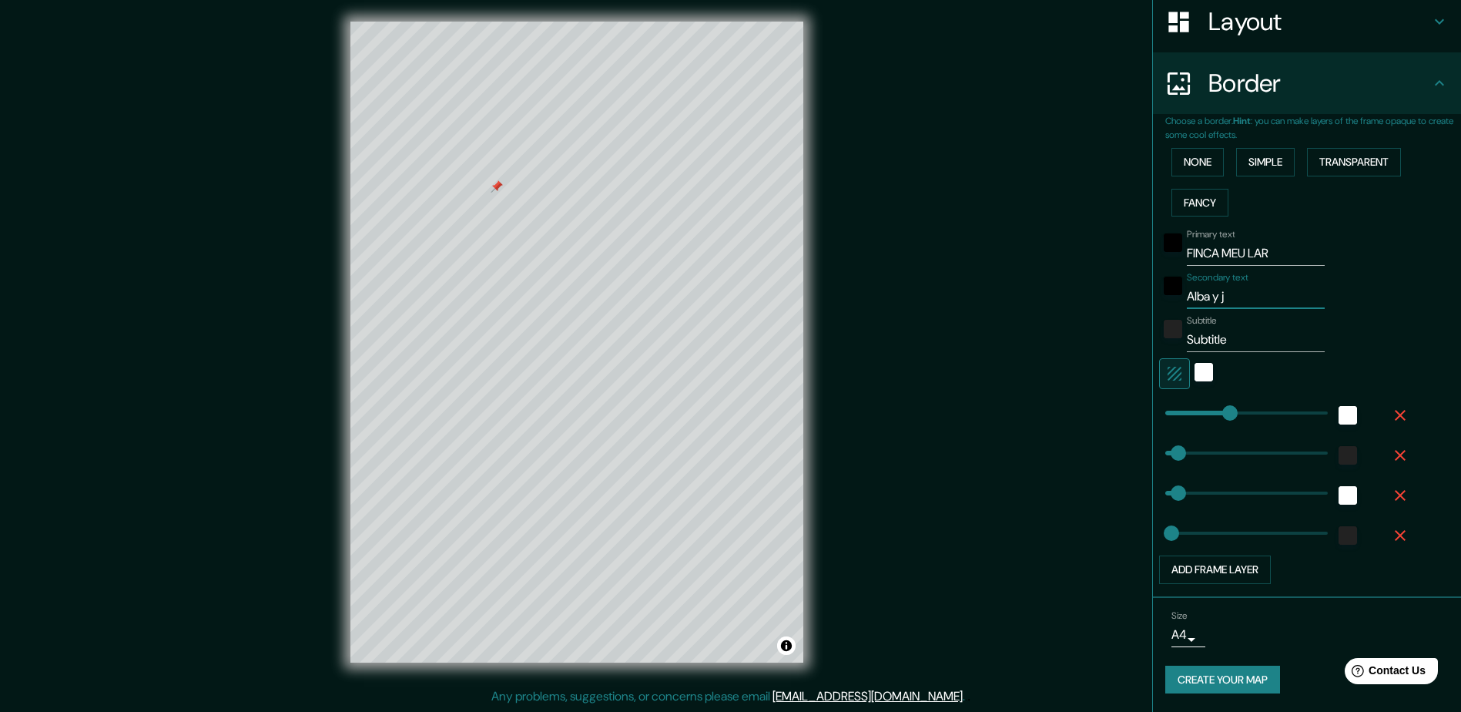
type input "47"
type input "24"
type input "Alba y jua"
type input "235"
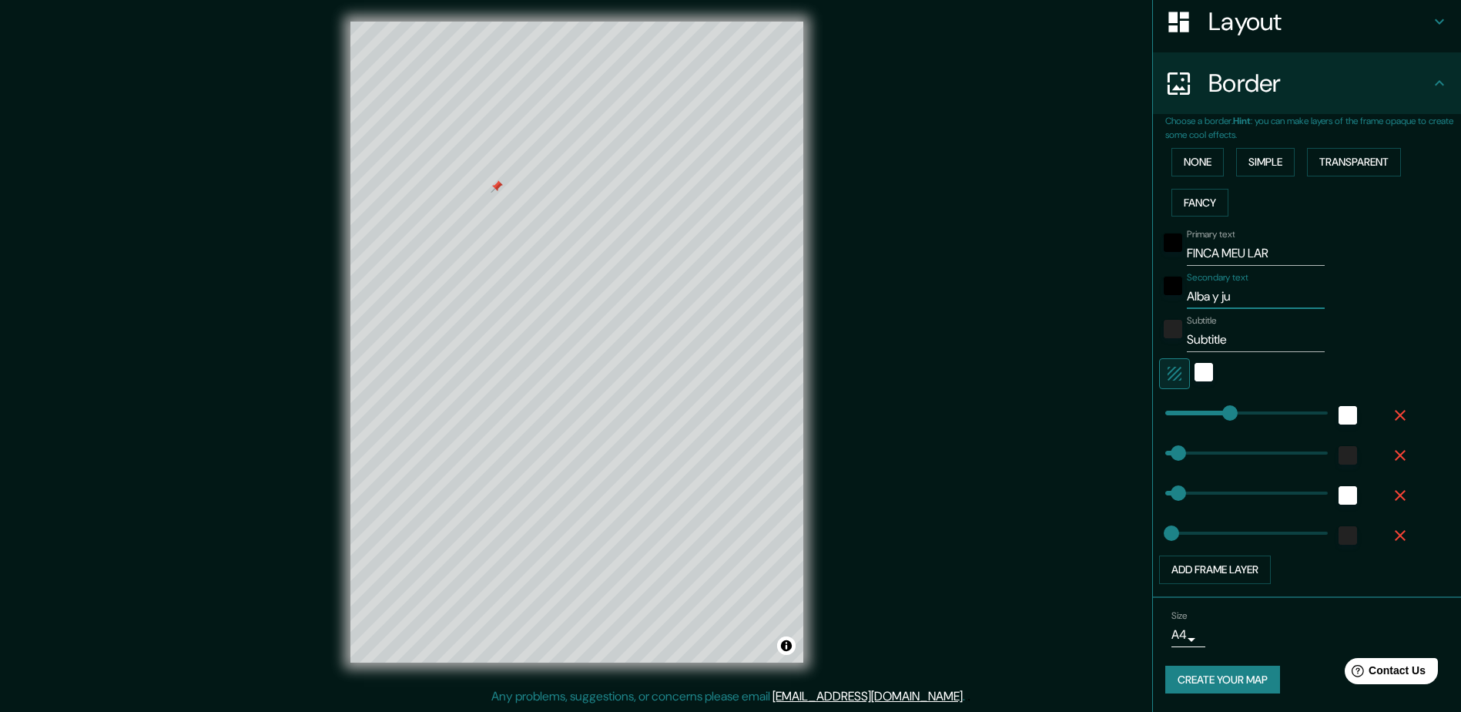
type input "47"
type input "24"
type input "Alba y juan"
type input "235"
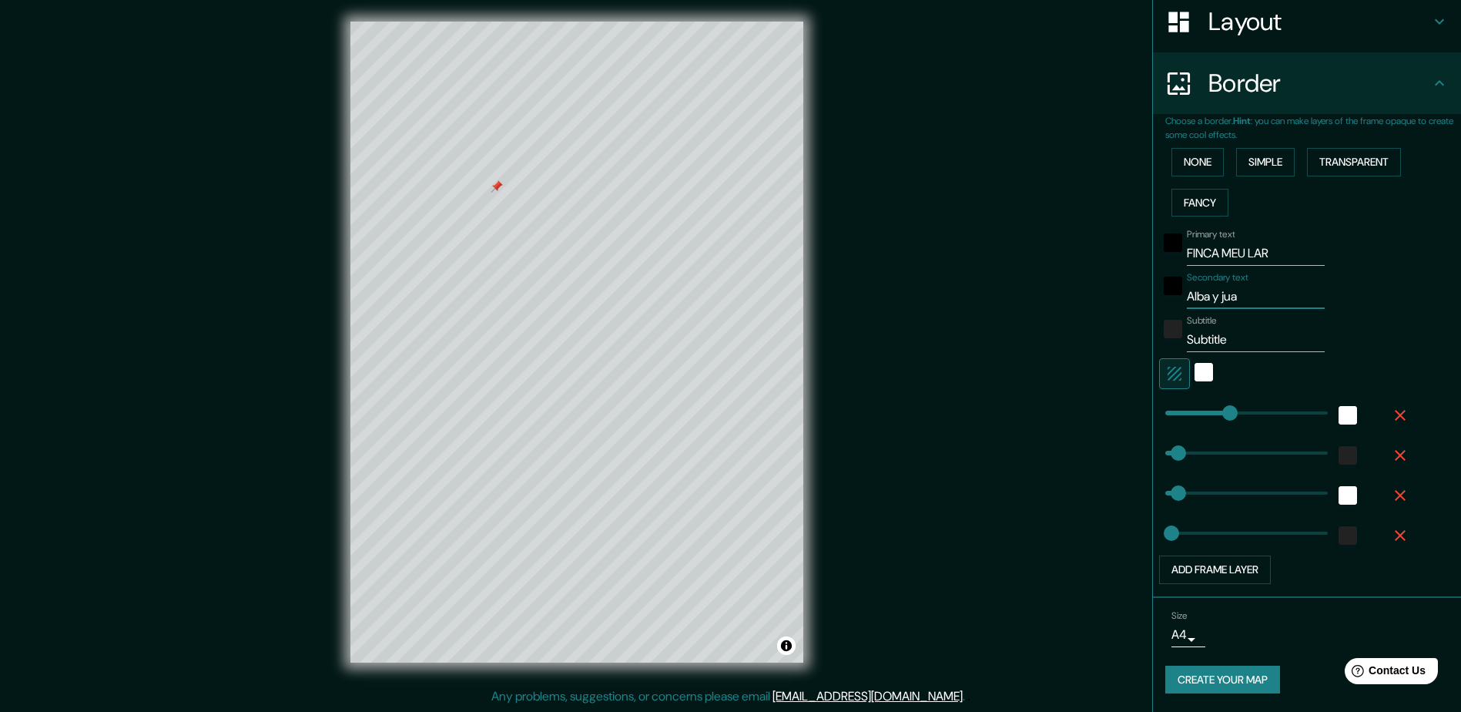
type input "47"
type input "24"
type input "Alba y juanj"
type input "235"
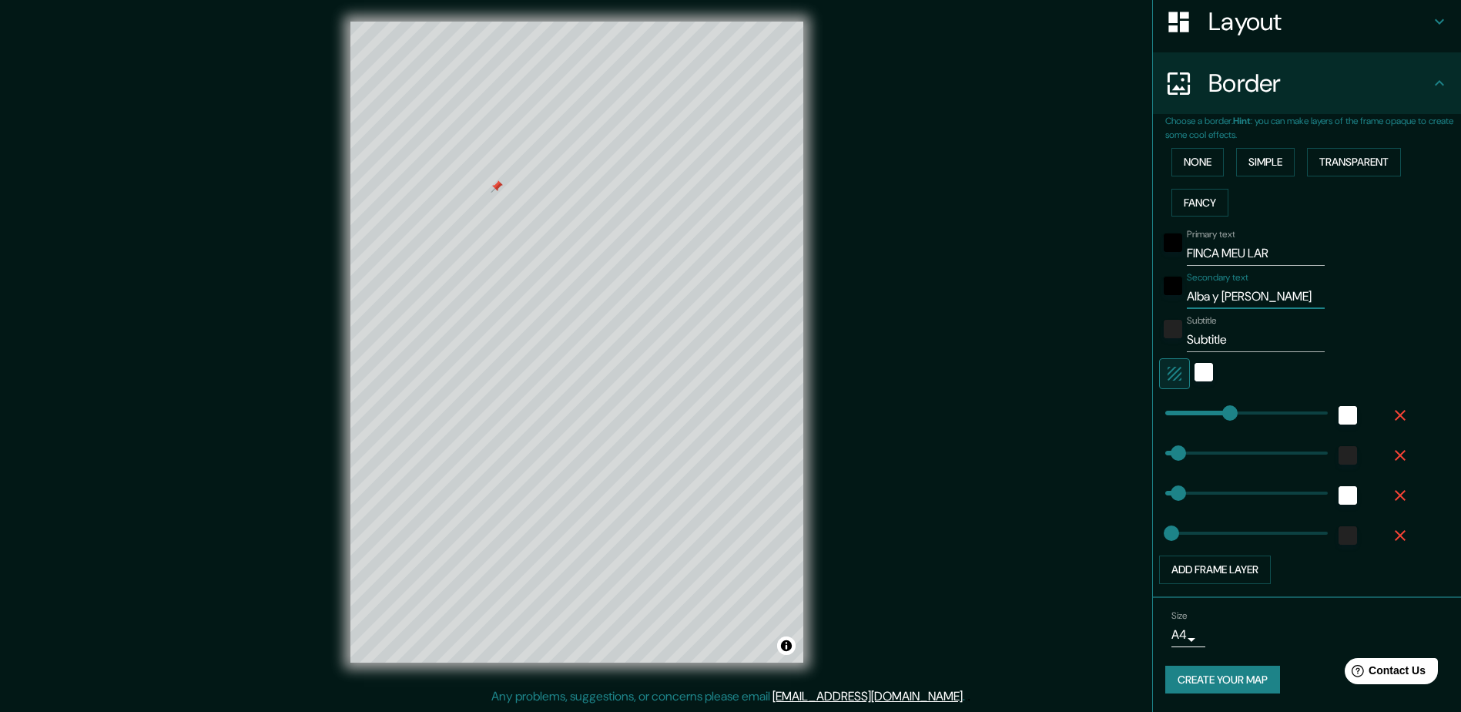
type input "47"
type input "24"
type input "Alba y juanjo"
type input "235"
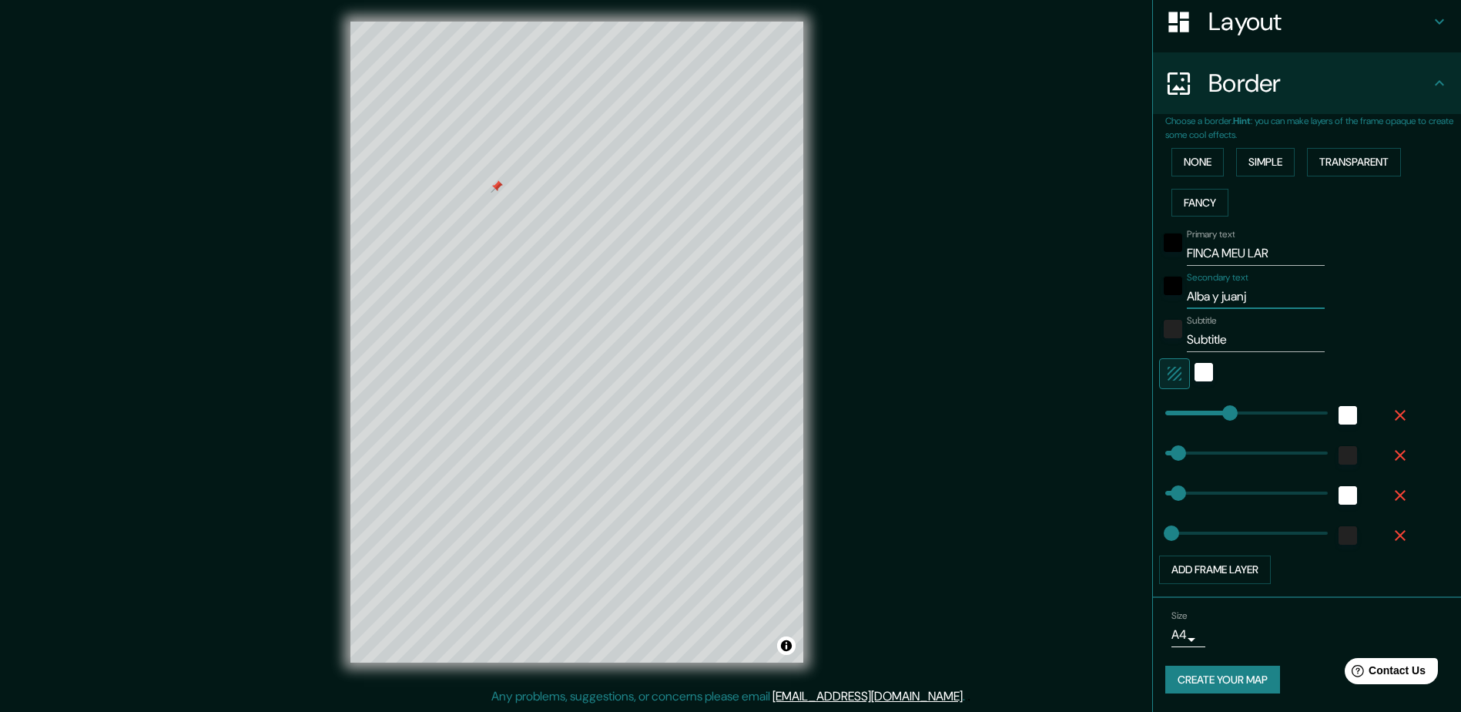
type input "47"
type input "24"
type input "Alba y juanjo"
drag, startPoint x: 1223, startPoint y: 341, endPoint x: 1073, endPoint y: 326, distance: 150.2
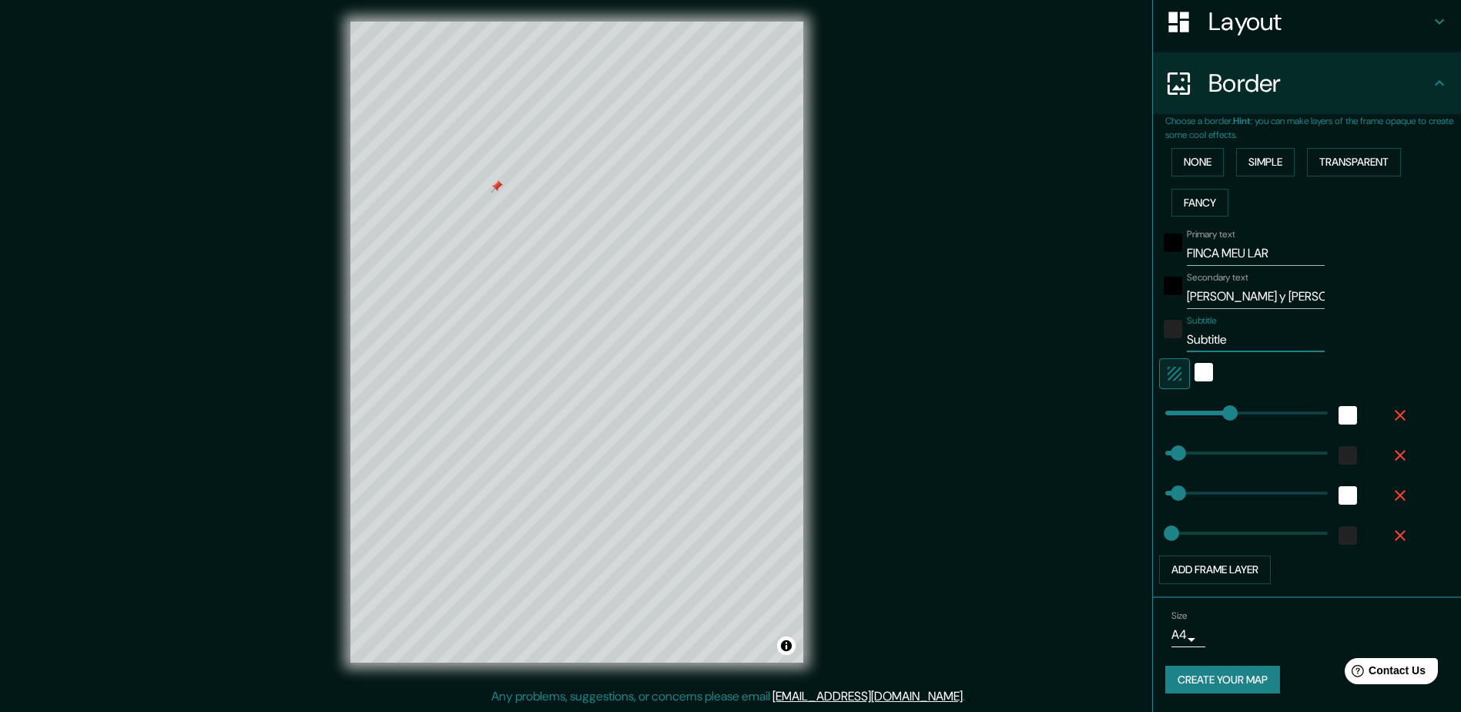
click at [1085, 327] on div "Mappin Location Pins Style Layout Border Choose a border. Hint : you can make l…" at bounding box center [730, 354] width 1461 height 715
type input "2"
type input "235"
type input "47"
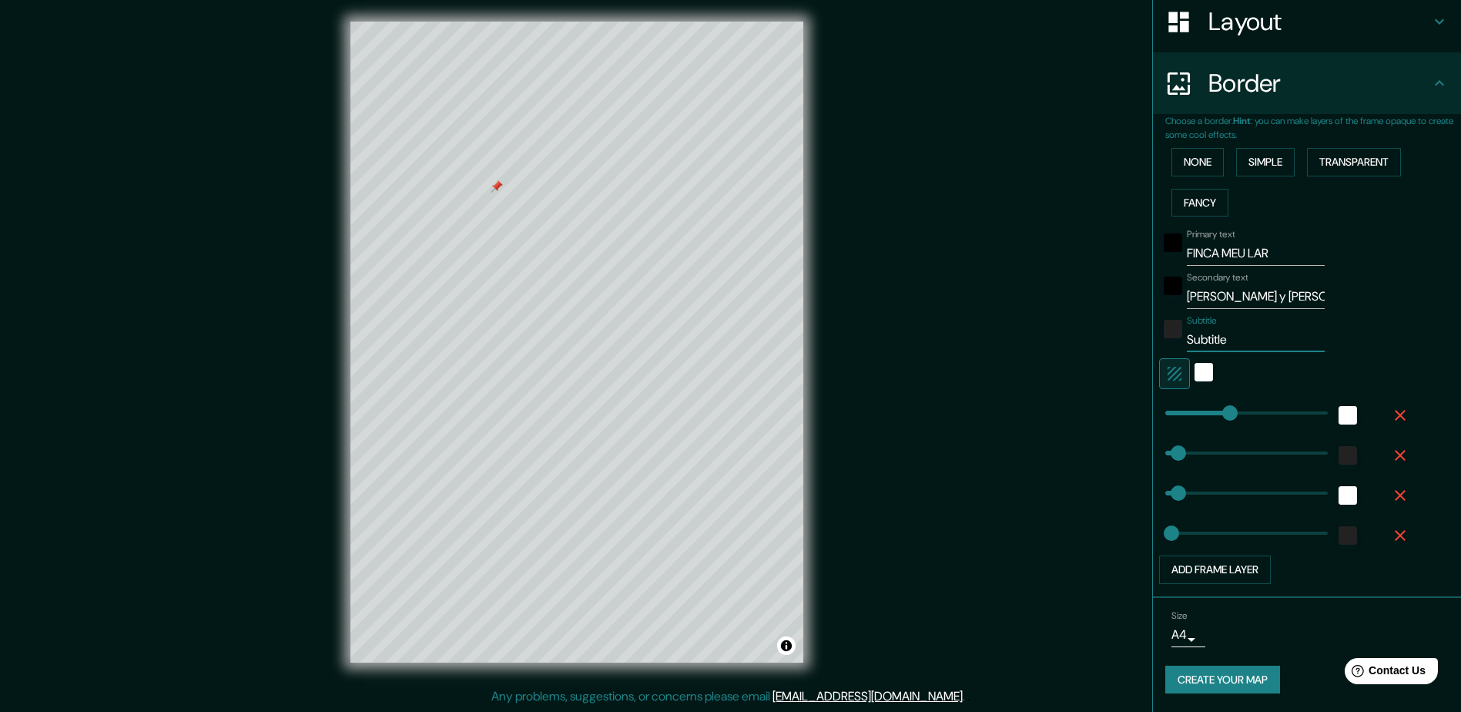
type input "24"
type input "20"
type input "235"
type input "47"
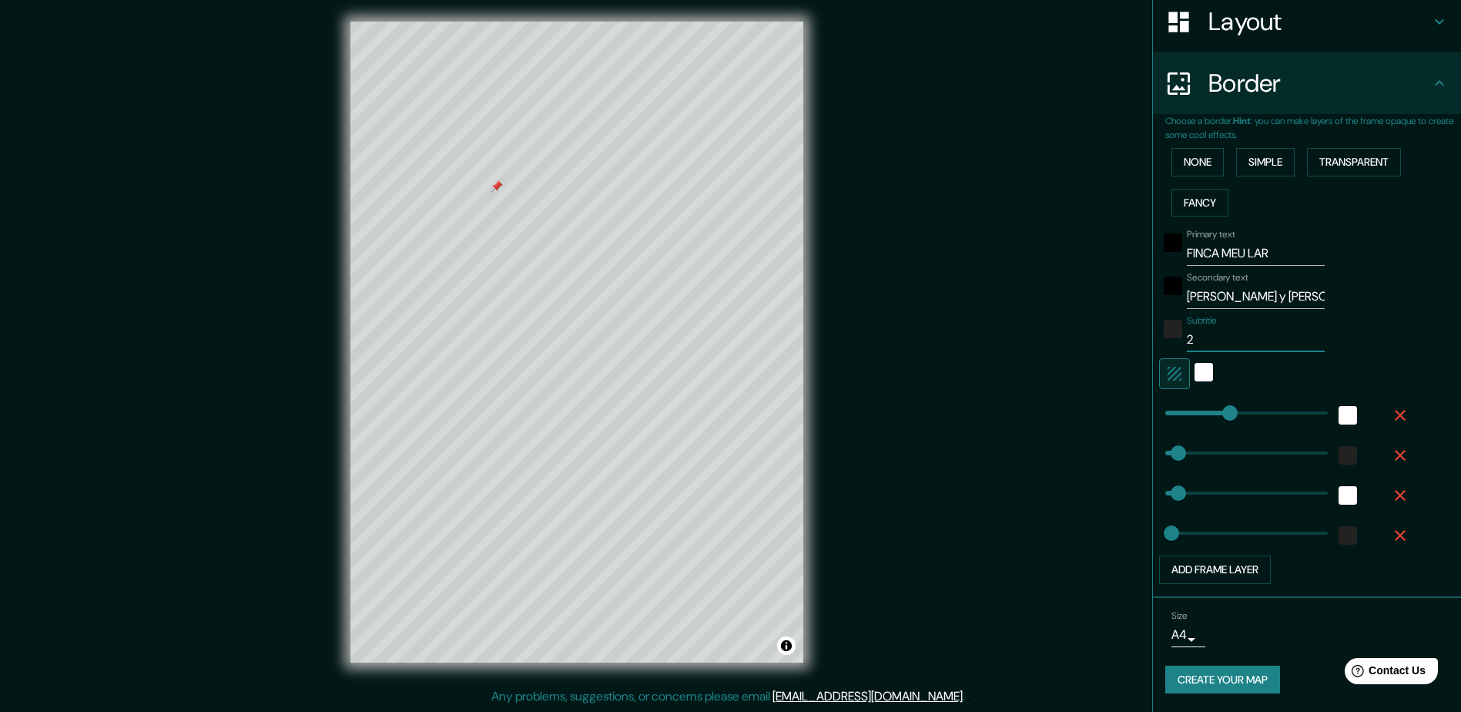
type input "24"
type input "20."
type input "235"
type input "47"
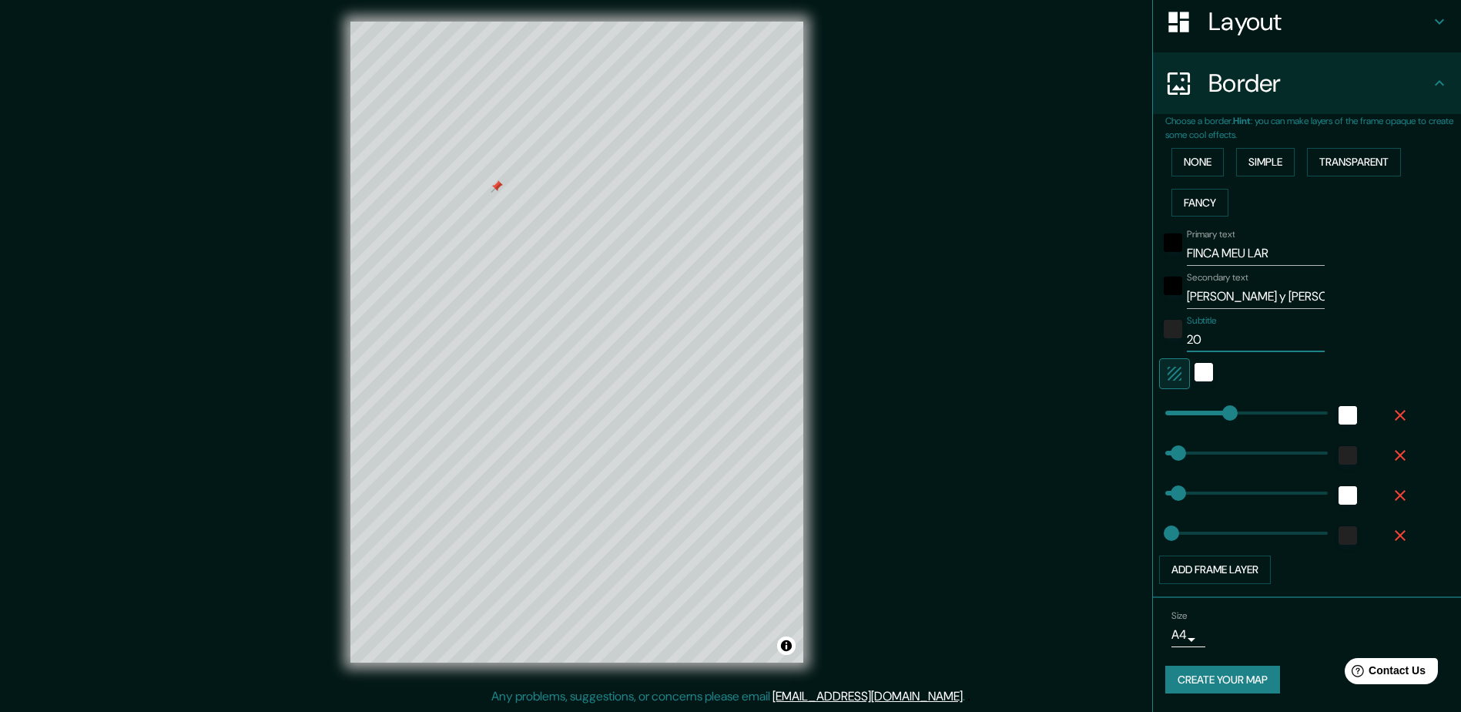
type input "24"
type input "20.0"
type input "235"
type input "47"
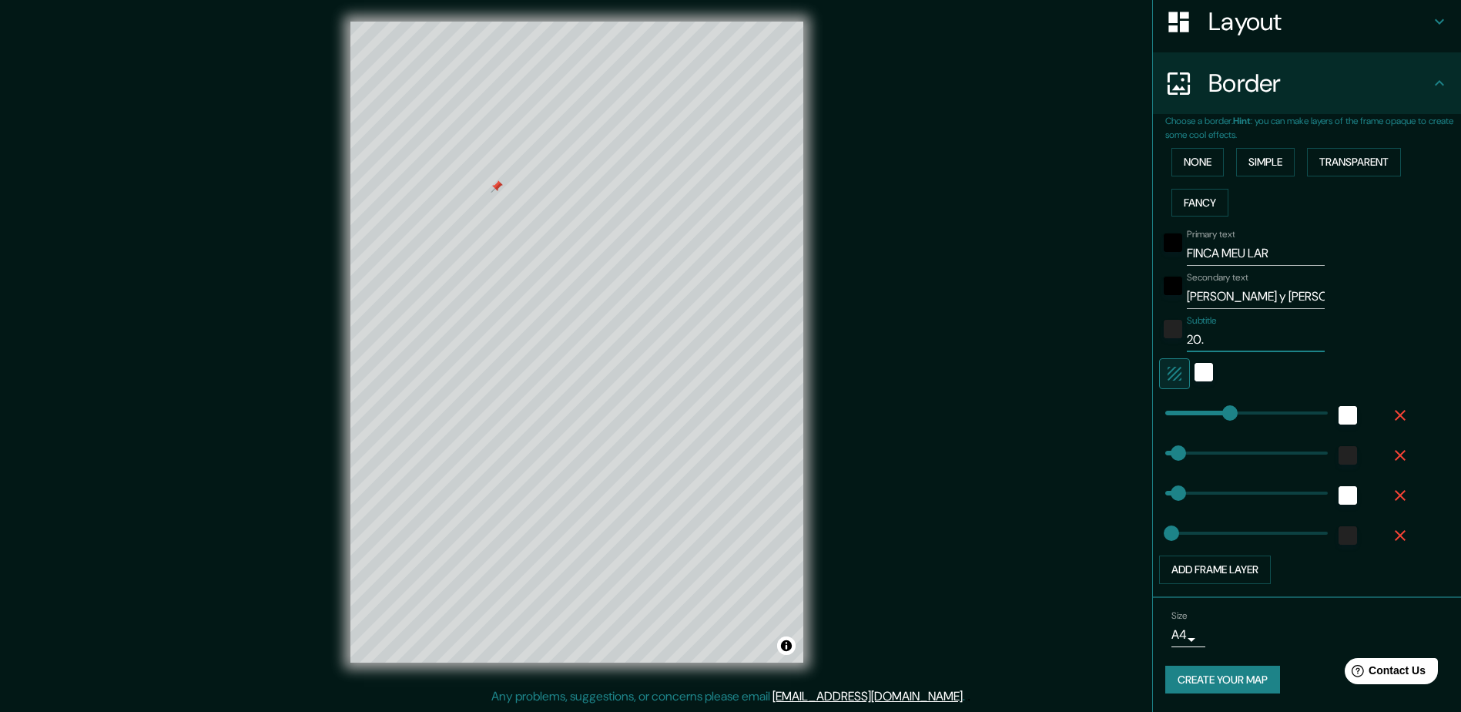
type input "24"
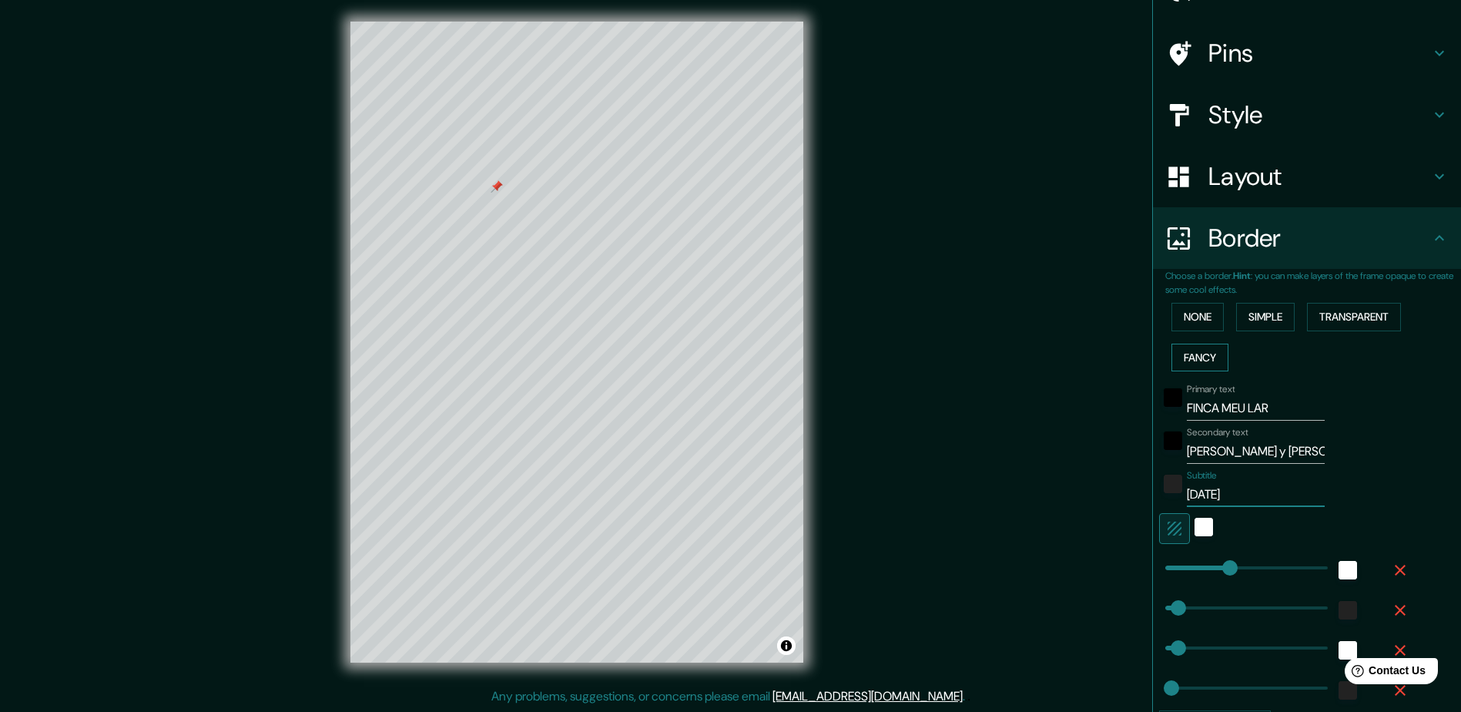
scroll to position [245, 0]
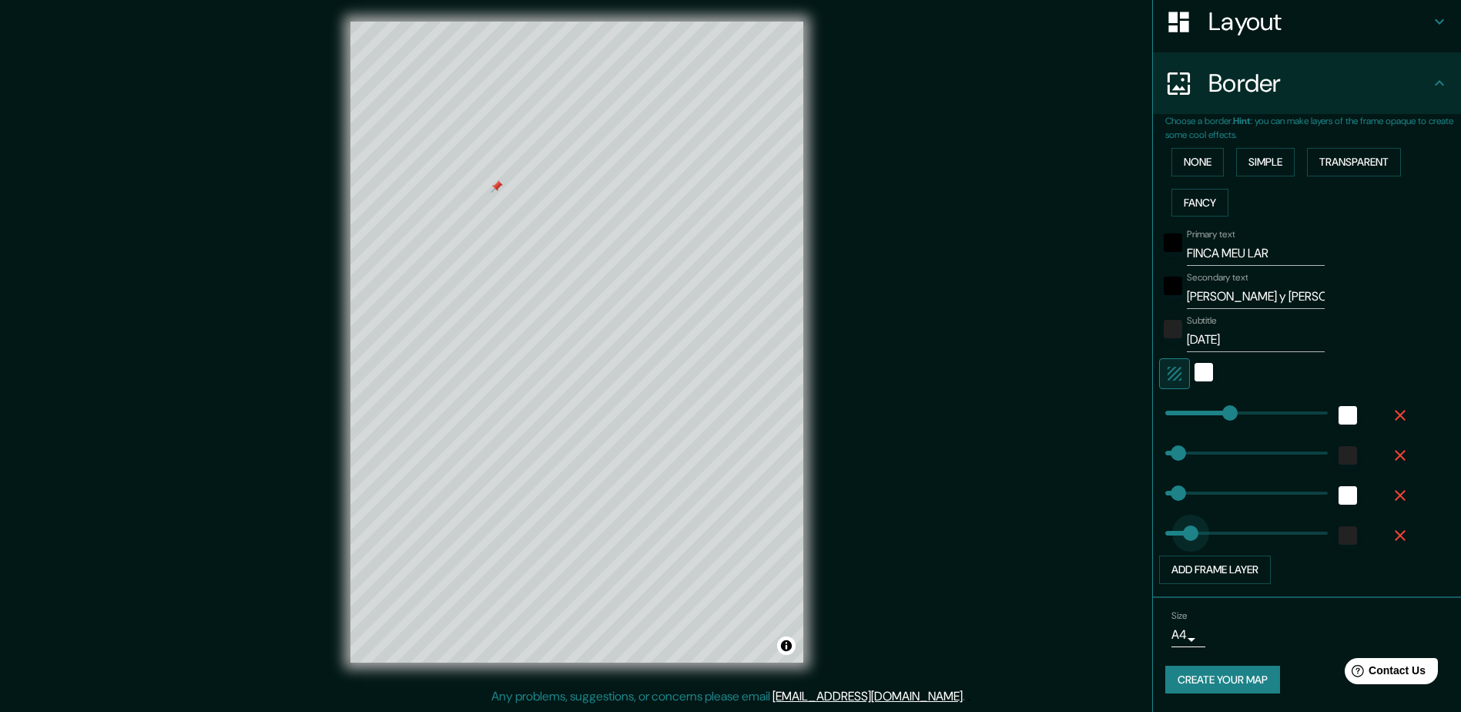
drag, startPoint x: 1159, startPoint y: 534, endPoint x: 1201, endPoint y: 531, distance: 42.5
drag, startPoint x: 1201, startPoint y: 531, endPoint x: 1162, endPoint y: 530, distance: 39.3
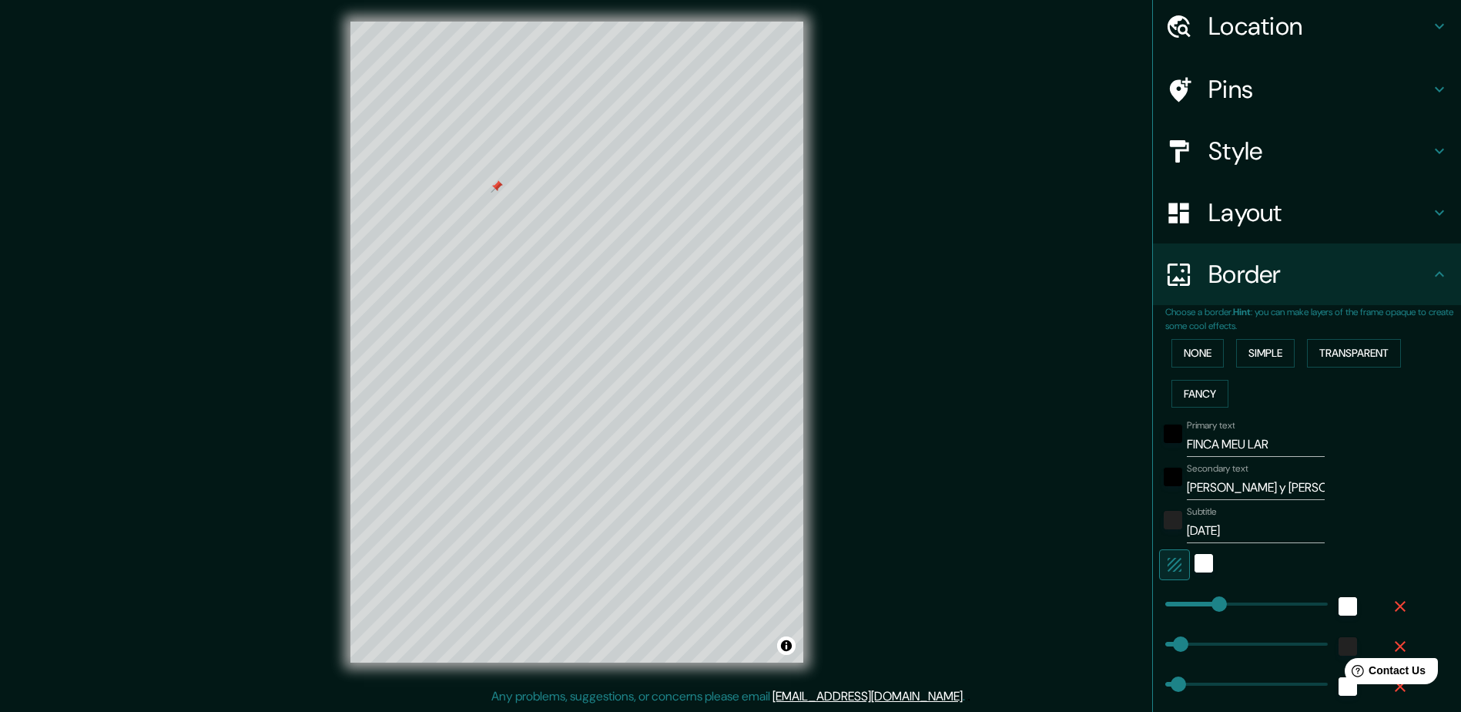
scroll to position [154, 0]
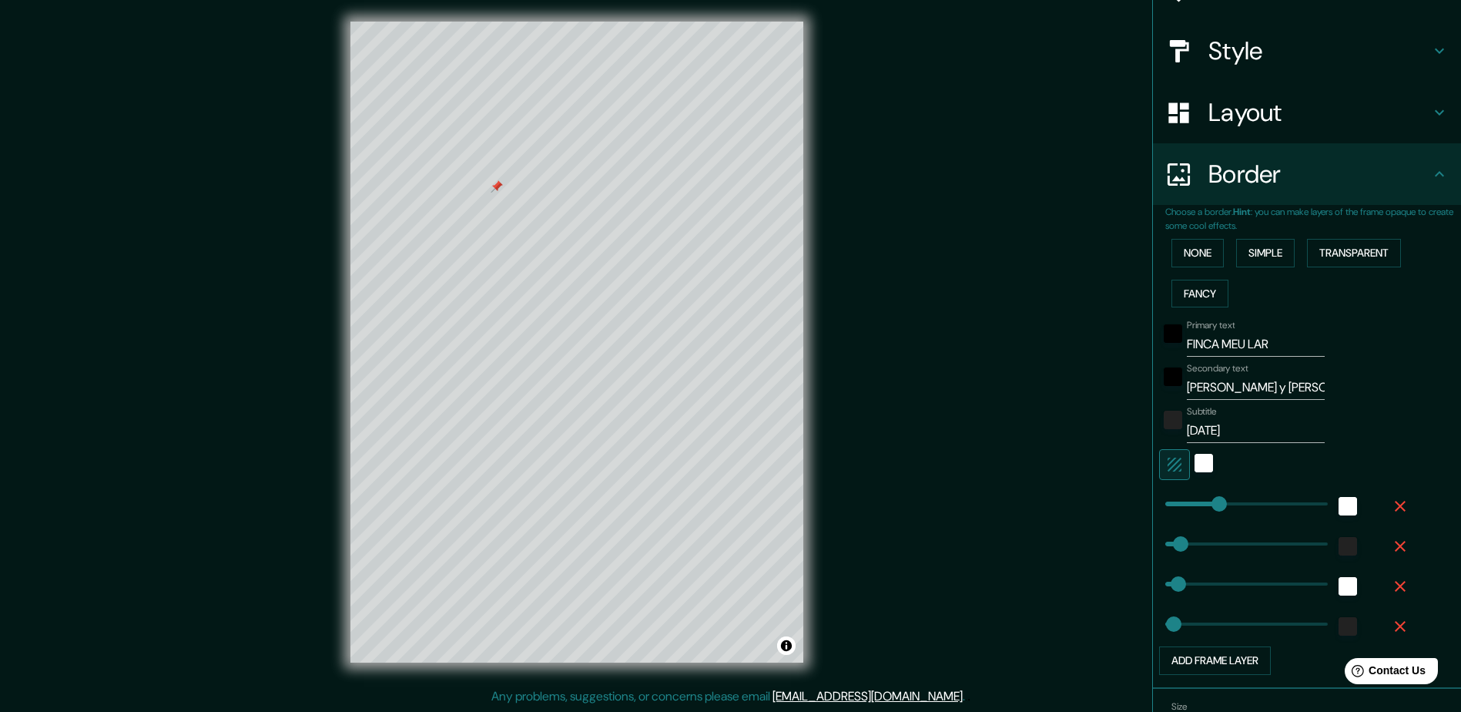
click at [1228, 337] on input "FINCA MEU LAR" at bounding box center [1256, 344] width 138 height 25
click at [1164, 339] on div "black" at bounding box center [1173, 333] width 18 height 18
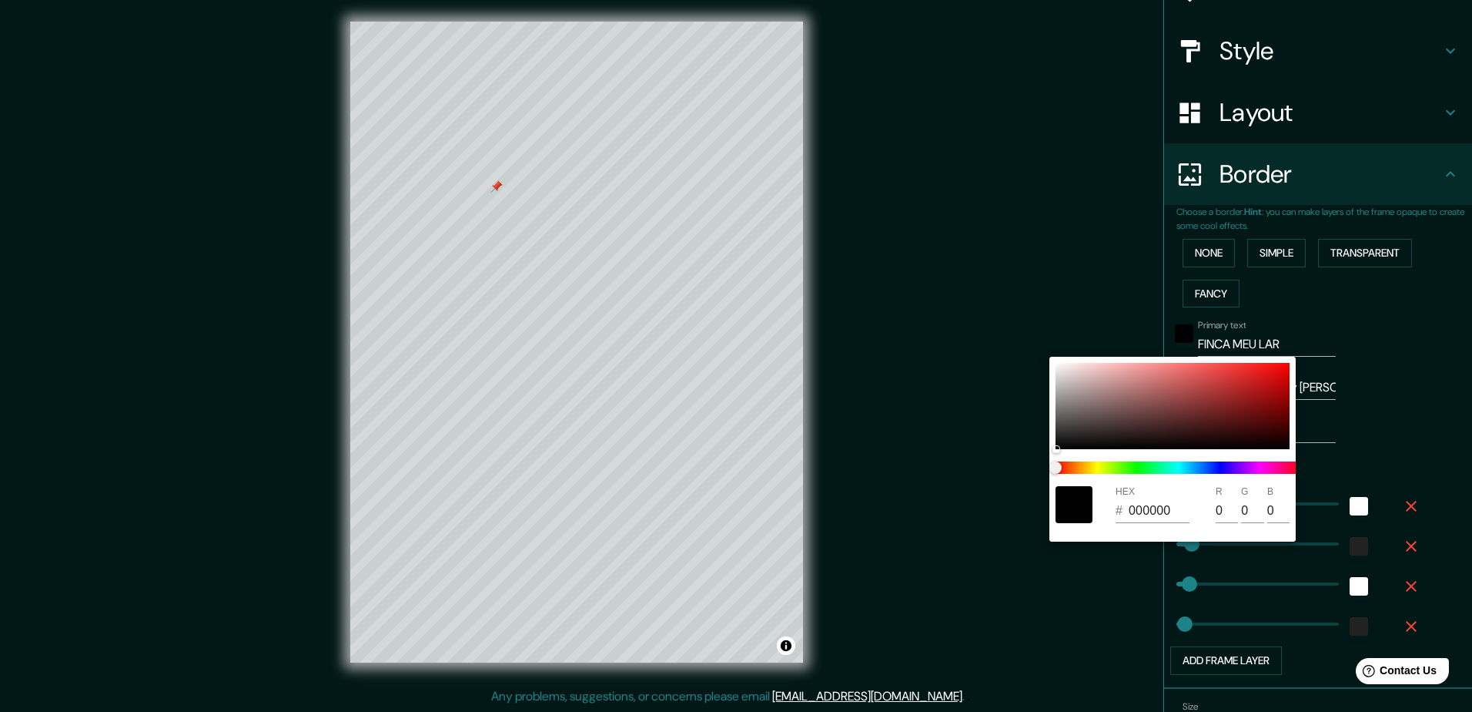
click at [1331, 370] on div at bounding box center [736, 356] width 1472 height 712
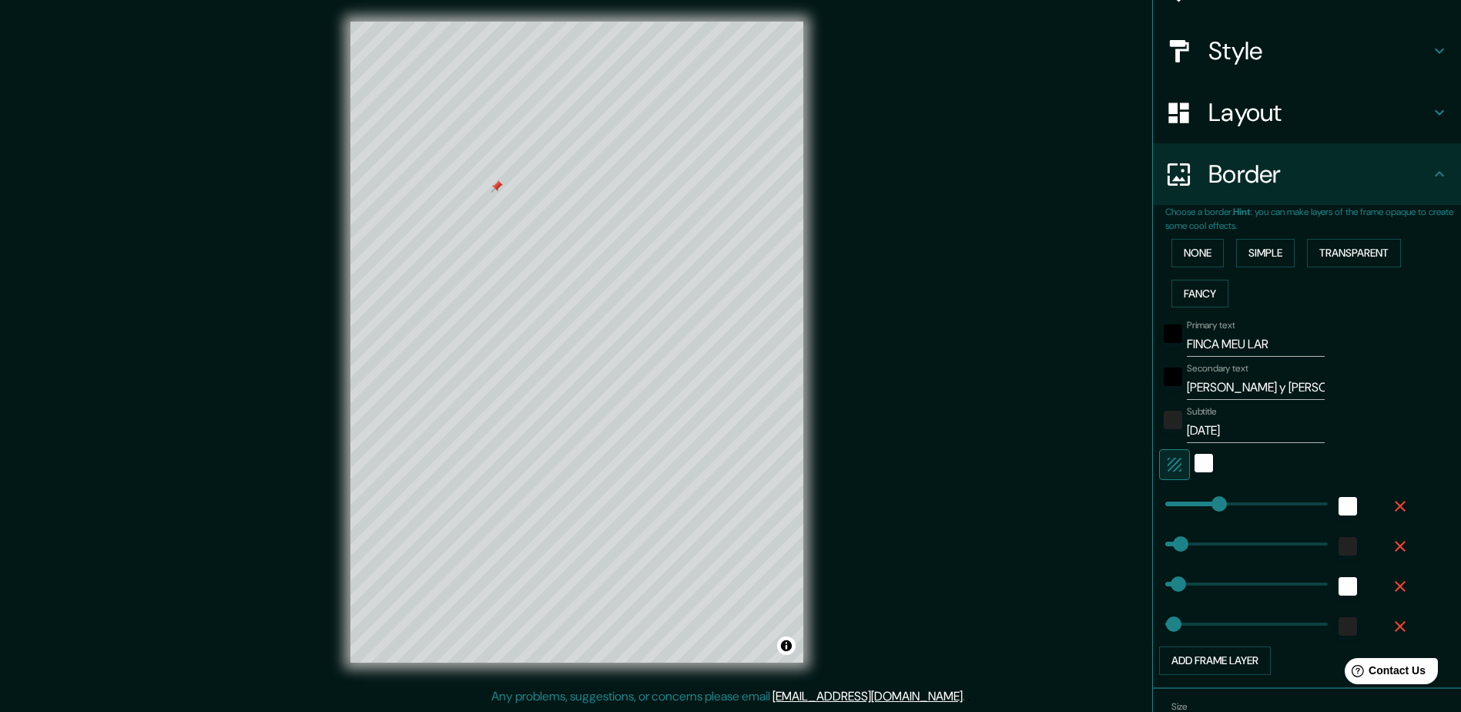
click at [1298, 347] on input "FINCA MEU LAR" at bounding box center [1256, 344] width 138 height 25
click at [1299, 344] on input "FINCA MEU LAR" at bounding box center [1256, 344] width 138 height 25
click at [1165, 337] on div at bounding box center [1173, 338] width 28 height 37
click at [1165, 330] on div "black" at bounding box center [1173, 333] width 18 height 18
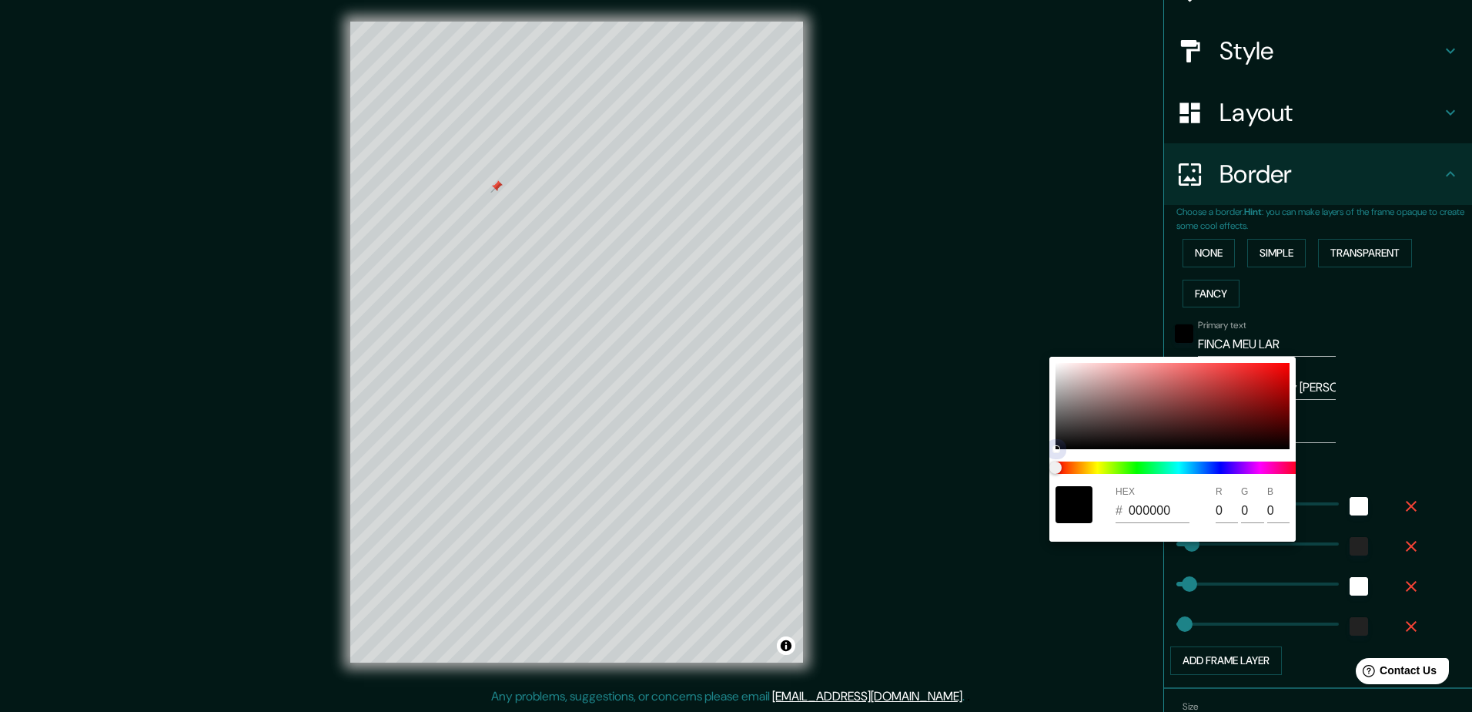
drag, startPoint x: 1055, startPoint y: 447, endPoint x: 1040, endPoint y: 468, distance: 26.5
click at [1040, 468] on div "HEX # 000000 R 0 G 0 B 0" at bounding box center [736, 356] width 1472 height 712
click at [1355, 386] on div at bounding box center [736, 356] width 1472 height 712
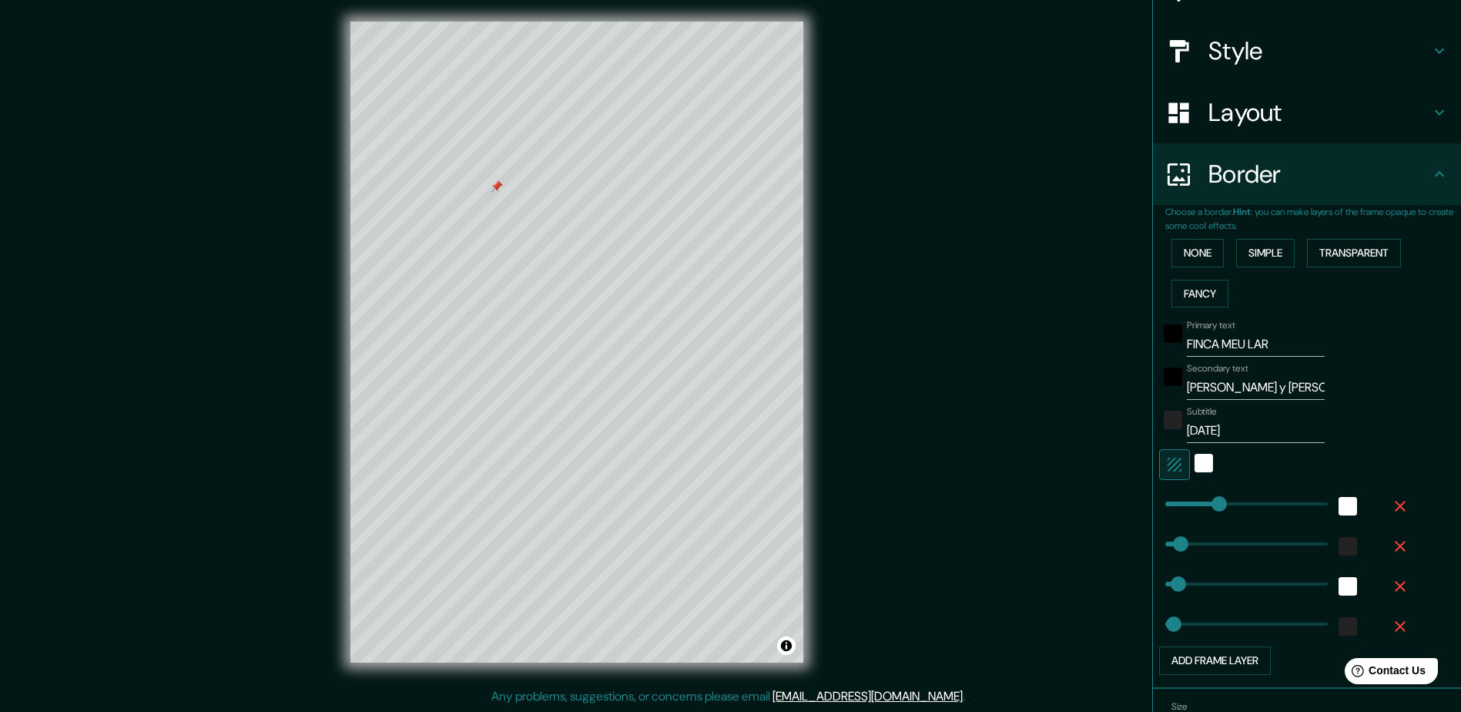
click at [1196, 325] on label "Primary text" at bounding box center [1211, 325] width 48 height 13
click at [1196, 332] on input "FINCA MEU LAR" at bounding box center [1256, 344] width 138 height 25
click at [1196, 325] on label "Primary text" at bounding box center [1211, 325] width 48 height 13
click at [1196, 332] on input "FINCA MEU LAR" at bounding box center [1256, 344] width 138 height 25
click at [1196, 325] on label "Primary text" at bounding box center [1211, 325] width 48 height 13
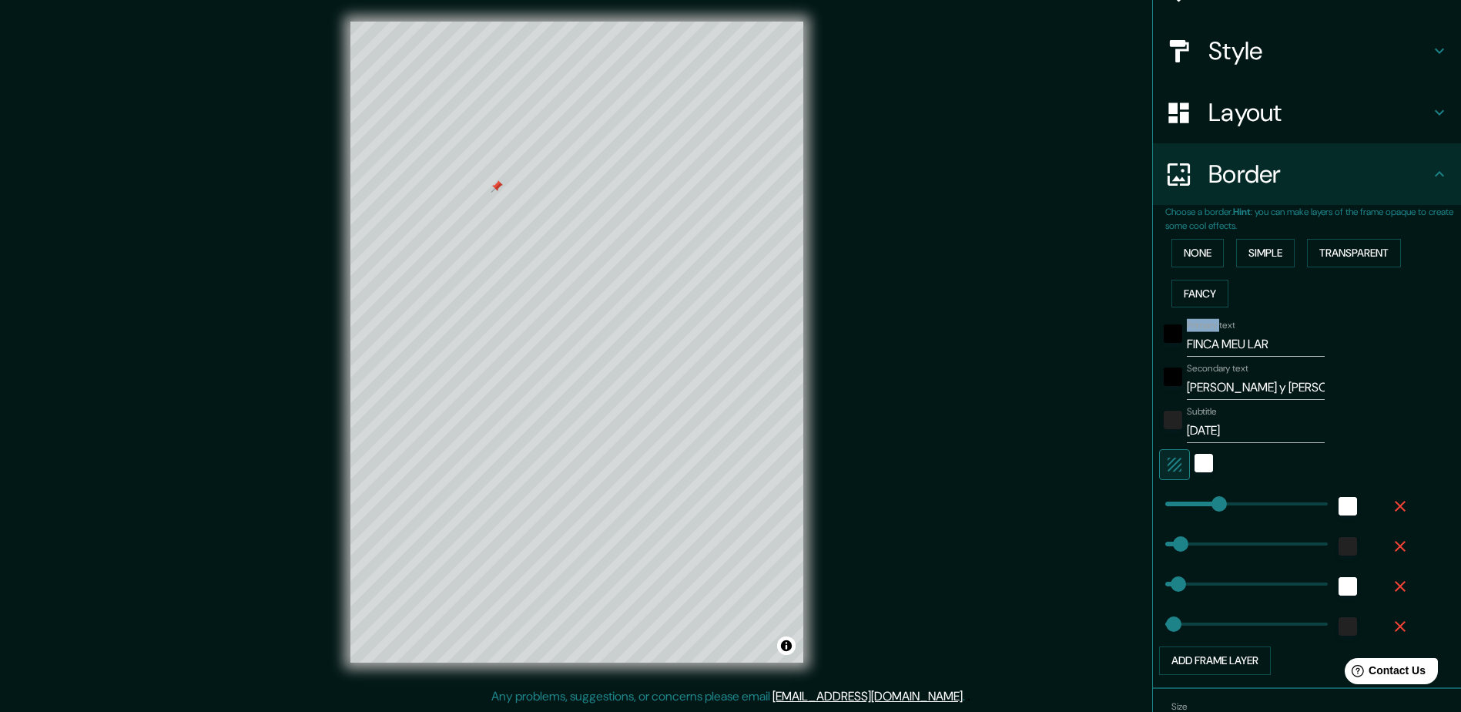
click at [1196, 332] on input "FINCA MEU LAR" at bounding box center [1256, 344] width 138 height 25
click at [1196, 325] on label "Primary text" at bounding box center [1211, 325] width 48 height 13
click at [1196, 332] on input "FINCA MEU LAR" at bounding box center [1256, 344] width 138 height 25
drag, startPoint x: 1196, startPoint y: 325, endPoint x: 1223, endPoint y: 350, distance: 37.0
click at [1223, 350] on input "FINCA MEU LAR" at bounding box center [1256, 344] width 138 height 25
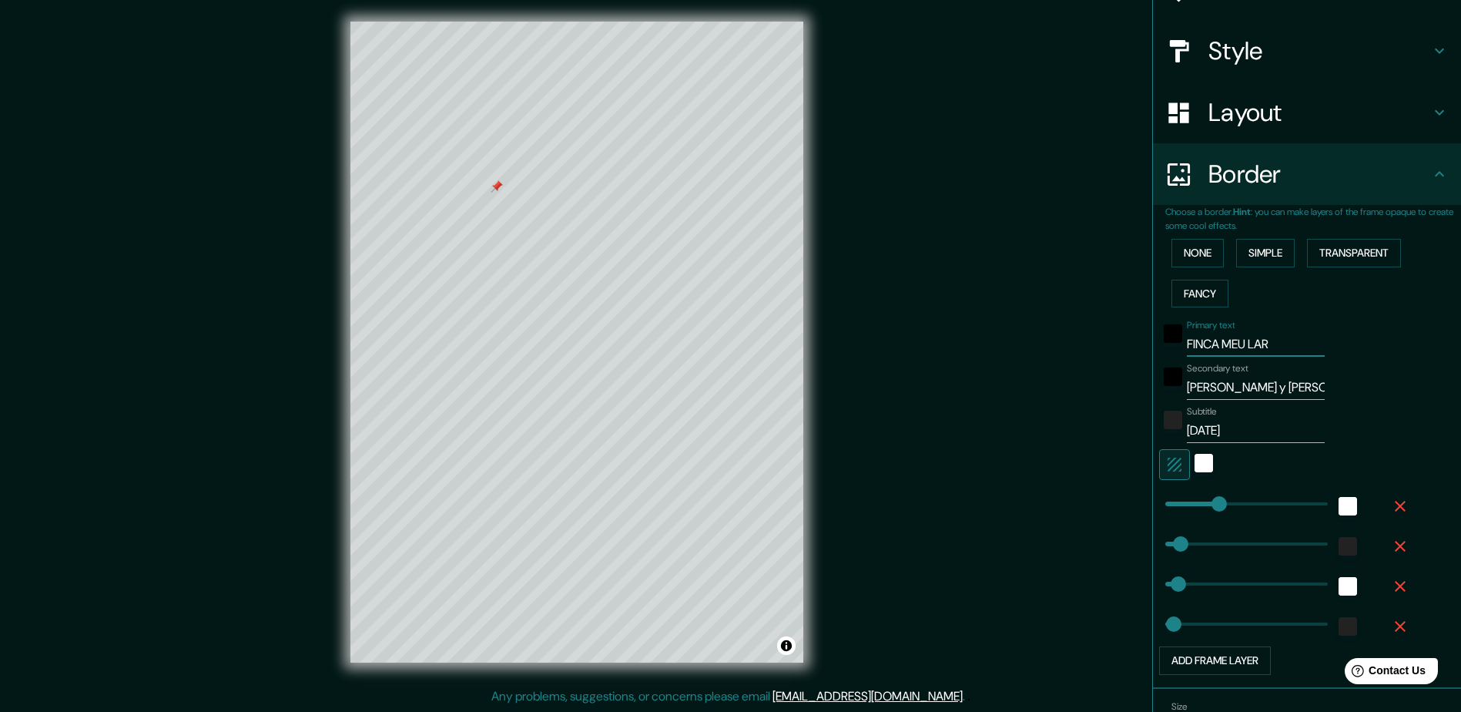
click at [1223, 350] on input "FINCA MEU LAR" at bounding box center [1256, 344] width 138 height 25
click at [1223, 349] on input "FINCA MEU LAR" at bounding box center [1256, 344] width 138 height 25
click at [1164, 338] on div "black" at bounding box center [1173, 333] width 18 height 18
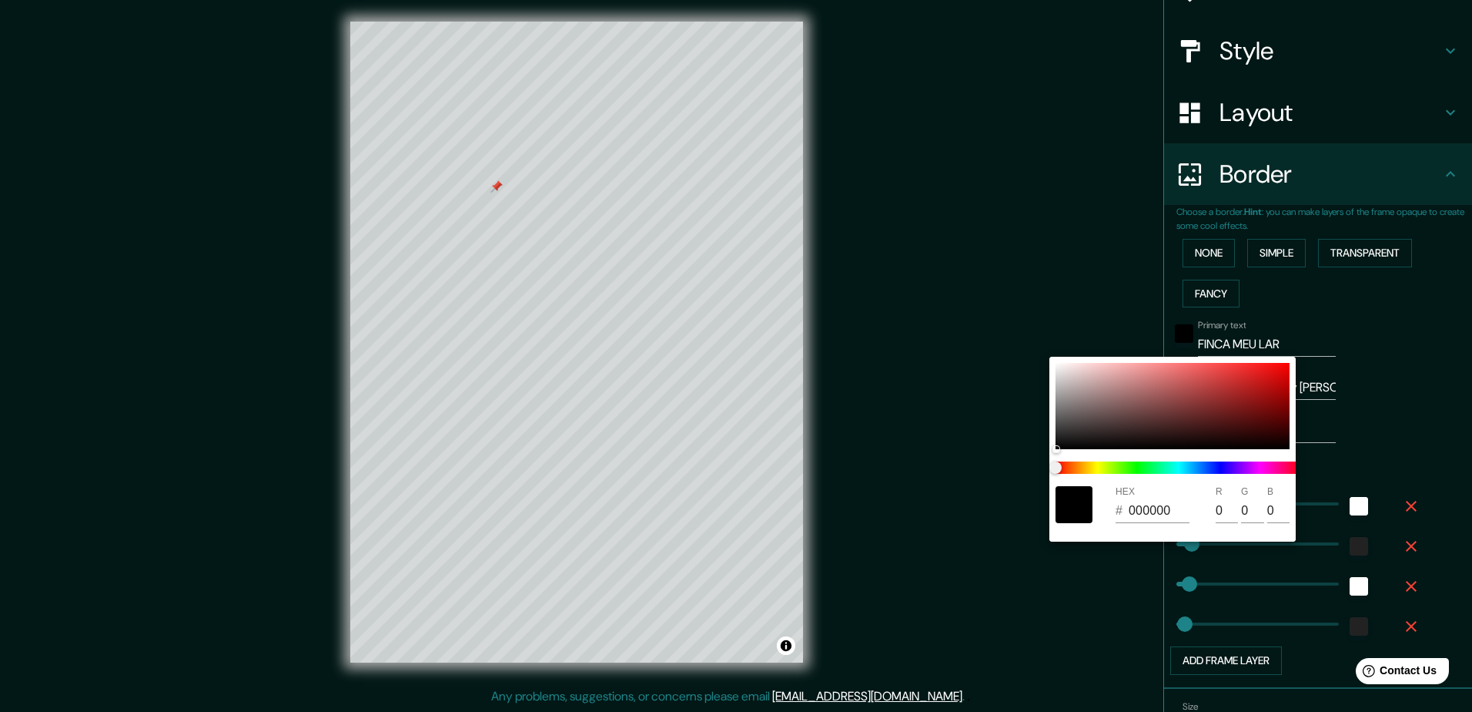
click at [1069, 507] on div at bounding box center [1074, 504] width 37 height 37
click at [1367, 361] on div at bounding box center [736, 356] width 1472 height 712
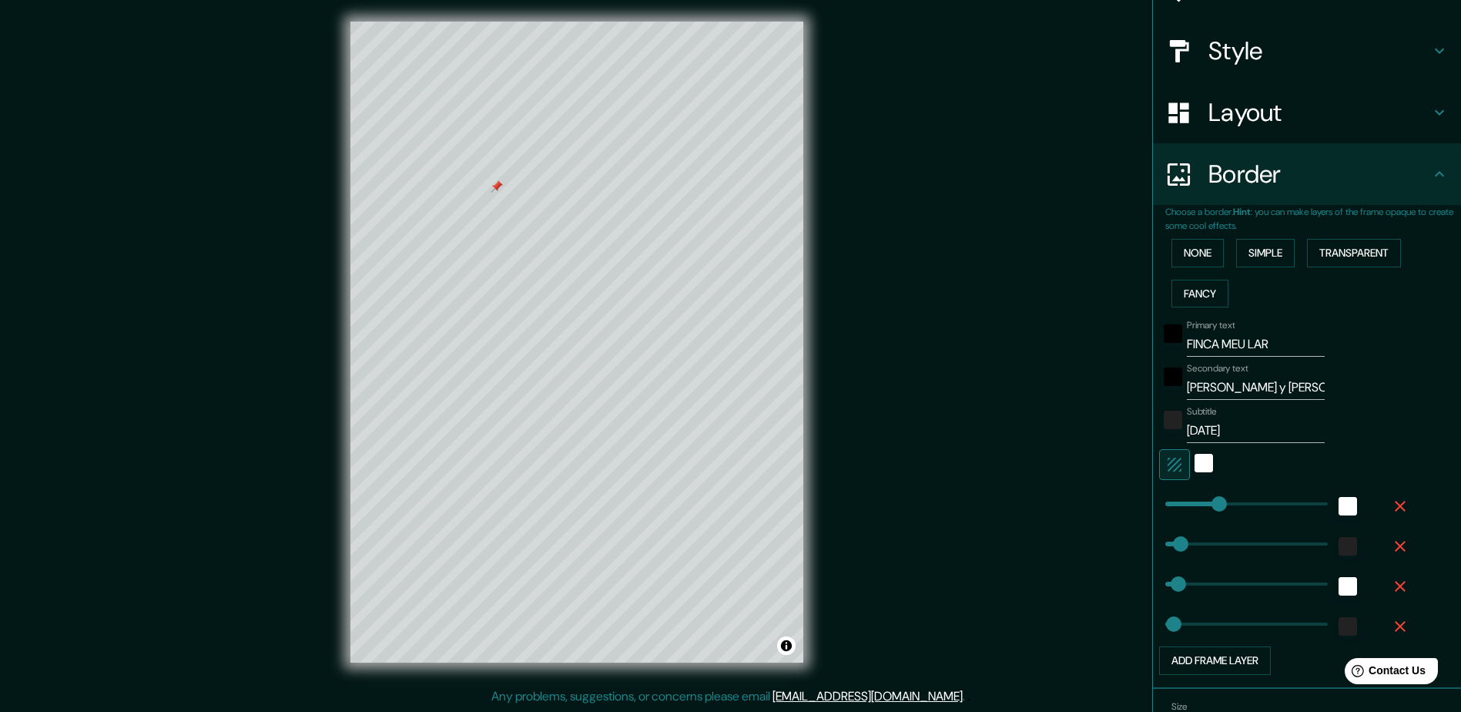
click at [1256, 350] on input "FINCA MEU LAR" at bounding box center [1256, 344] width 138 height 25
click at [1286, 344] on input "FINCA MEU LAR" at bounding box center [1256, 344] width 138 height 25
click at [1302, 341] on input "FINCA MEU LAR" at bounding box center [1256, 344] width 138 height 25
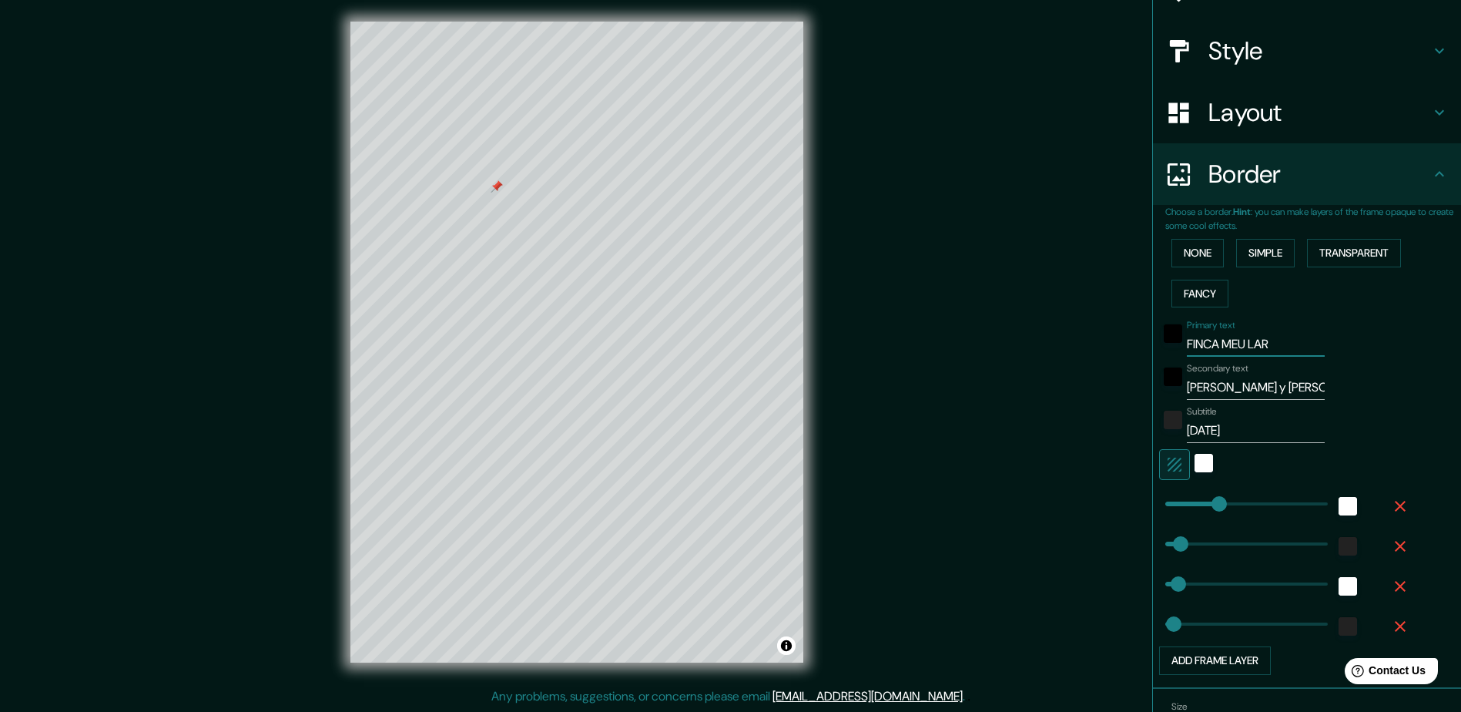
click at [1302, 341] on input "FINCA MEU LAR" at bounding box center [1256, 344] width 138 height 25
drag, startPoint x: 1302, startPoint y: 341, endPoint x: 1314, endPoint y: 316, distance: 27.2
click at [1314, 316] on div "Primary text FINCA MEU LAR Secondary text Alba y juanjo Subtitle 20.09.2025 Add…" at bounding box center [1288, 493] width 246 height 361
click at [1238, 382] on input "Alba y juanjo" at bounding box center [1256, 387] width 138 height 25
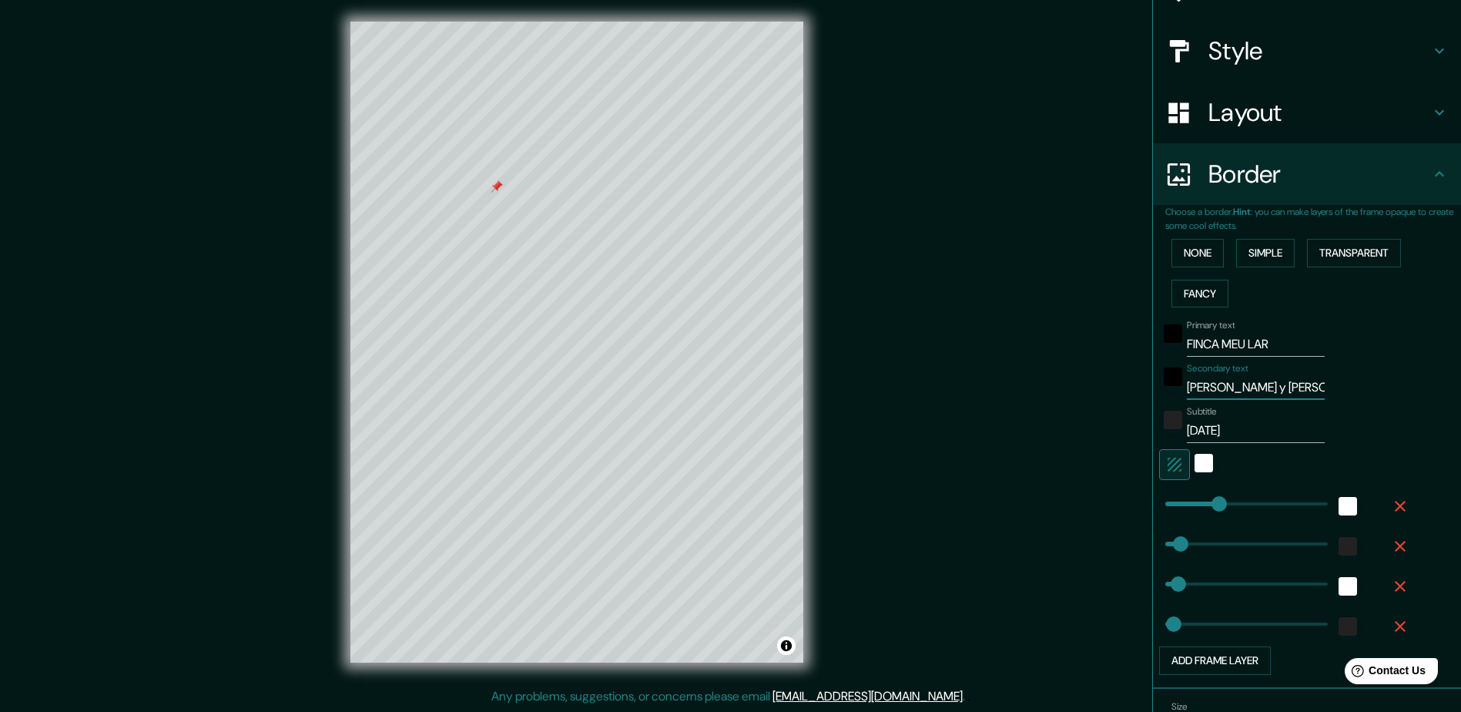
click at [1232, 408] on div "Subtitle [DATE]" at bounding box center [1256, 424] width 138 height 37
click at [1228, 425] on input "[DATE]" at bounding box center [1256, 430] width 138 height 25
click at [1167, 415] on div "color-222222" at bounding box center [1173, 419] width 18 height 18
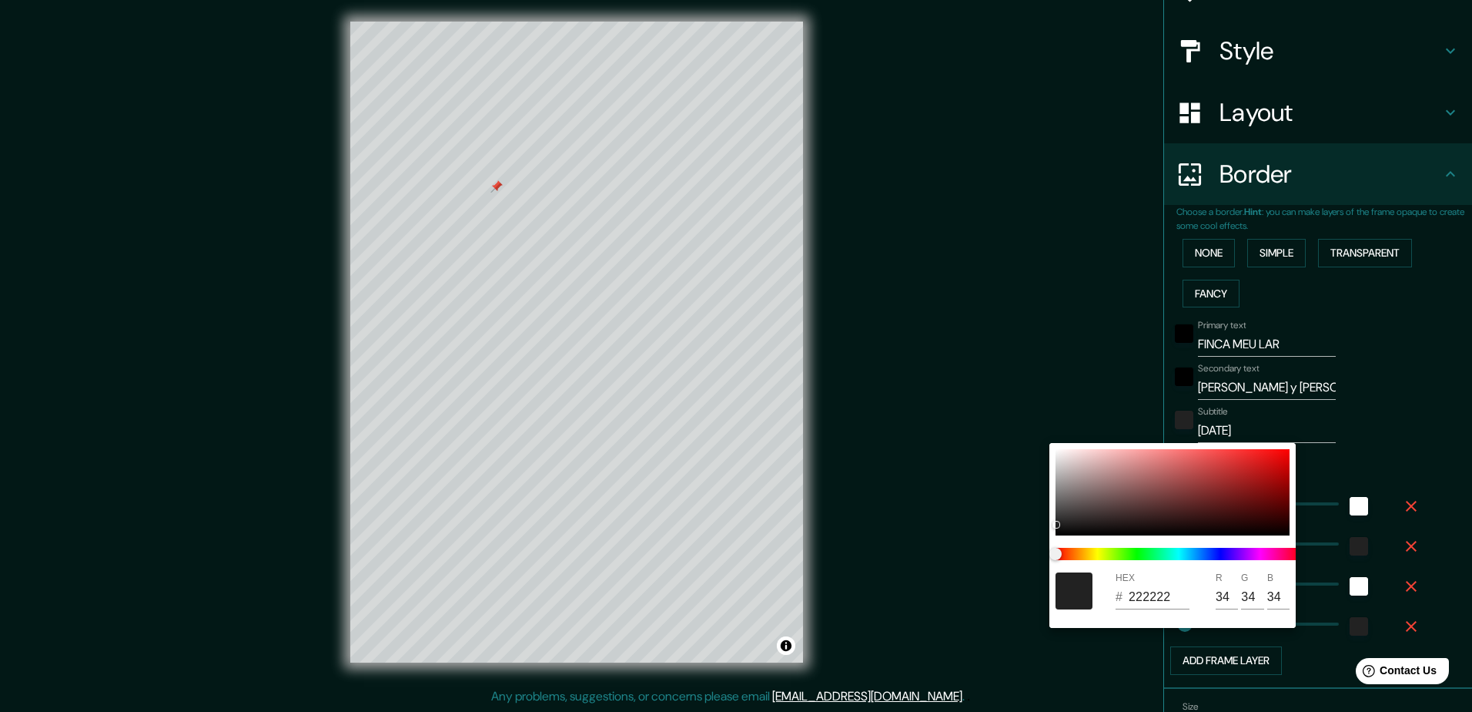
click at [1334, 366] on div at bounding box center [736, 356] width 1472 height 712
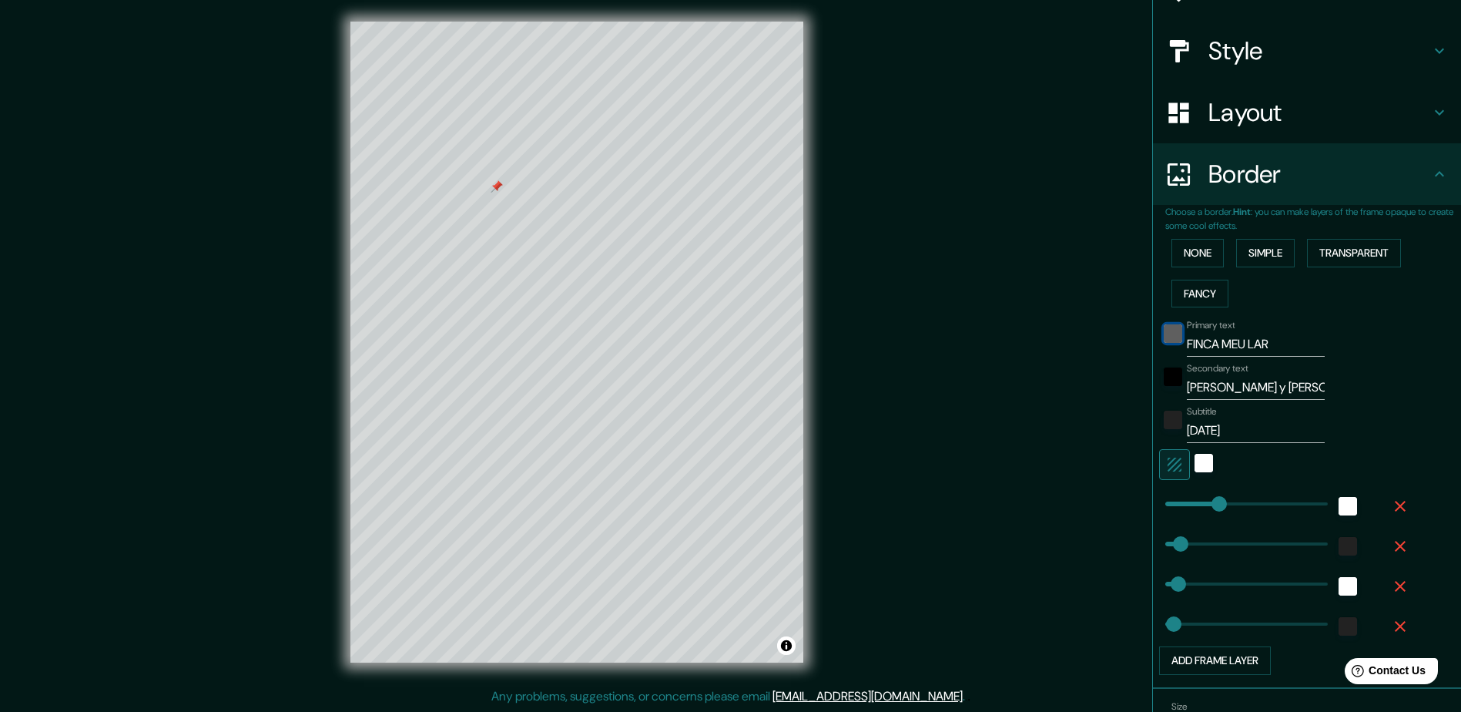
click at [1164, 340] on div "black" at bounding box center [1173, 333] width 18 height 18
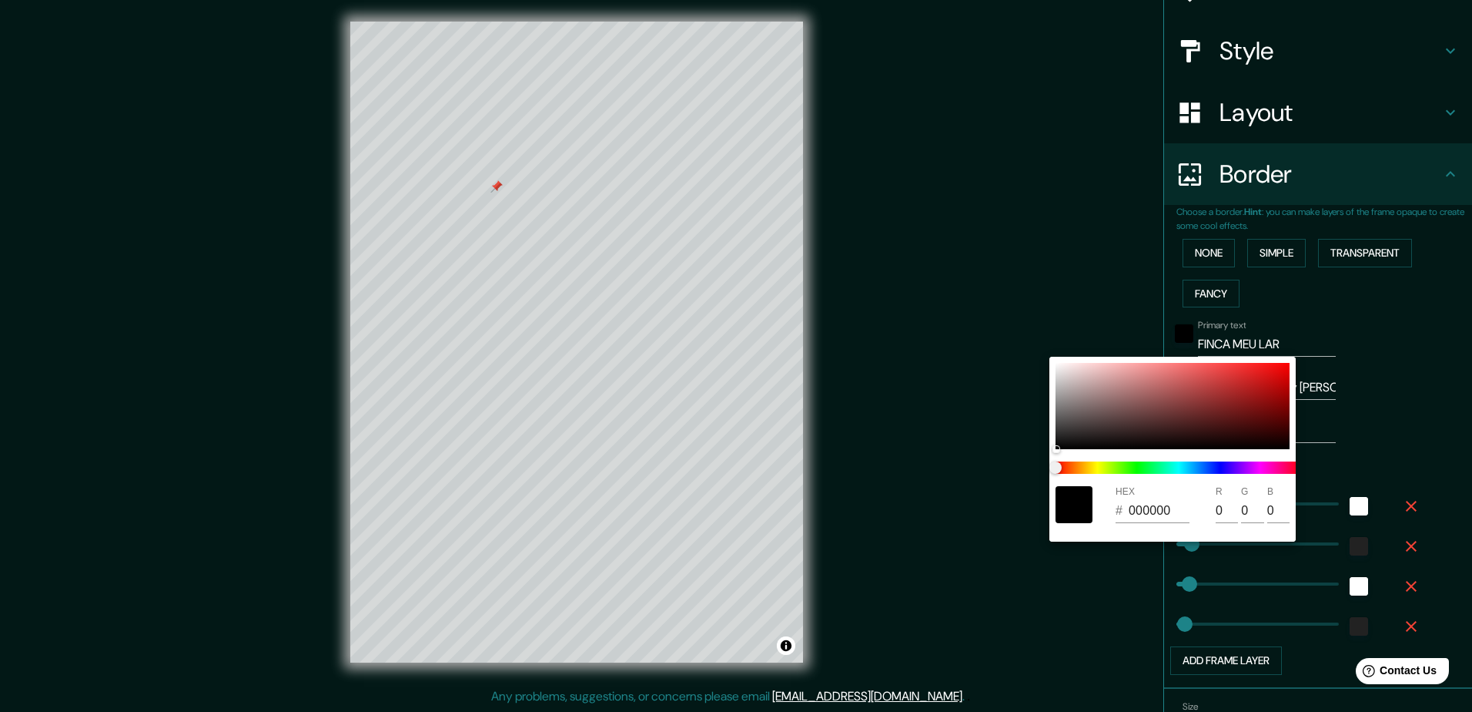
click at [1164, 356] on div at bounding box center [736, 356] width 1472 height 712
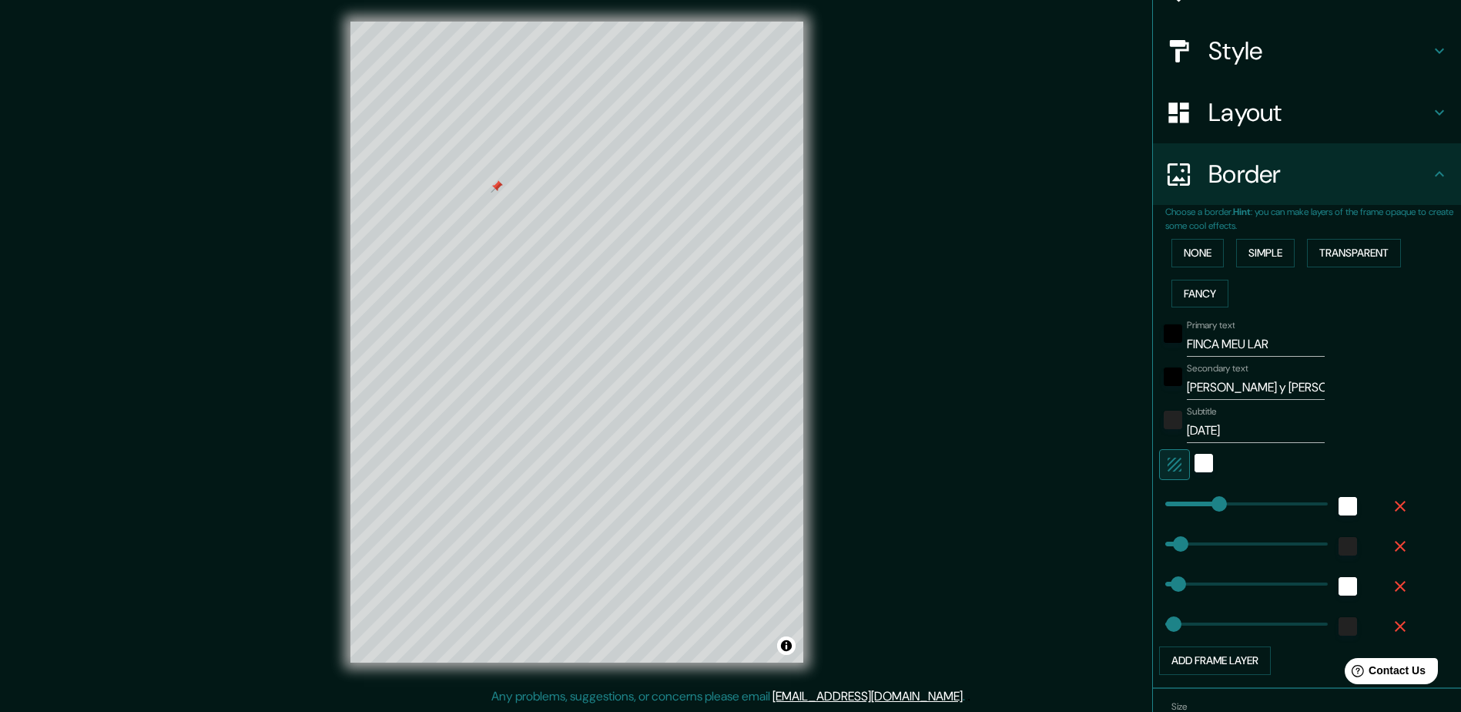
click at [1169, 351] on div at bounding box center [1173, 338] width 28 height 37
click at [1295, 330] on div "Primary text FINCA MEU LAR" at bounding box center [1256, 338] width 138 height 37
click at [1309, 322] on div "Primary text FINCA MEU LAR" at bounding box center [1285, 338] width 253 height 37
click at [1301, 341] on input "FINCA MEU LAR" at bounding box center [1256, 344] width 138 height 25
click at [1308, 346] on div "Primary text FINCA MEU LAR" at bounding box center [1285, 338] width 253 height 37
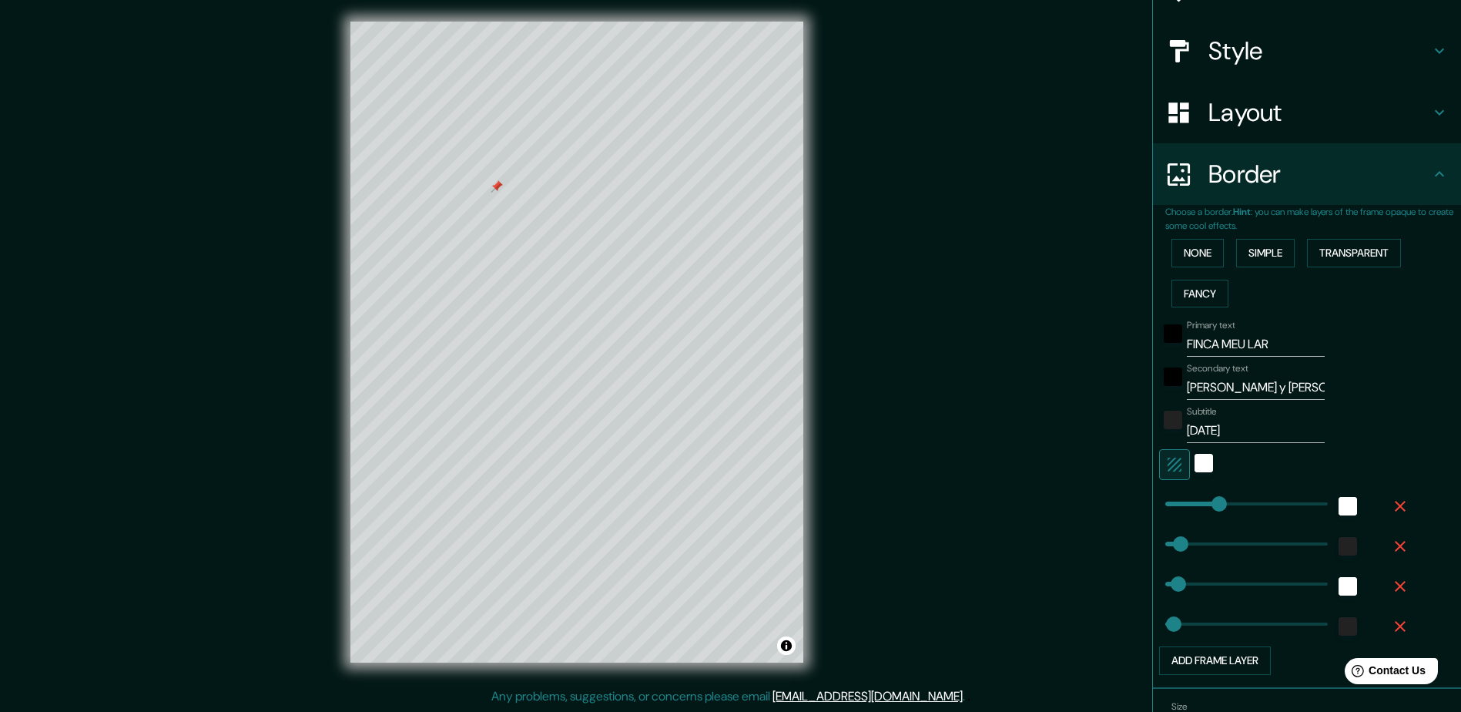
click at [1311, 347] on div "Primary text FINCA MEU LAR" at bounding box center [1285, 338] width 253 height 37
click at [1312, 350] on div "Primary text FINCA MEU LAR" at bounding box center [1285, 338] width 253 height 37
click at [1310, 362] on div "Primary text FINCA MEU LAR Secondary text Alba y juanjo Subtitle 20.09.2025 Add…" at bounding box center [1288, 493] width 246 height 361
click at [1281, 397] on input "Alba y juanjo" at bounding box center [1256, 387] width 138 height 25
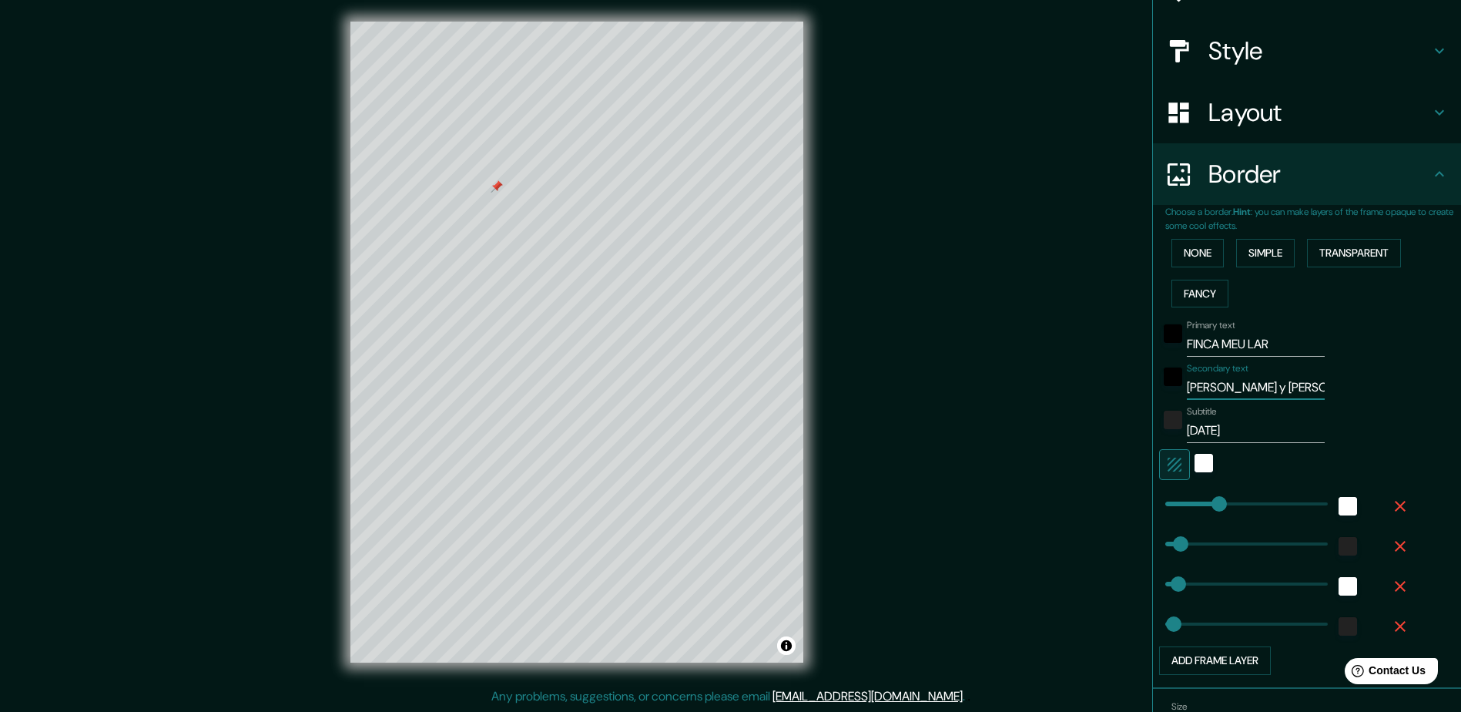
click at [1281, 397] on input "Alba y juanjo" at bounding box center [1256, 387] width 138 height 25
click at [1291, 389] on input "Alba y juanjo" at bounding box center [1256, 387] width 138 height 25
drag, startPoint x: 1230, startPoint y: 343, endPoint x: 1284, endPoint y: 340, distance: 54.0
click at [1284, 340] on input "FINCA MEU LAR" at bounding box center [1256, 344] width 138 height 25
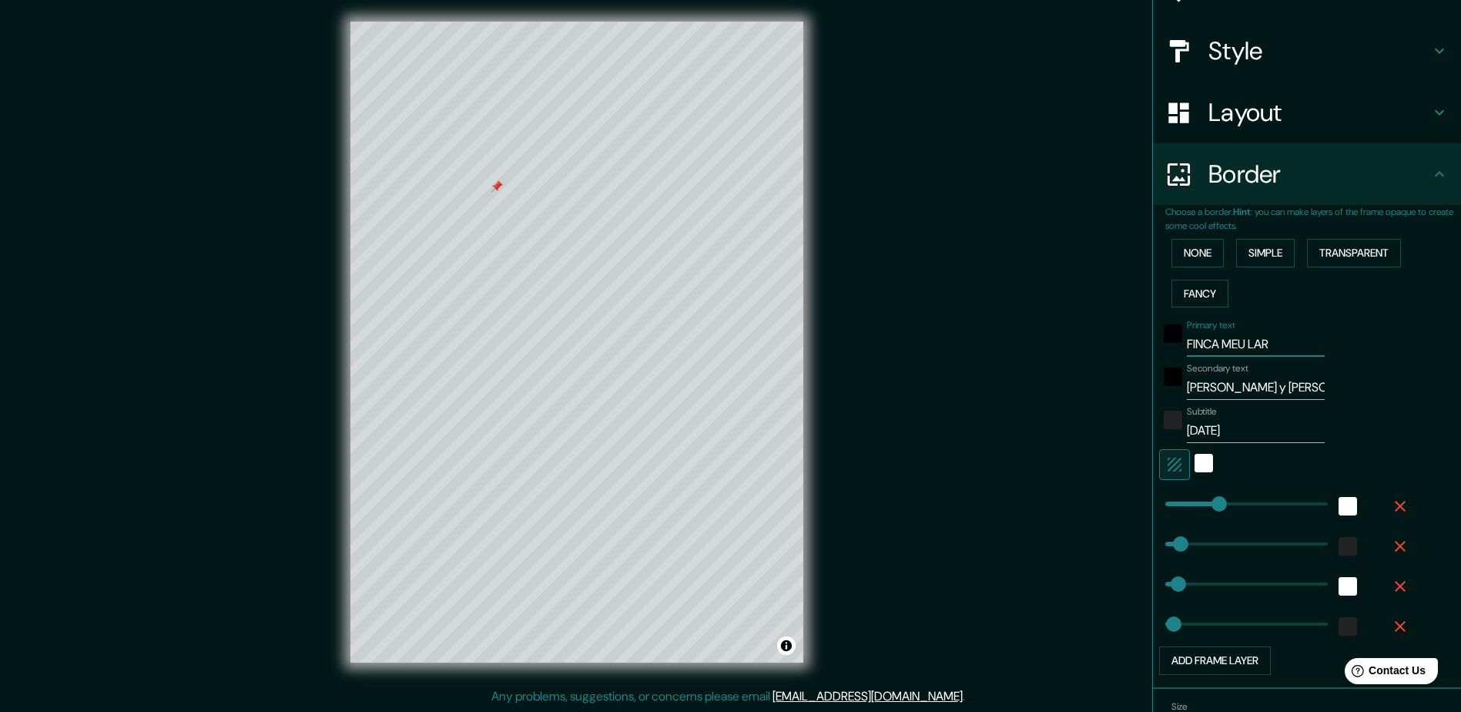
click at [1241, 344] on input "FINCA MEU LAR" at bounding box center [1256, 344] width 138 height 25
drag, startPoint x: 1268, startPoint y: 343, endPoint x: 1114, endPoint y: 342, distance: 154.0
click at [1114, 342] on div "Mappin Location Pins Style Layout Border Choose a border. Hint : you can make l…" at bounding box center [730, 354] width 1461 height 715
click at [636, 537] on div at bounding box center [634, 540] width 12 height 12
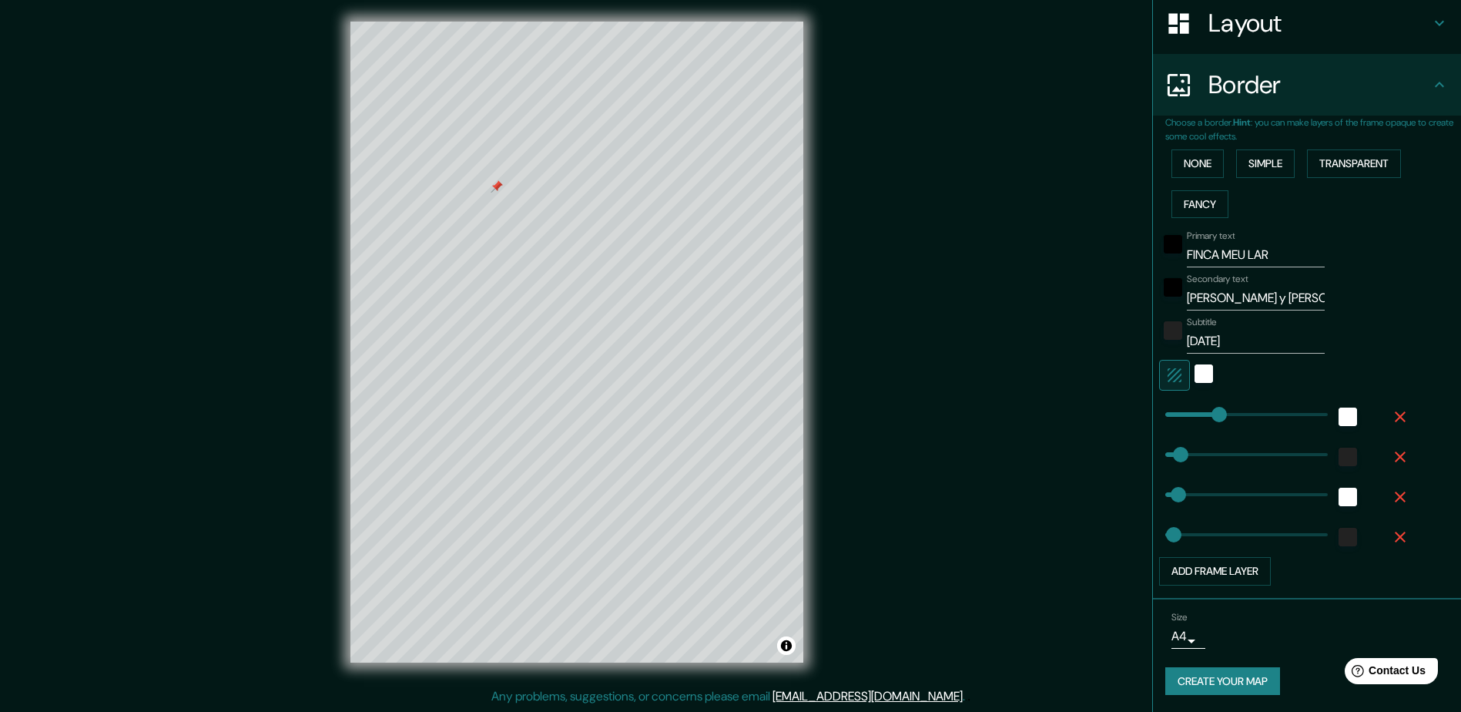
scroll to position [245, 0]
drag, startPoint x: 1351, startPoint y: 322, endPoint x: 1208, endPoint y: 297, distance: 145.3
click at [1208, 297] on div "Primary text FINCA MEU LAR Secondary text Alba y juanjo Subtitle 20.09.2025 Add…" at bounding box center [1288, 403] width 246 height 361
click at [1256, 331] on input "[DATE]" at bounding box center [1256, 339] width 138 height 25
drag, startPoint x: 1261, startPoint y: 337, endPoint x: 1171, endPoint y: 324, distance: 91.8
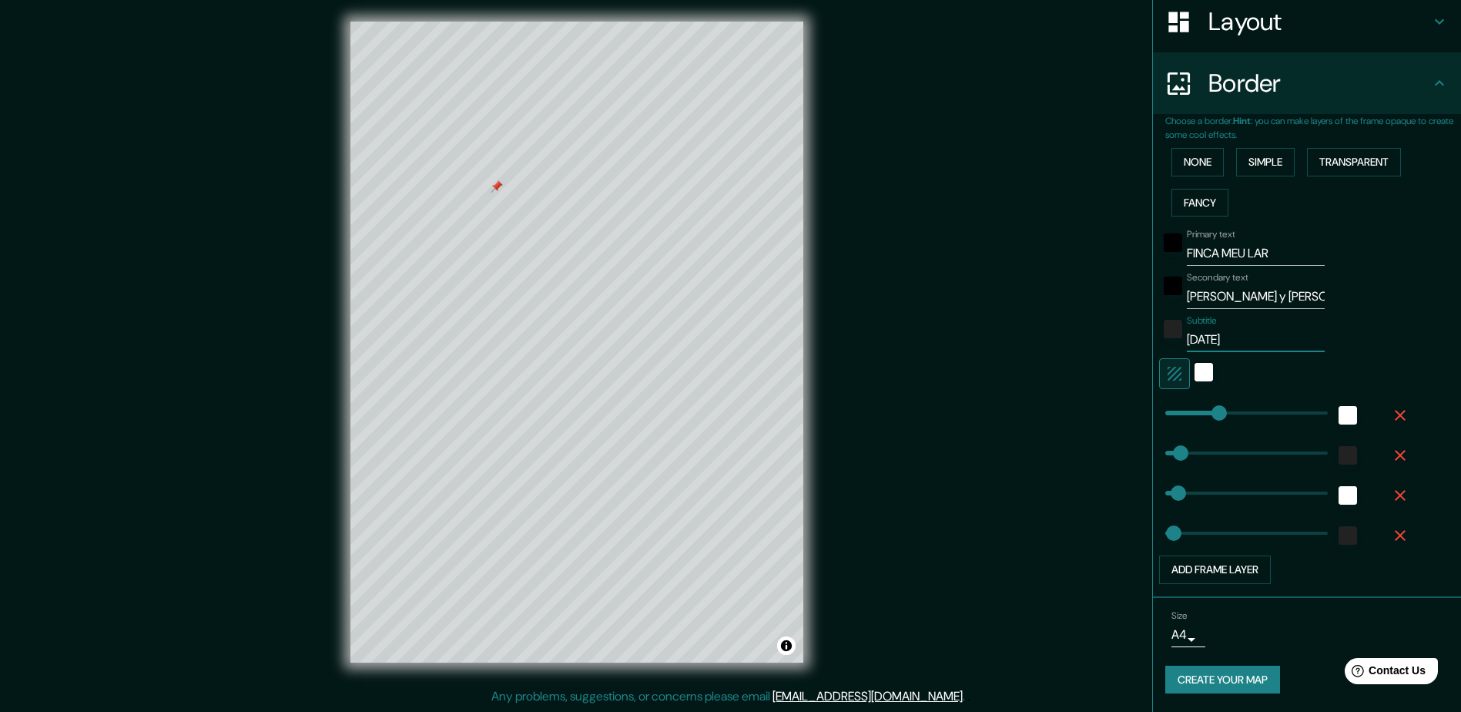
click at [1171, 324] on div "Subtitle [DATE]" at bounding box center [1285, 333] width 253 height 37
drag, startPoint x: 1170, startPoint y: 323, endPoint x: 1181, endPoint y: 290, distance: 35.1
click at [1184, 290] on div "Primary text FINCA MEU LAR Secondary text Alba y juanjo Subtitle 20.09.2025 Add…" at bounding box center [1288, 403] width 246 height 361
click at [1165, 263] on div at bounding box center [1173, 247] width 28 height 37
click at [1222, 242] on input "FINCA MEU LAR" at bounding box center [1256, 253] width 138 height 25
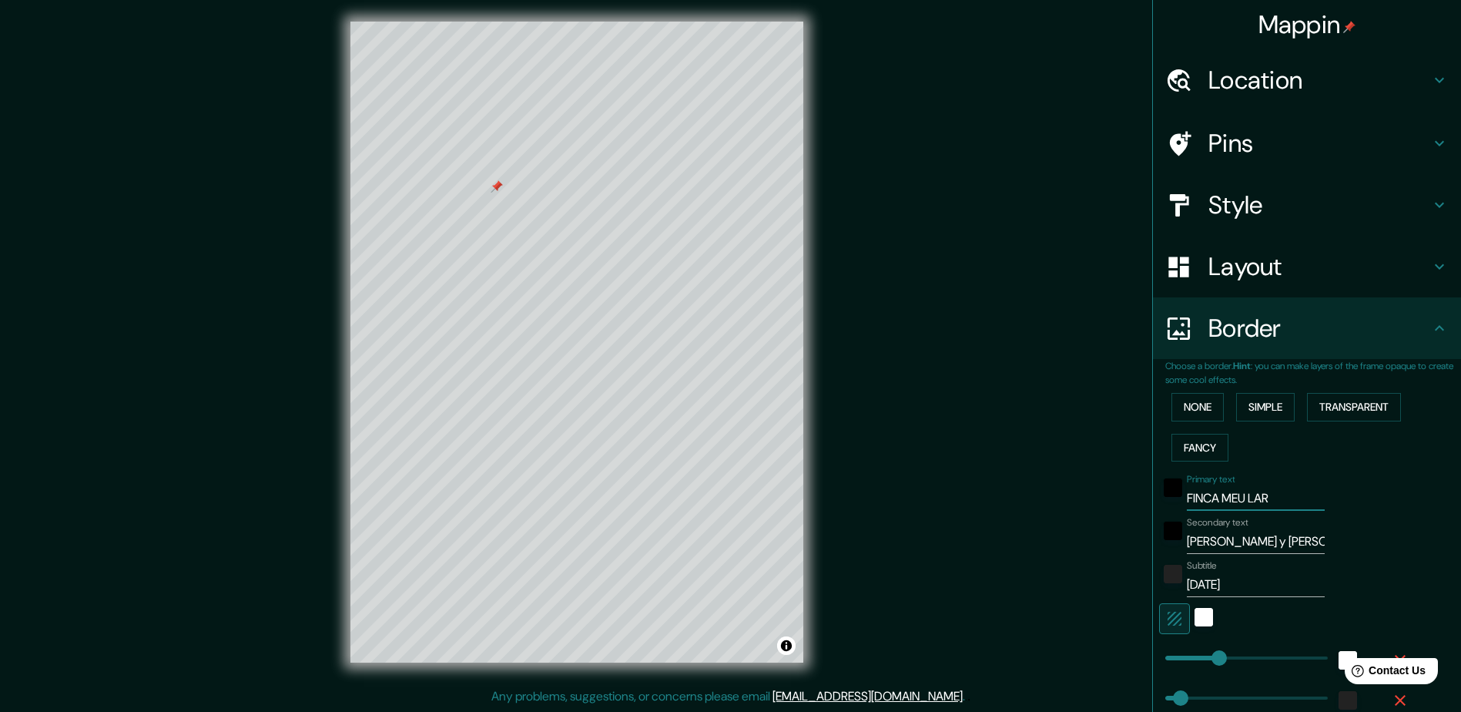
scroll to position [0, 0]
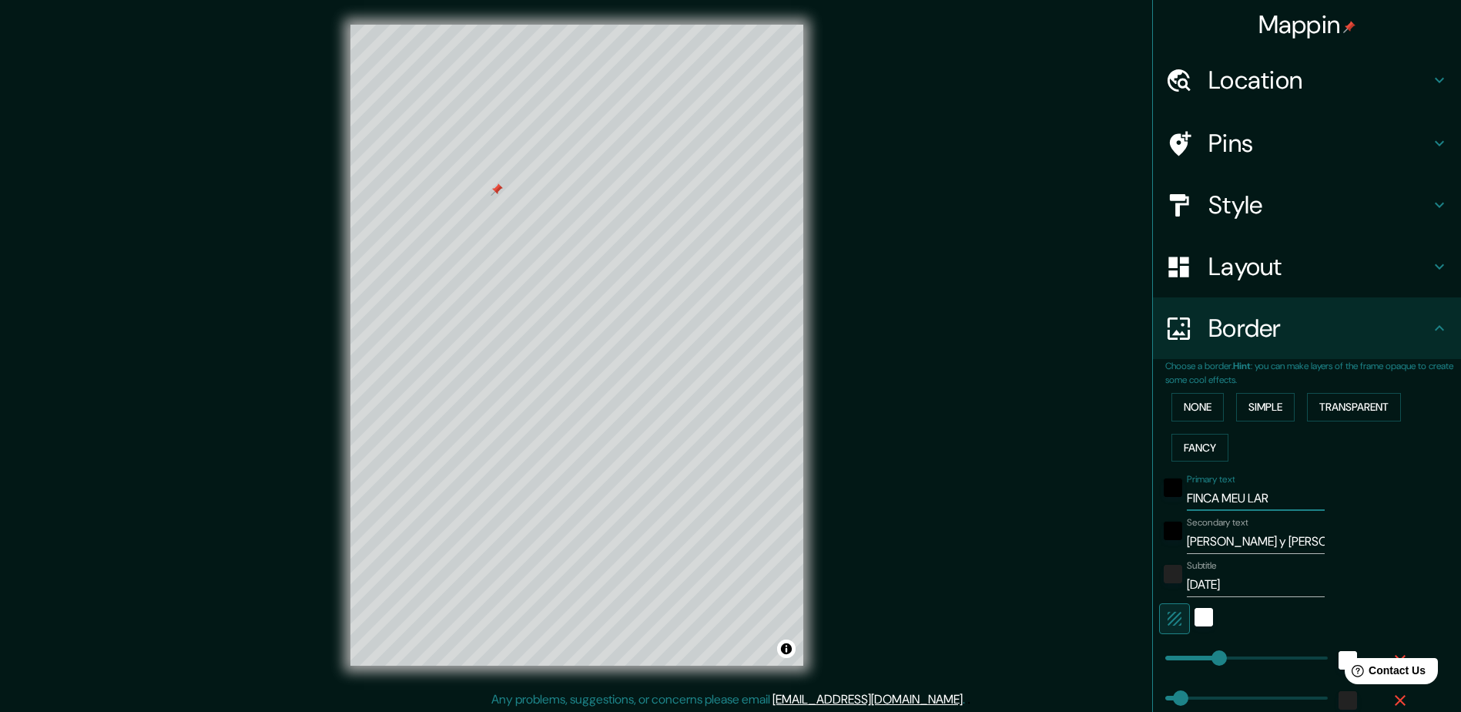
click at [1253, 195] on h4 "Style" at bounding box center [1319, 204] width 222 height 31
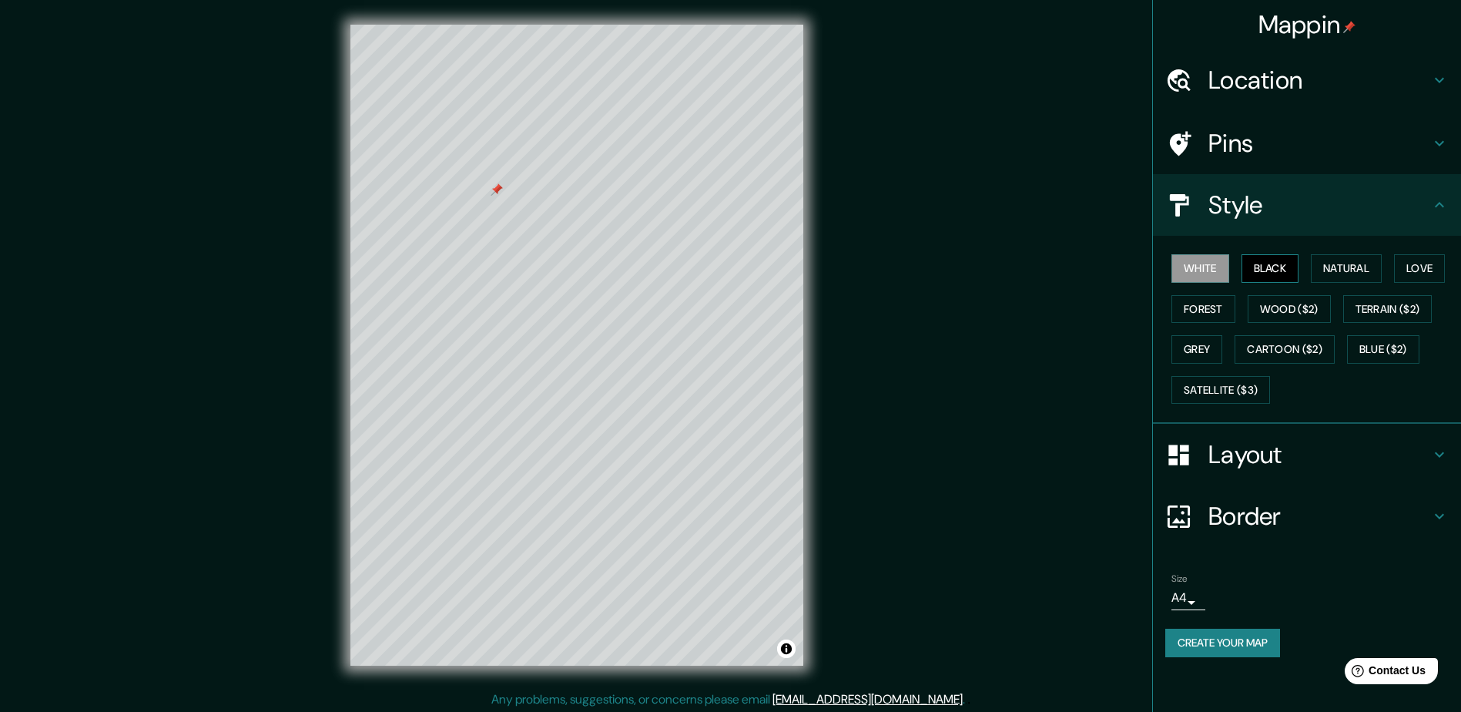
click at [1264, 277] on button "Black" at bounding box center [1270, 268] width 58 height 28
click at [1335, 259] on button "Natural" at bounding box center [1346, 268] width 71 height 28
click at [1209, 270] on button "White" at bounding box center [1200, 268] width 58 height 28
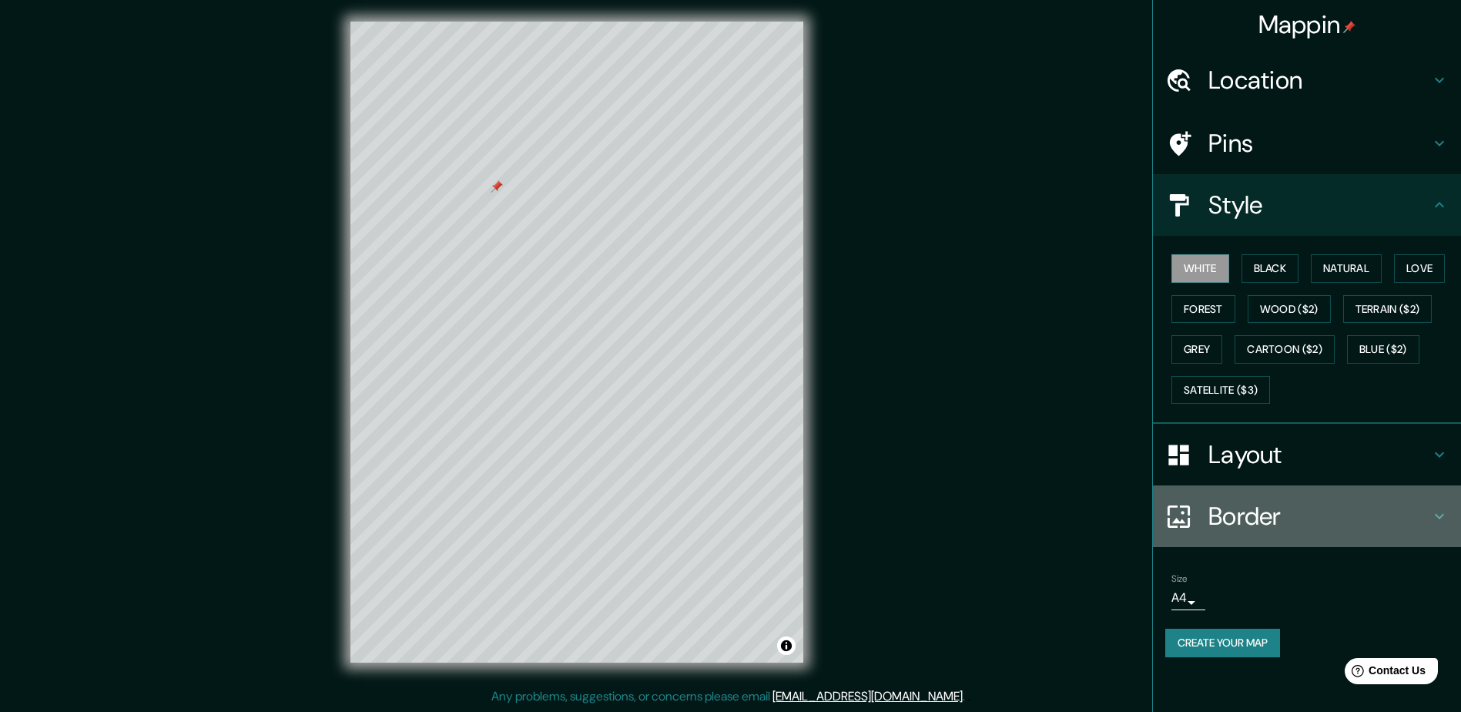
click at [1254, 513] on h4 "Border" at bounding box center [1319, 516] width 222 height 31
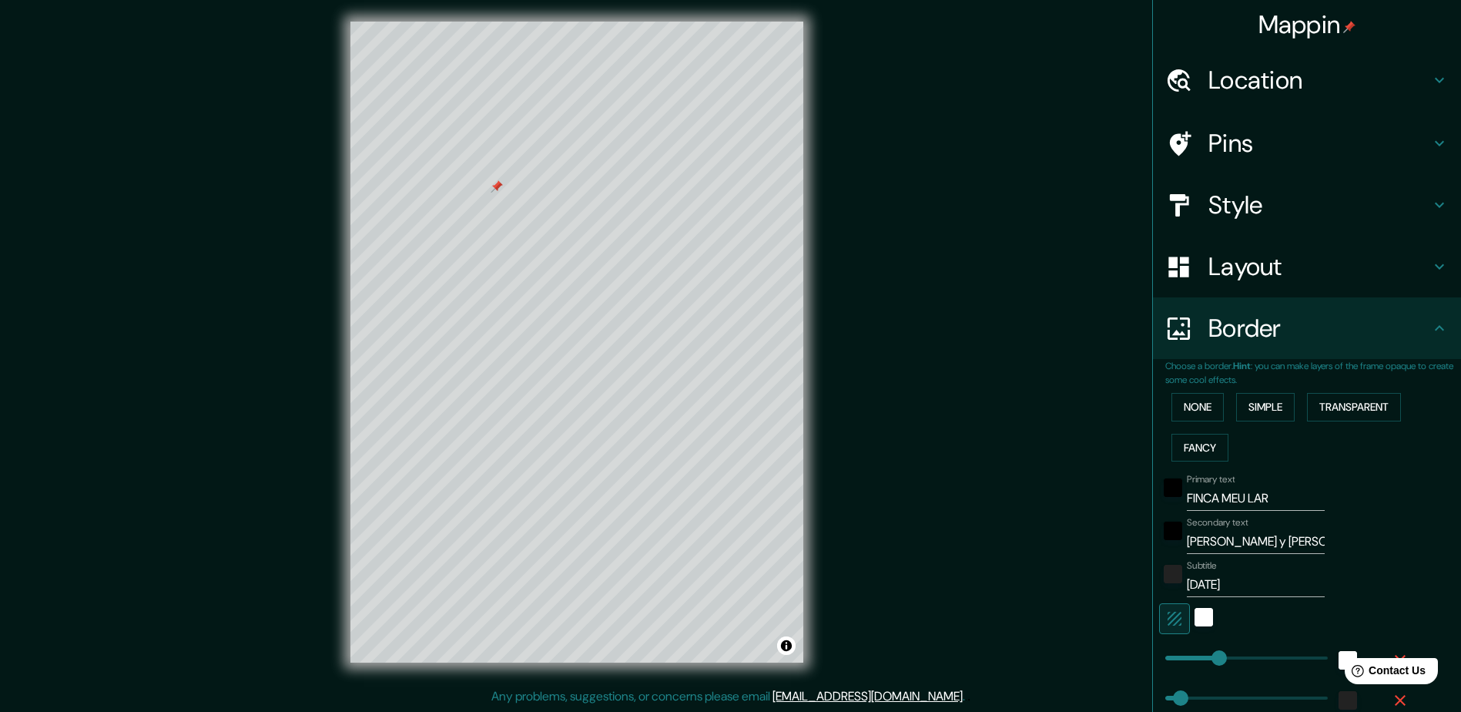
click at [1211, 485] on label "Primary text" at bounding box center [1211, 479] width 48 height 13
click at [1211, 486] on input "FINCA MEU LAR" at bounding box center [1256, 498] width 138 height 25
drag, startPoint x: 1195, startPoint y: 444, endPoint x: 1196, endPoint y: 459, distance: 14.7
click at [1196, 459] on button "Fancy" at bounding box center [1199, 448] width 57 height 28
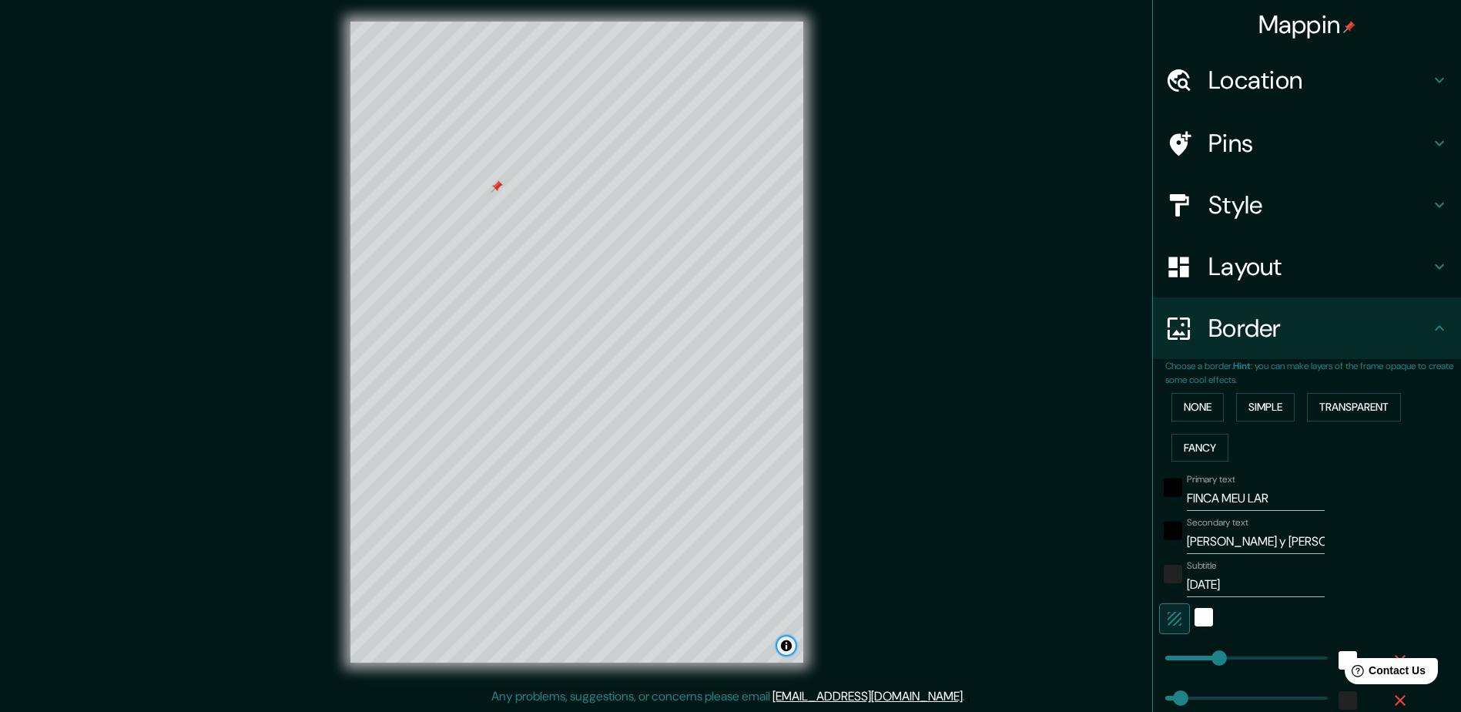
click at [781, 649] on button "Toggle attribution" at bounding box center [786, 645] width 18 height 18
click at [786, 645] on button "Toggle attribution" at bounding box center [786, 645] width 18 height 18
click at [724, 643] on link "Improve this map" at bounding box center [735, 645] width 76 height 11
click at [1264, 498] on input "FINCA MEU LAR" at bounding box center [1256, 498] width 138 height 25
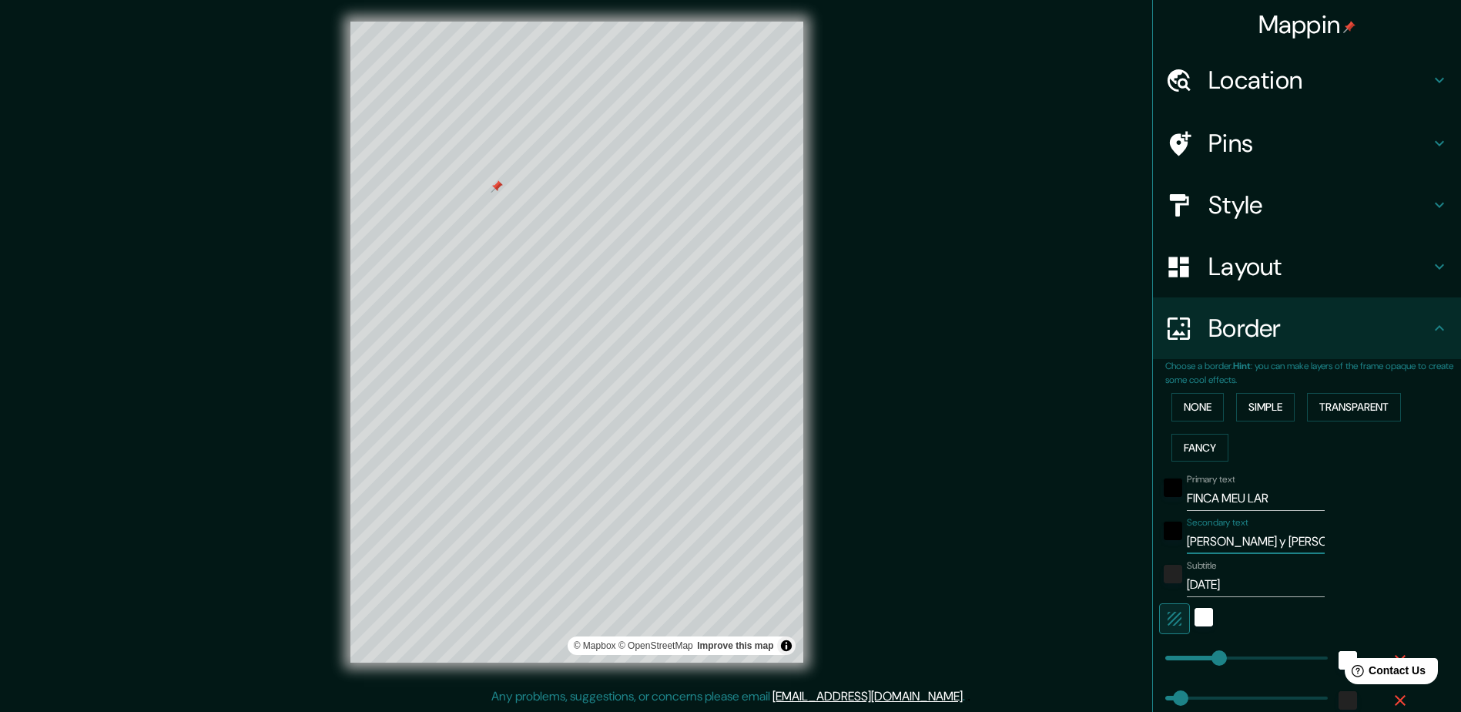
click at [1258, 538] on input "Alba y juanjo" at bounding box center [1256, 541] width 138 height 25
click at [1194, 617] on div "white" at bounding box center [1203, 617] width 18 height 18
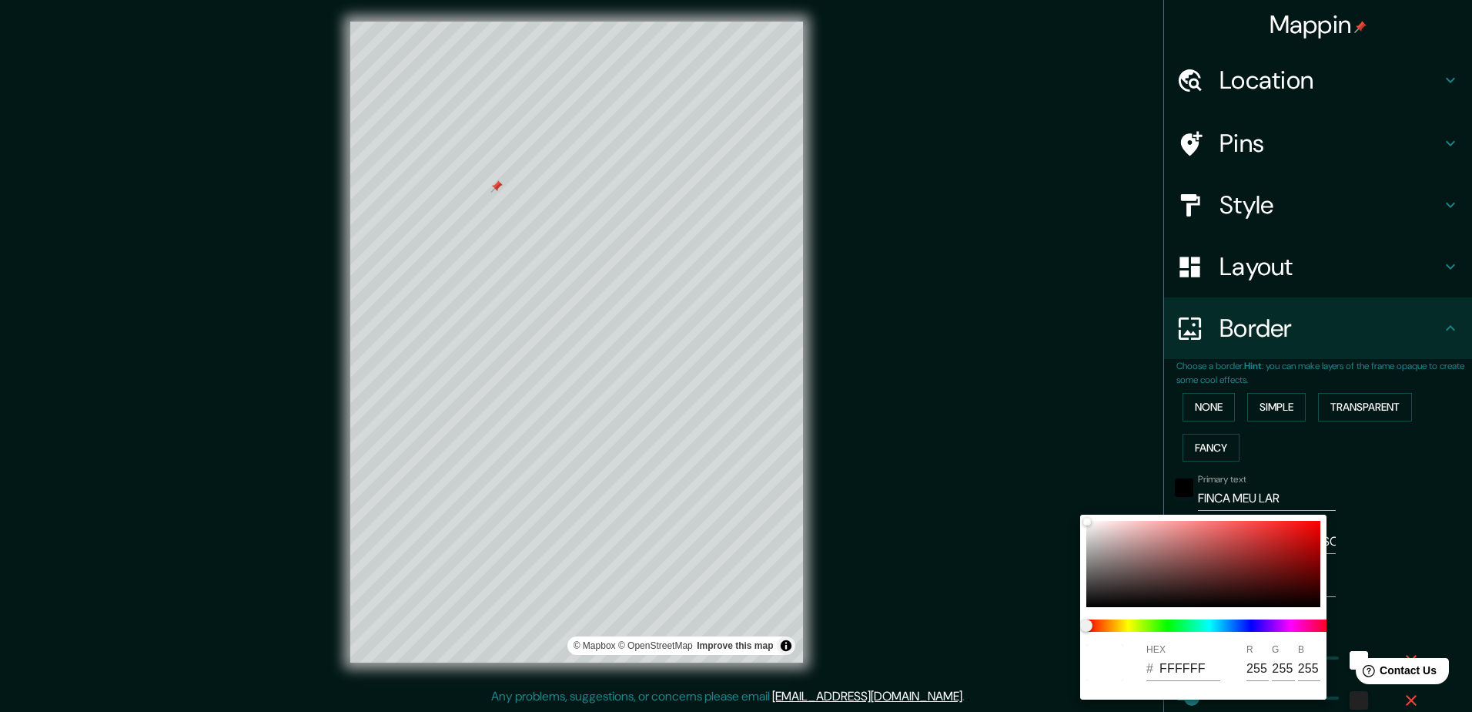
click at [1401, 601] on div at bounding box center [736, 356] width 1472 height 712
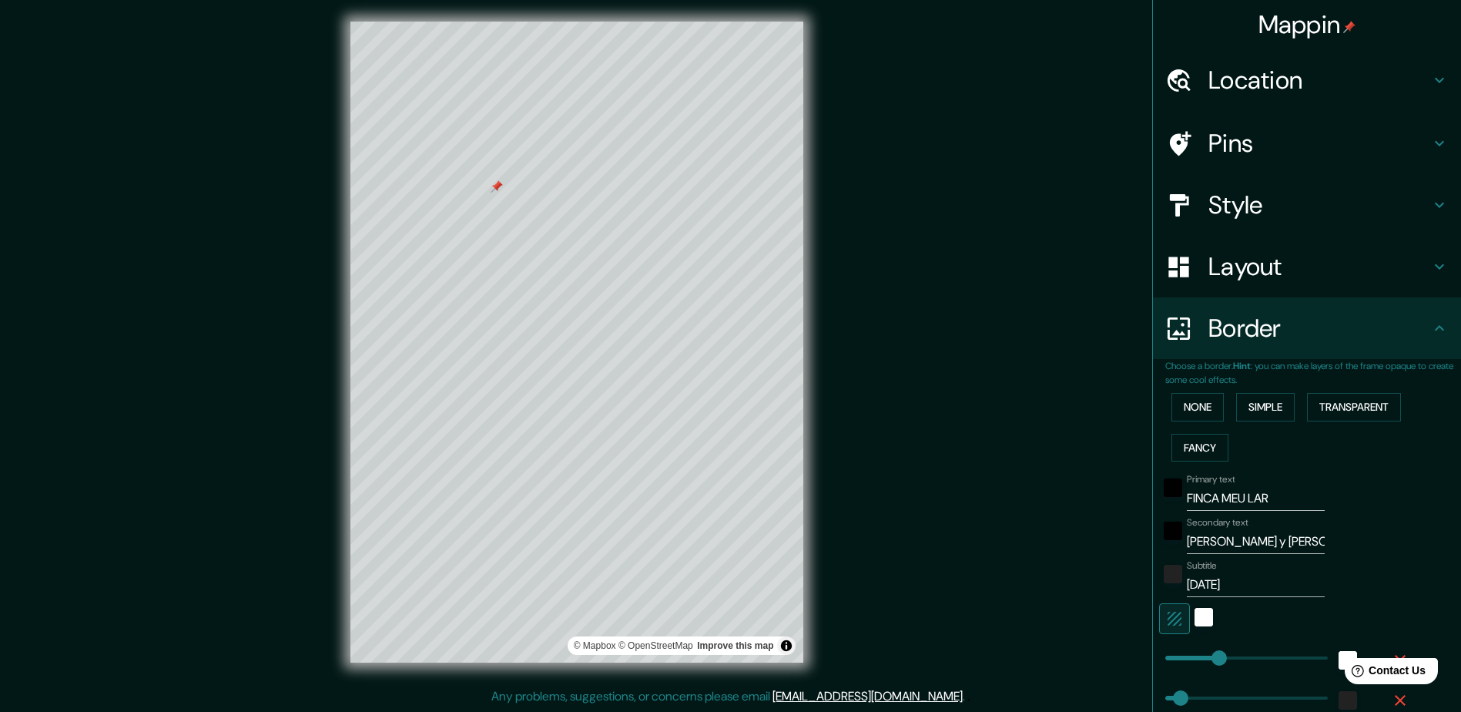
click at [1166, 623] on icon "button" at bounding box center [1174, 618] width 18 height 18
click at [1172, 623] on button "button" at bounding box center [1174, 618] width 31 height 31
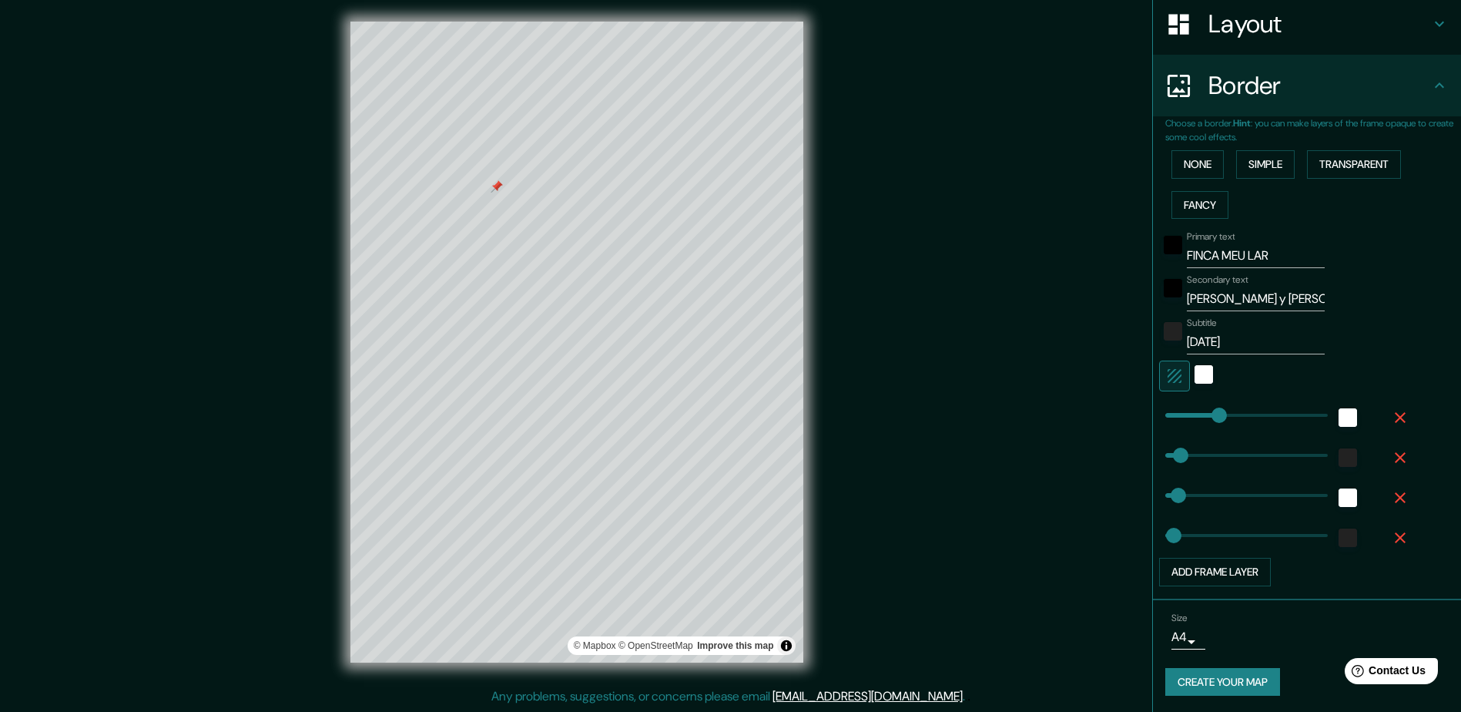
scroll to position [245, 0]
drag, startPoint x: 1202, startPoint y: 414, endPoint x: 1180, endPoint y: 415, distance: 22.3
drag, startPoint x: 1180, startPoint y: 415, endPoint x: 1197, endPoint y: 413, distance: 17.9
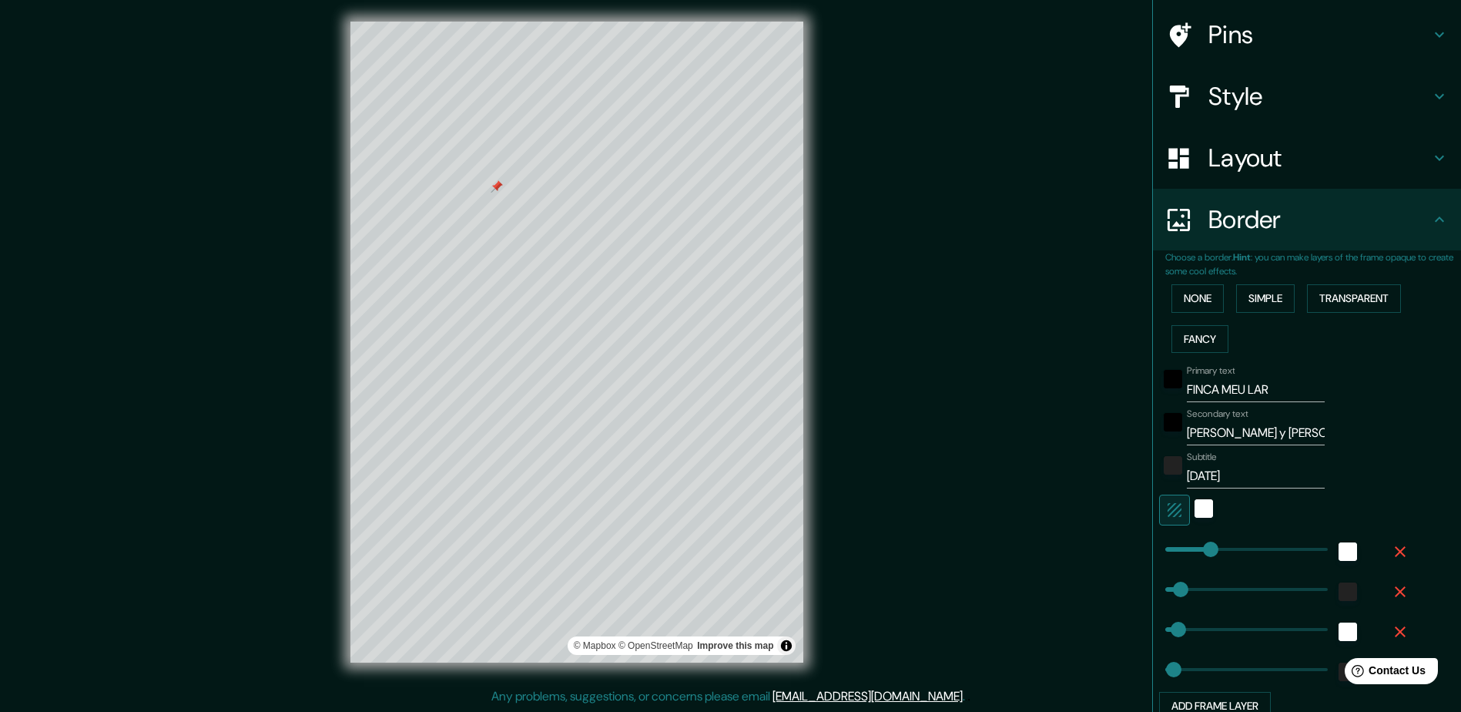
scroll to position [91, 0]
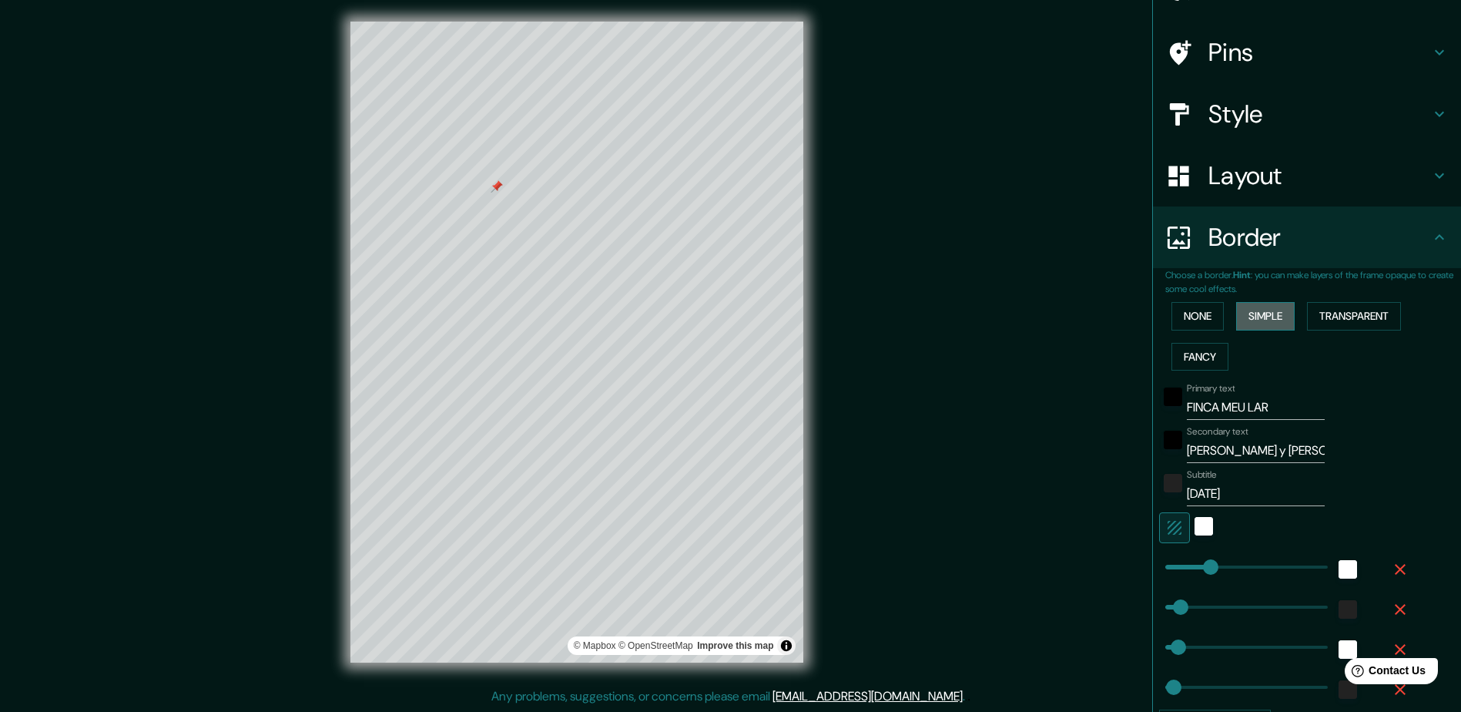
click at [1259, 320] on button "Simple" at bounding box center [1265, 316] width 59 height 28
drag, startPoint x: 1218, startPoint y: 569, endPoint x: 1227, endPoint y: 571, distance: 9.4
drag, startPoint x: 1233, startPoint y: 571, endPoint x: 1207, endPoint y: 571, distance: 26.2
click at [1244, 403] on input "Primary" at bounding box center [1256, 407] width 138 height 25
drag, startPoint x: 1244, startPoint y: 403, endPoint x: 1104, endPoint y: 394, distance: 141.2
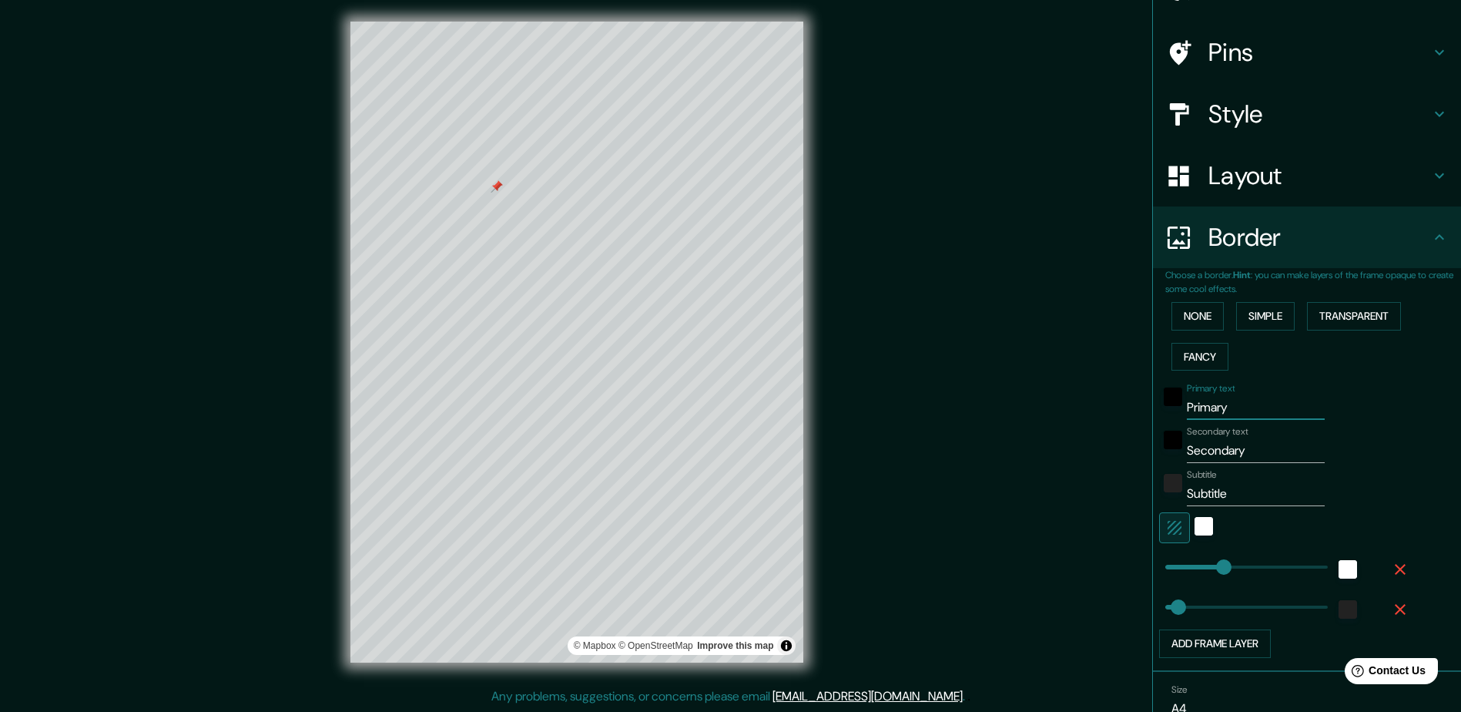
click at [1104, 394] on div "Mappin Location Pins Style Layout Border Choose a border. Hint : you can make l…" at bounding box center [730, 354] width 1461 height 715
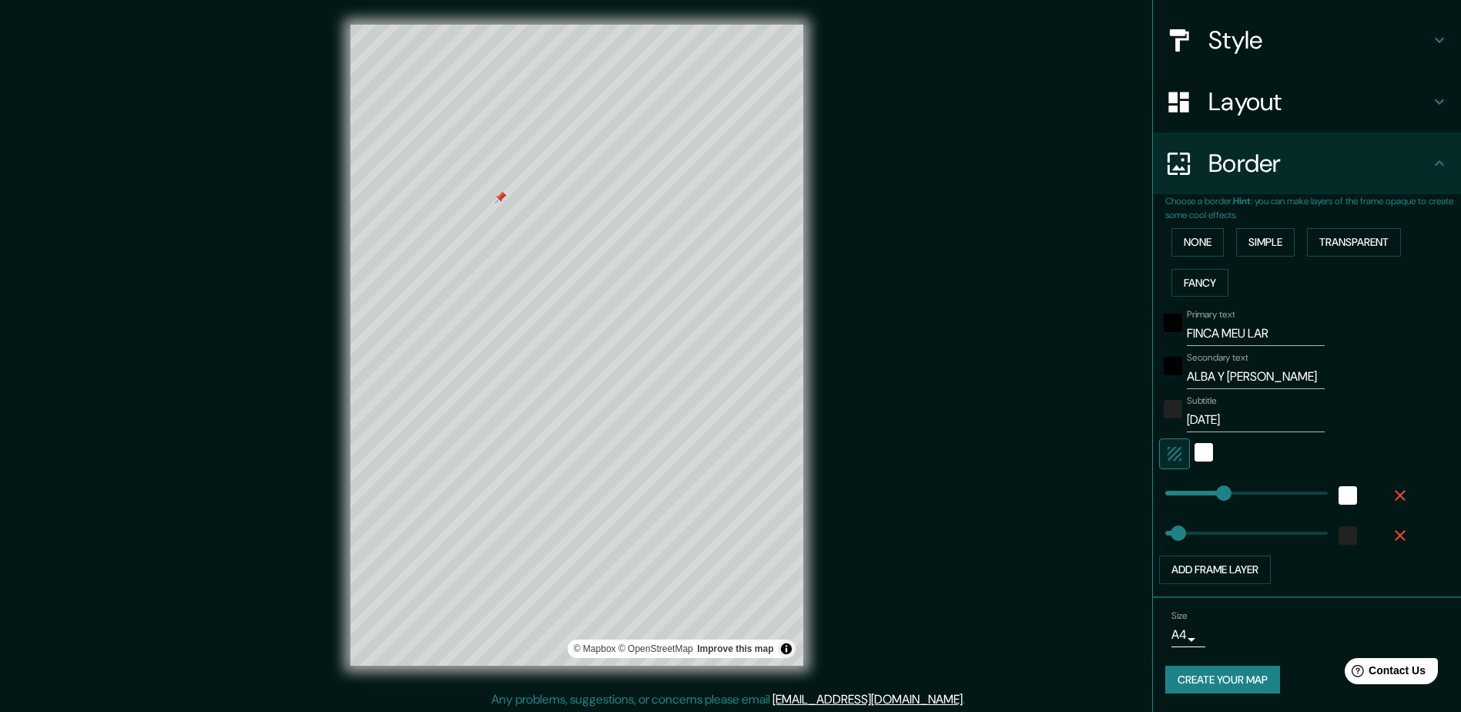
scroll to position [3, 0]
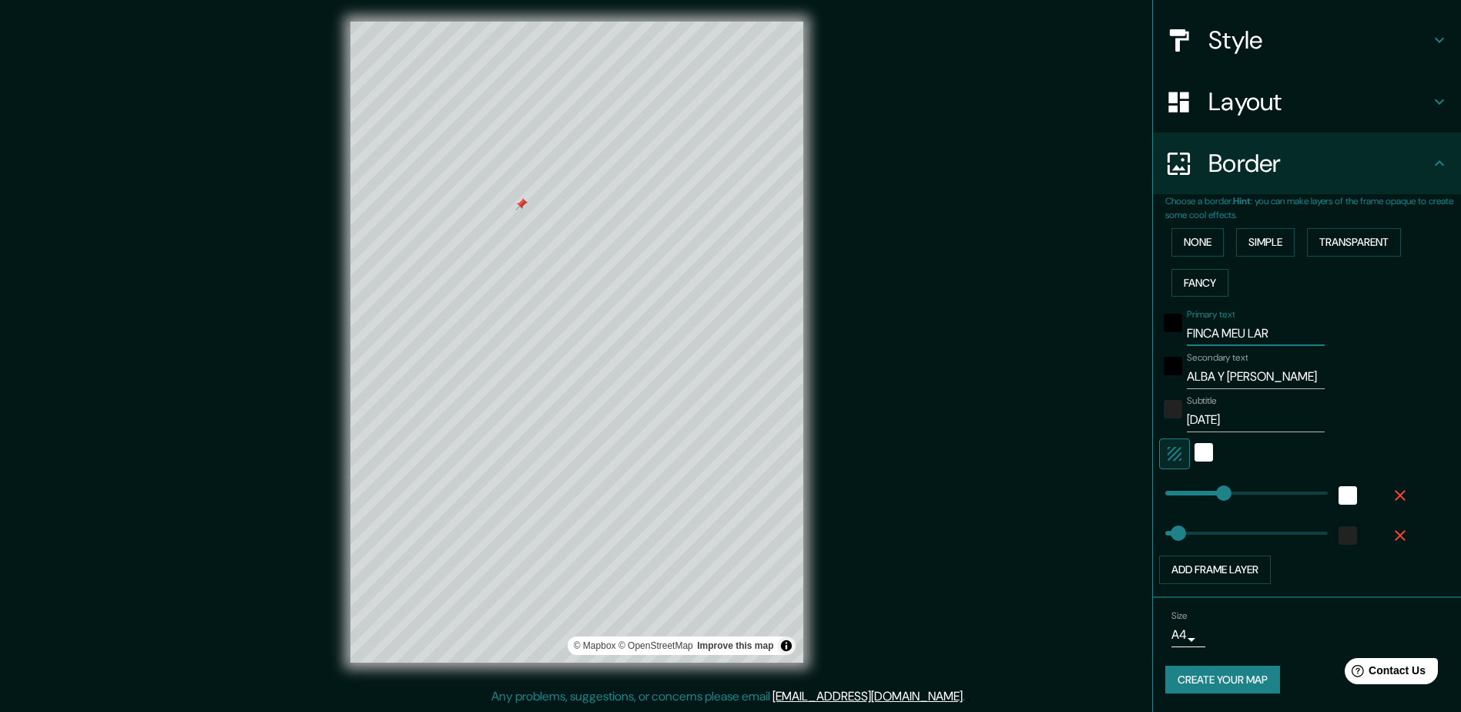
drag, startPoint x: 1282, startPoint y: 330, endPoint x: 1127, endPoint y: 333, distance: 155.6
click at [1127, 333] on div "Mappin Location Pins Style Layout Border Choose a border. Hint : you can make l…" at bounding box center [730, 354] width 1461 height 715
drag, startPoint x: 1267, startPoint y: 373, endPoint x: 1171, endPoint y: 373, distance: 95.5
click at [1171, 373] on div "Secondary text ALBA Y JUANJO" at bounding box center [1285, 370] width 253 height 37
drag, startPoint x: 1249, startPoint y: 414, endPoint x: 1138, endPoint y: 414, distance: 110.9
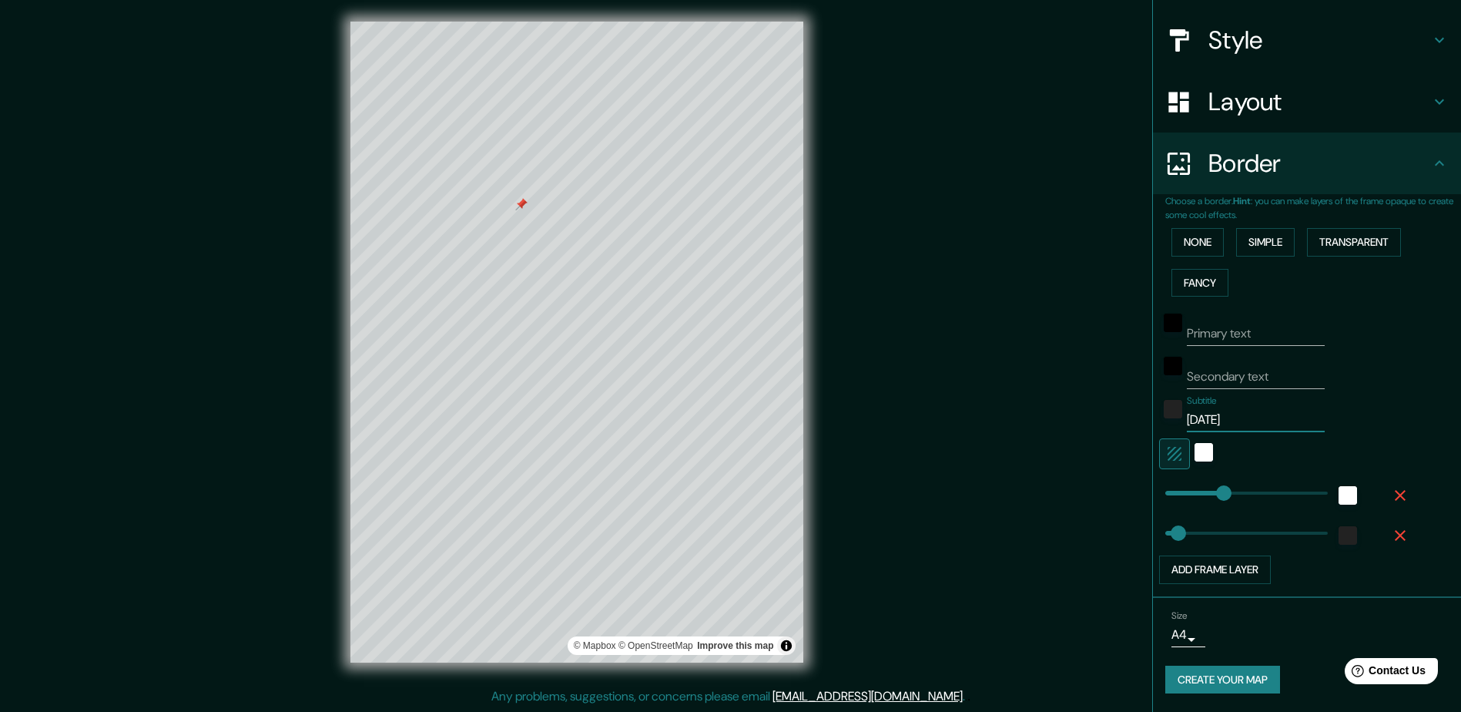
click at [1138, 414] on div "Mappin Location Pins Style Layout Border Choose a border. Hint : you can make l…" at bounding box center [730, 354] width 1461 height 715
click at [1204, 678] on button "Create your map" at bounding box center [1222, 679] width 115 height 28
click at [1194, 453] on div "white" at bounding box center [1203, 452] width 18 height 18
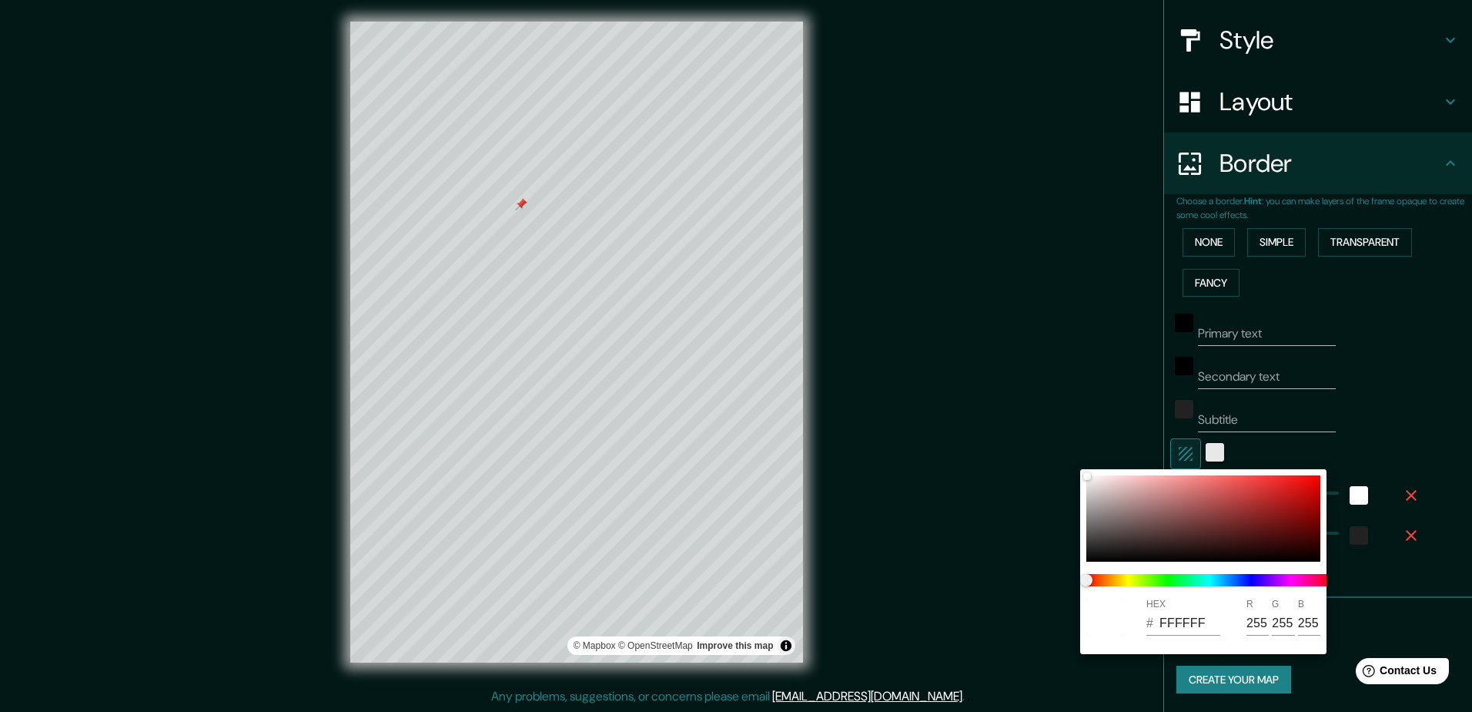
click at [1191, 453] on div at bounding box center [736, 356] width 1472 height 712
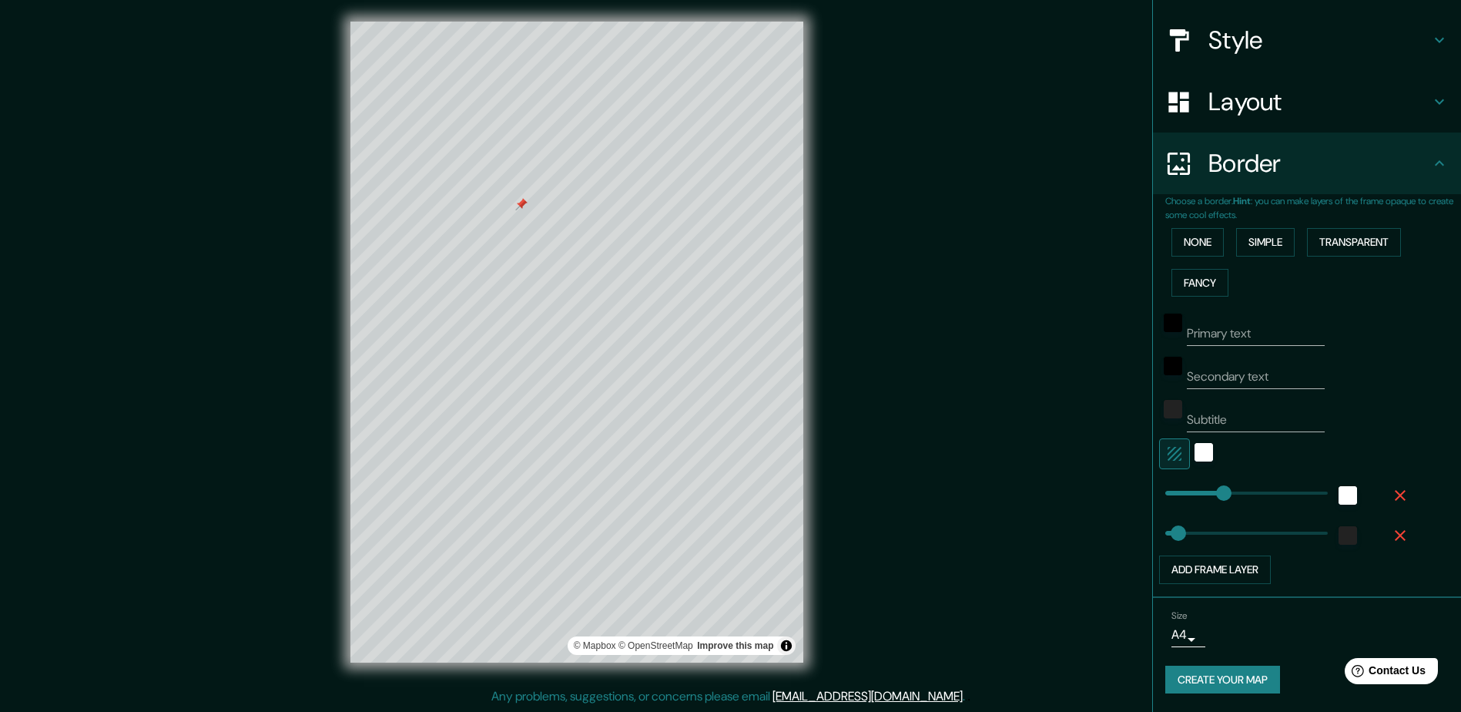
click at [1167, 456] on icon "button" at bounding box center [1174, 454] width 14 height 14
click at [1199, 451] on div "white" at bounding box center [1203, 452] width 18 height 18
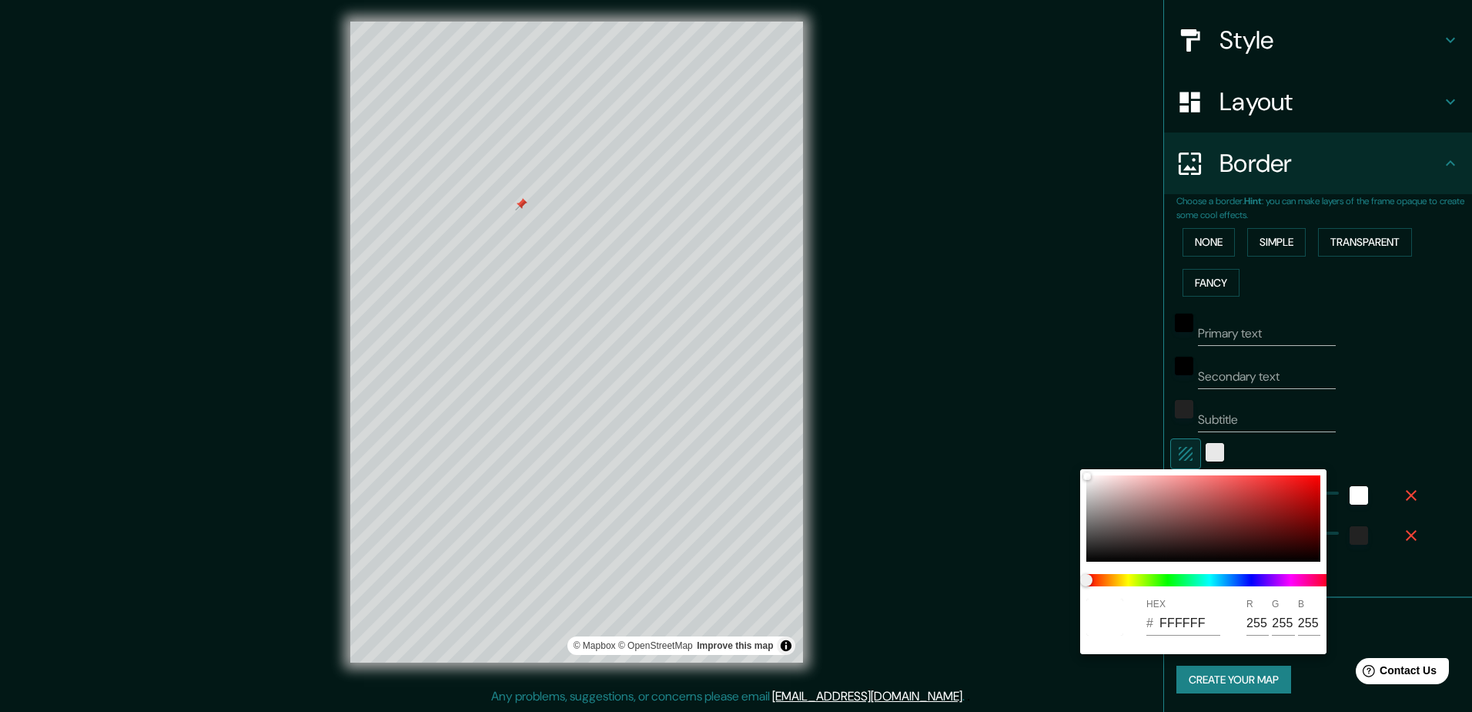
click at [1199, 451] on div at bounding box center [736, 356] width 1472 height 712
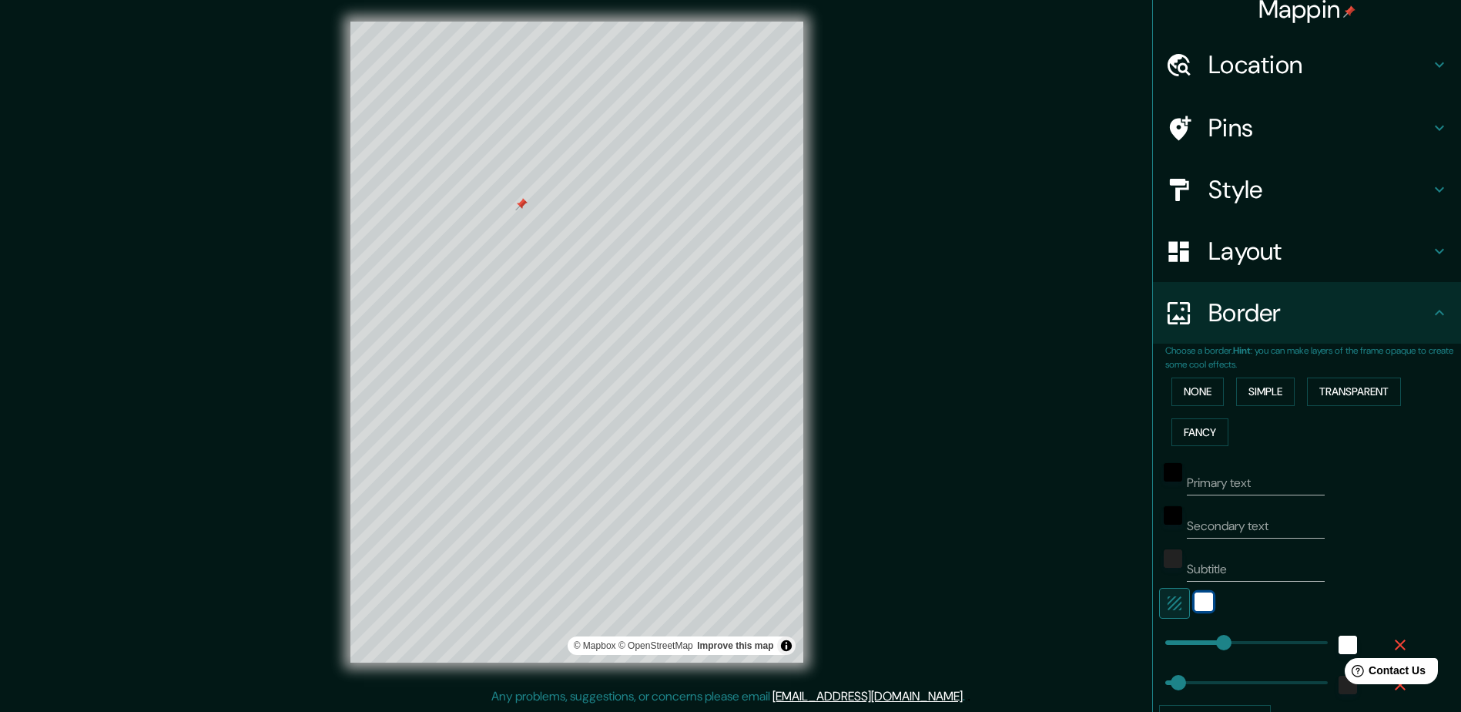
scroll to position [0, 0]
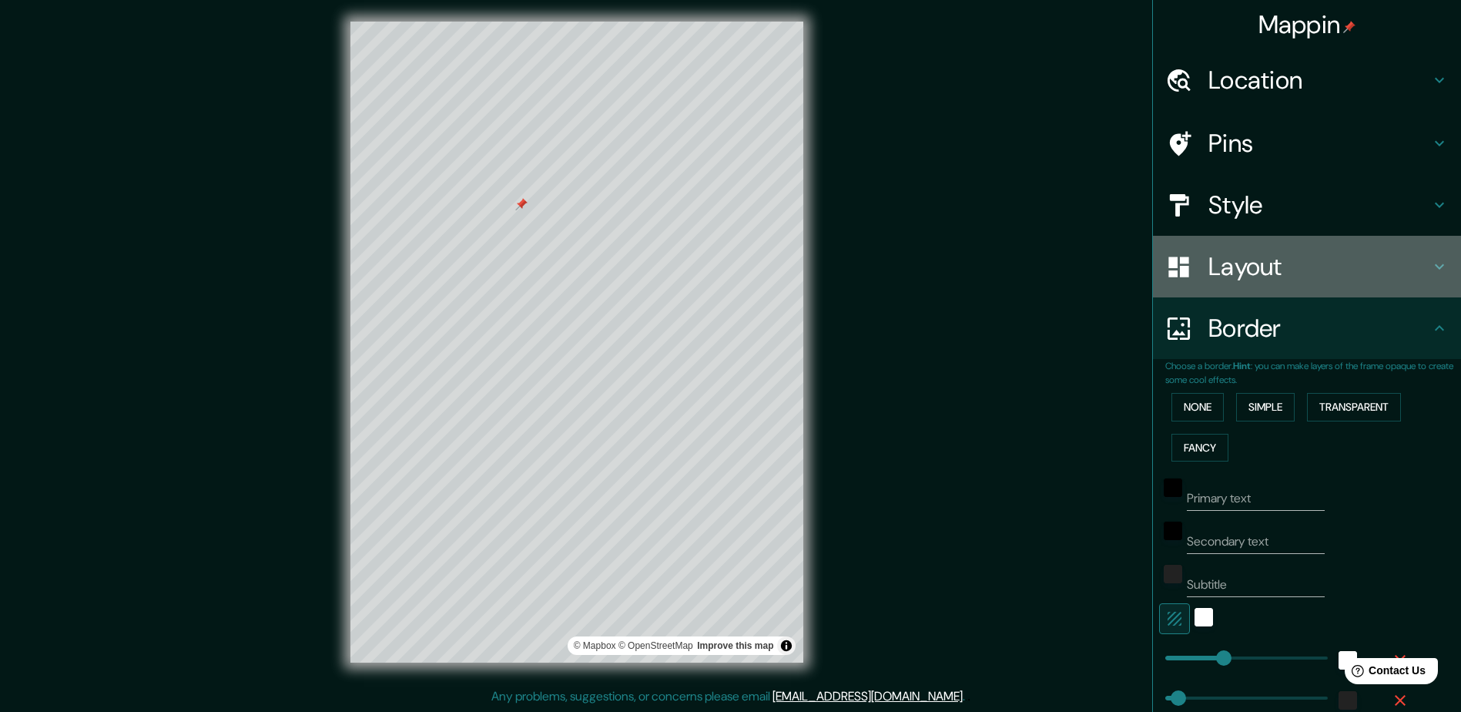
click at [1276, 260] on h4 "Layout" at bounding box center [1319, 266] width 222 height 31
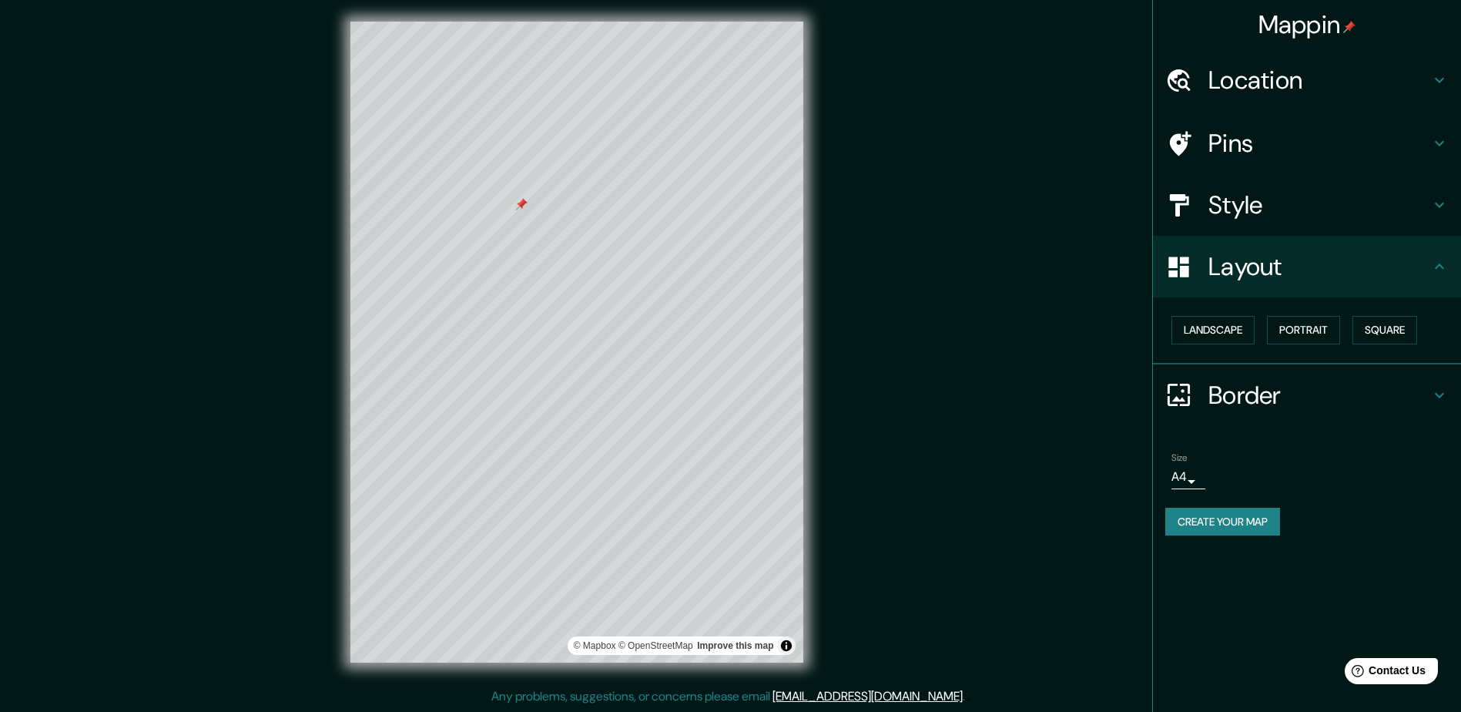
click at [1245, 201] on h4 "Style" at bounding box center [1319, 204] width 222 height 31
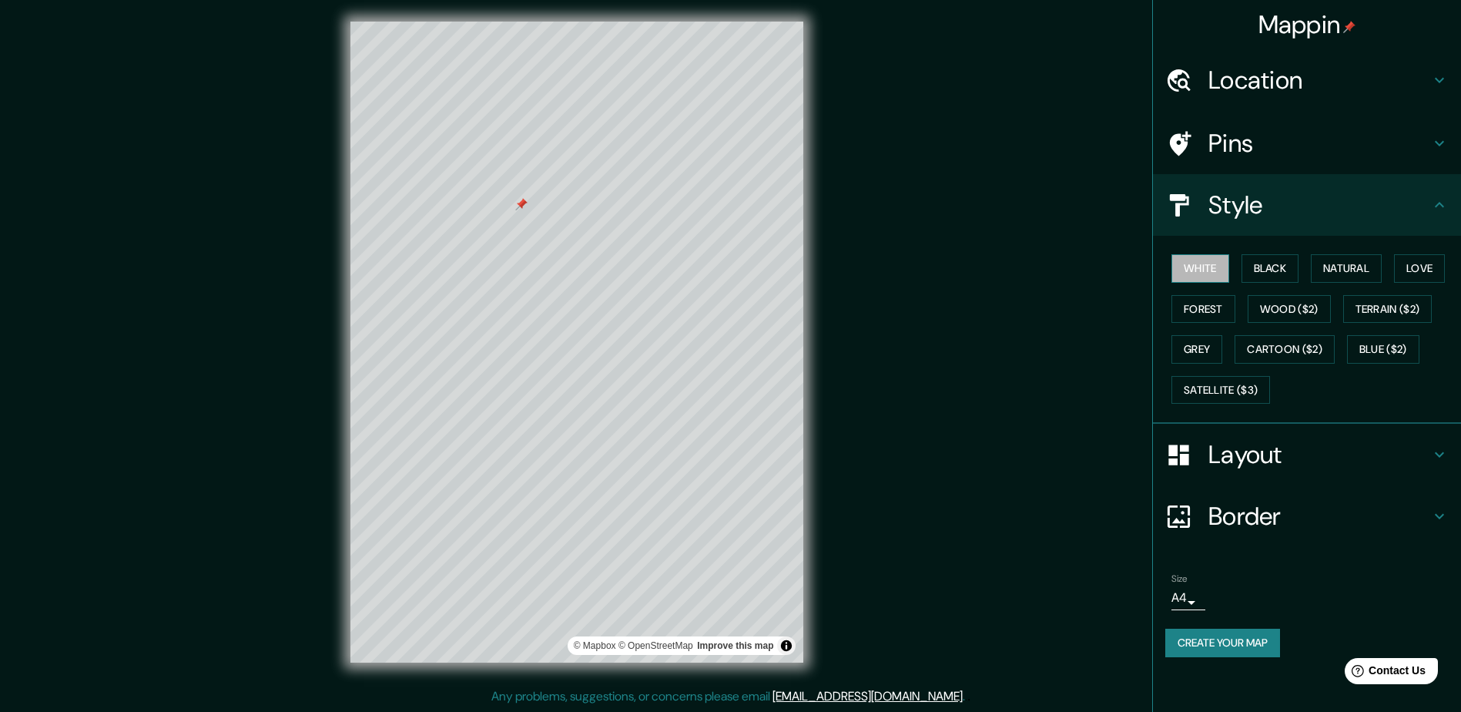
click at [1205, 272] on button "White" at bounding box center [1200, 268] width 58 height 28
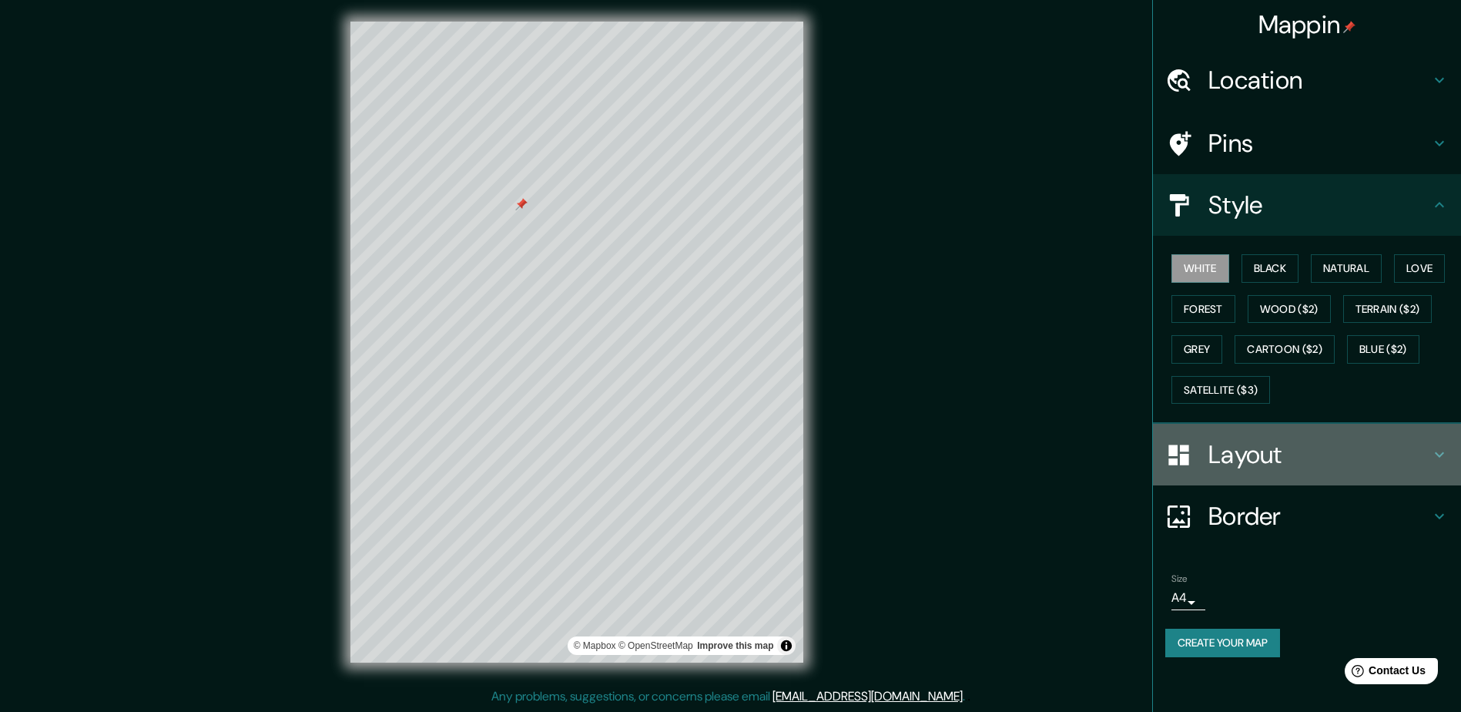
click at [1241, 462] on h4 "Layout" at bounding box center [1319, 454] width 222 height 31
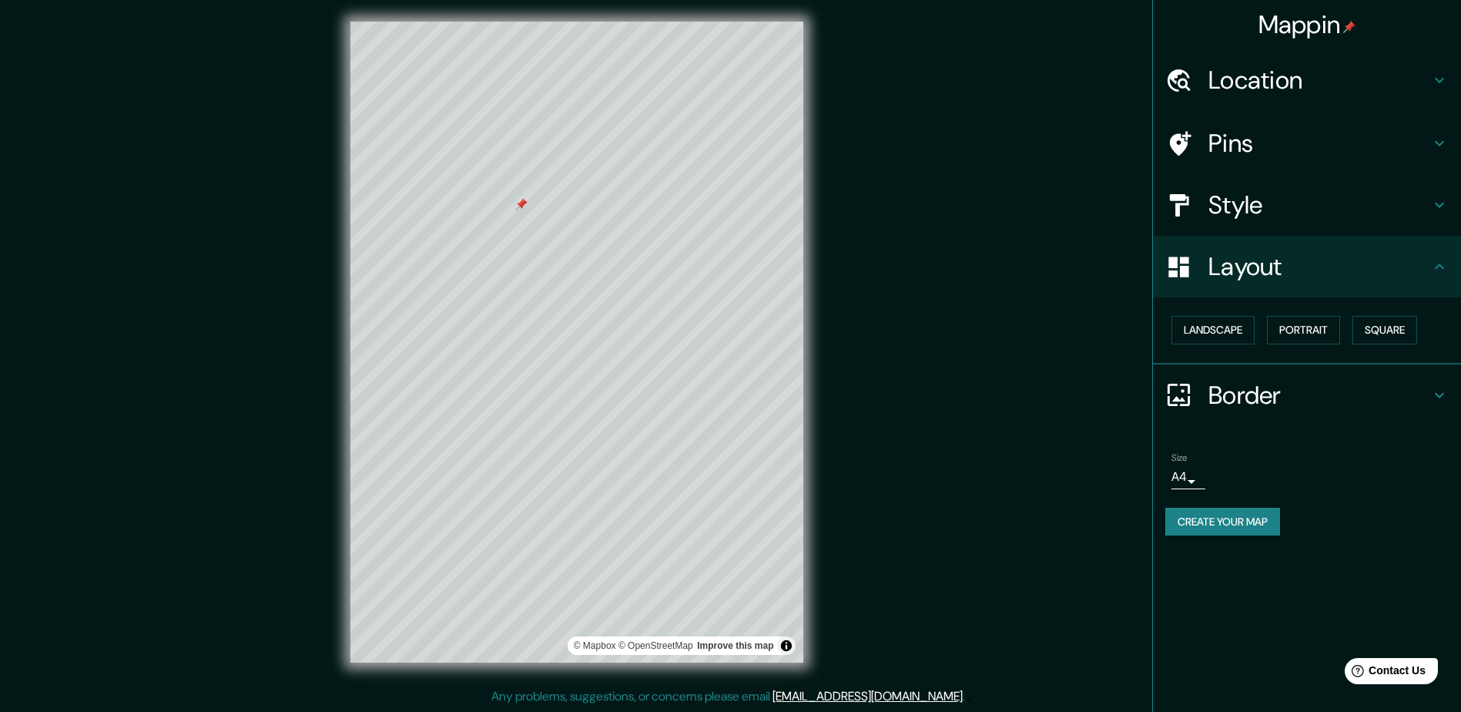
click at [1235, 388] on h4 "Border" at bounding box center [1319, 395] width 222 height 31
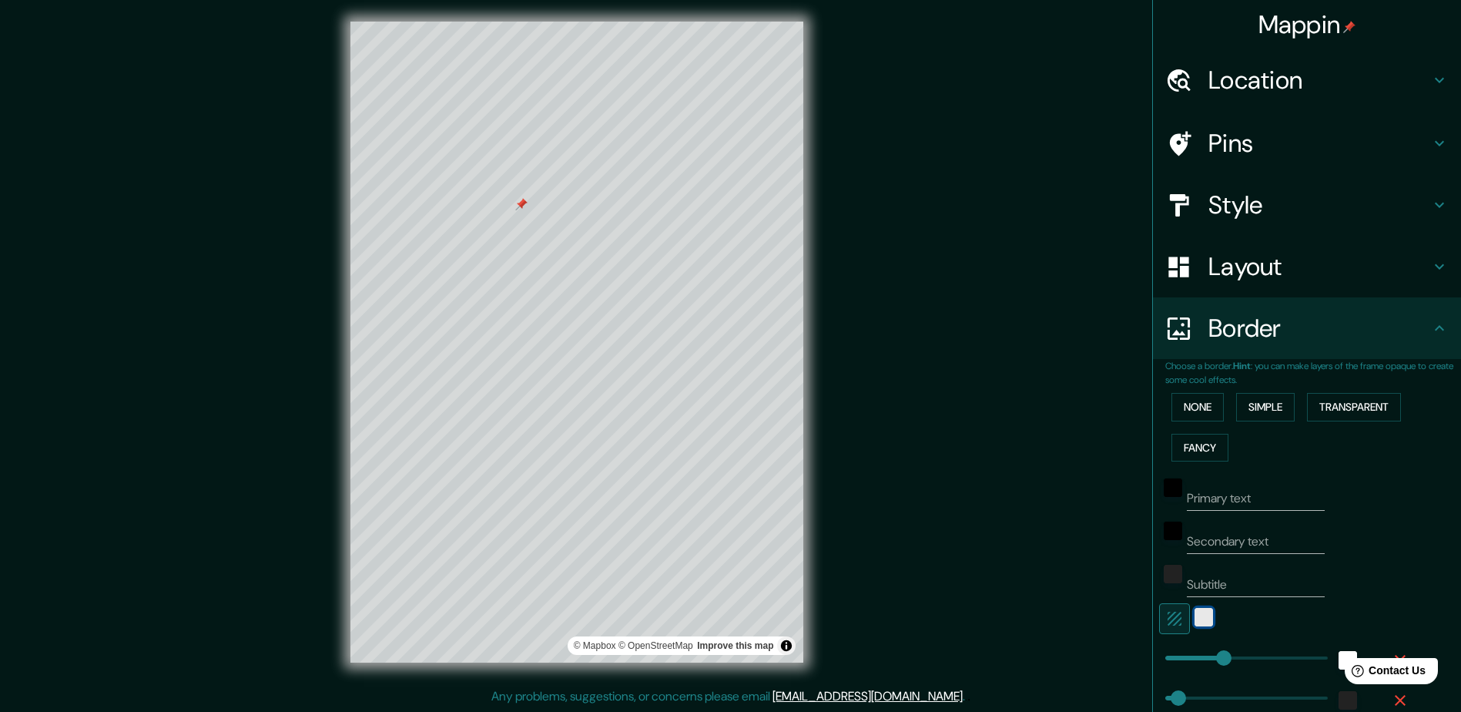
click at [1194, 612] on div "white" at bounding box center [1203, 617] width 18 height 18
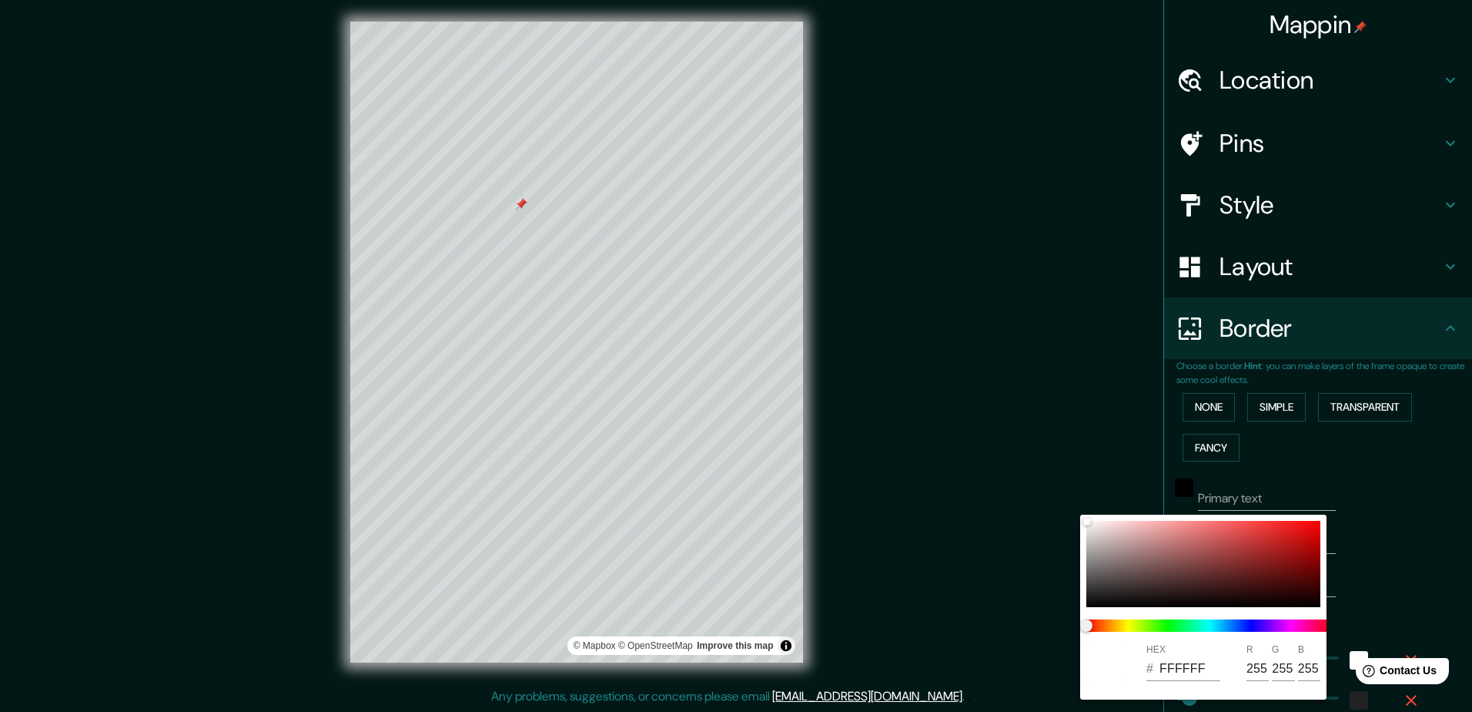
click at [1382, 555] on div at bounding box center [736, 356] width 1472 height 712
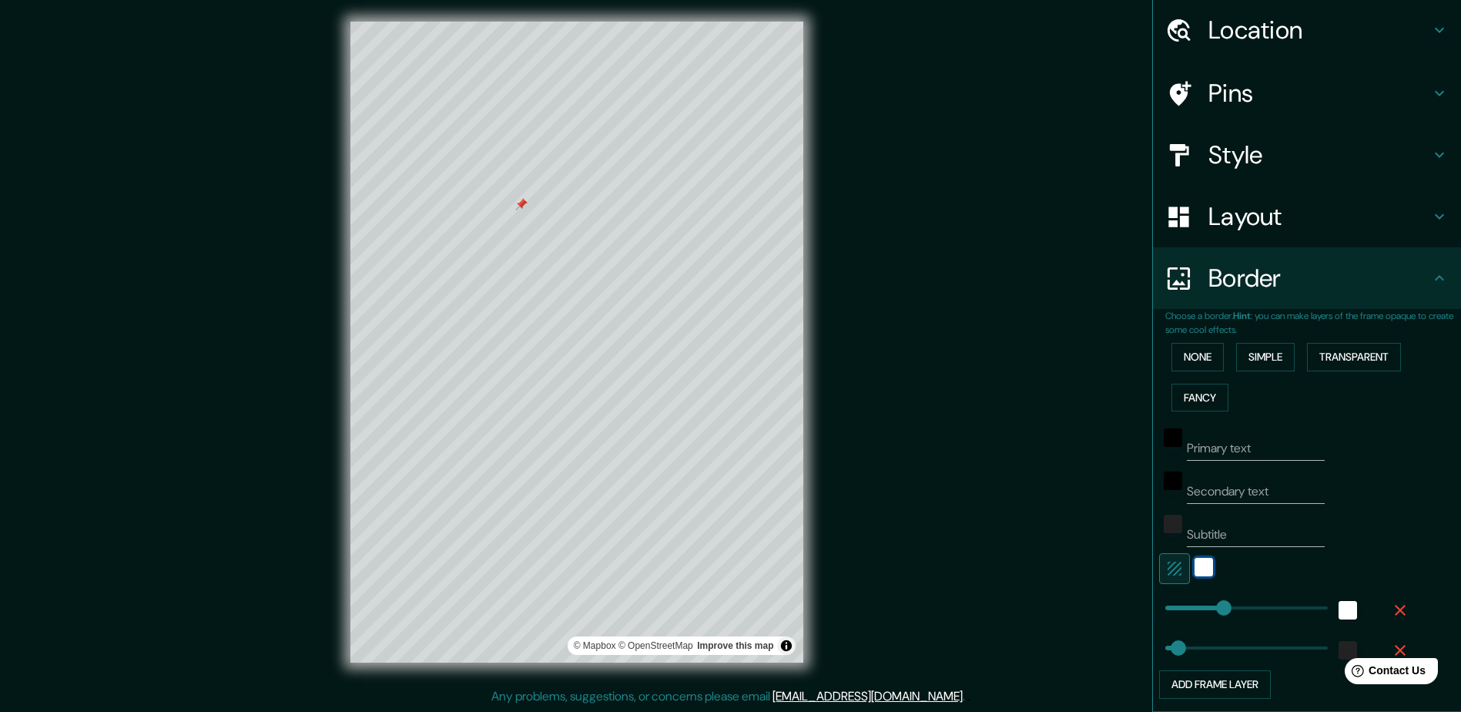
scroll to position [77, 0]
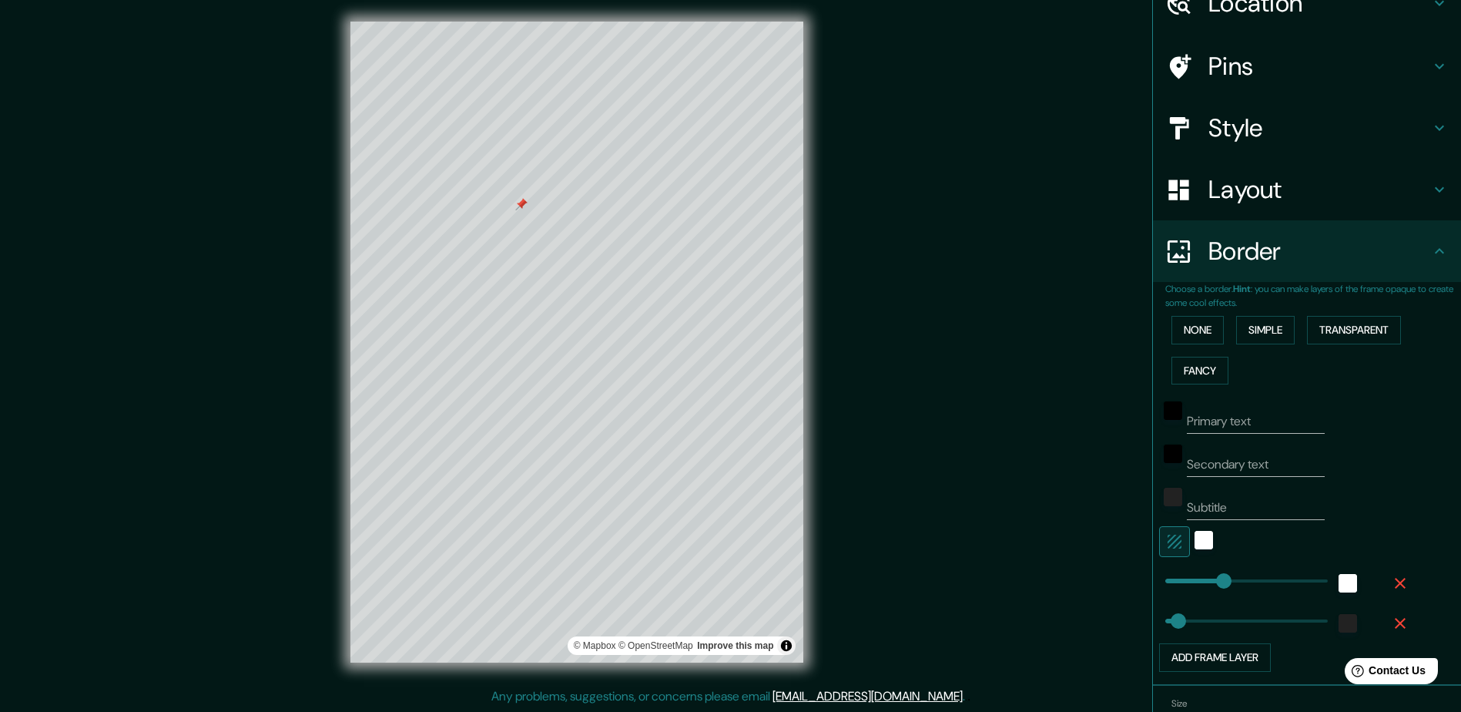
click at [1170, 540] on icon "button" at bounding box center [1174, 541] width 14 height 14
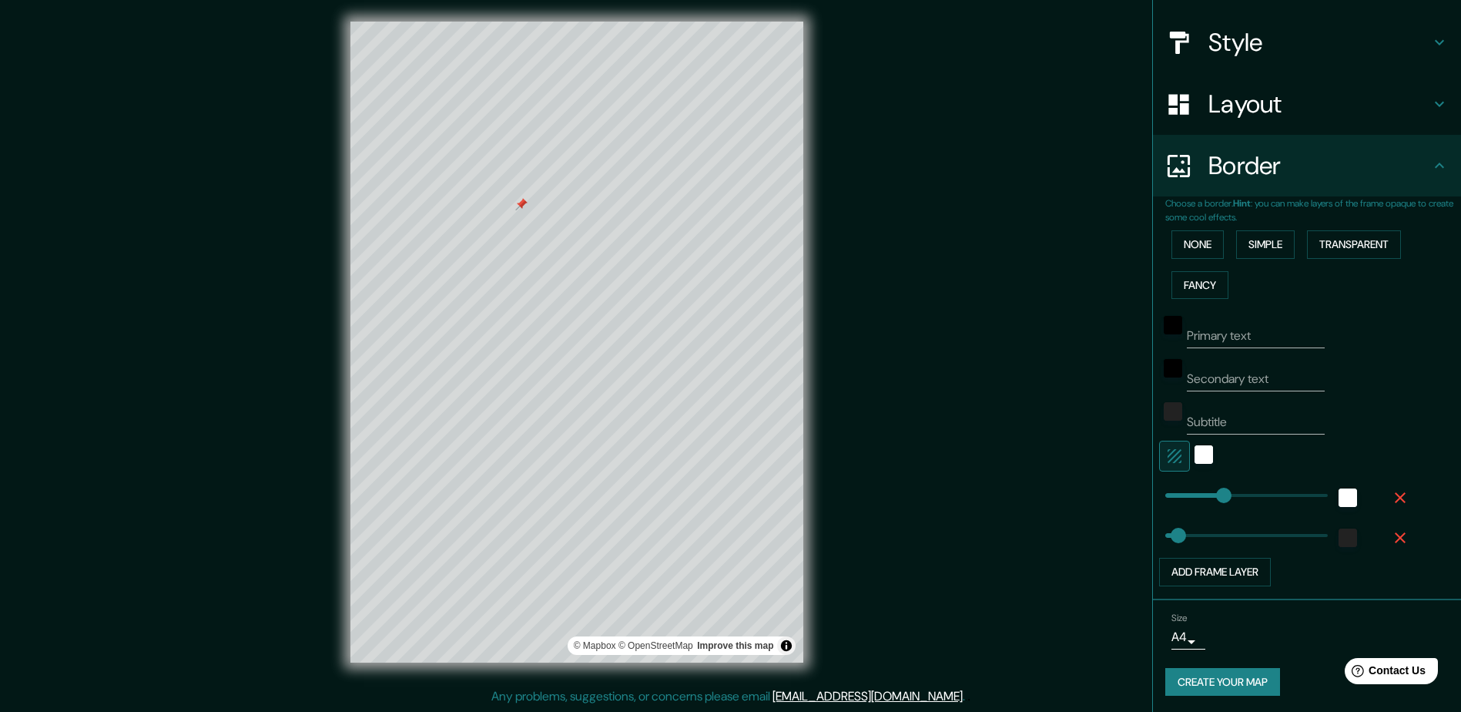
scroll to position [165, 0]
click at [1391, 535] on icon "button" at bounding box center [1400, 535] width 18 height 18
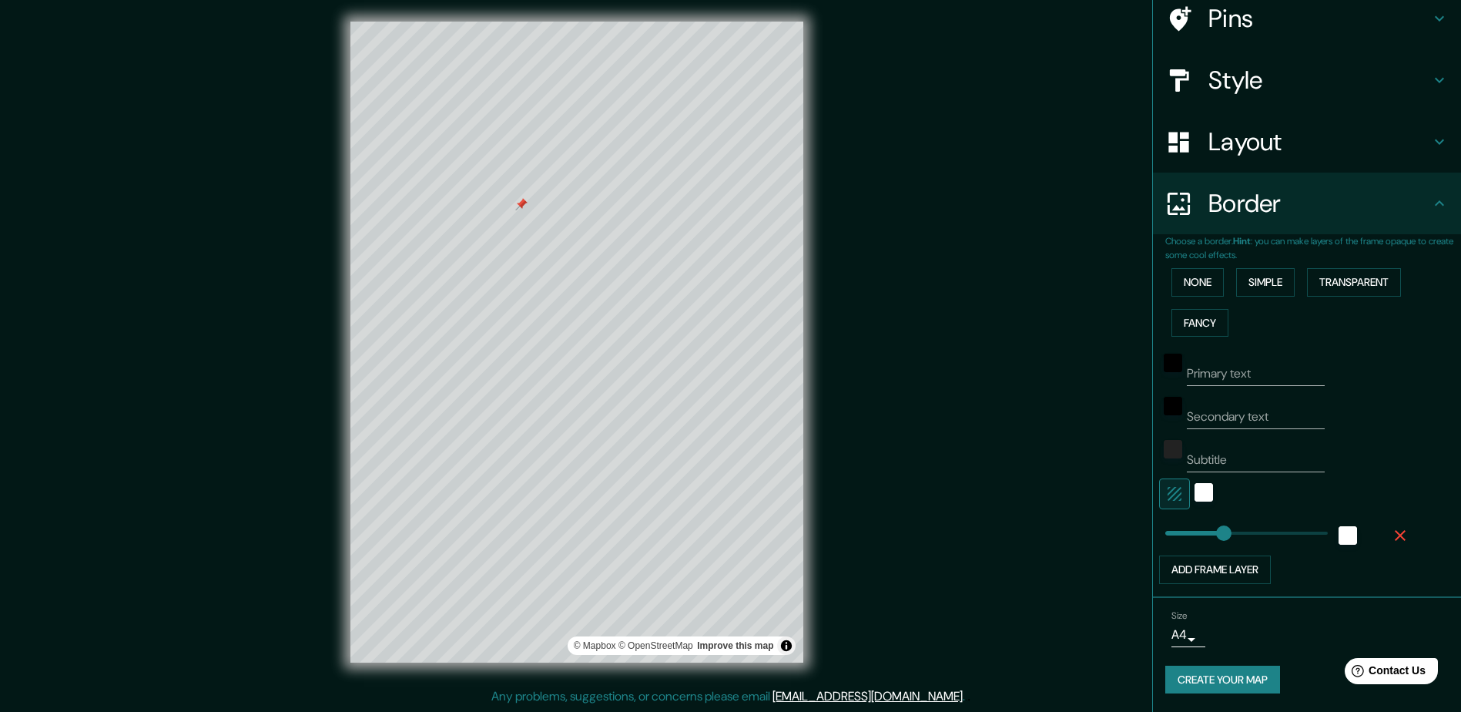
scroll to position [125, 0]
click at [1210, 555] on button "Add frame layer" at bounding box center [1215, 569] width 112 height 28
click at [1251, 276] on button "Simple" at bounding box center [1265, 282] width 59 height 28
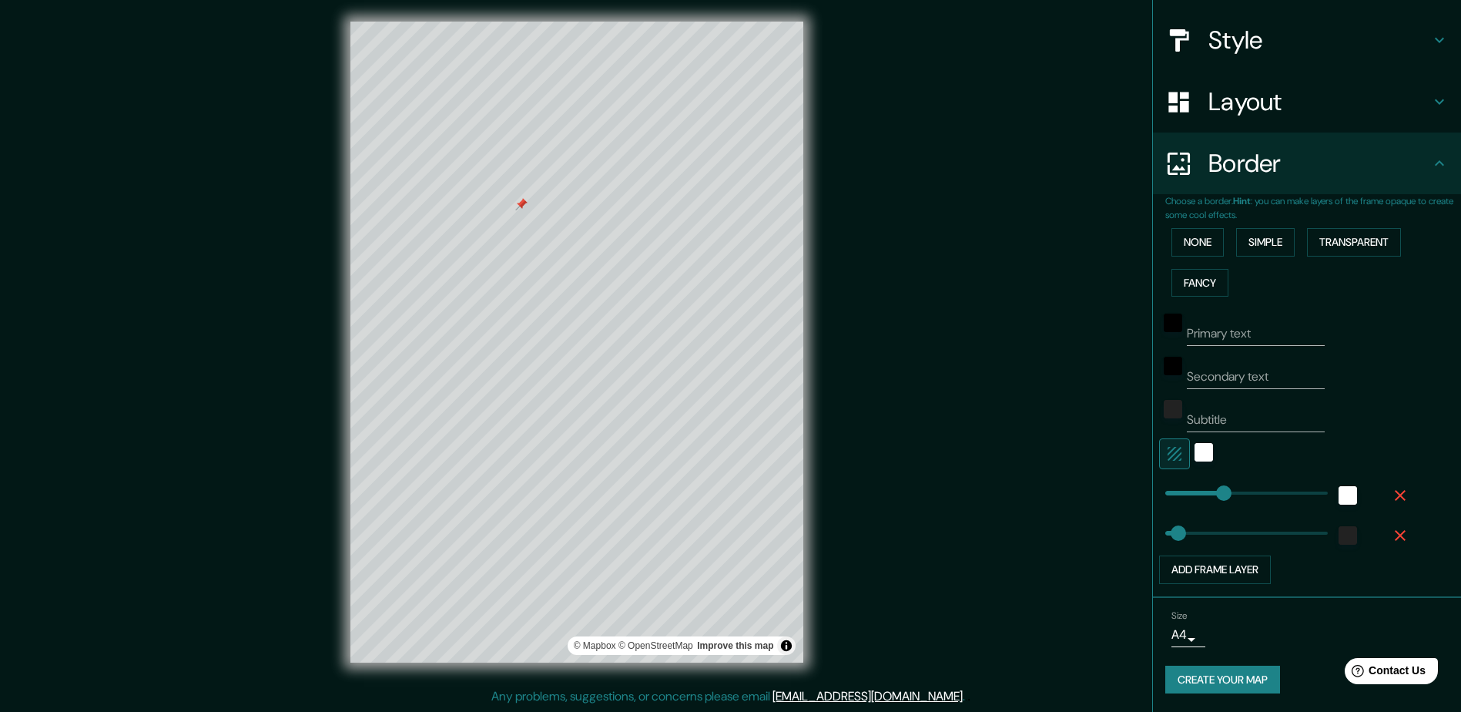
scroll to position [0, 0]
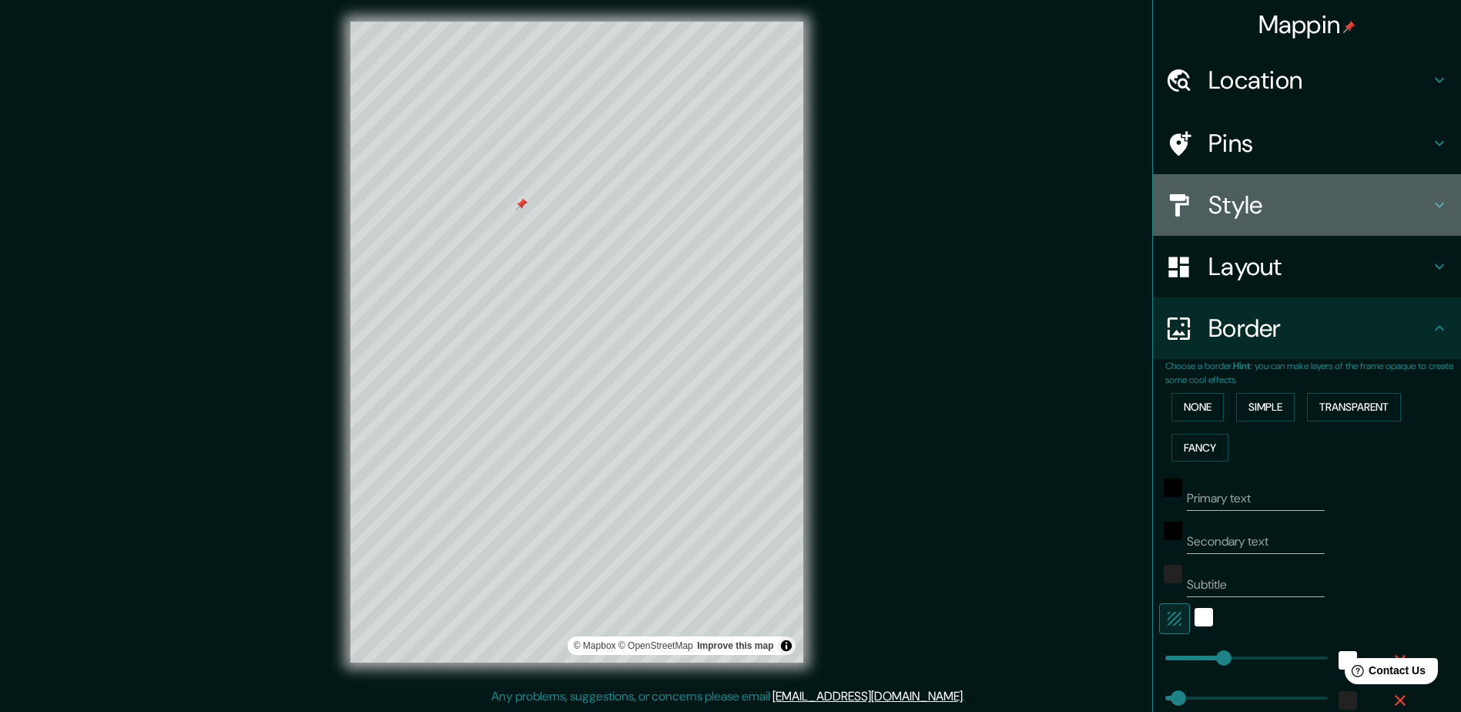
click at [1248, 201] on h4 "Style" at bounding box center [1319, 204] width 222 height 31
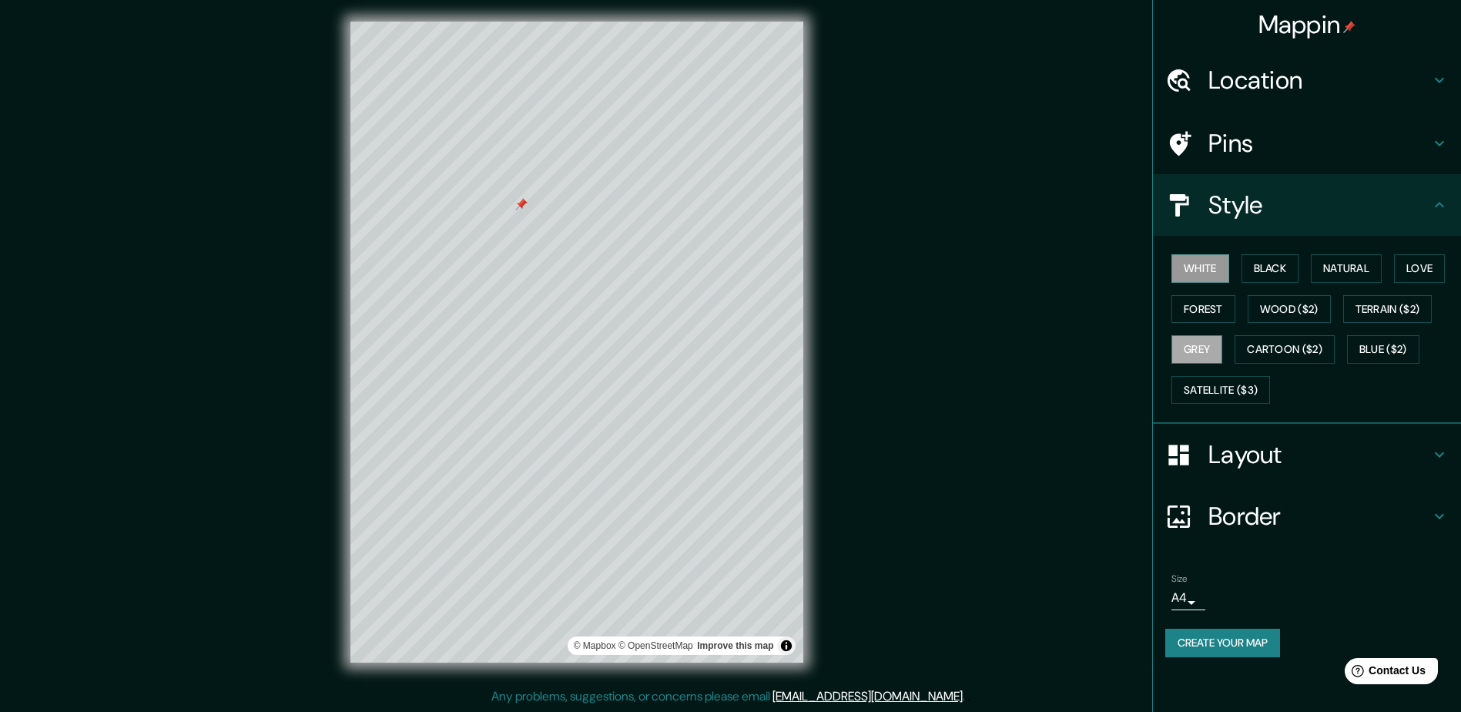
click at [1201, 355] on button "Grey" at bounding box center [1196, 349] width 51 height 28
click at [1216, 267] on button "White" at bounding box center [1200, 268] width 58 height 28
click at [1258, 521] on h4 "Border" at bounding box center [1319, 516] width 222 height 31
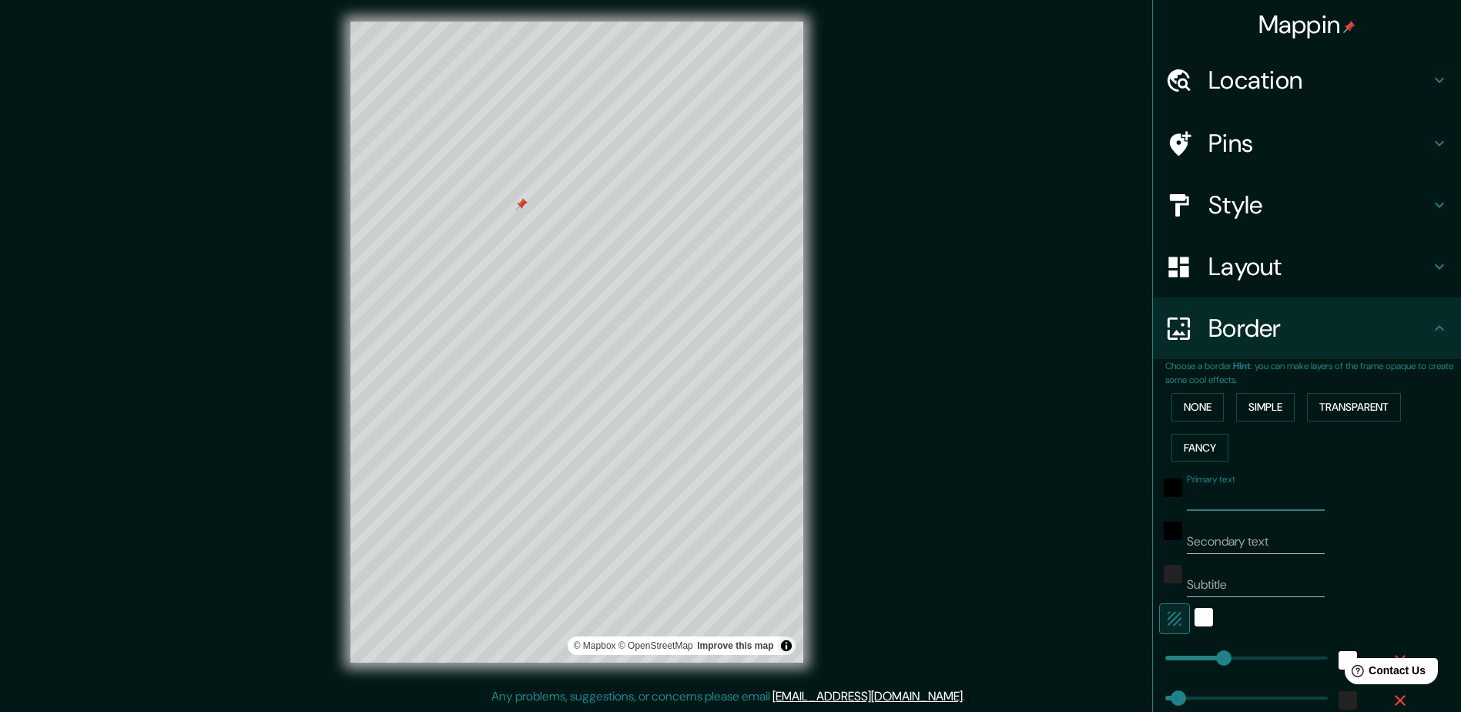
click at [1280, 498] on input "Primary text" at bounding box center [1256, 498] width 138 height 25
click at [1224, 538] on input "Secondary text" at bounding box center [1256, 541] width 138 height 25
click at [1222, 573] on input "Subtitle" at bounding box center [1256, 584] width 138 height 25
click at [1221, 575] on input "Subtitle" at bounding box center [1256, 584] width 138 height 25
click at [1207, 545] on input "Secondary text" at bounding box center [1256, 541] width 138 height 25
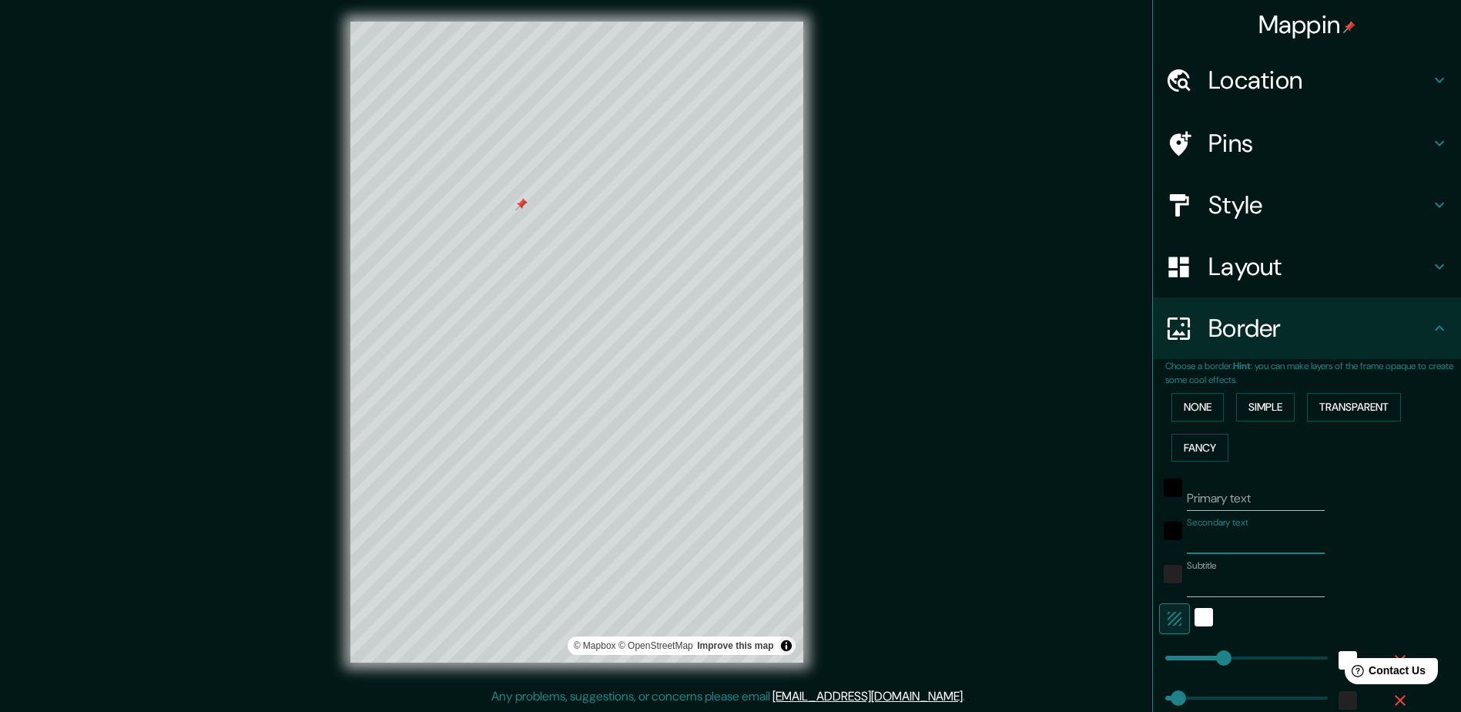
click at [1196, 486] on input "Primary text" at bounding box center [1256, 498] width 138 height 25
drag, startPoint x: 1217, startPoint y: 653, endPoint x: 1253, endPoint y: 653, distance: 35.4
drag, startPoint x: 1247, startPoint y: 648, endPoint x: 1204, endPoint y: 648, distance: 42.4
drag, startPoint x: 1215, startPoint y: 648, endPoint x: 1203, endPoint y: 648, distance: 12.3
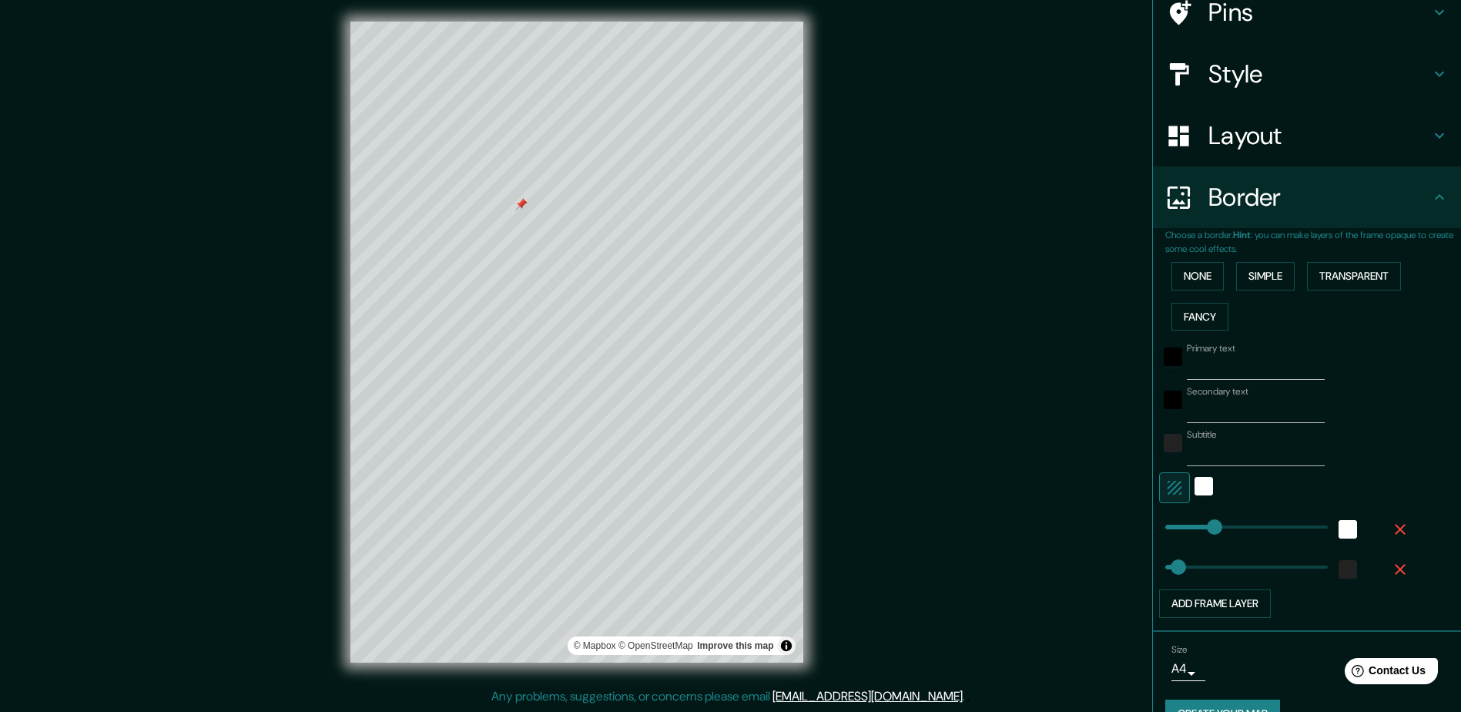
scroll to position [165, 0]
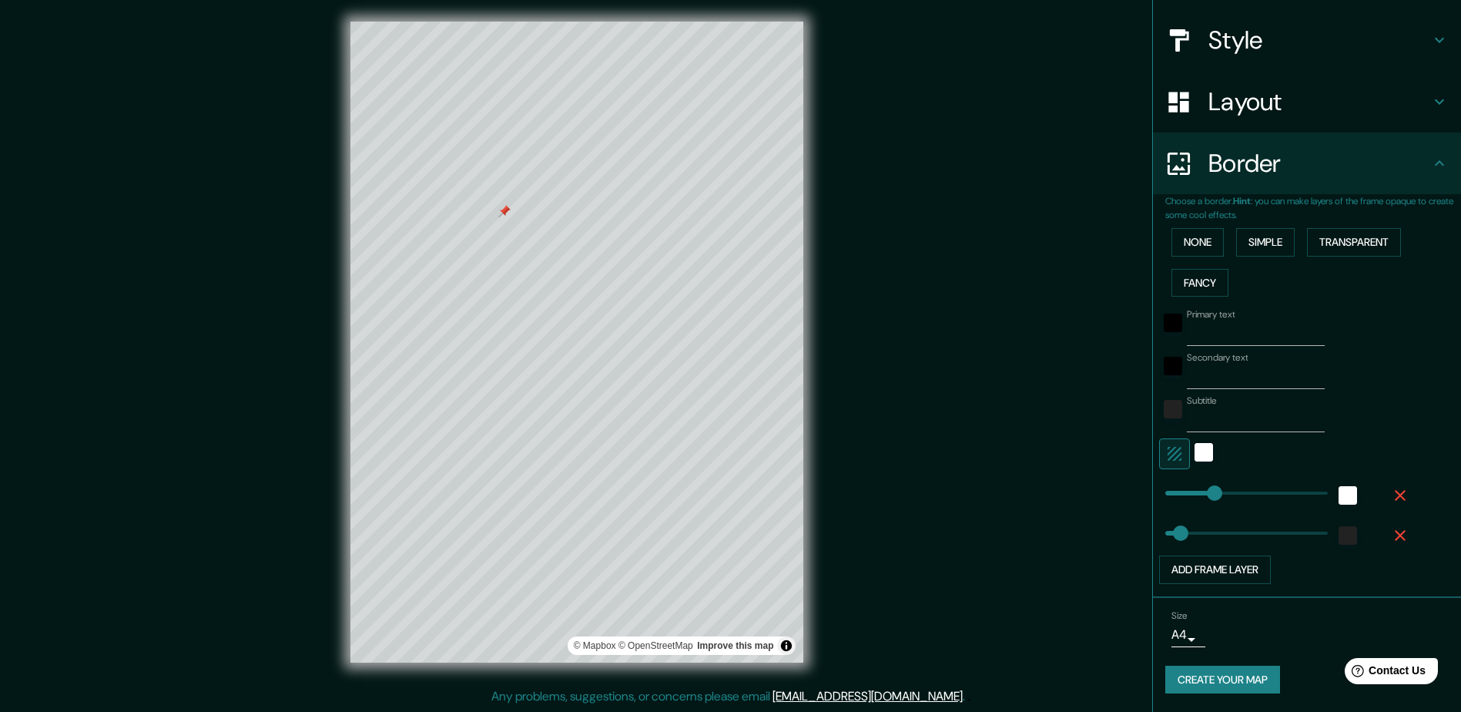
click at [1245, 685] on button "Create your map" at bounding box center [1222, 679] width 115 height 28
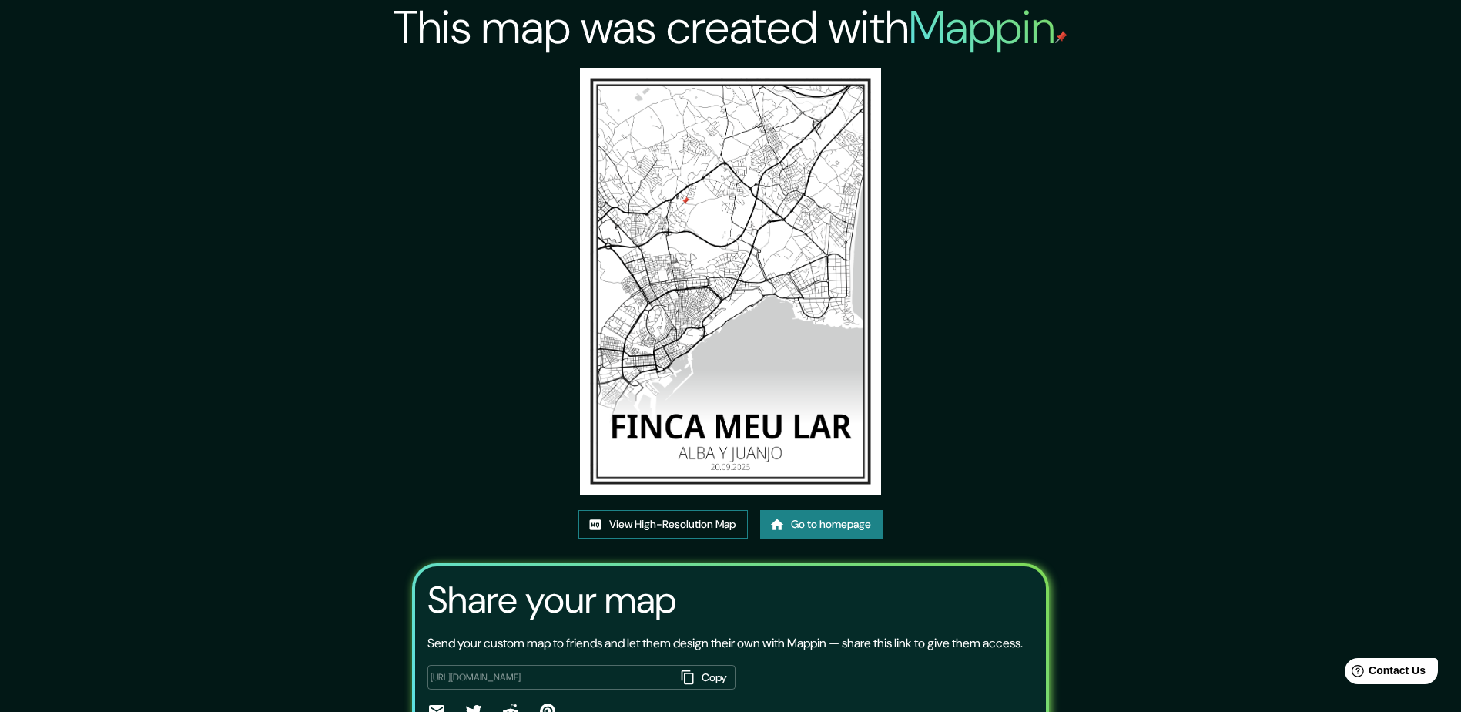
click at [649, 521] on link "View High-Resolution Map" at bounding box center [662, 524] width 169 height 28
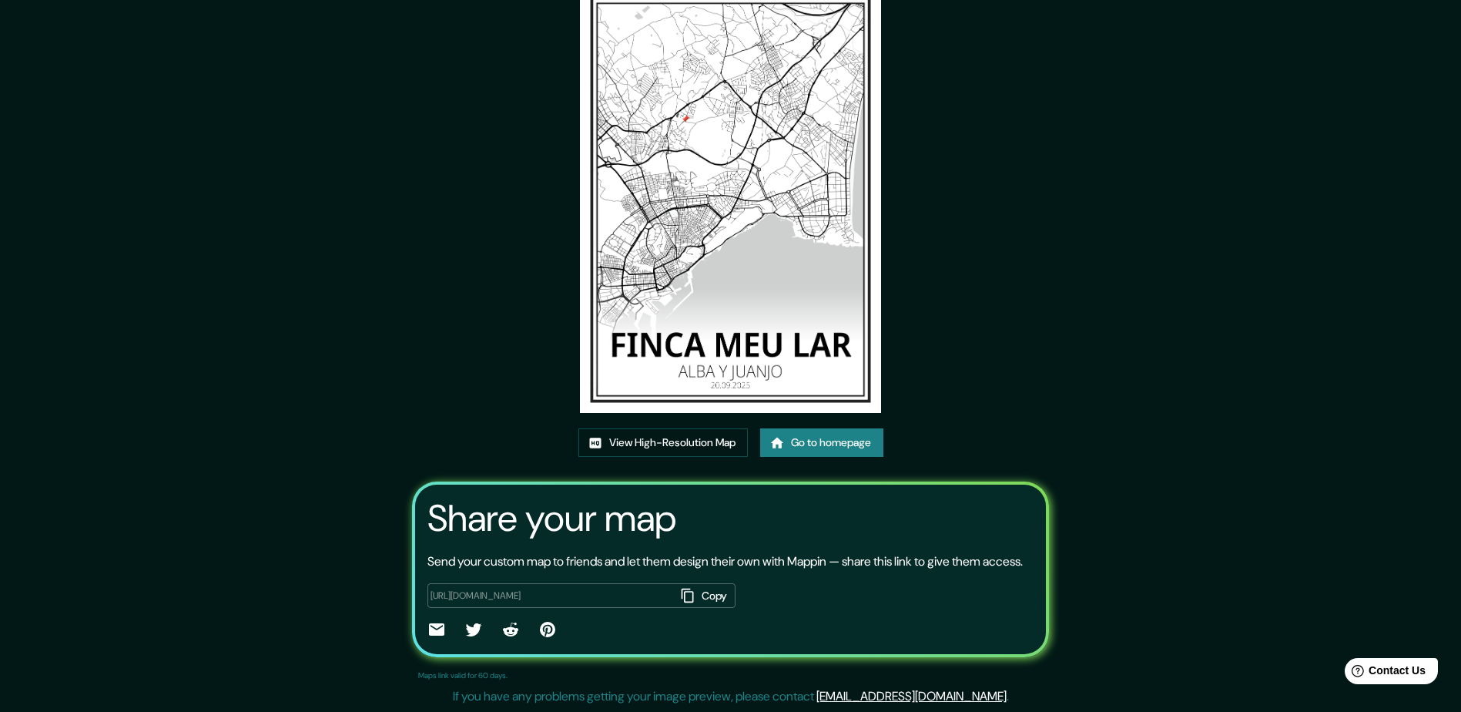
scroll to position [100, 0]
click at [824, 428] on link "Go to homepage" at bounding box center [821, 442] width 123 height 28
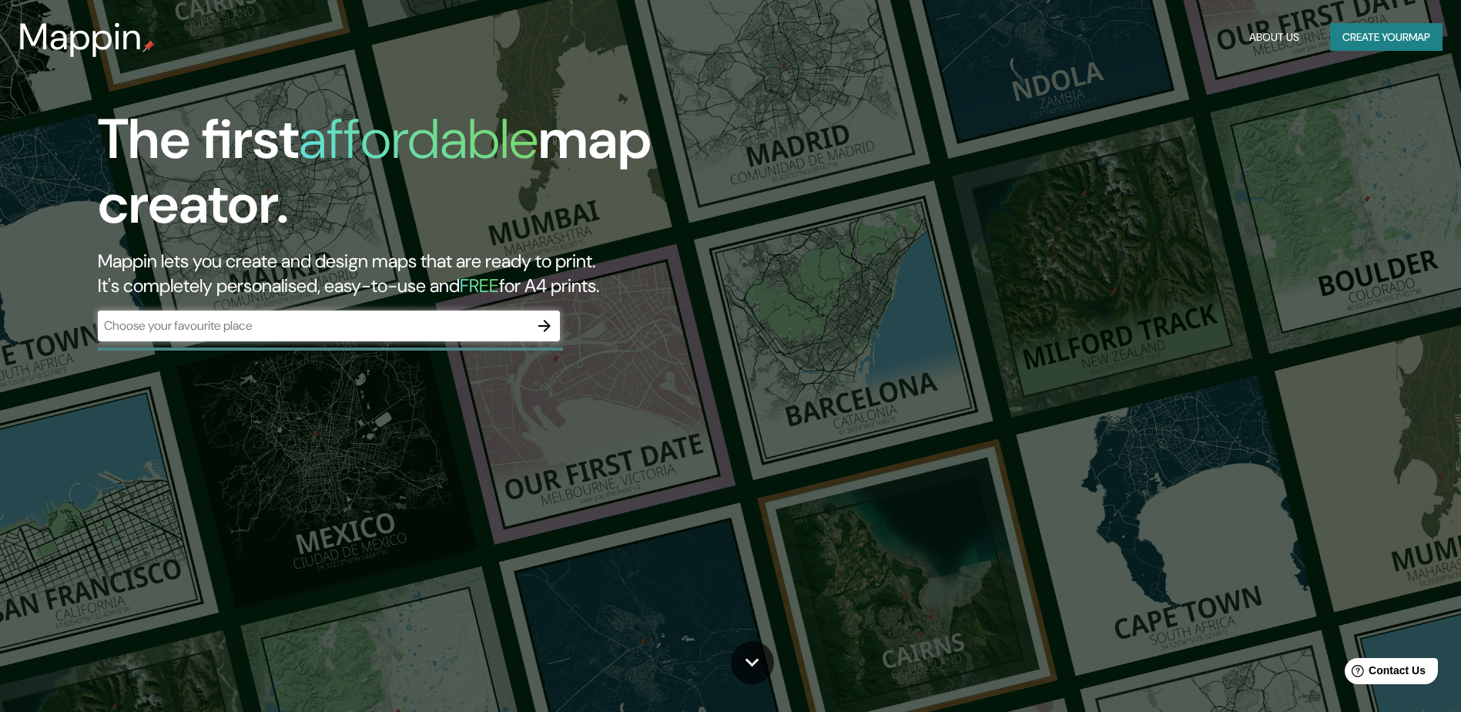
click at [359, 340] on div "​" at bounding box center [329, 325] width 462 height 31
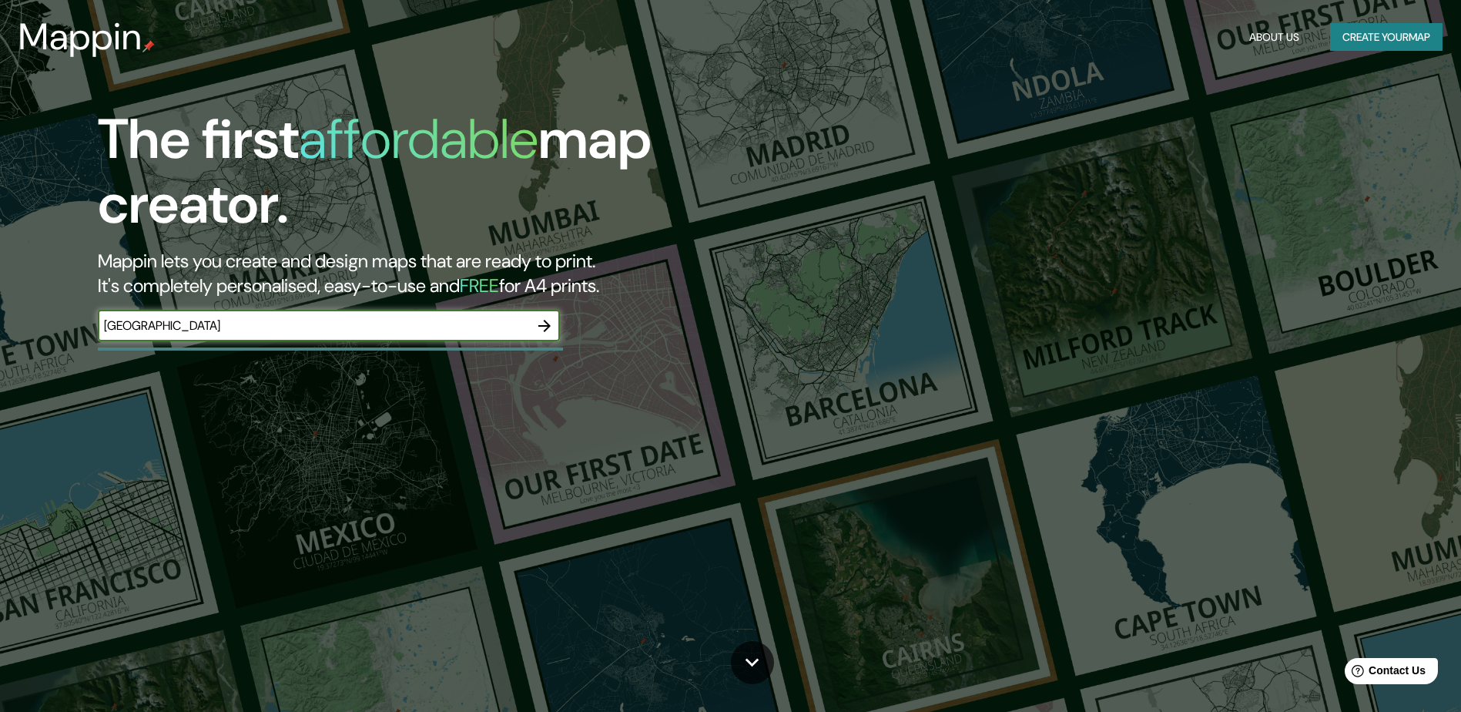
type input "[GEOGRAPHIC_DATA]"
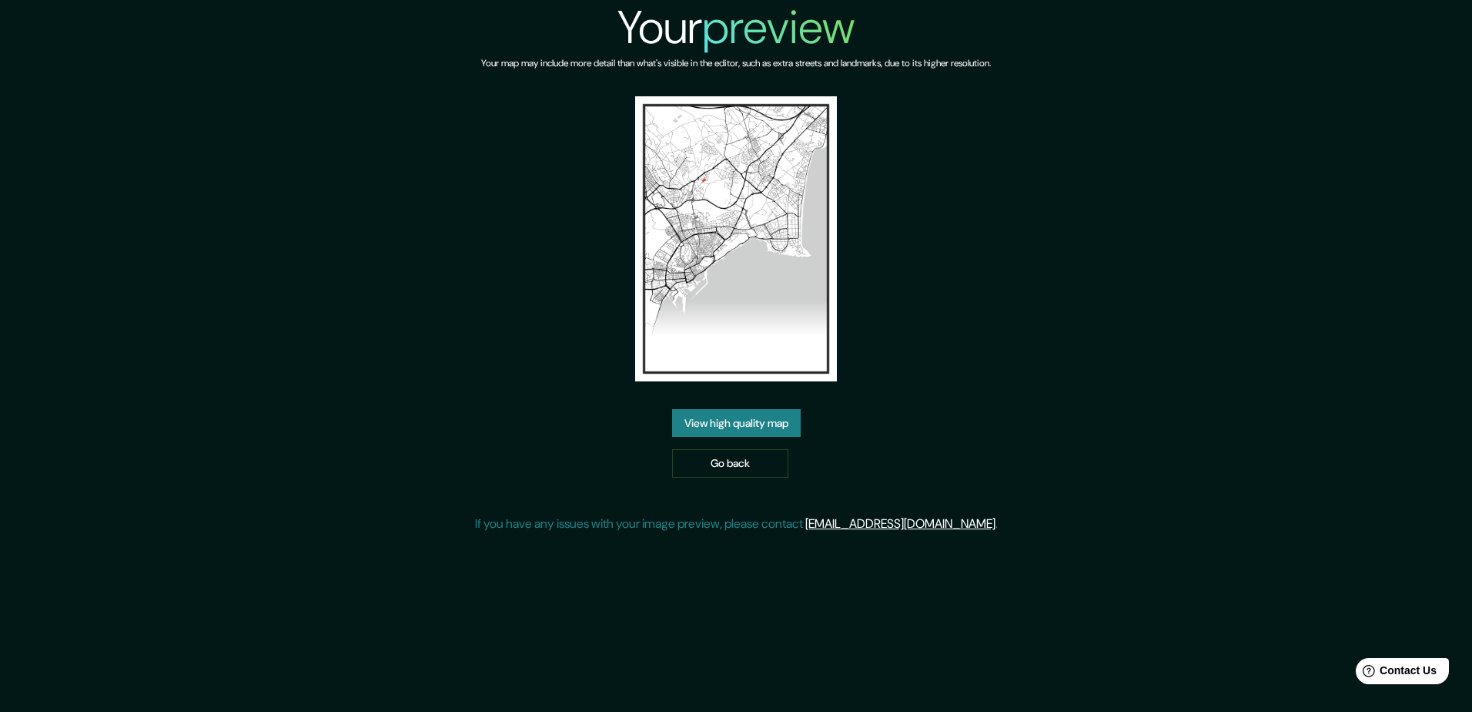
click at [742, 427] on link "View high quality map" at bounding box center [736, 423] width 129 height 28
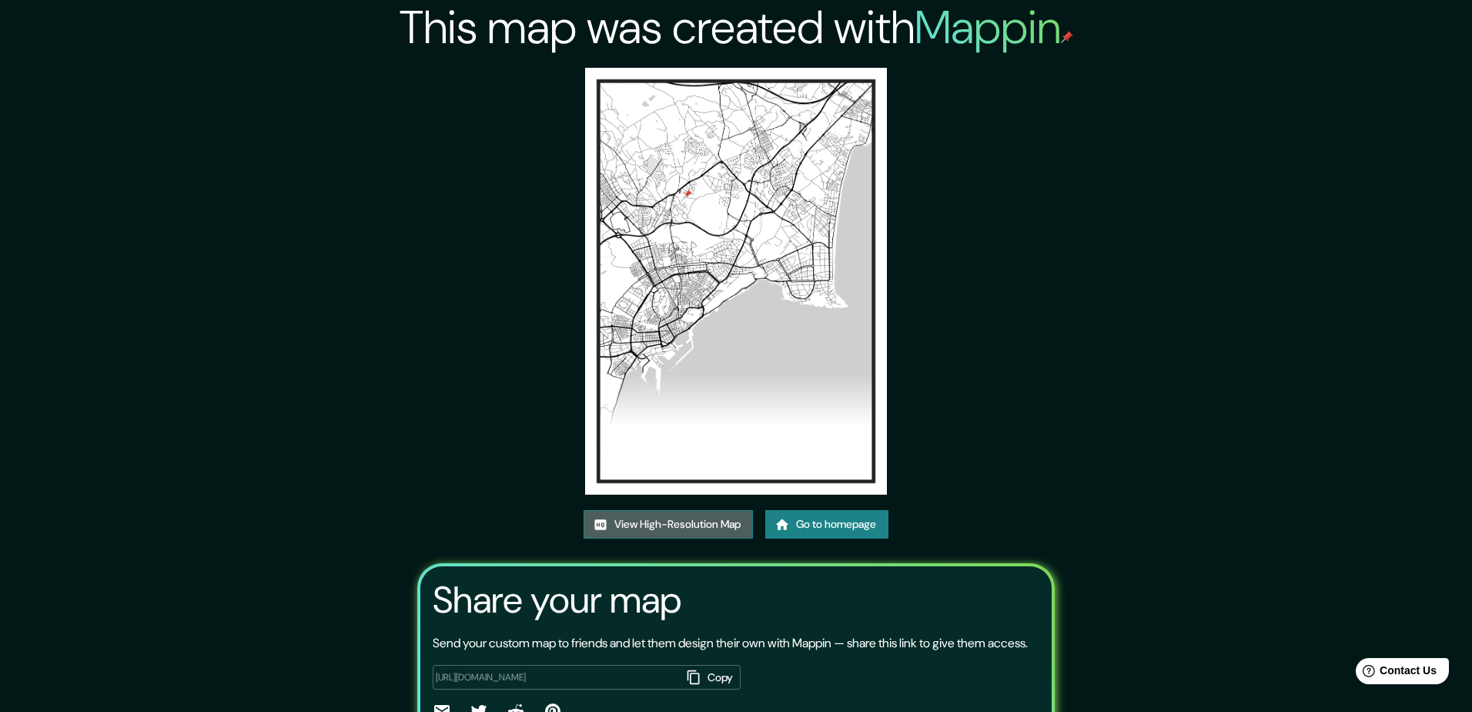
click at [696, 510] on link "View High-Resolution Map" at bounding box center [668, 524] width 169 height 28
